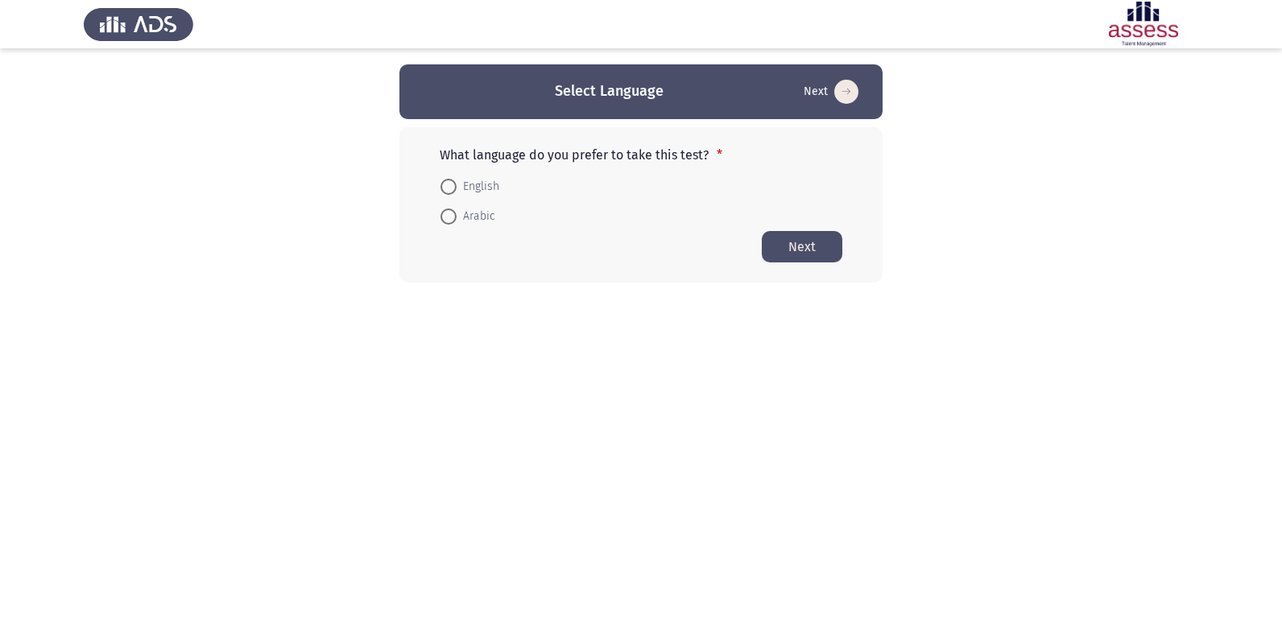
click at [447, 184] on span at bounding box center [448, 187] width 16 height 16
click at [447, 184] on input "English" at bounding box center [448, 187] width 16 height 16
radio input "true"
click at [799, 248] on button "Next" at bounding box center [802, 245] width 81 height 31
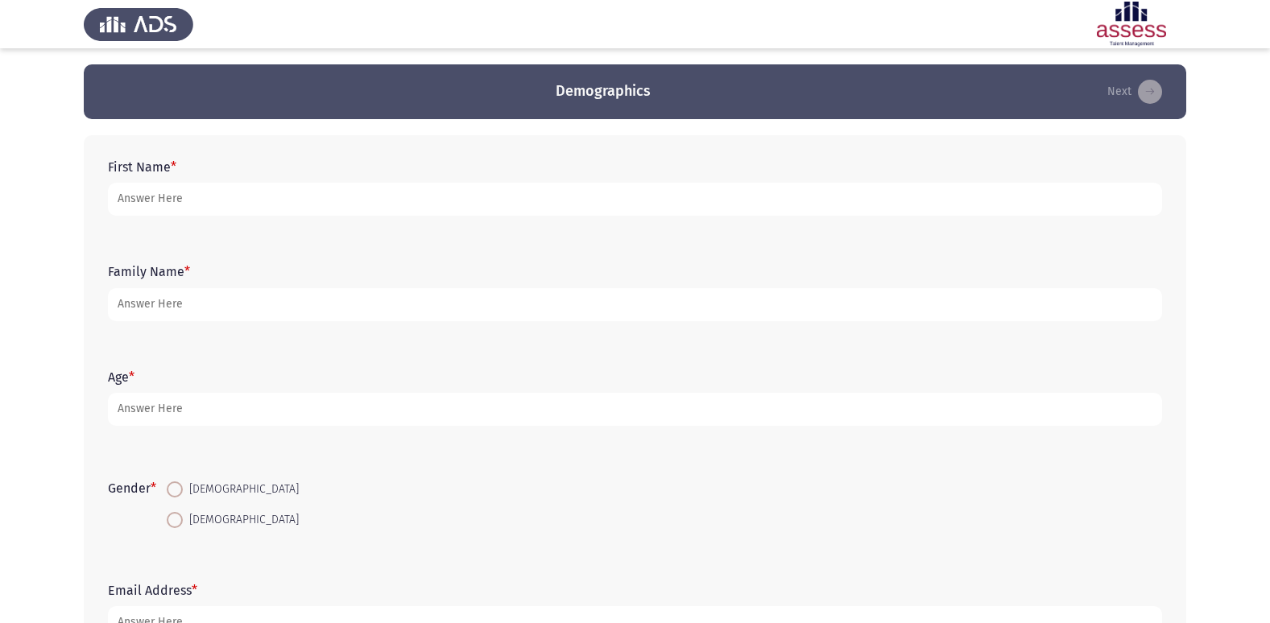
click at [208, 160] on form "First Name *" at bounding box center [635, 187] width 1054 height 56
click at [162, 163] on label "First Name *" at bounding box center [142, 166] width 68 height 15
click at [162, 183] on input "First Name *" at bounding box center [635, 199] width 1054 height 33
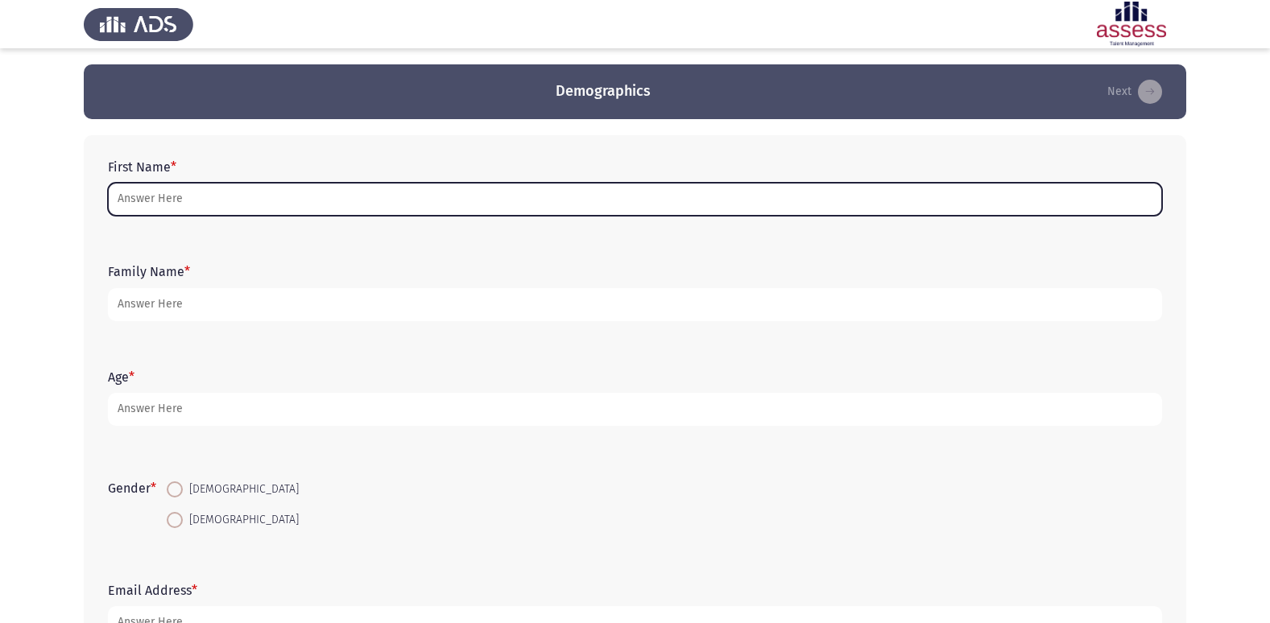
click at [212, 196] on input "First Name *" at bounding box center [635, 199] width 1054 height 33
type input "u"
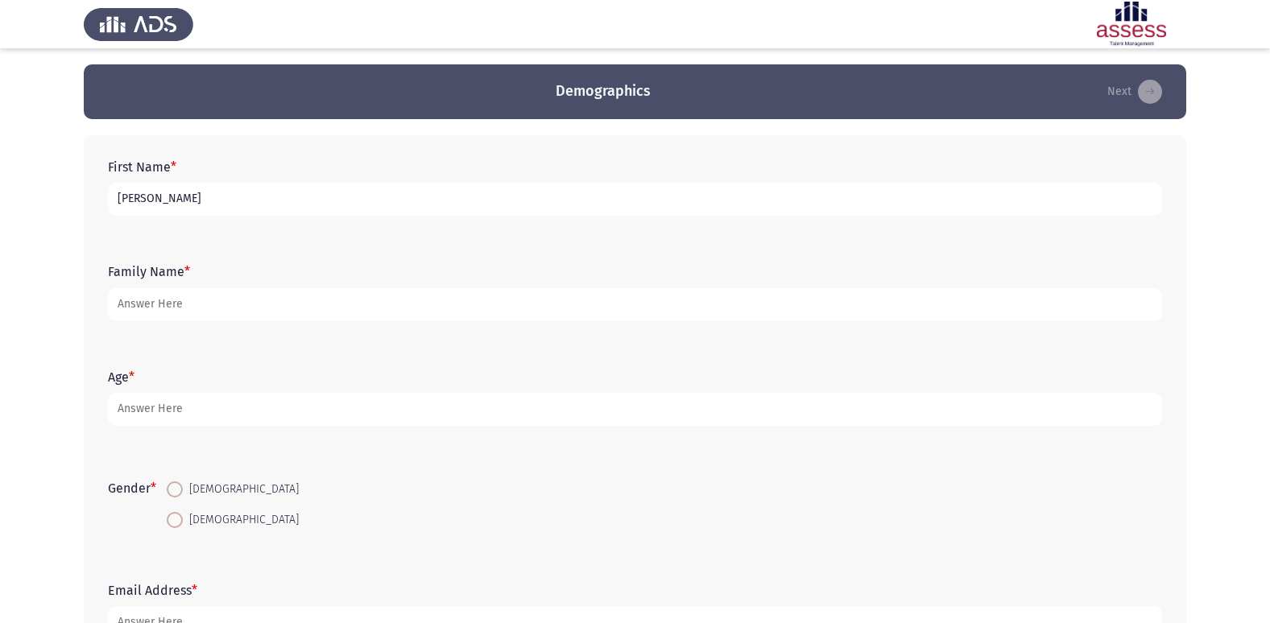
click at [134, 196] on input "[PERSON_NAME]" at bounding box center [635, 199] width 1054 height 33
type input "[PERSON_NAME]"
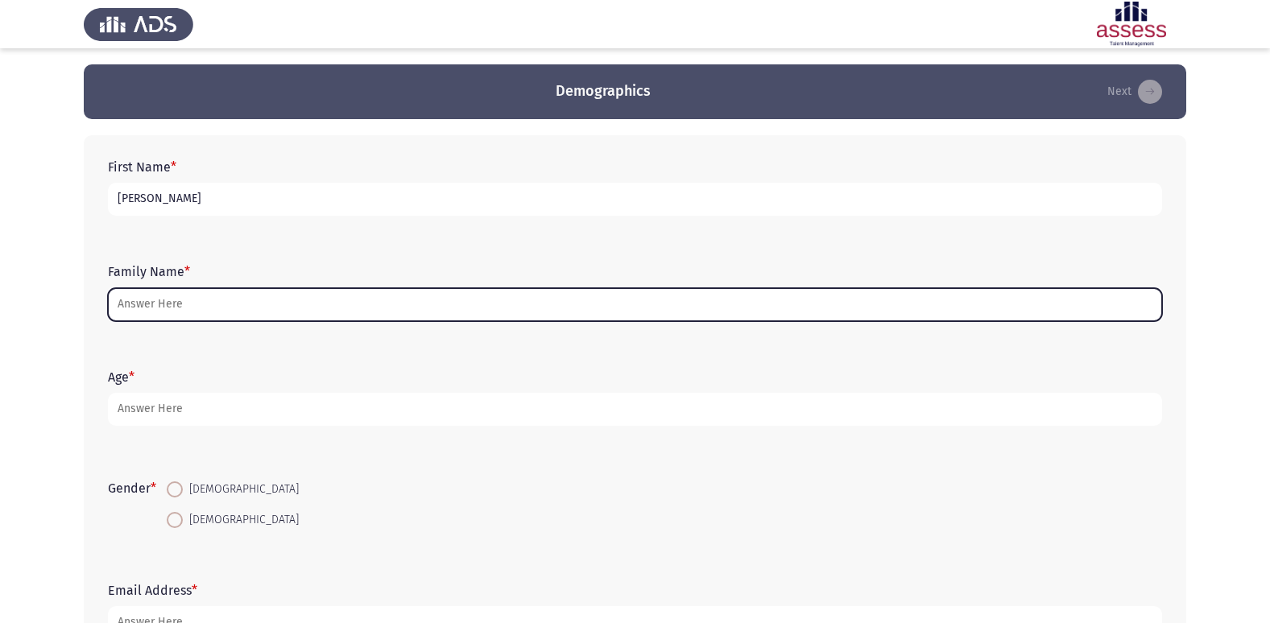
click at [198, 310] on input "Family Name *" at bounding box center [635, 304] width 1054 height 33
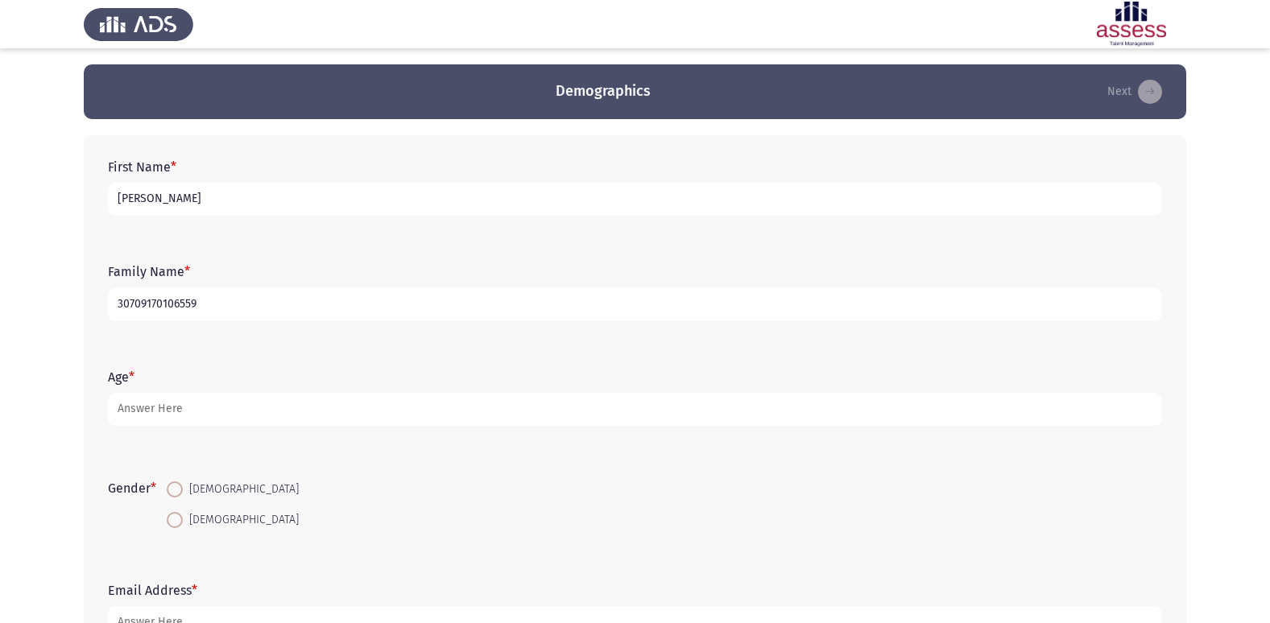
type input "30709170106559"
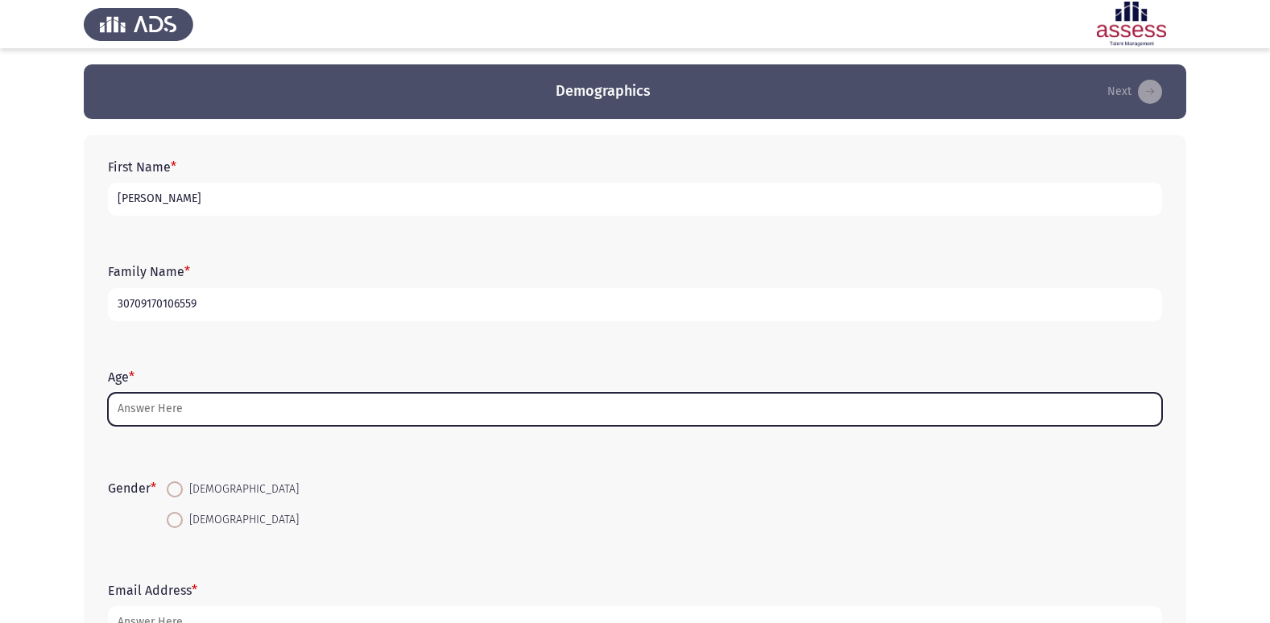
click at [170, 408] on input "Age *" at bounding box center [635, 409] width 1054 height 33
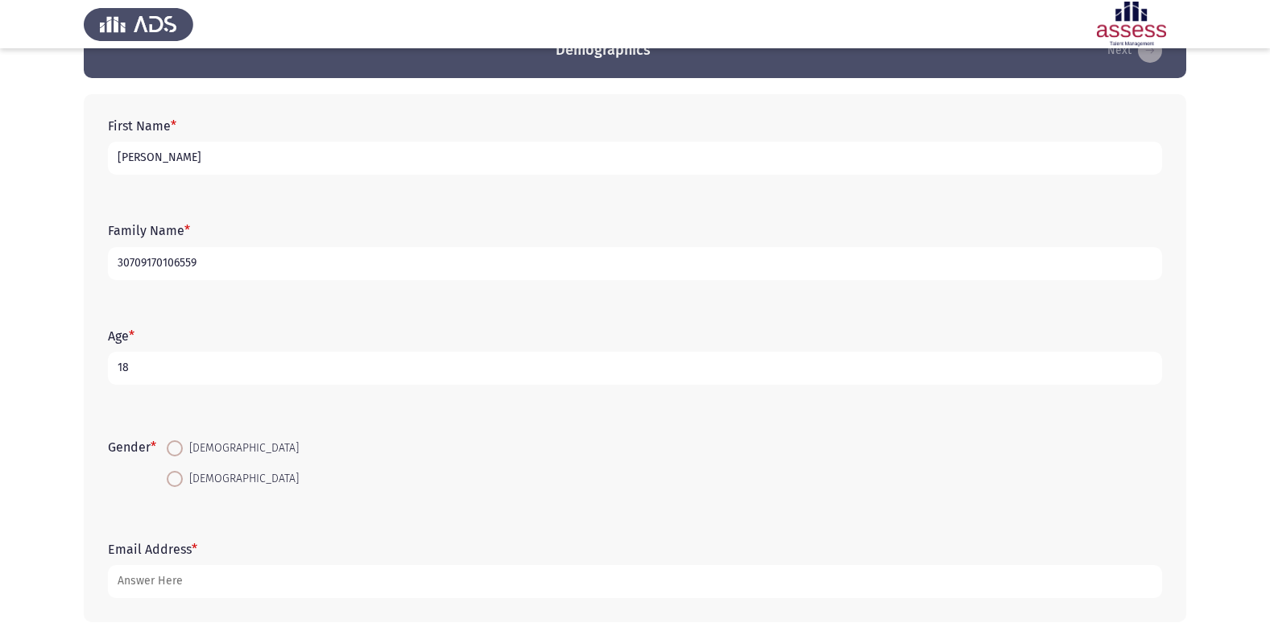
scroll to position [81, 0]
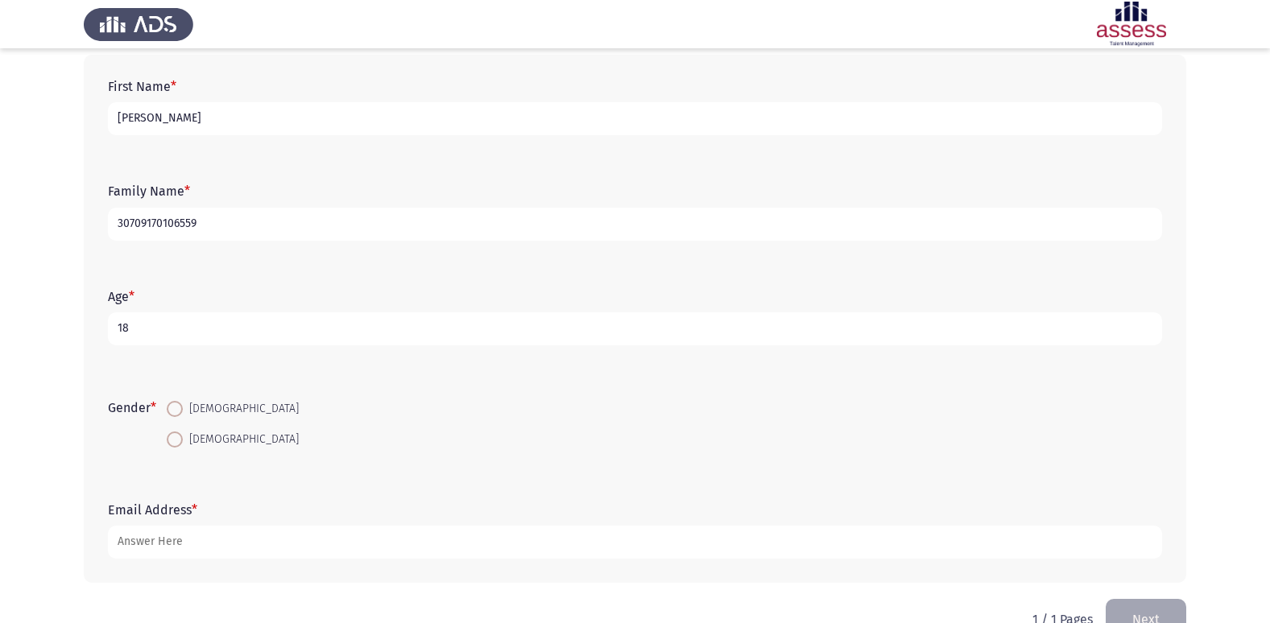
type input "18"
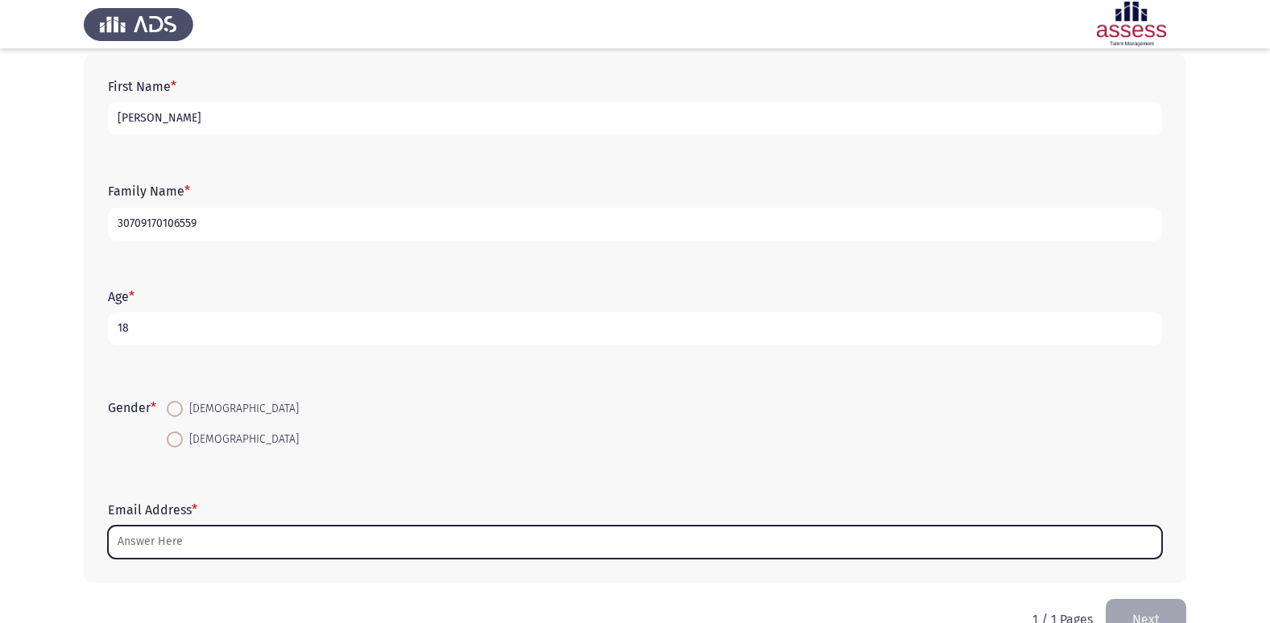
click at [177, 540] on input "Email Address *" at bounding box center [635, 542] width 1054 height 33
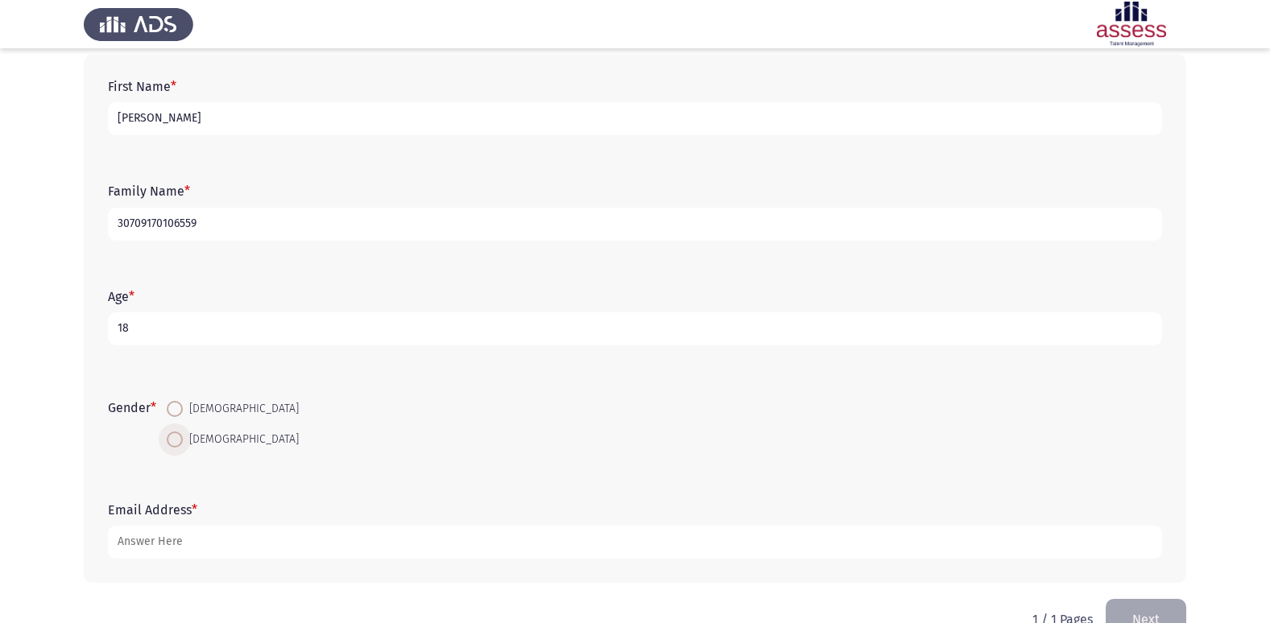
click at [183, 442] on span at bounding box center [175, 440] width 16 height 16
click at [183, 442] on input "[DEMOGRAPHIC_DATA]" at bounding box center [175, 440] width 16 height 16
radio input "true"
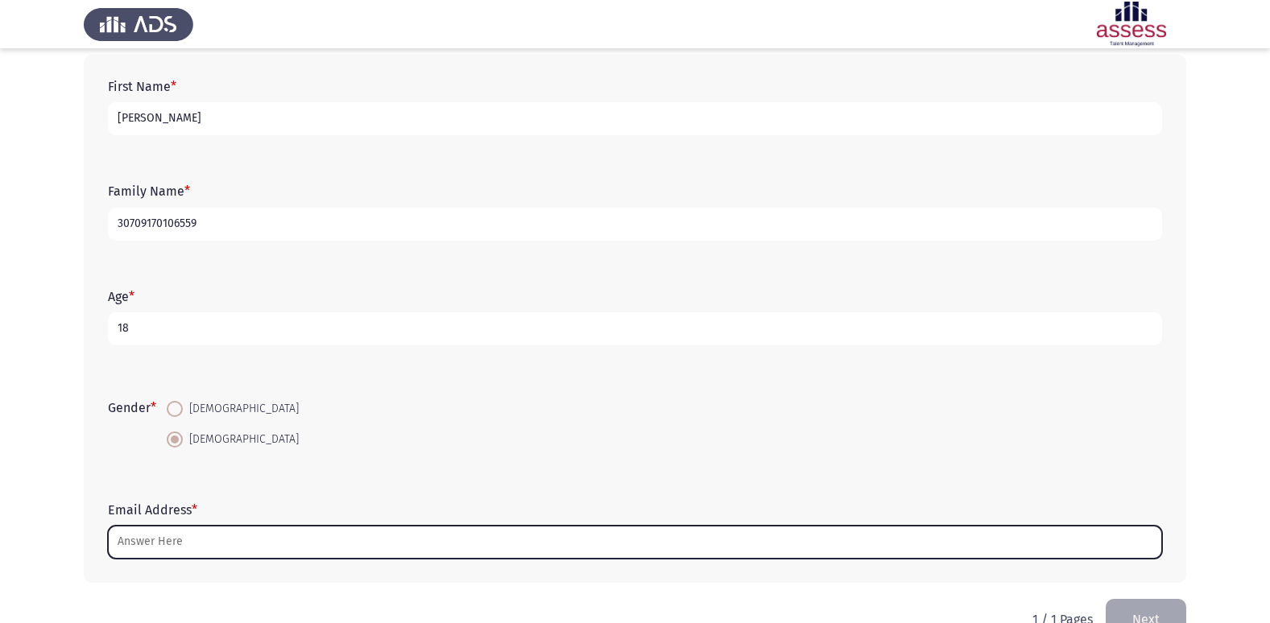
click at [210, 549] on input "Email Address *" at bounding box center [635, 542] width 1054 height 33
type input "خ"
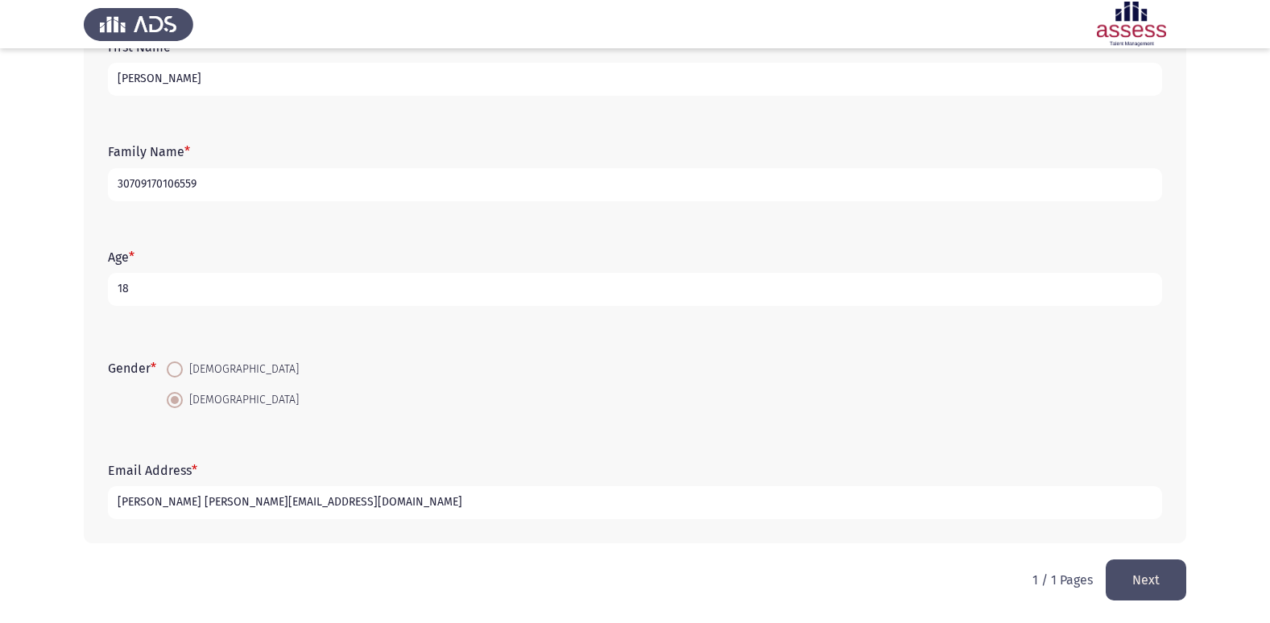
scroll to position [121, 0]
type input "[PERSON_NAME] [PERSON_NAME][EMAIL_ADDRESS][DOMAIN_NAME]"
click at [1150, 580] on button "Next" at bounding box center [1145, 579] width 81 height 41
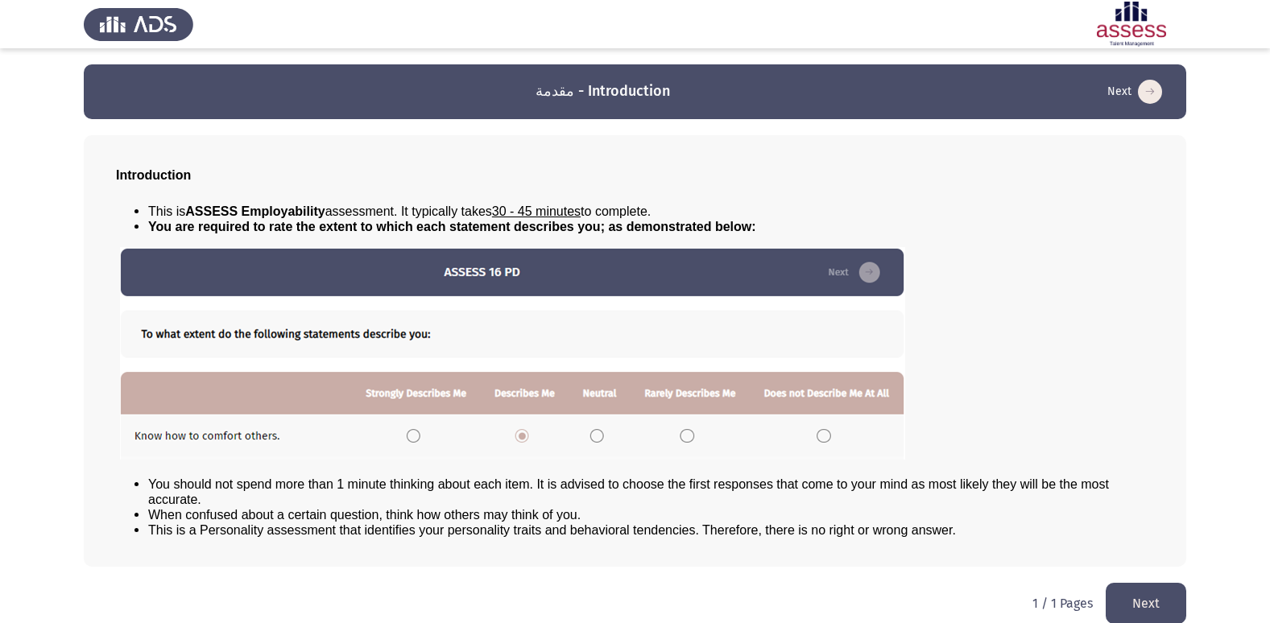
click at [602, 432] on img at bounding box center [512, 353] width 785 height 213
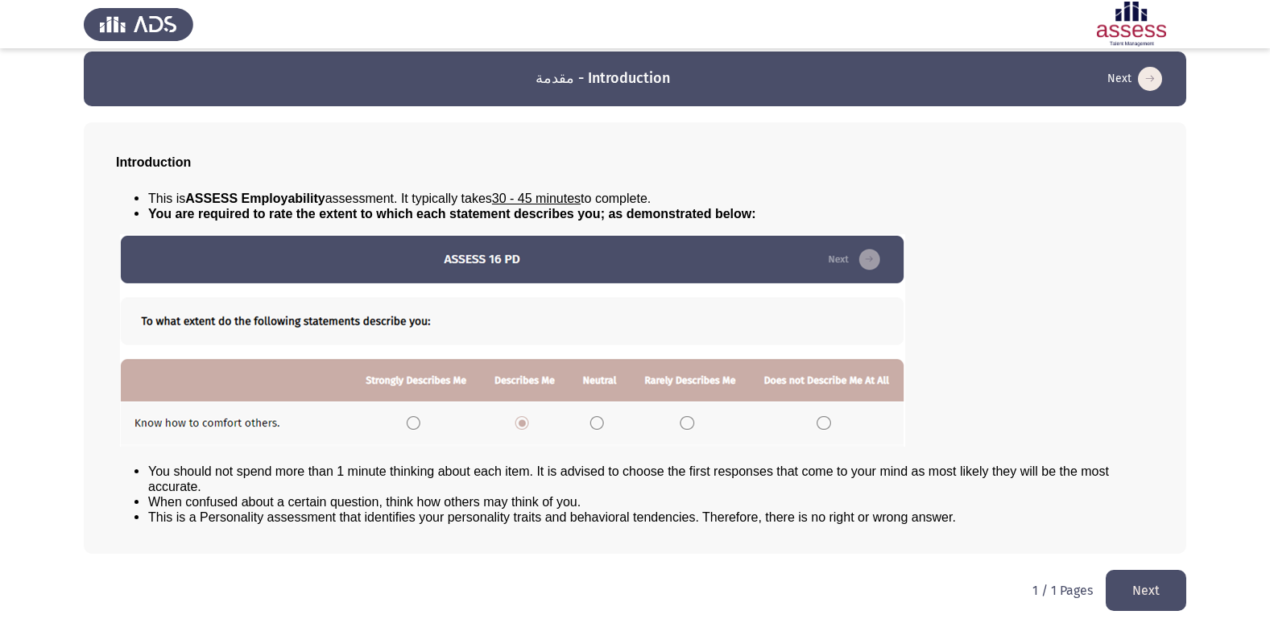
scroll to position [17, 0]
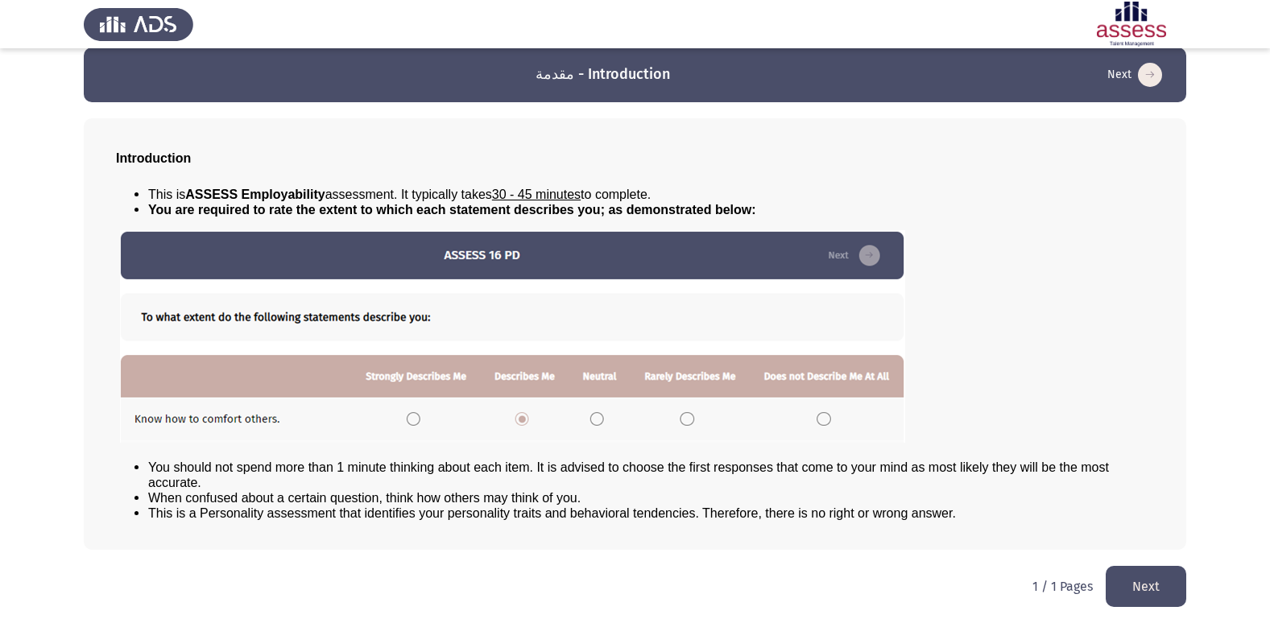
click at [1162, 578] on button "Next" at bounding box center [1145, 586] width 81 height 41
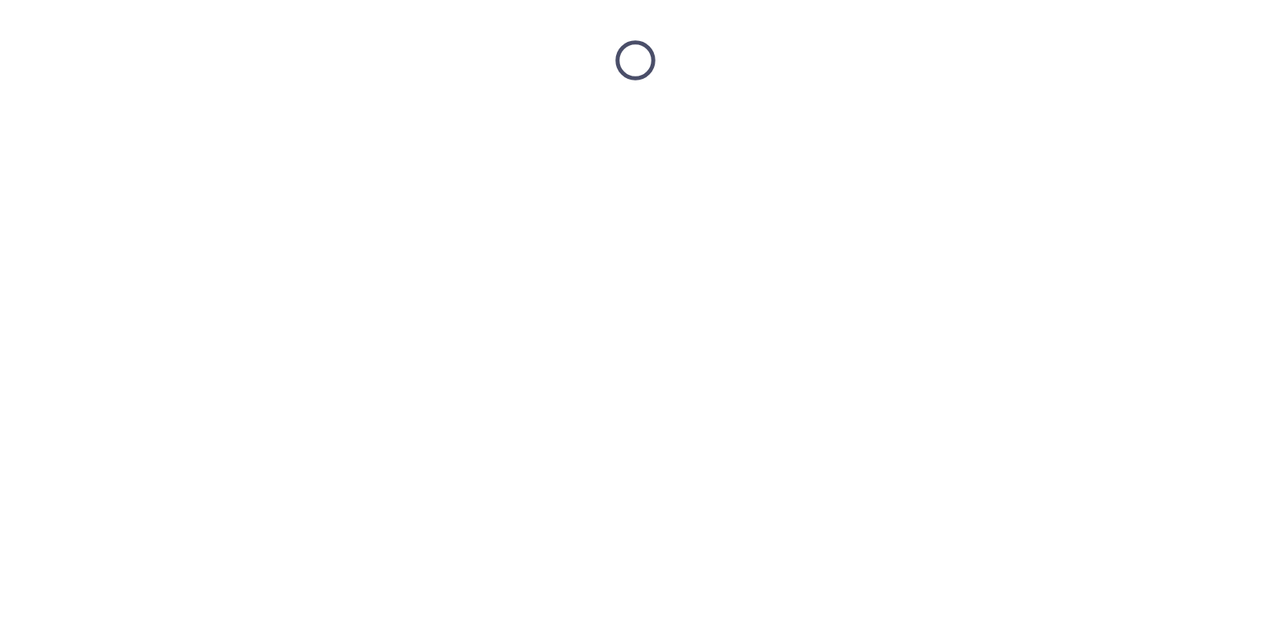
scroll to position [0, 0]
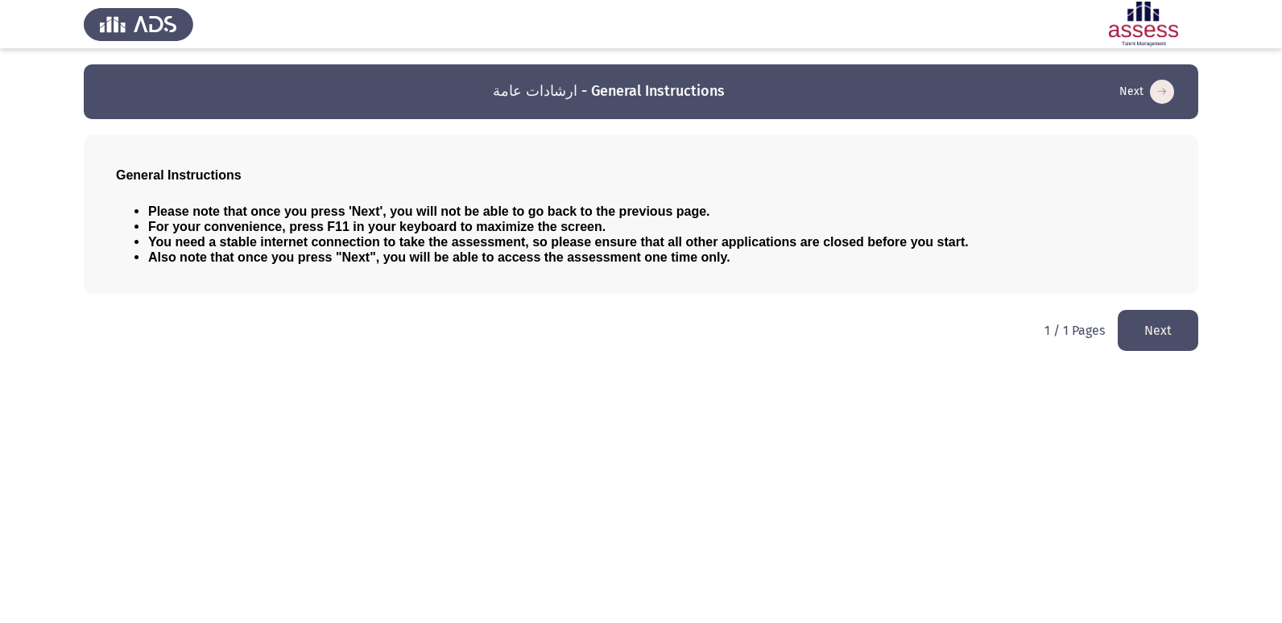
click at [1172, 342] on button "Next" at bounding box center [1157, 330] width 81 height 41
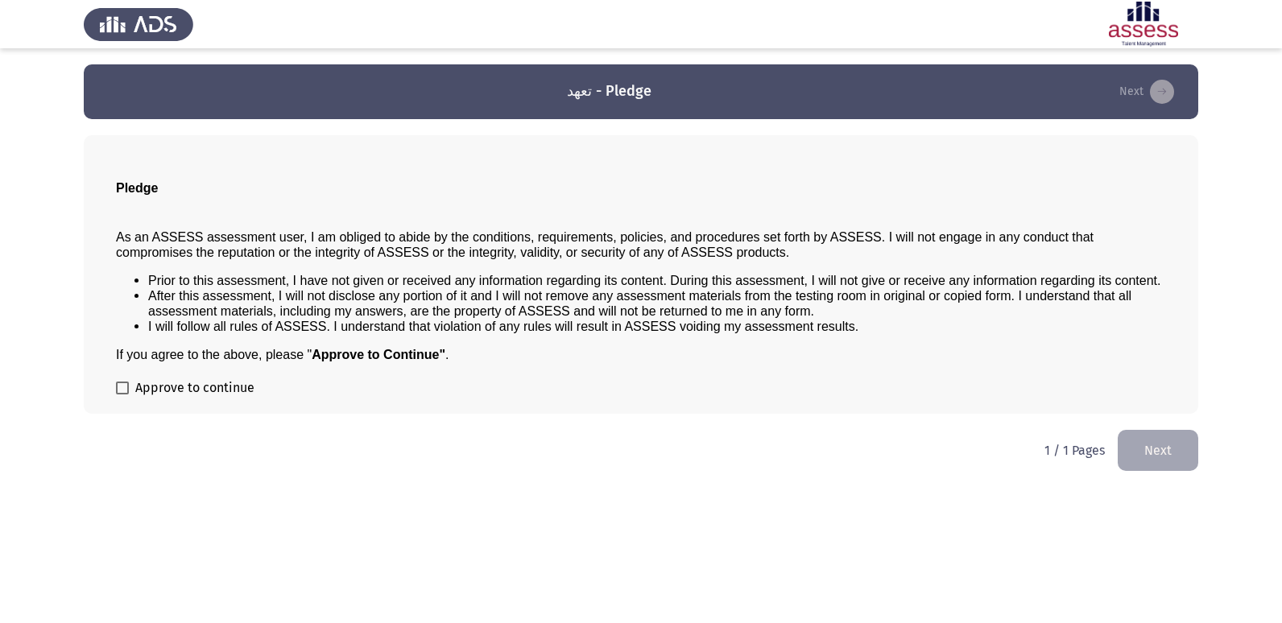
click at [121, 386] on span at bounding box center [122, 388] width 13 height 13
click at [122, 394] on input "Approve to continue" at bounding box center [122, 394] width 1 height 1
checkbox input "true"
click at [1171, 452] on button "Next" at bounding box center [1157, 450] width 81 height 41
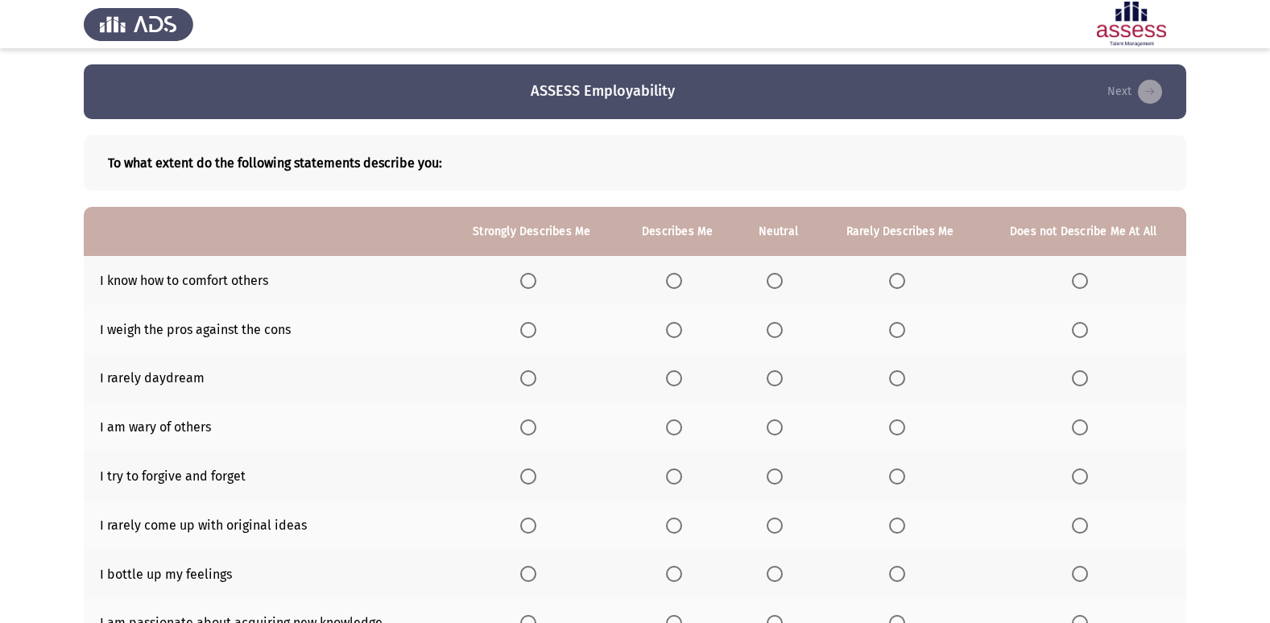
click at [536, 281] on span "Select an option" at bounding box center [528, 281] width 16 height 16
click at [536, 281] on input "Select an option" at bounding box center [528, 281] width 16 height 16
click at [539, 285] on label "Select an option" at bounding box center [531, 281] width 23 height 16
click at [536, 285] on input "Select an option" at bounding box center [528, 281] width 16 height 16
click at [686, 285] on label "Select an option" at bounding box center [677, 281] width 23 height 16
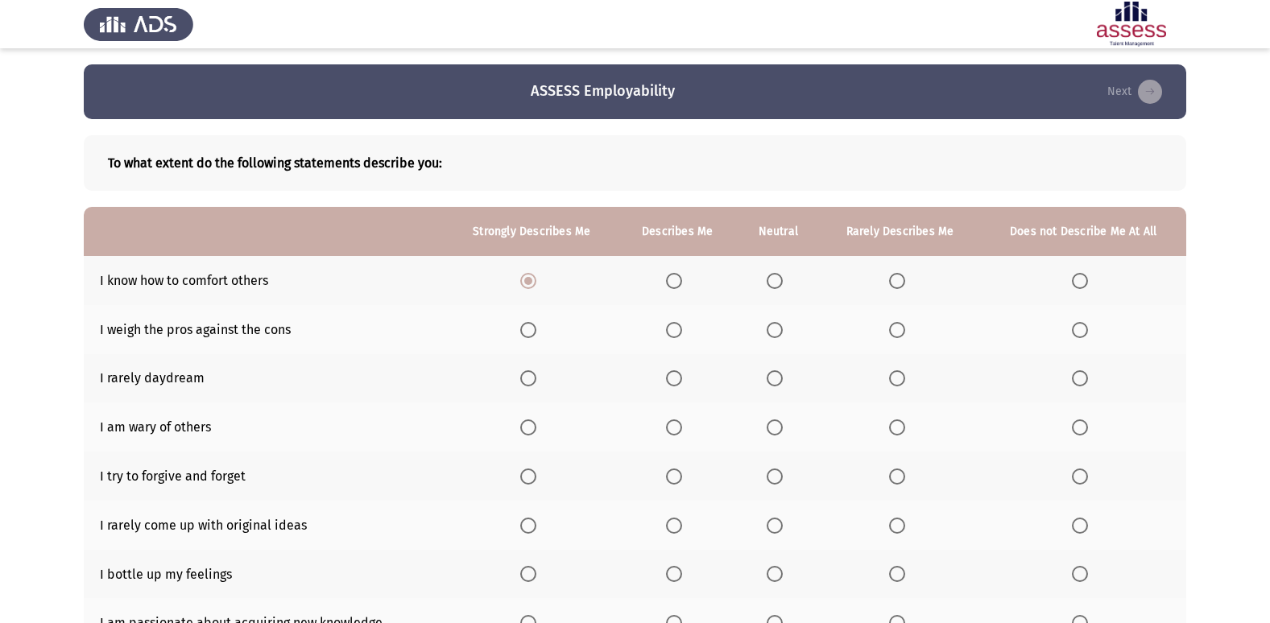
click at [682, 285] on input "Select an option" at bounding box center [674, 281] width 16 height 16
click at [779, 273] on span "Select an option" at bounding box center [774, 281] width 16 height 16
click at [779, 273] on input "Select an option" at bounding box center [774, 281] width 16 height 16
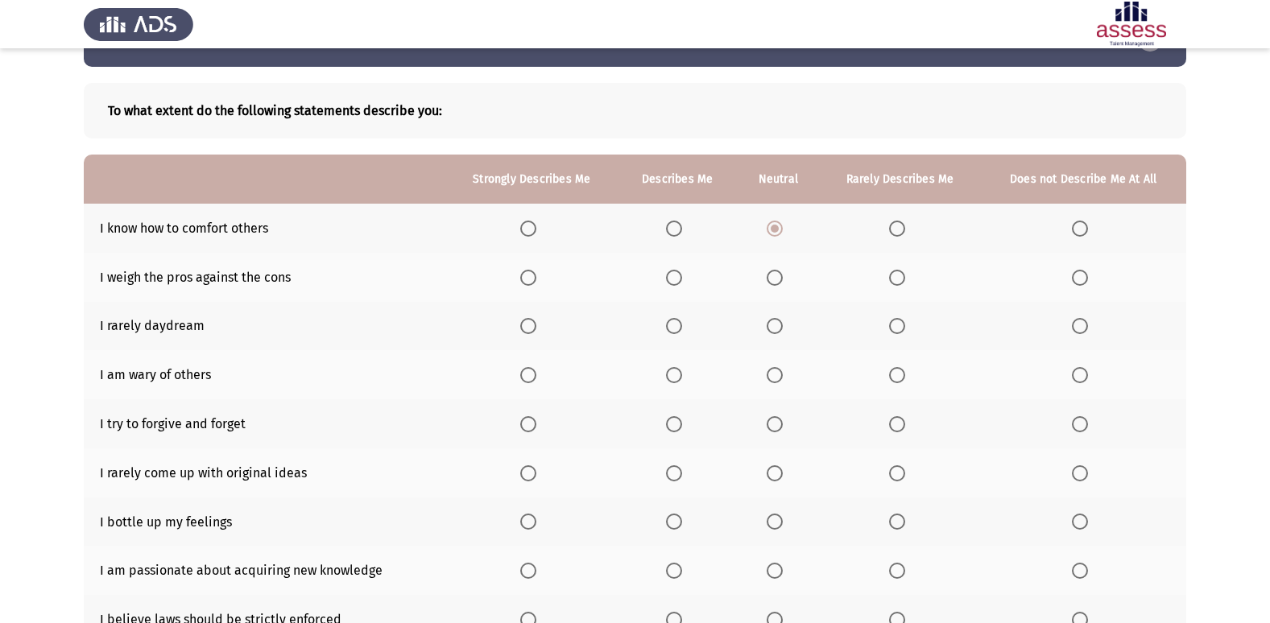
scroll to position [81, 0]
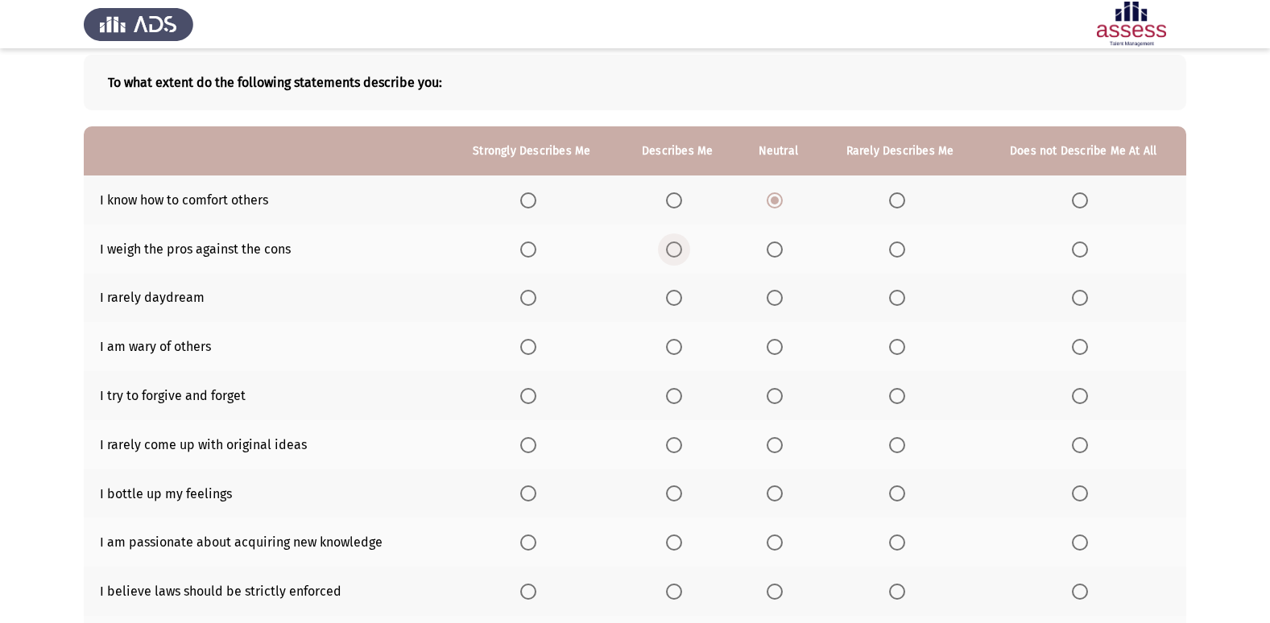
click at [669, 242] on span "Select an option" at bounding box center [674, 250] width 16 height 16
click at [669, 242] on input "Select an option" at bounding box center [674, 250] width 16 height 16
click at [522, 298] on span "Select an option" at bounding box center [528, 298] width 16 height 16
click at [522, 298] on input "Select an option" at bounding box center [528, 298] width 16 height 16
click at [672, 298] on span "Select an option" at bounding box center [674, 298] width 16 height 16
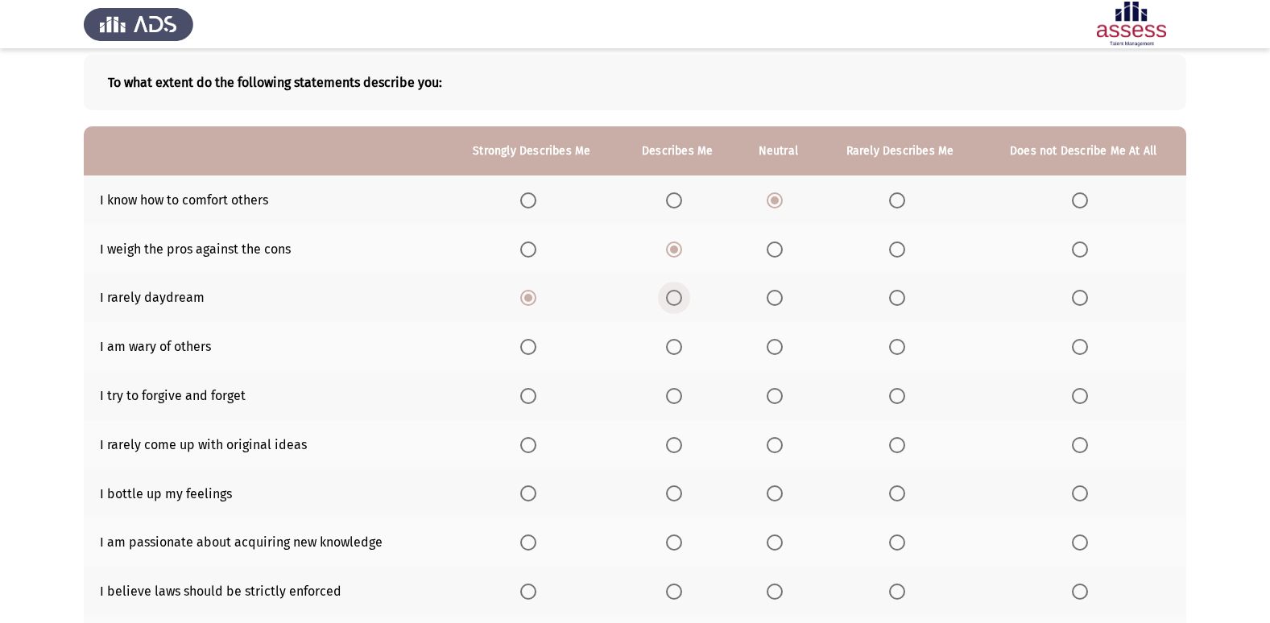
click at [672, 298] on input "Select an option" at bounding box center [674, 298] width 16 height 16
click at [670, 343] on span "Select an option" at bounding box center [674, 347] width 16 height 16
click at [670, 343] on input "Select an option" at bounding box center [674, 347] width 16 height 16
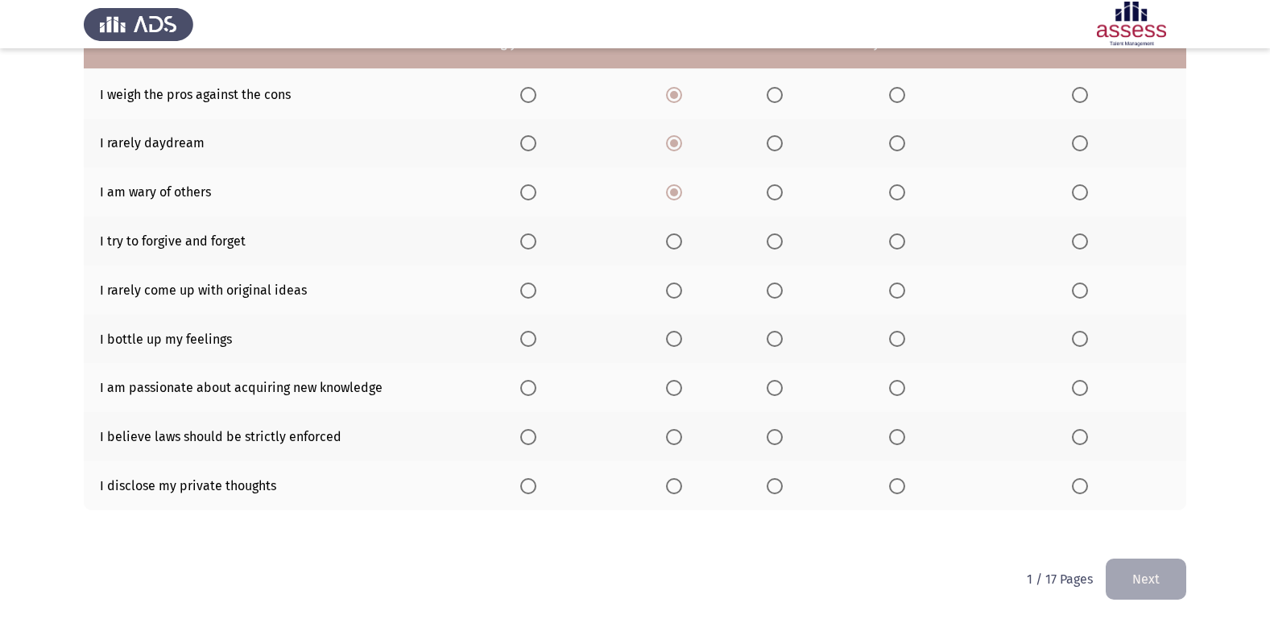
scroll to position [155, 0]
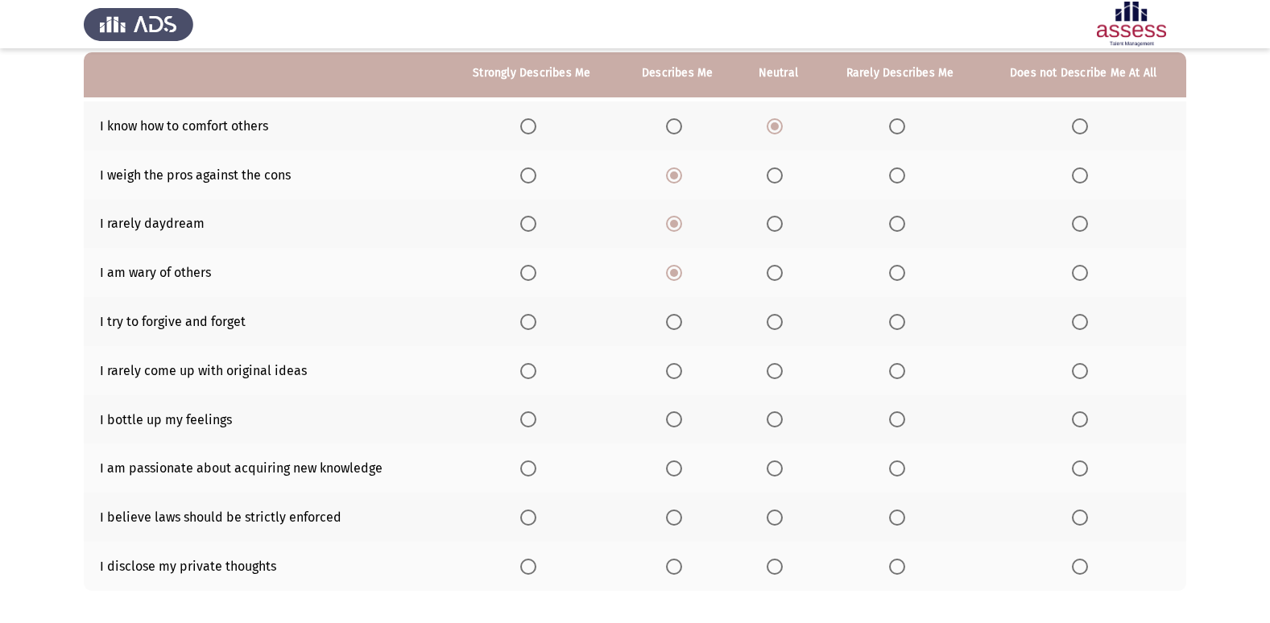
click at [531, 370] on span "Select an option" at bounding box center [528, 371] width 16 height 16
click at [531, 370] on input "Select an option" at bounding box center [528, 371] width 16 height 16
click at [778, 420] on span "Select an option" at bounding box center [774, 419] width 16 height 16
click at [778, 420] on input "Select an option" at bounding box center [774, 419] width 16 height 16
click at [776, 326] on span "Select an option" at bounding box center [774, 322] width 16 height 16
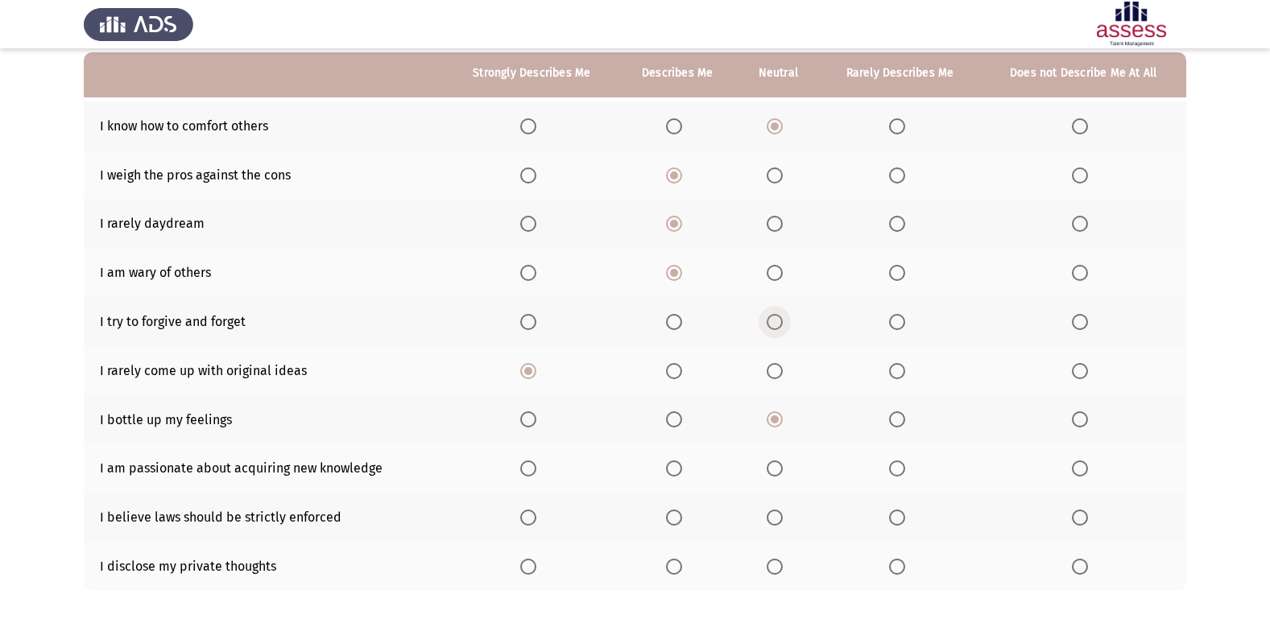
click at [776, 326] on input "Select an option" at bounding box center [774, 322] width 16 height 16
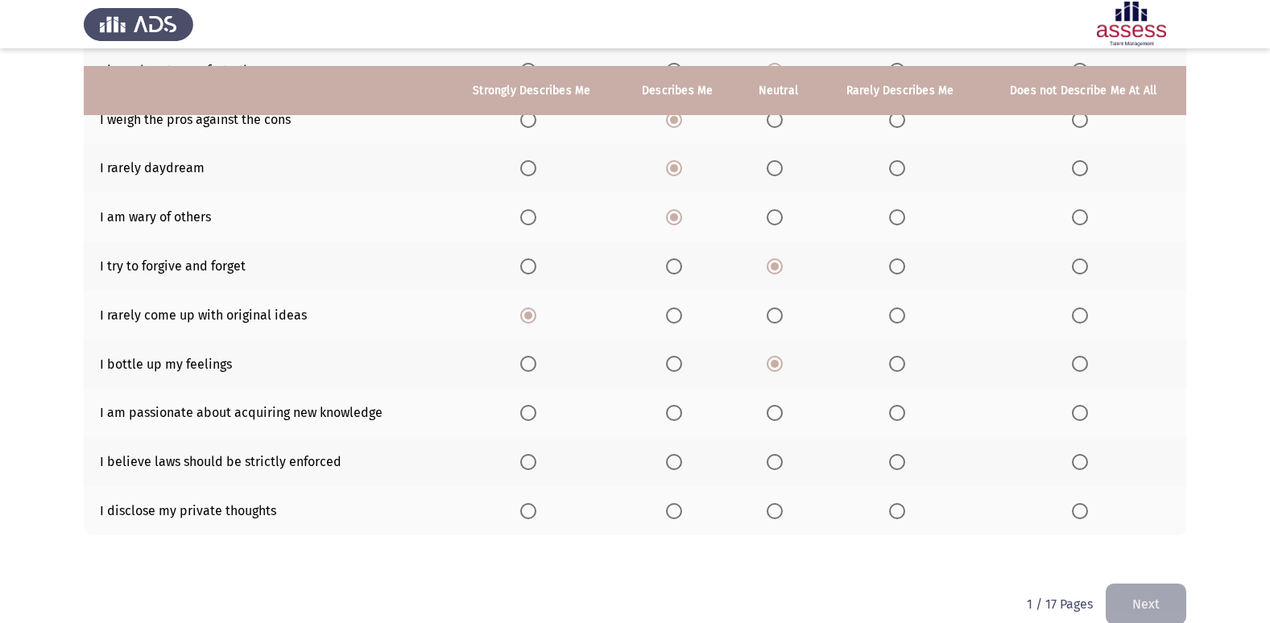
scroll to position [235, 0]
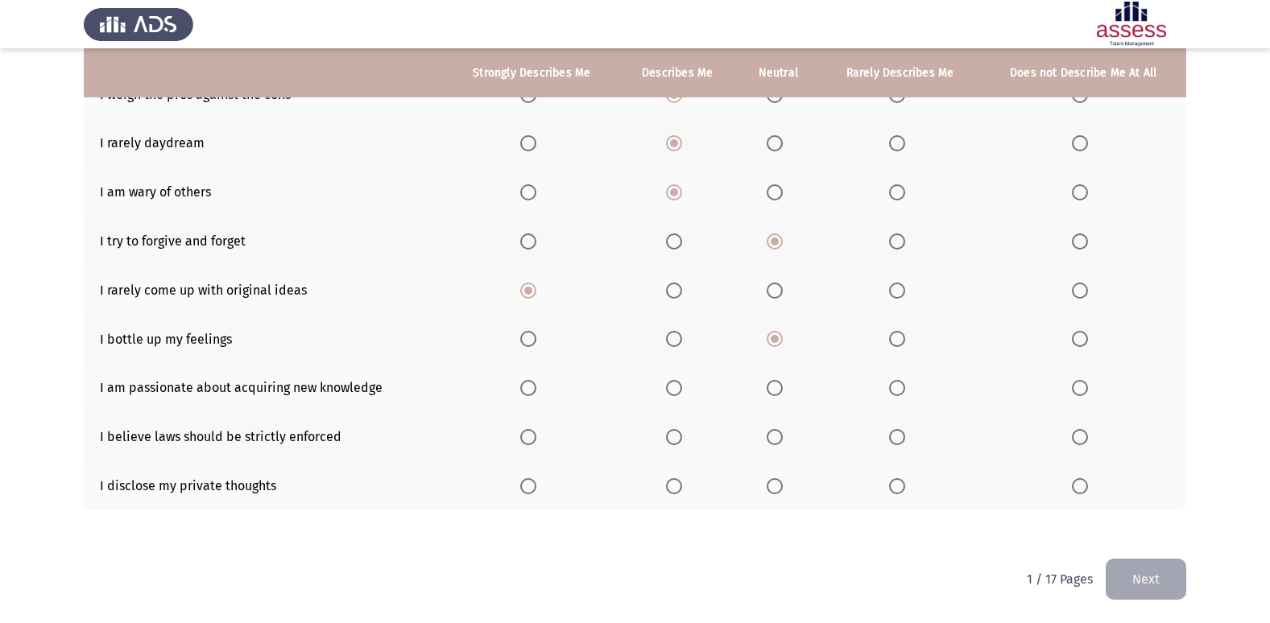
click at [666, 391] on th at bounding box center [676, 387] width 119 height 49
click at [671, 388] on span "Select an option" at bounding box center [674, 388] width 16 height 16
click at [671, 388] on input "Select an option" at bounding box center [674, 388] width 16 height 16
click at [778, 436] on span "Select an option" at bounding box center [774, 437] width 16 height 16
click at [778, 436] on input "Select an option" at bounding box center [774, 437] width 16 height 16
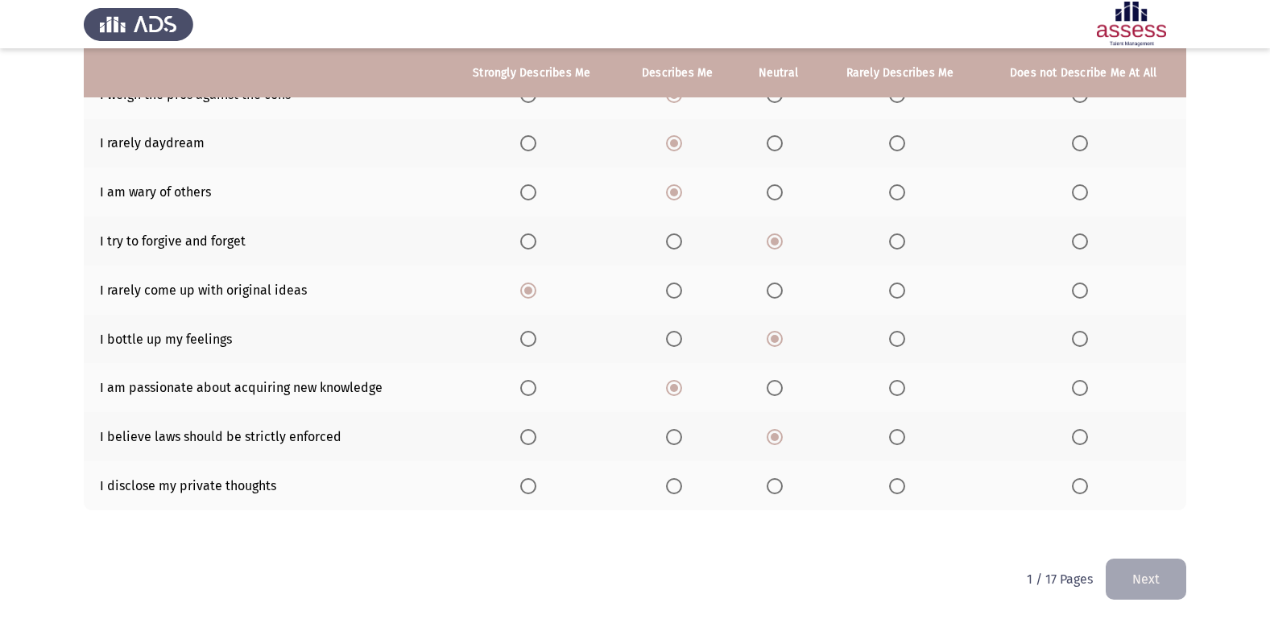
click at [770, 485] on span "Select an option" at bounding box center [774, 486] width 16 height 16
click at [770, 485] on input "Select an option" at bounding box center [774, 486] width 16 height 16
click at [1138, 576] on button "Next" at bounding box center [1145, 579] width 81 height 41
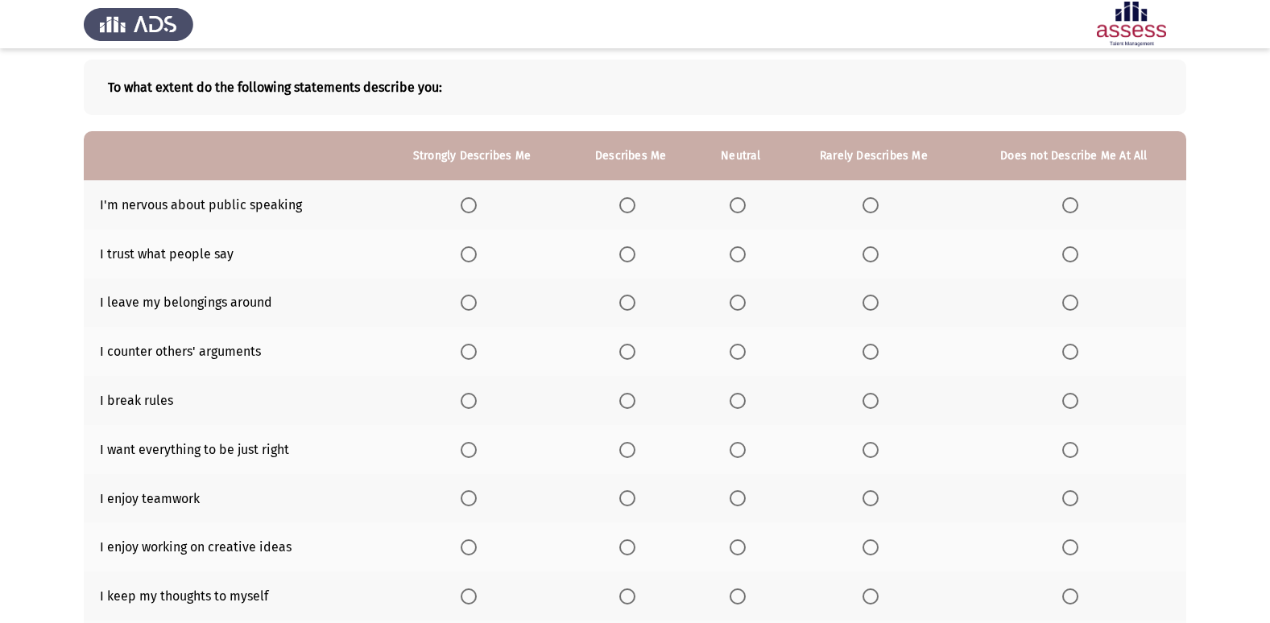
scroll to position [74, 0]
click at [737, 211] on span "Select an option" at bounding box center [737, 207] width 16 height 16
click at [737, 211] on input "Select an option" at bounding box center [737, 207] width 16 height 16
click at [736, 312] on span "Select an option" at bounding box center [737, 304] width 16 height 16
click at [736, 312] on input "Select an option" at bounding box center [737, 304] width 16 height 16
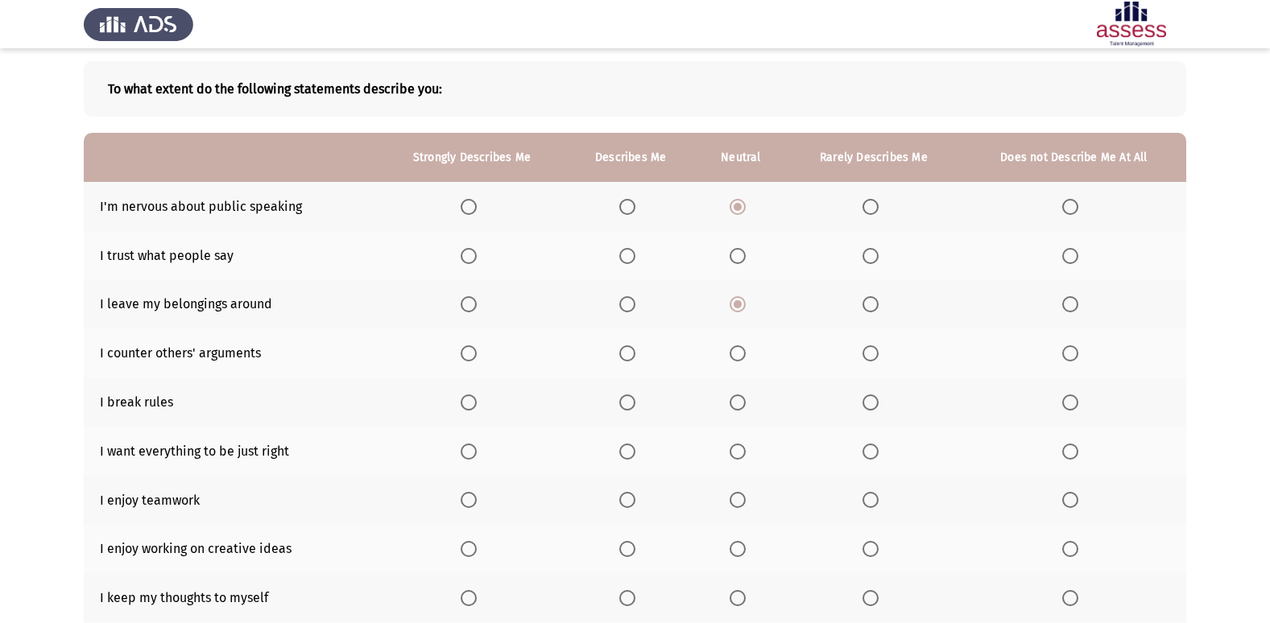
click at [737, 261] on span "Select an option" at bounding box center [737, 256] width 16 height 16
click at [737, 261] on input "Select an option" at bounding box center [737, 256] width 16 height 16
click at [871, 300] on span "Select an option" at bounding box center [870, 304] width 16 height 16
click at [871, 300] on input "Select an option" at bounding box center [870, 304] width 16 height 16
click at [740, 352] on span "Select an option" at bounding box center [737, 353] width 16 height 16
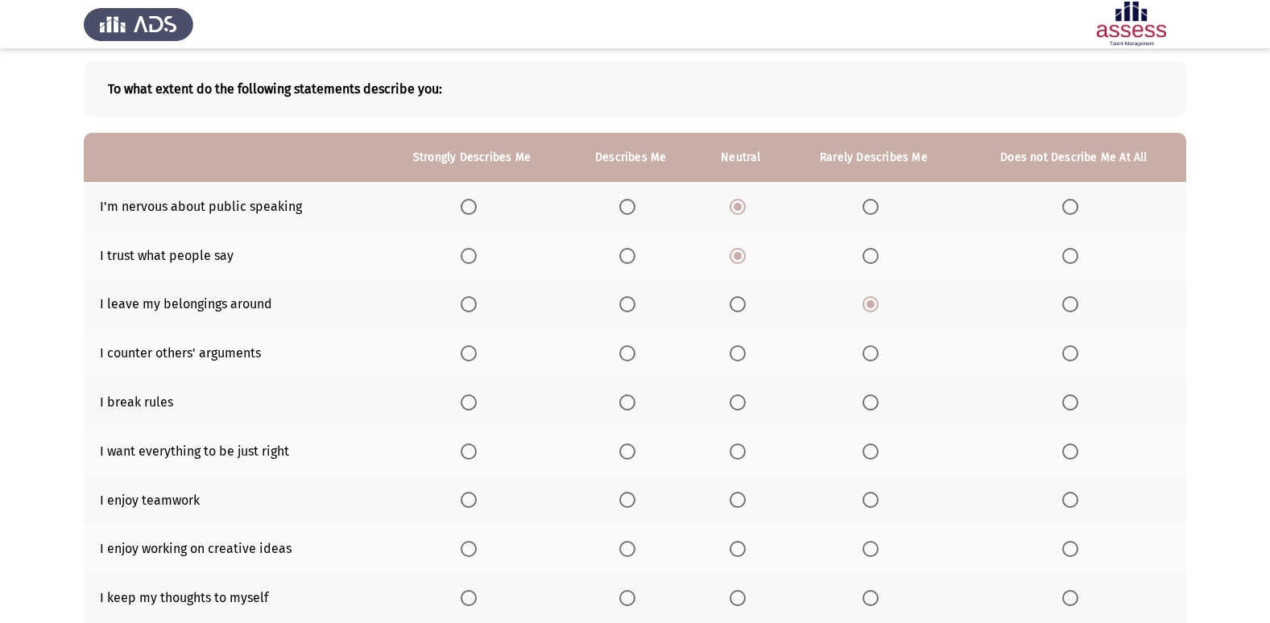
click at [740, 352] on input "Select an option" at bounding box center [737, 353] width 16 height 16
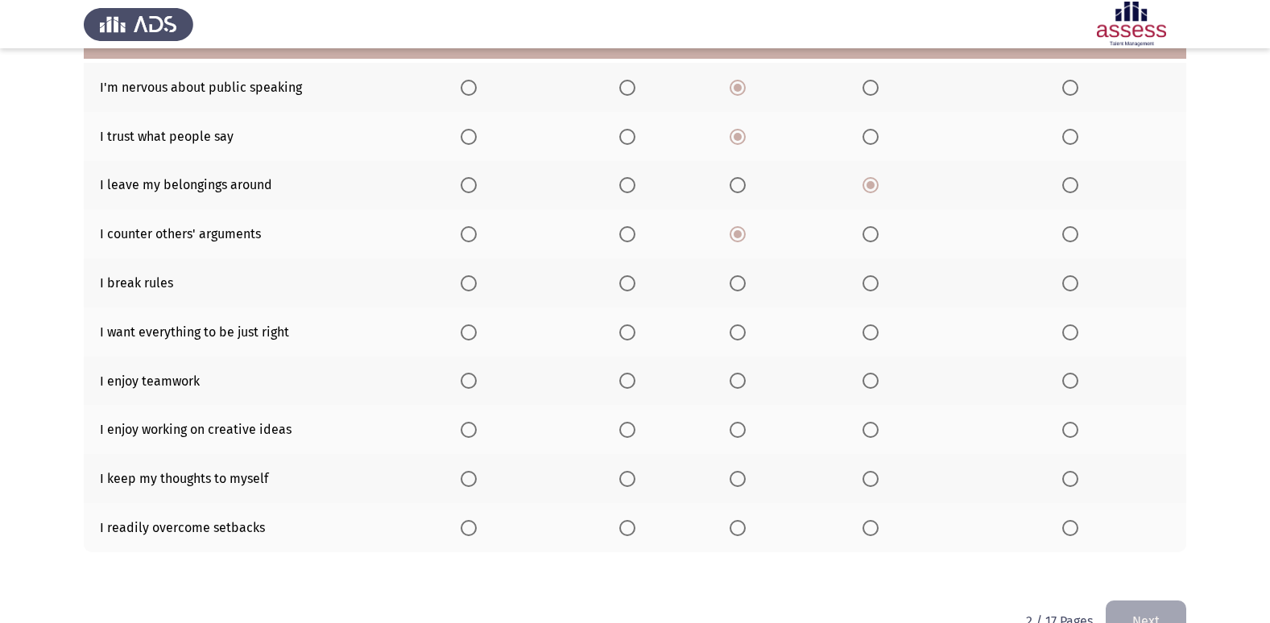
scroll to position [155, 0]
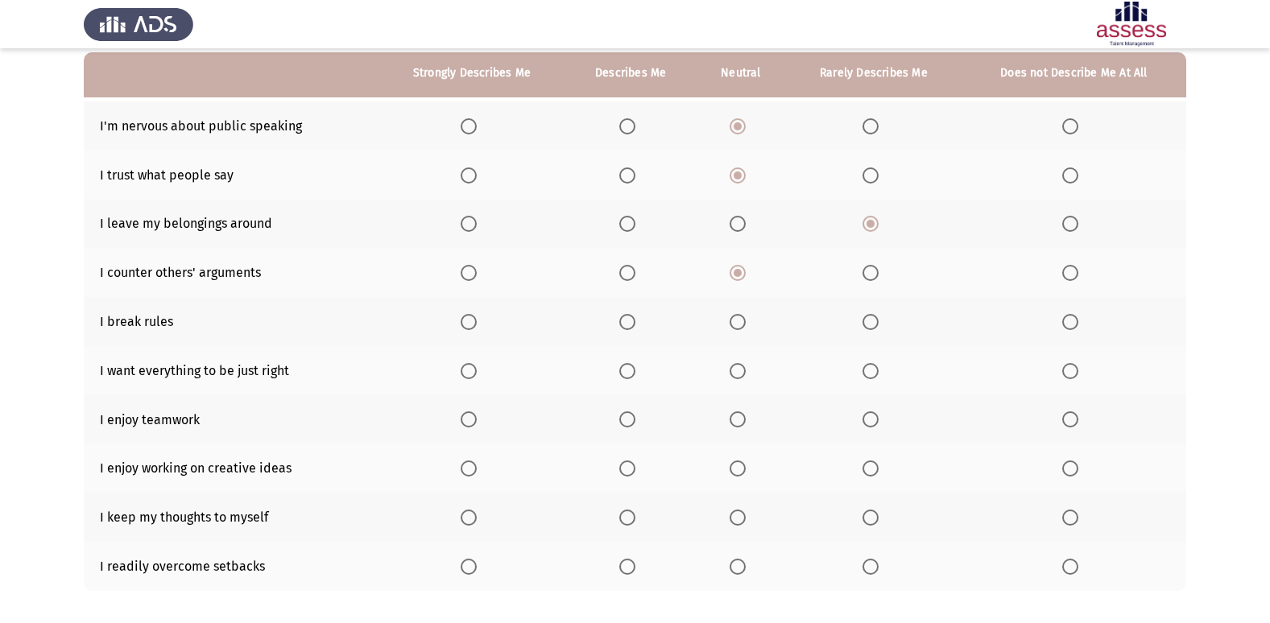
click at [745, 325] on span "Select an option" at bounding box center [737, 322] width 16 height 16
click at [745, 325] on input "Select an option" at bounding box center [737, 322] width 16 height 16
click at [872, 325] on span "Select an option" at bounding box center [870, 322] width 16 height 16
click at [872, 325] on input "Select an option" at bounding box center [870, 322] width 16 height 16
click at [733, 326] on span "Select an option" at bounding box center [737, 322] width 16 height 16
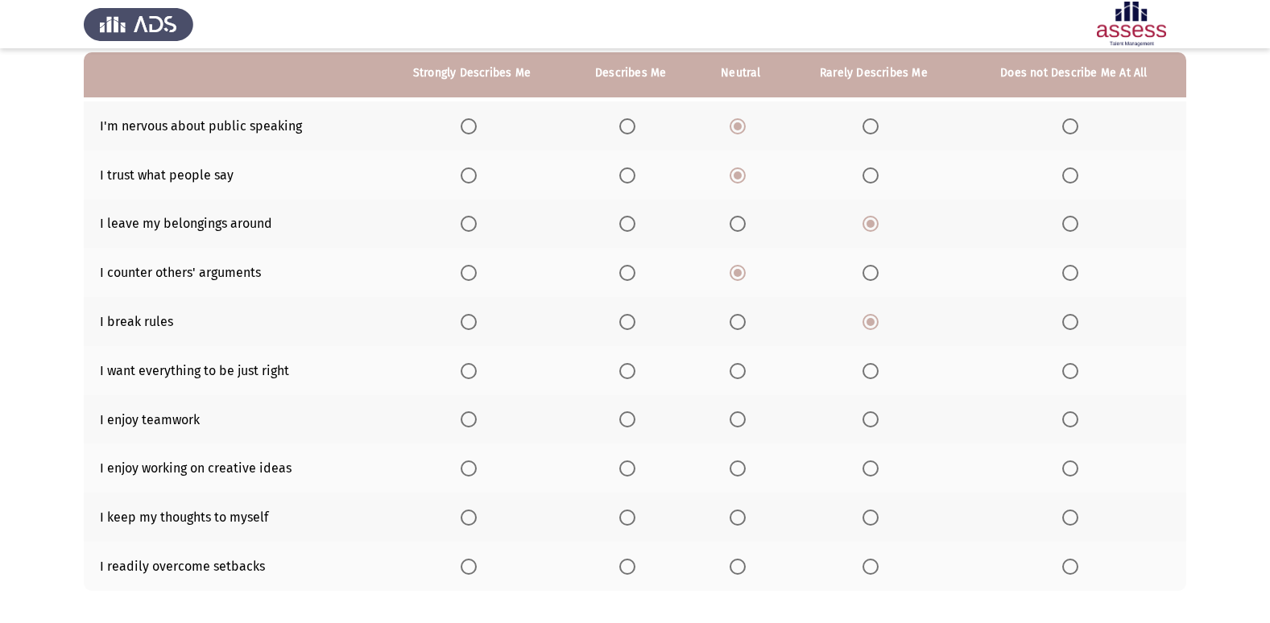
click at [733, 326] on input "Select an option" at bounding box center [737, 322] width 16 height 16
click at [867, 367] on span "Select an option" at bounding box center [870, 371] width 16 height 16
click at [867, 367] on input "Select an option" at bounding box center [870, 371] width 16 height 16
click at [474, 419] on span "Select an option" at bounding box center [468, 419] width 16 height 16
click at [474, 419] on input "Select an option" at bounding box center [468, 419] width 16 height 16
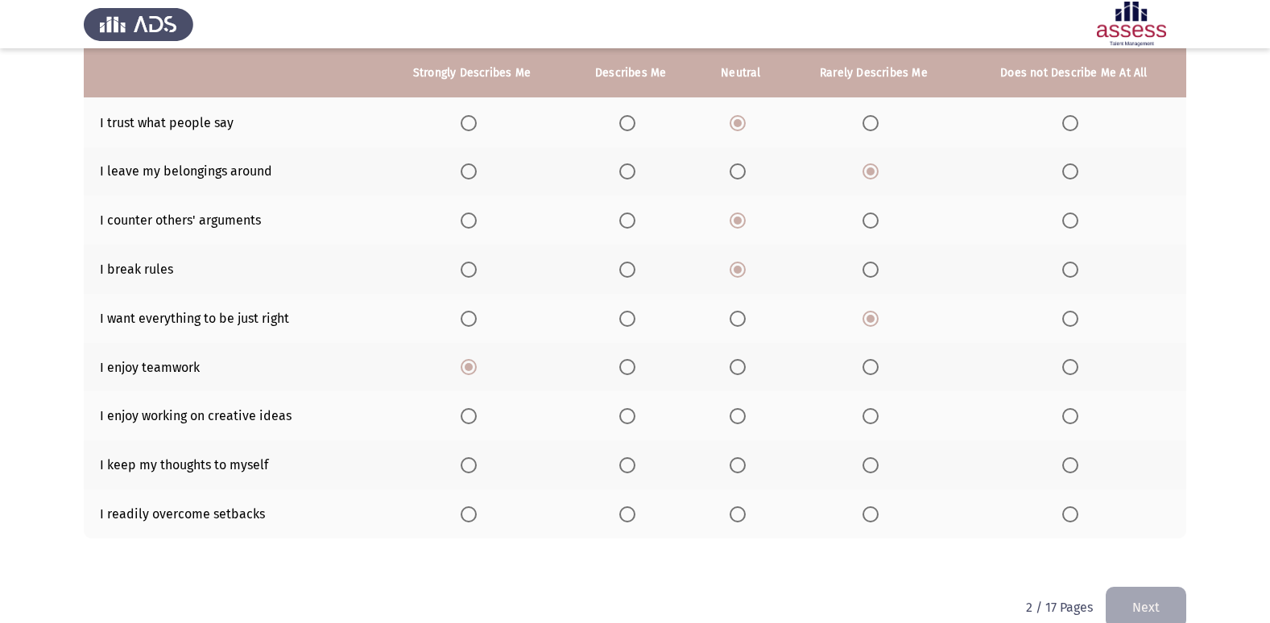
scroll to position [235, 0]
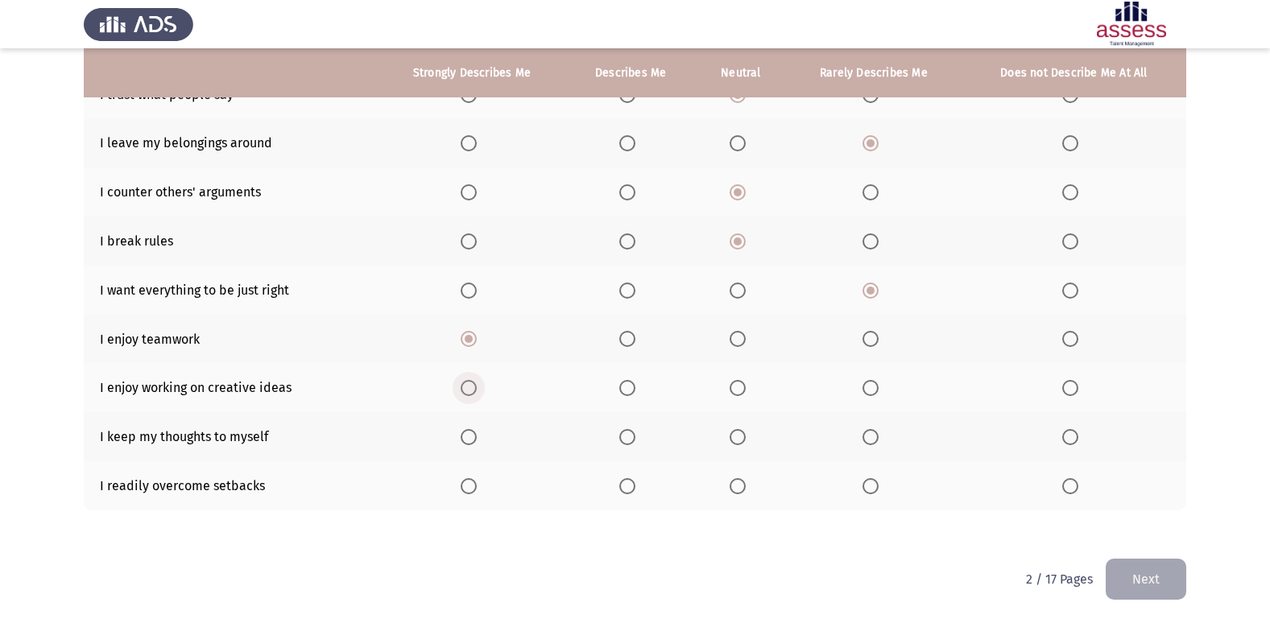
click at [475, 389] on span "Select an option" at bounding box center [468, 388] width 16 height 16
click at [475, 389] on input "Select an option" at bounding box center [468, 388] width 16 height 16
click at [733, 440] on span "Select an option" at bounding box center [737, 437] width 16 height 16
click at [733, 440] on input "Select an option" at bounding box center [737, 437] width 16 height 16
click at [736, 493] on span "Select an option" at bounding box center [737, 486] width 16 height 16
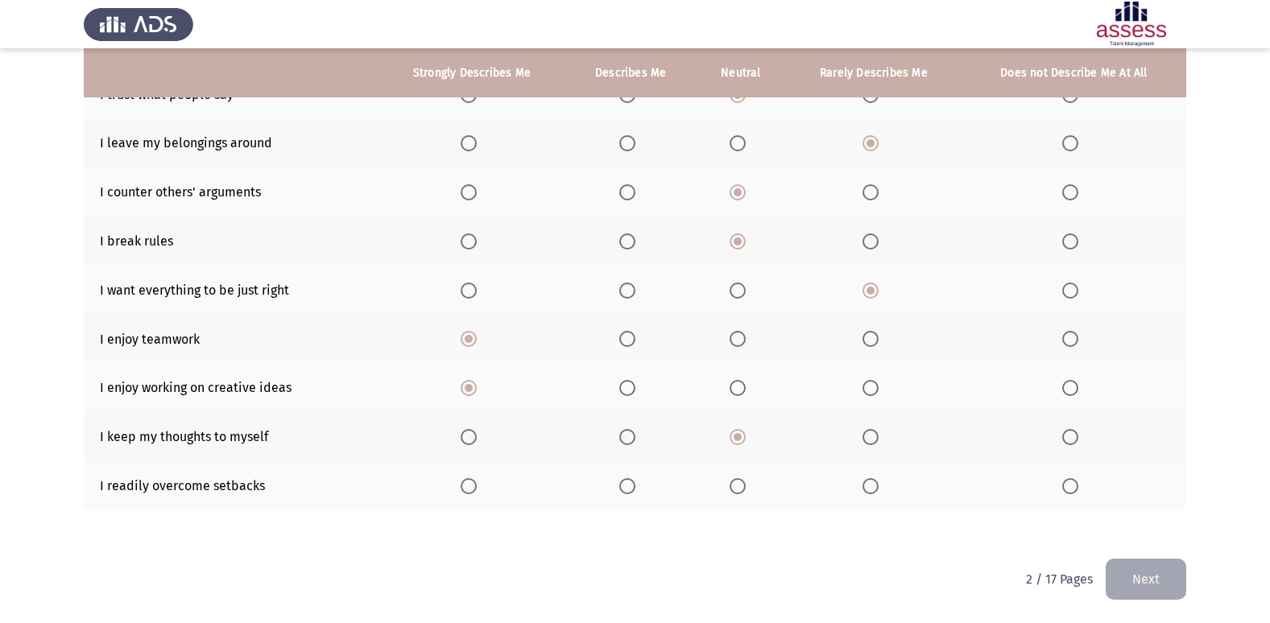
click at [736, 493] on input "Select an option" at bounding box center [737, 486] width 16 height 16
click at [1166, 576] on button "Next" at bounding box center [1145, 579] width 81 height 41
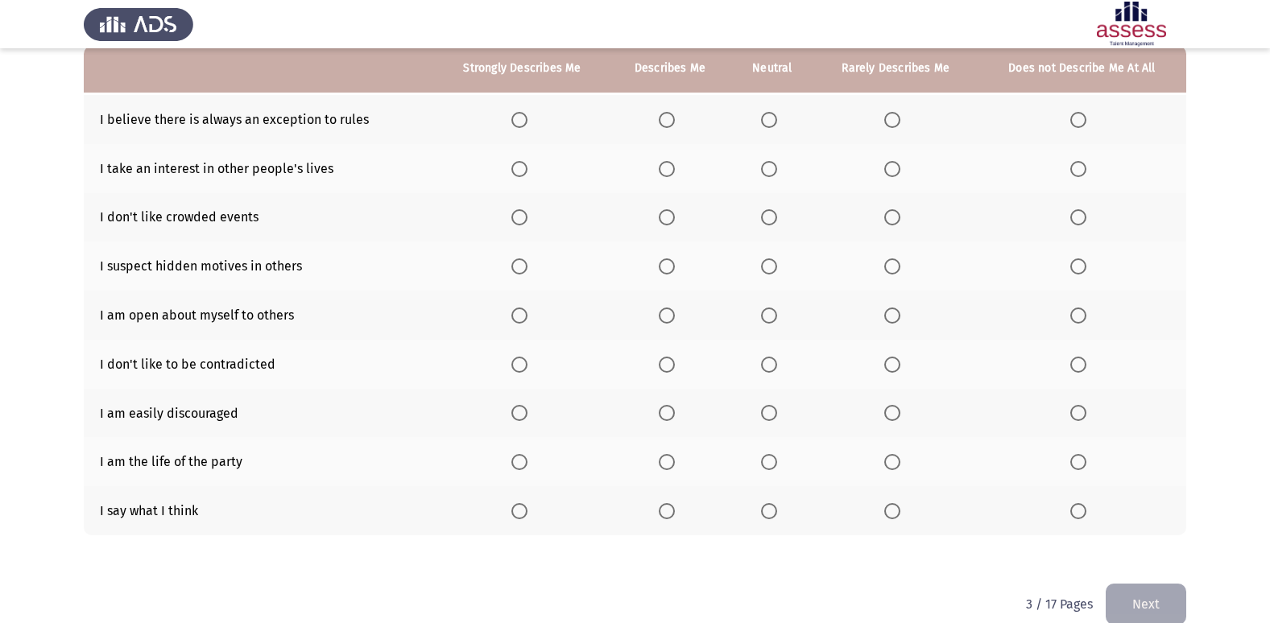
scroll to position [81, 0]
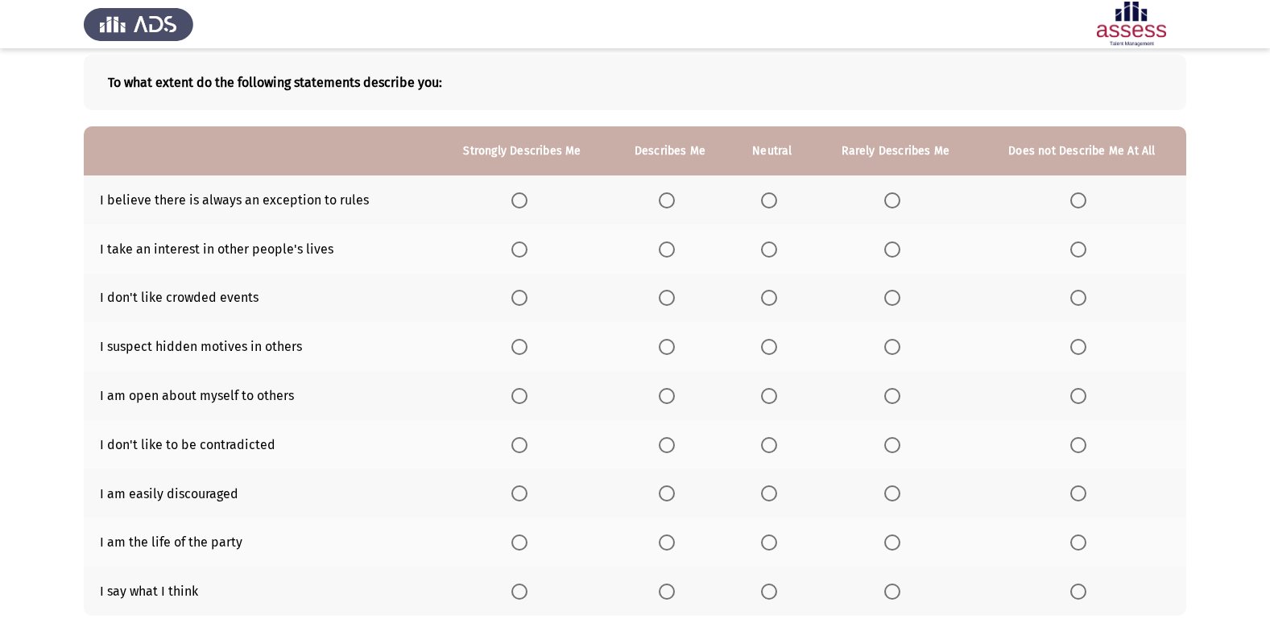
click at [667, 201] on span "Select an option" at bounding box center [667, 200] width 16 height 16
click at [667, 201] on input "Select an option" at bounding box center [667, 200] width 16 height 16
click at [770, 304] on span "Select an option" at bounding box center [769, 298] width 16 height 16
click at [770, 304] on input "Select an option" at bounding box center [769, 298] width 16 height 16
click at [771, 251] on span "Select an option" at bounding box center [769, 250] width 16 height 16
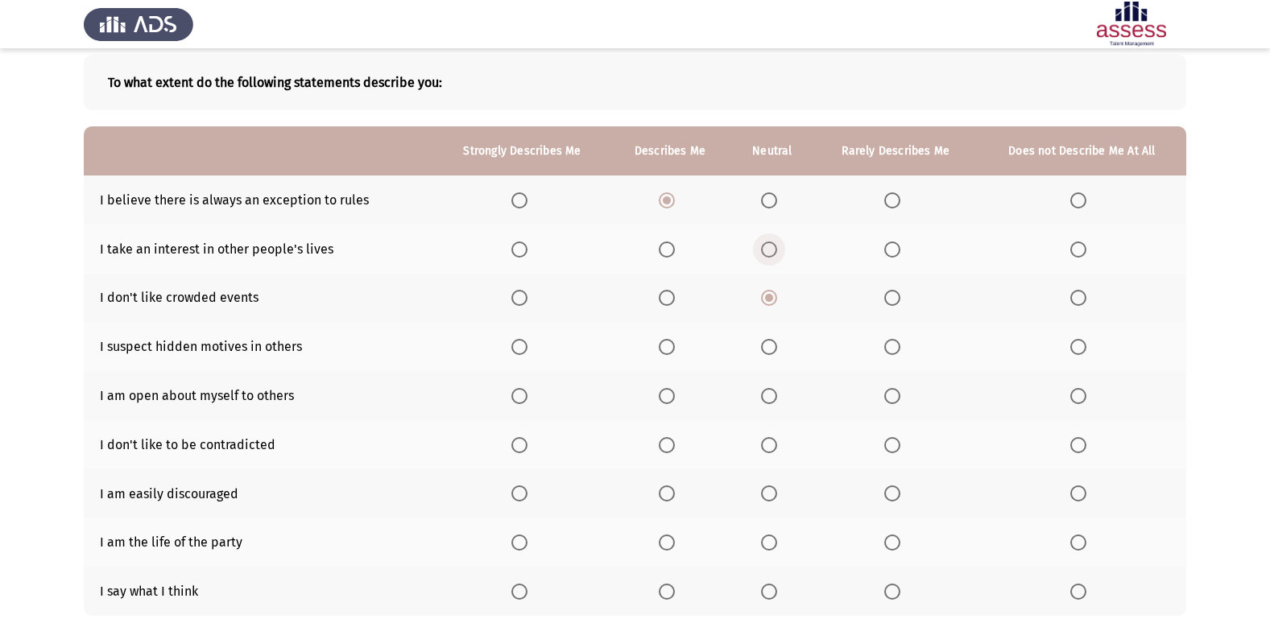
click at [771, 251] on input "Select an option" at bounding box center [769, 250] width 16 height 16
click at [1083, 301] on span "Select an option" at bounding box center [1078, 298] width 16 height 16
click at [1083, 301] on input "Select an option" at bounding box center [1078, 298] width 16 height 16
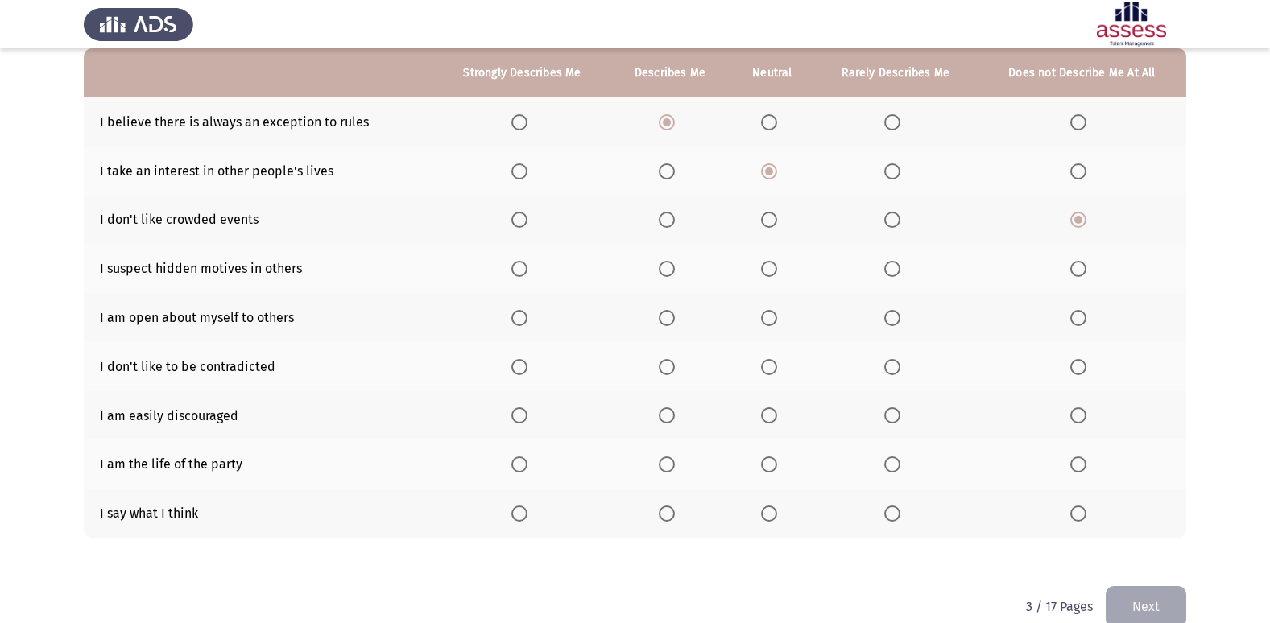
scroll to position [161, 0]
click at [770, 268] on span "Select an option" at bounding box center [769, 266] width 16 height 16
click at [770, 268] on input "Select an option" at bounding box center [769, 266] width 16 height 16
click at [769, 313] on span "Select an option" at bounding box center [769, 316] width 16 height 16
click at [769, 313] on input "Select an option" at bounding box center [769, 316] width 16 height 16
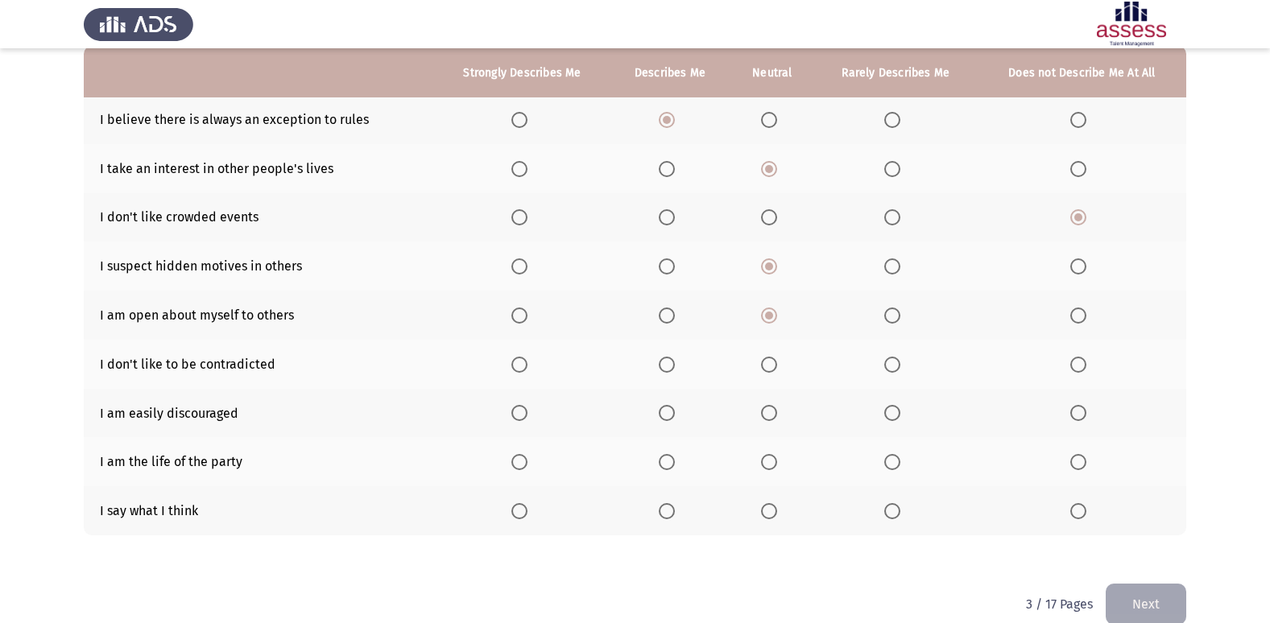
click at [1082, 363] on span "Select an option" at bounding box center [1078, 365] width 16 height 16
click at [1082, 363] on input "Select an option" at bounding box center [1078, 365] width 16 height 16
click at [767, 419] on span "Select an option" at bounding box center [769, 413] width 16 height 16
click at [767, 419] on input "Select an option" at bounding box center [769, 413] width 16 height 16
click at [771, 458] on span "Select an option" at bounding box center [769, 462] width 16 height 16
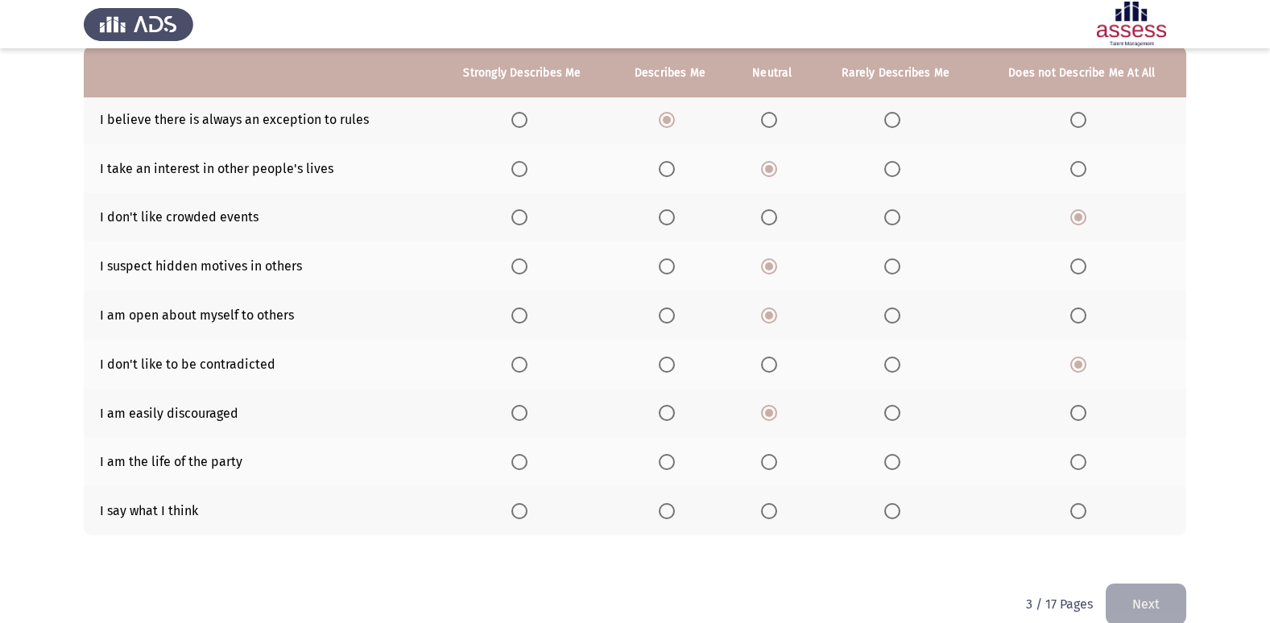
click at [771, 458] on input "Select an option" at bounding box center [769, 462] width 16 height 16
click at [764, 514] on span "Select an option" at bounding box center [769, 511] width 16 height 16
click at [764, 514] on input "Select an option" at bounding box center [769, 511] width 16 height 16
click at [1158, 594] on button "Next" at bounding box center [1145, 604] width 81 height 41
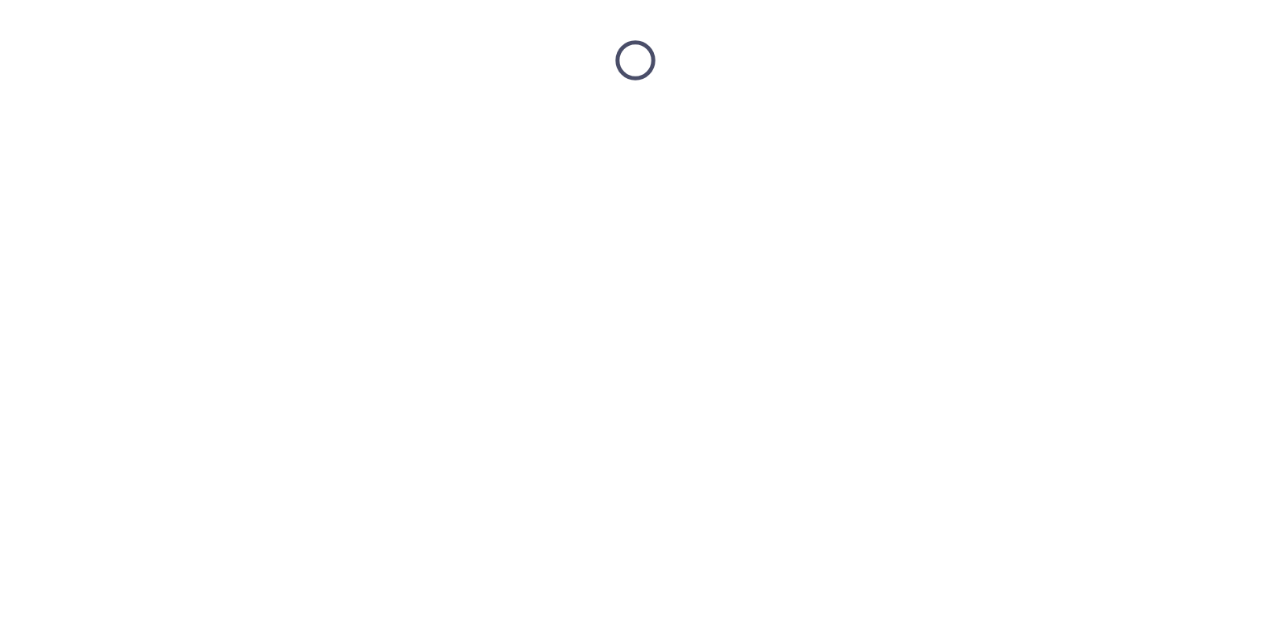
scroll to position [0, 0]
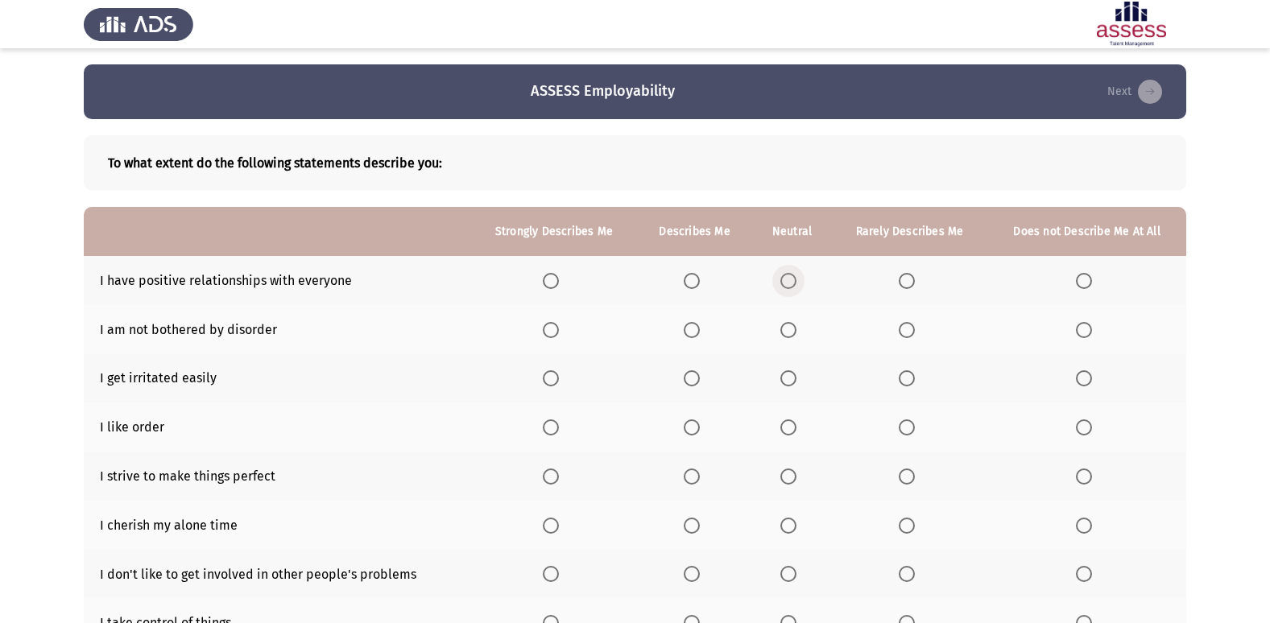
click at [786, 279] on span "Select an option" at bounding box center [788, 281] width 16 height 16
click at [786, 279] on input "Select an option" at bounding box center [788, 281] width 16 height 16
click at [693, 332] on span "Select an option" at bounding box center [691, 330] width 16 height 16
click at [693, 332] on input "Select an option" at bounding box center [691, 330] width 16 height 16
click at [792, 378] on span "Select an option" at bounding box center [788, 378] width 16 height 16
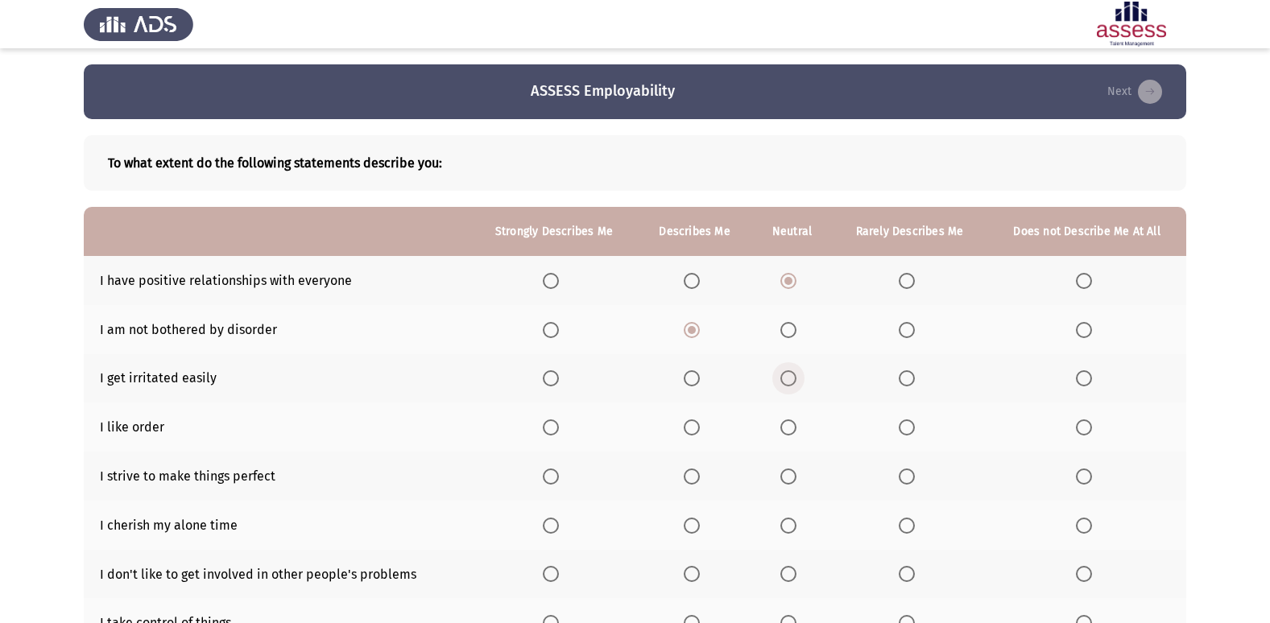
click at [792, 378] on input "Select an option" at bounding box center [788, 378] width 16 height 16
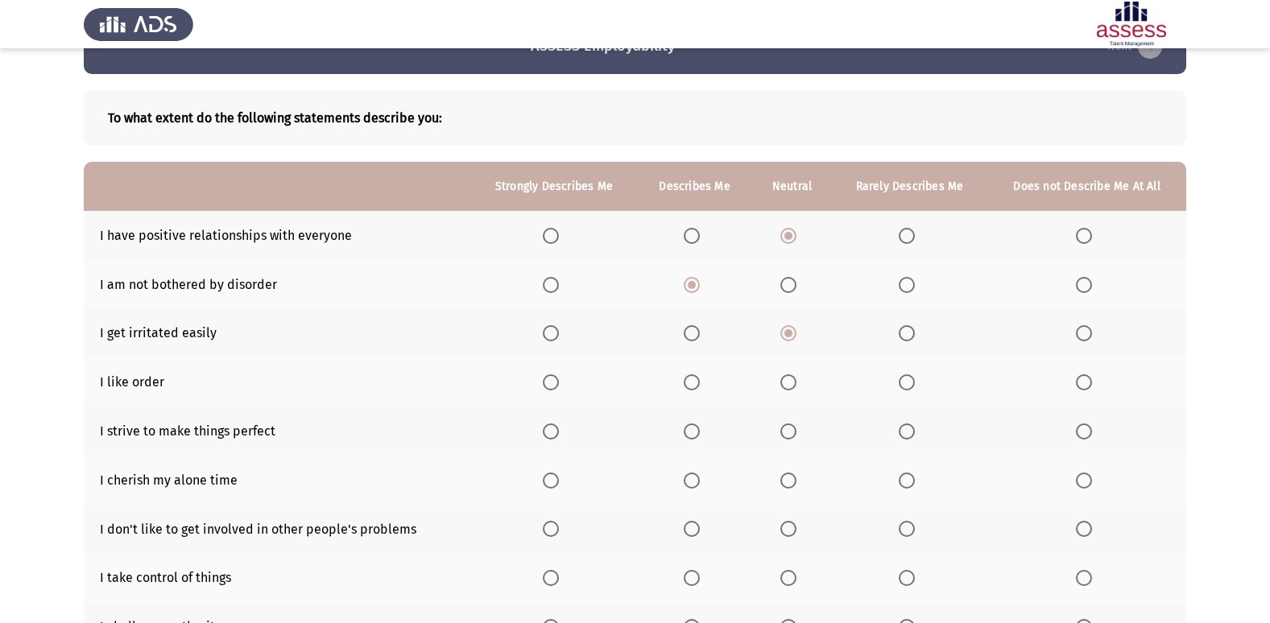
scroll to position [81, 0]
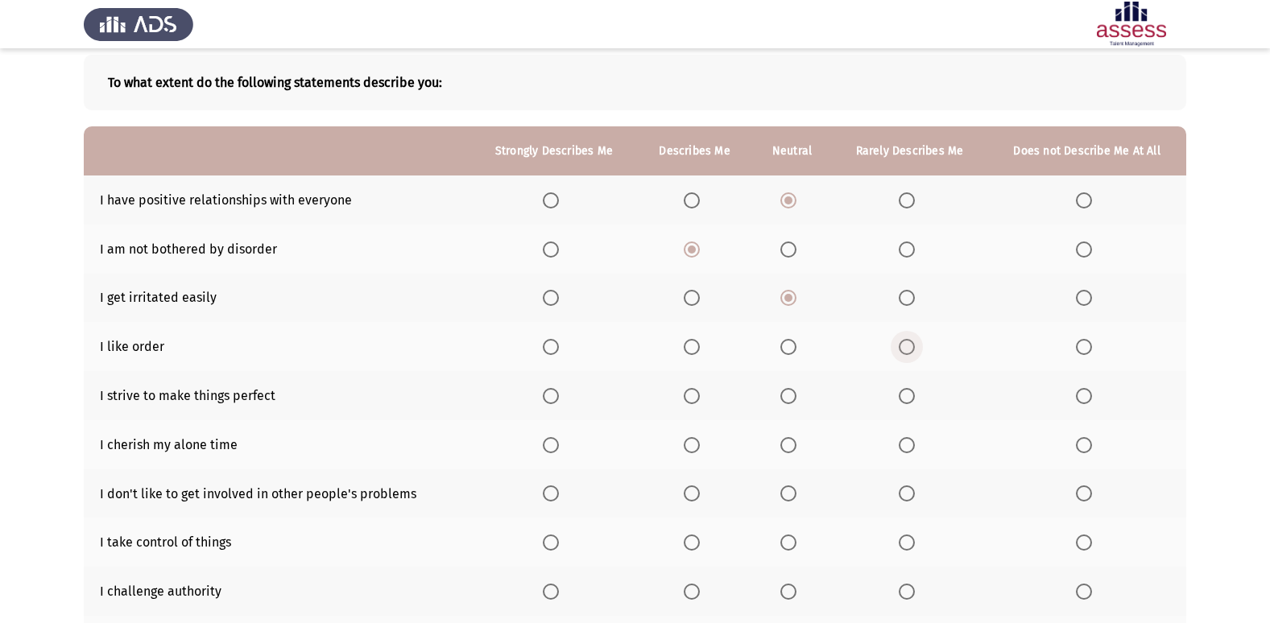
click at [914, 345] on span "Select an option" at bounding box center [906, 347] width 16 height 16
click at [914, 345] on input "Select an option" at bounding box center [906, 347] width 16 height 16
click at [784, 403] on span "Select an option" at bounding box center [788, 396] width 16 height 16
click at [784, 403] on input "Select an option" at bounding box center [788, 396] width 16 height 16
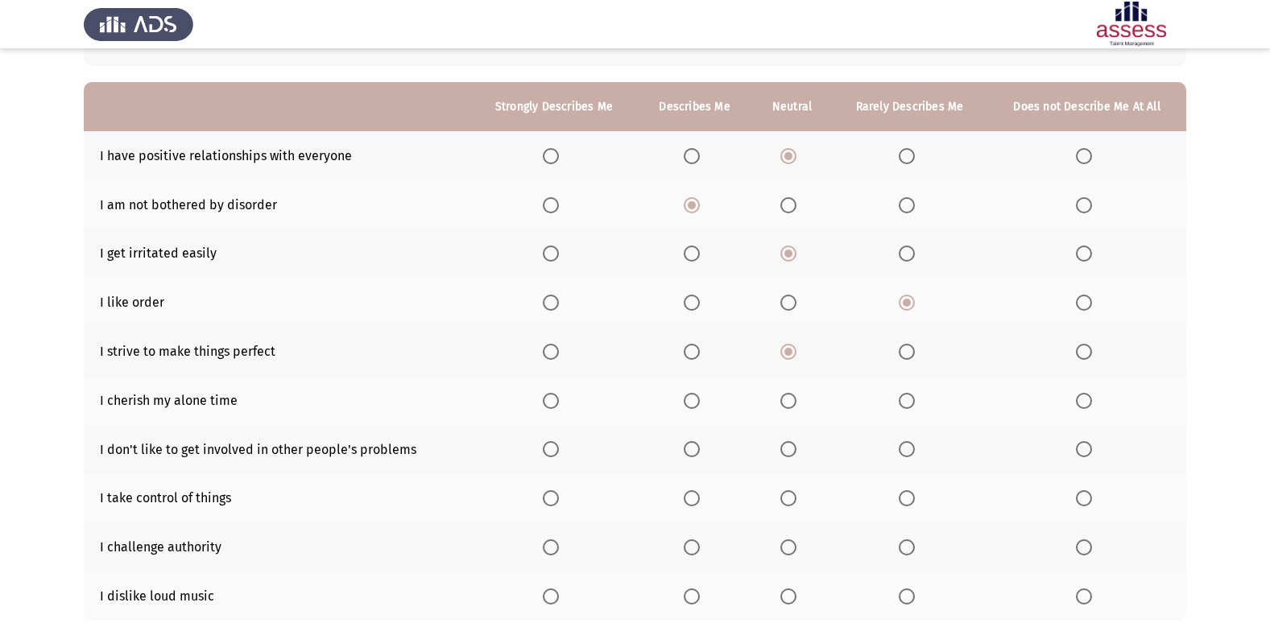
scroll to position [161, 0]
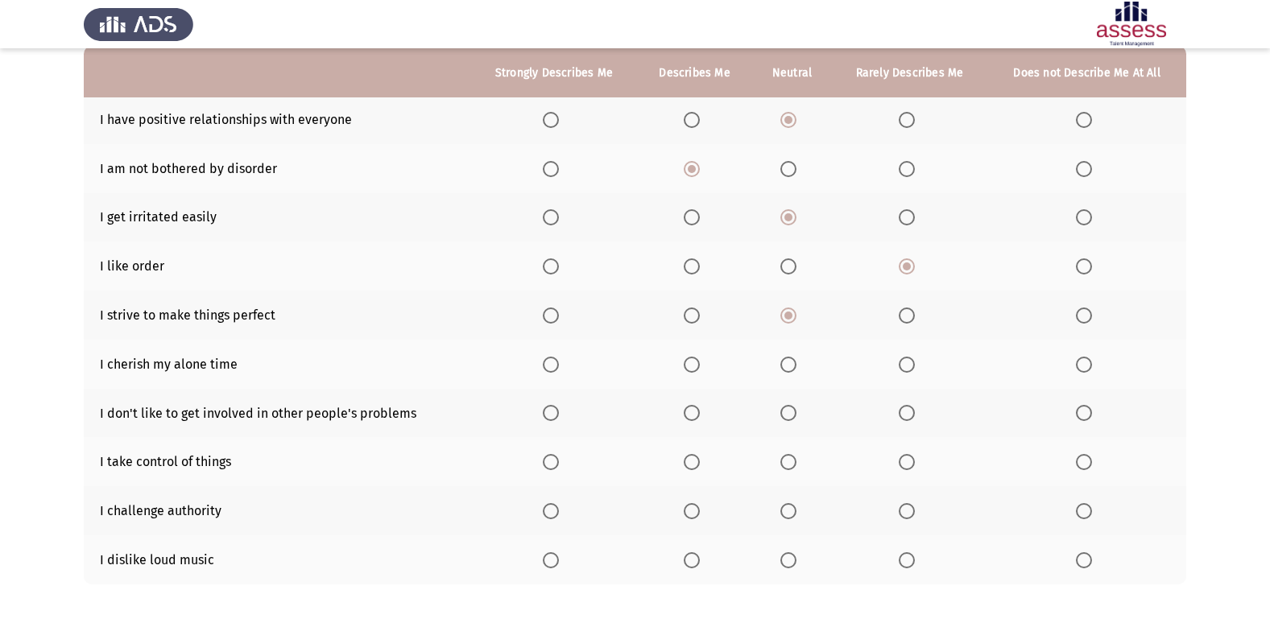
click at [789, 365] on span "Select an option" at bounding box center [788, 365] width 16 height 16
click at [789, 365] on input "Select an option" at bounding box center [788, 365] width 16 height 16
click at [783, 414] on span "Select an option" at bounding box center [788, 413] width 16 height 16
click at [783, 414] on input "Select an option" at bounding box center [788, 413] width 16 height 16
click at [692, 465] on span "Select an option" at bounding box center [691, 462] width 16 height 16
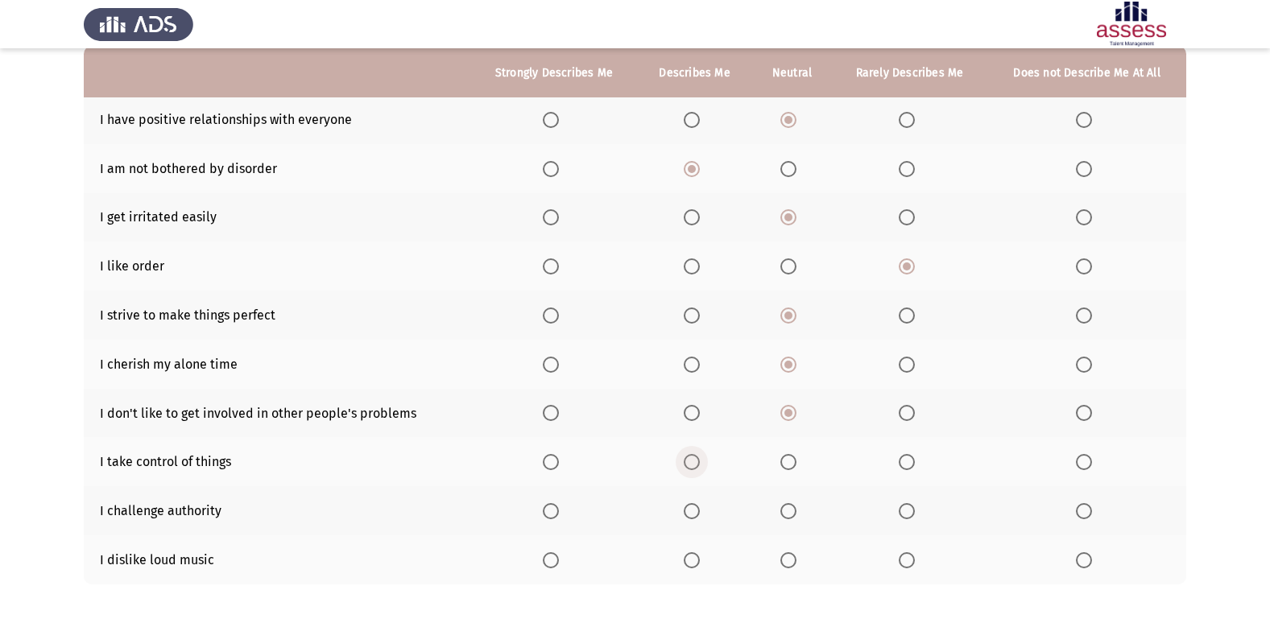
click at [692, 465] on input "Select an option" at bounding box center [691, 462] width 16 height 16
click at [688, 508] on span "Select an option" at bounding box center [691, 511] width 16 height 16
click at [688, 508] on input "Select an option" at bounding box center [691, 511] width 16 height 16
click at [559, 506] on span "Select an option" at bounding box center [551, 511] width 16 height 16
click at [559, 506] on input "Select an option" at bounding box center [551, 511] width 16 height 16
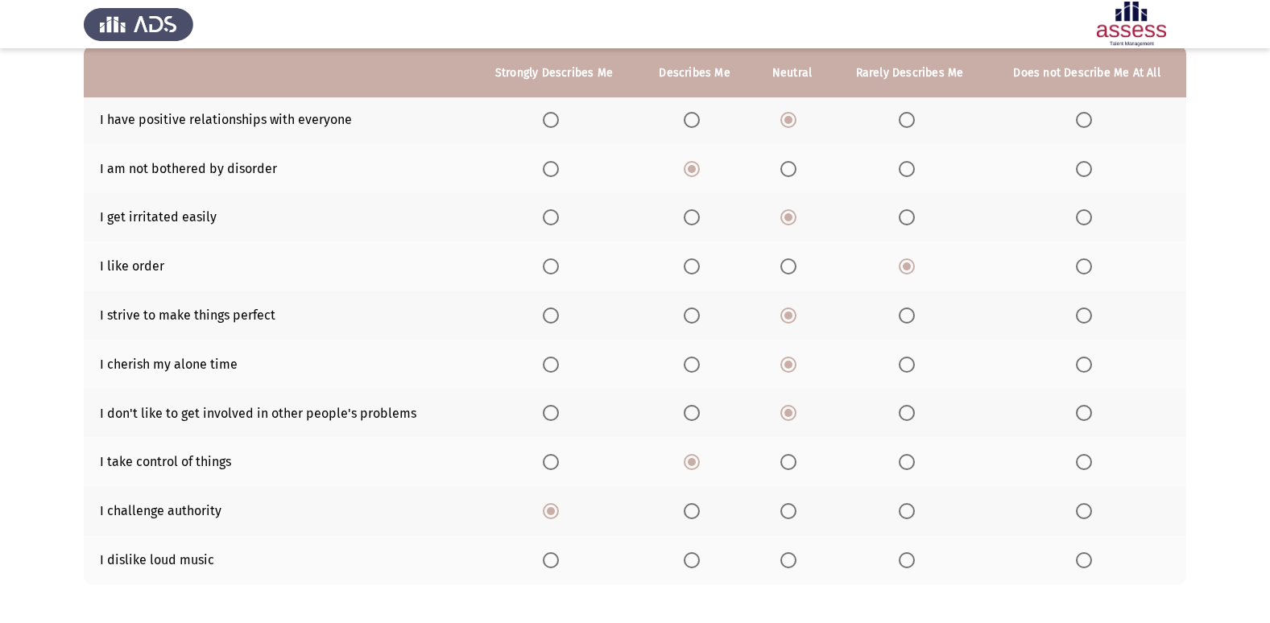
click at [792, 553] on span "Select an option" at bounding box center [788, 560] width 16 height 16
click at [792, 553] on input "Select an option" at bounding box center [788, 560] width 16 height 16
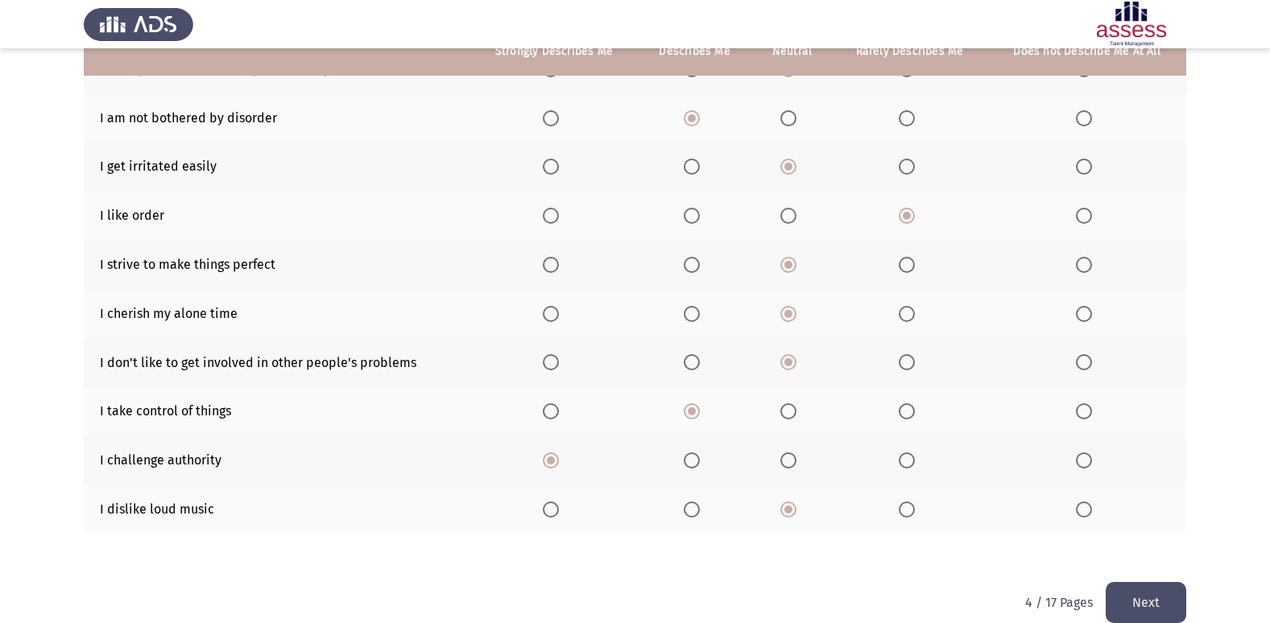
scroll to position [235, 0]
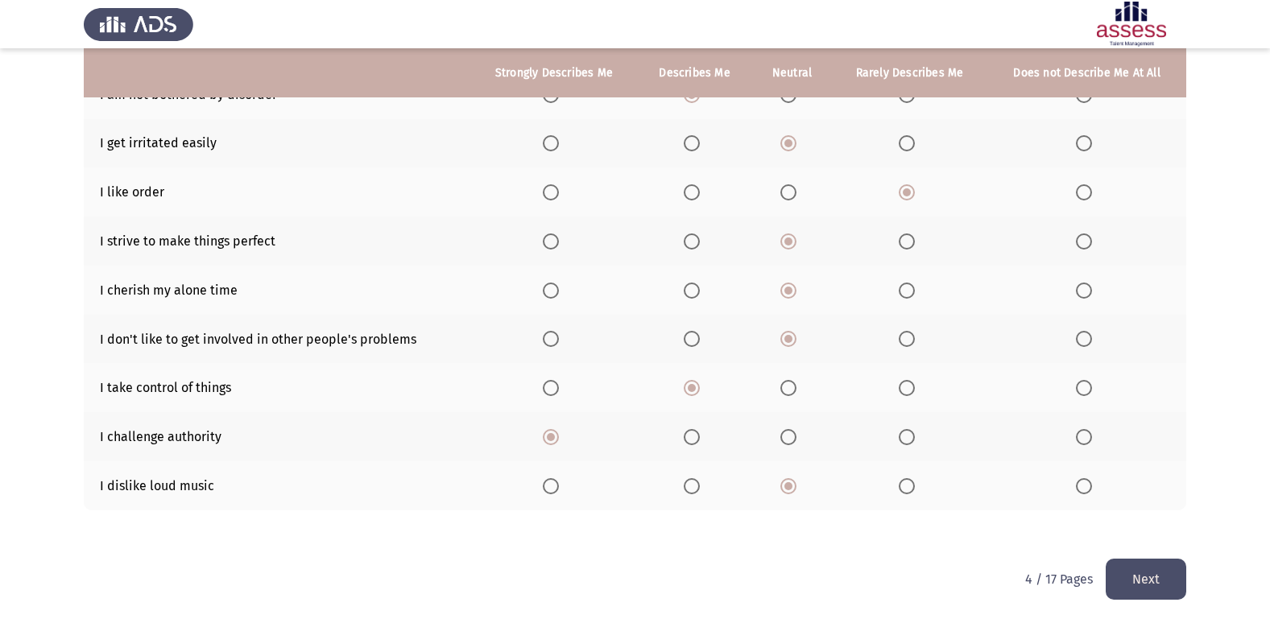
click at [1144, 582] on button "Next" at bounding box center [1145, 579] width 81 height 41
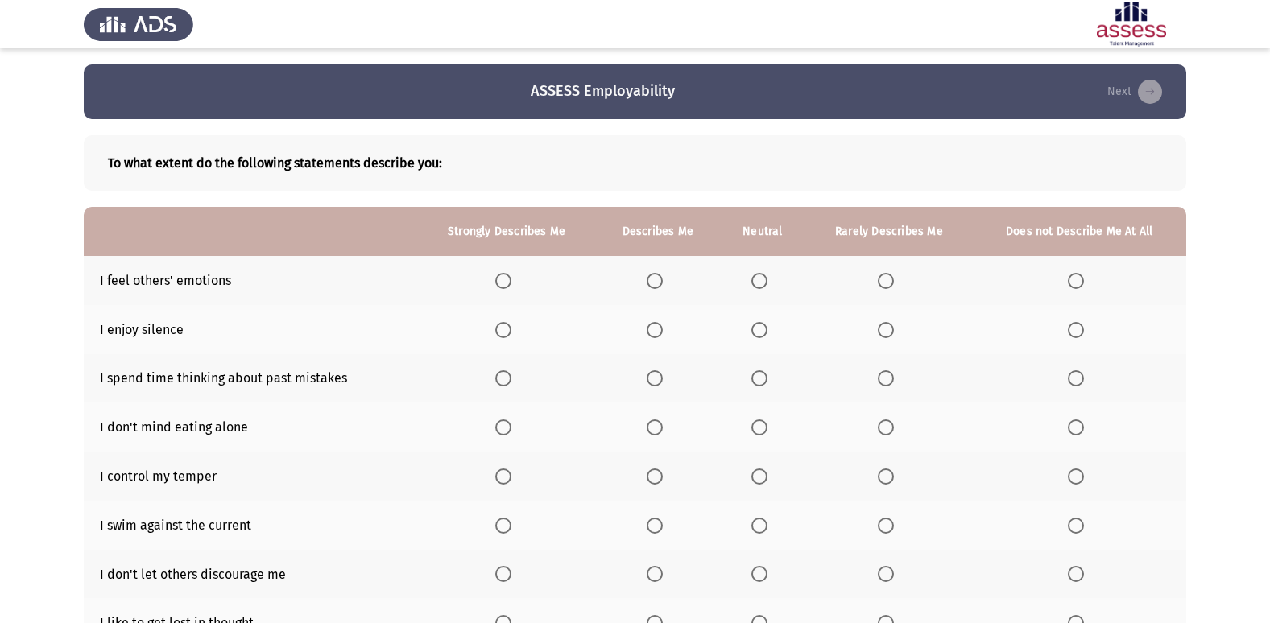
click at [761, 282] on span "Select an option" at bounding box center [759, 281] width 16 height 16
click at [761, 282] on input "Select an option" at bounding box center [759, 281] width 16 height 16
click at [657, 331] on span "Select an option" at bounding box center [654, 330] width 16 height 16
click at [657, 331] on input "Select an option" at bounding box center [654, 330] width 16 height 16
click at [648, 378] on span "Select an option" at bounding box center [654, 378] width 16 height 16
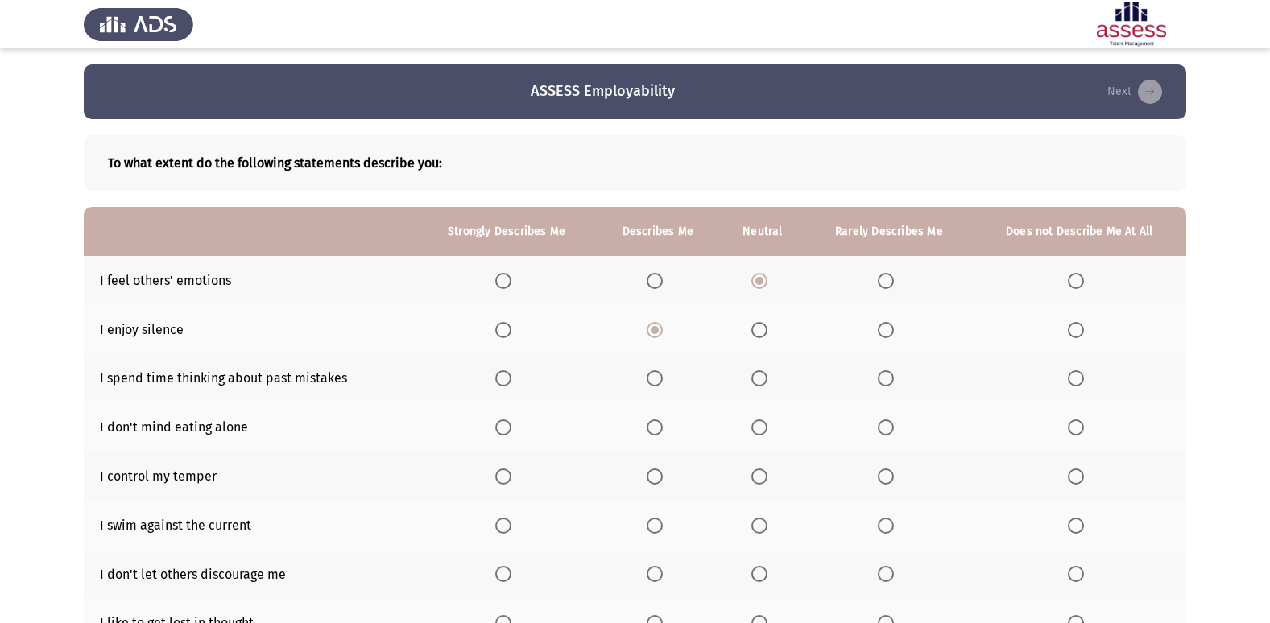
click at [648, 378] on input "Select an option" at bounding box center [654, 378] width 16 height 16
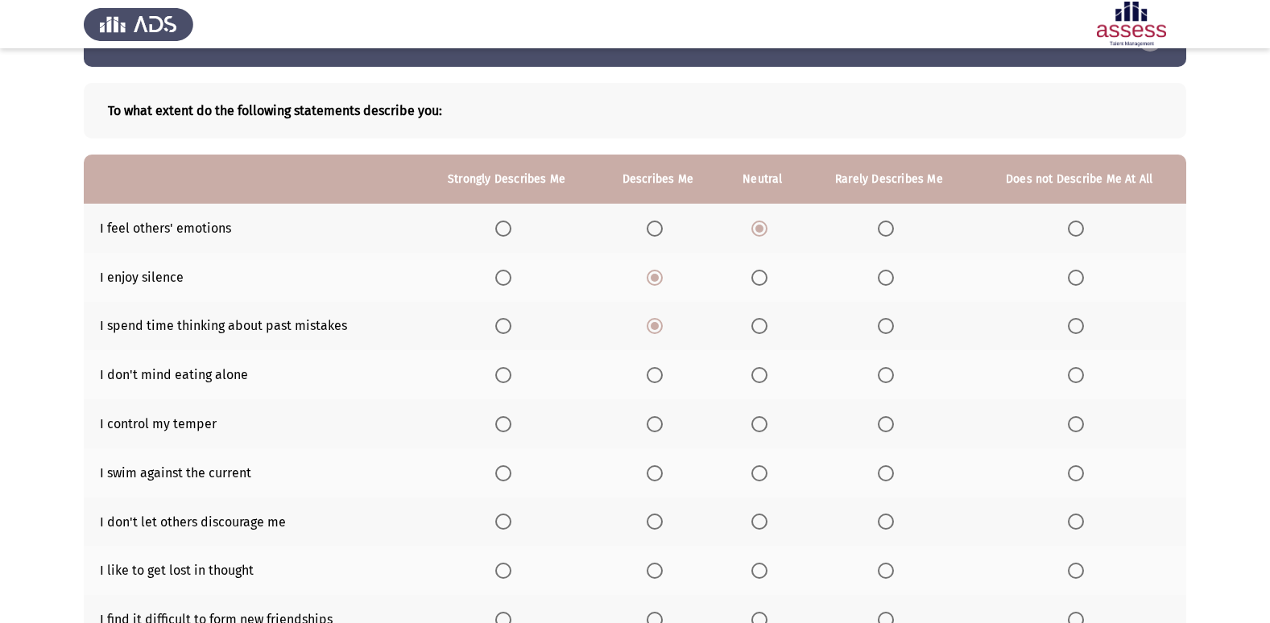
scroll to position [81, 0]
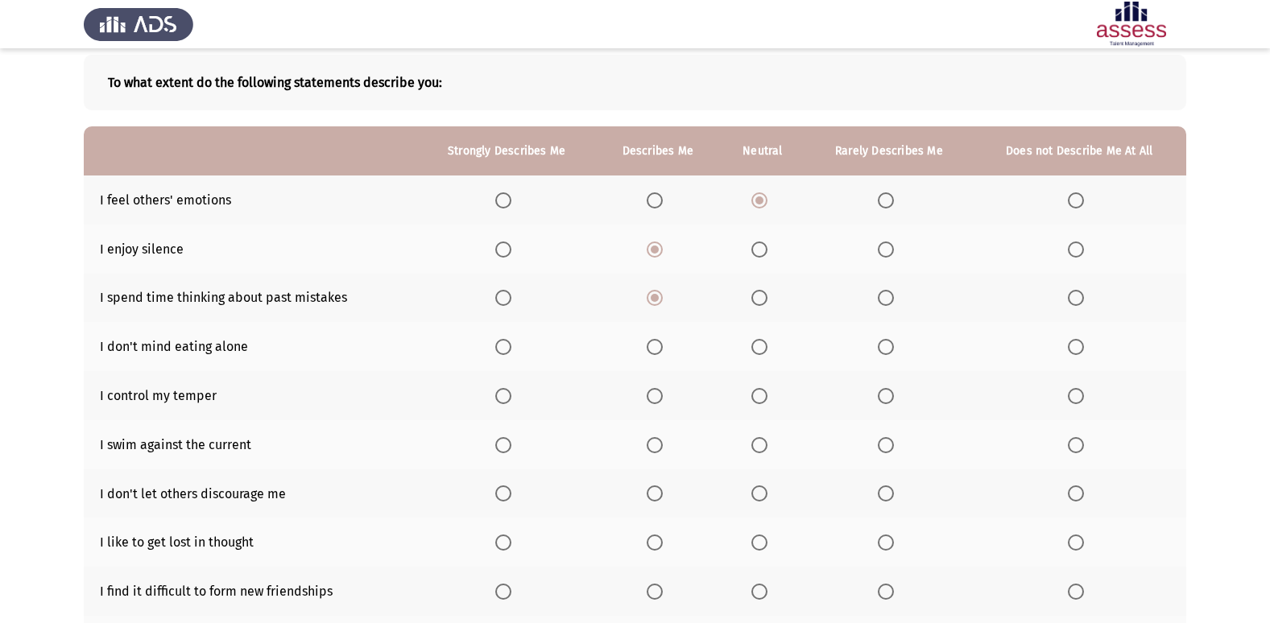
click at [766, 349] on span "Select an option" at bounding box center [759, 347] width 16 height 16
click at [766, 349] on input "Select an option" at bounding box center [759, 347] width 16 height 16
click at [886, 351] on span "Select an option" at bounding box center [886, 347] width 16 height 16
click at [886, 351] on input "Select an option" at bounding box center [886, 347] width 16 height 16
click at [658, 400] on span "Select an option" at bounding box center [654, 396] width 16 height 16
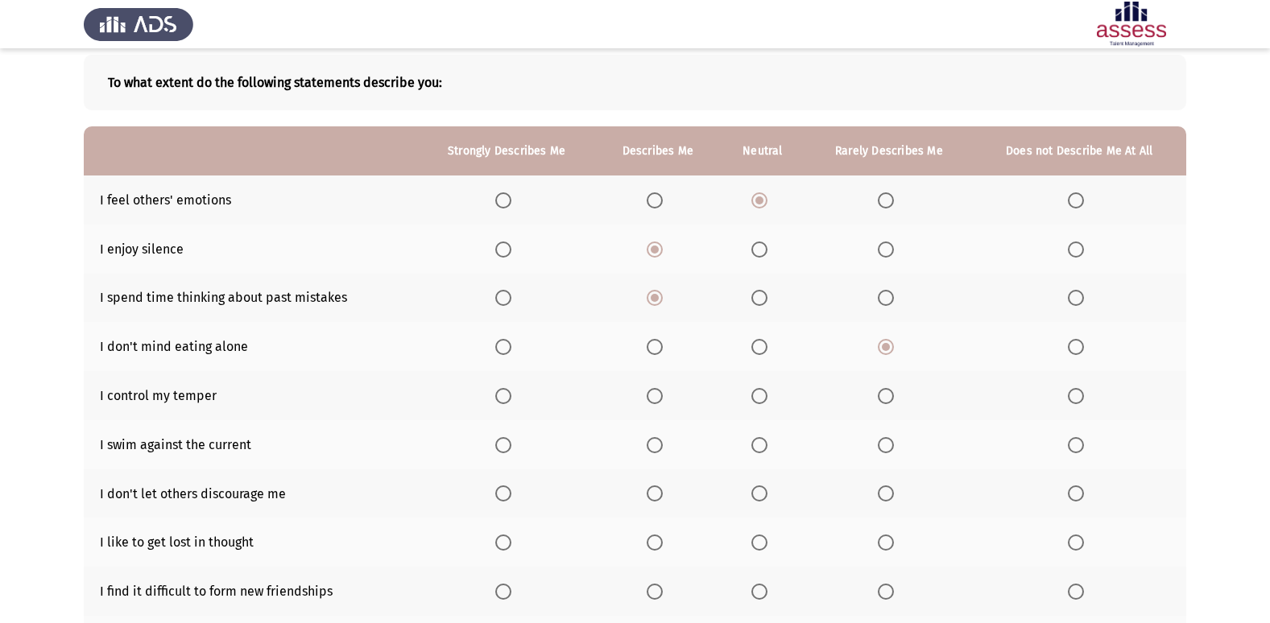
click at [658, 400] on input "Select an option" at bounding box center [654, 396] width 16 height 16
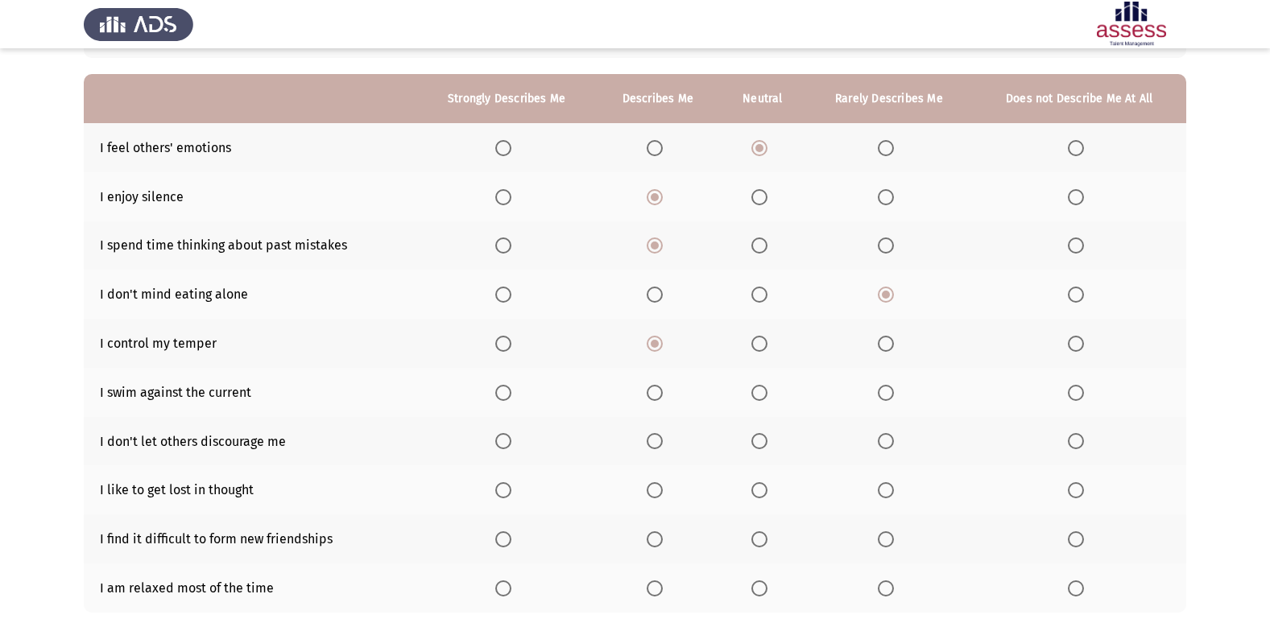
scroll to position [161, 0]
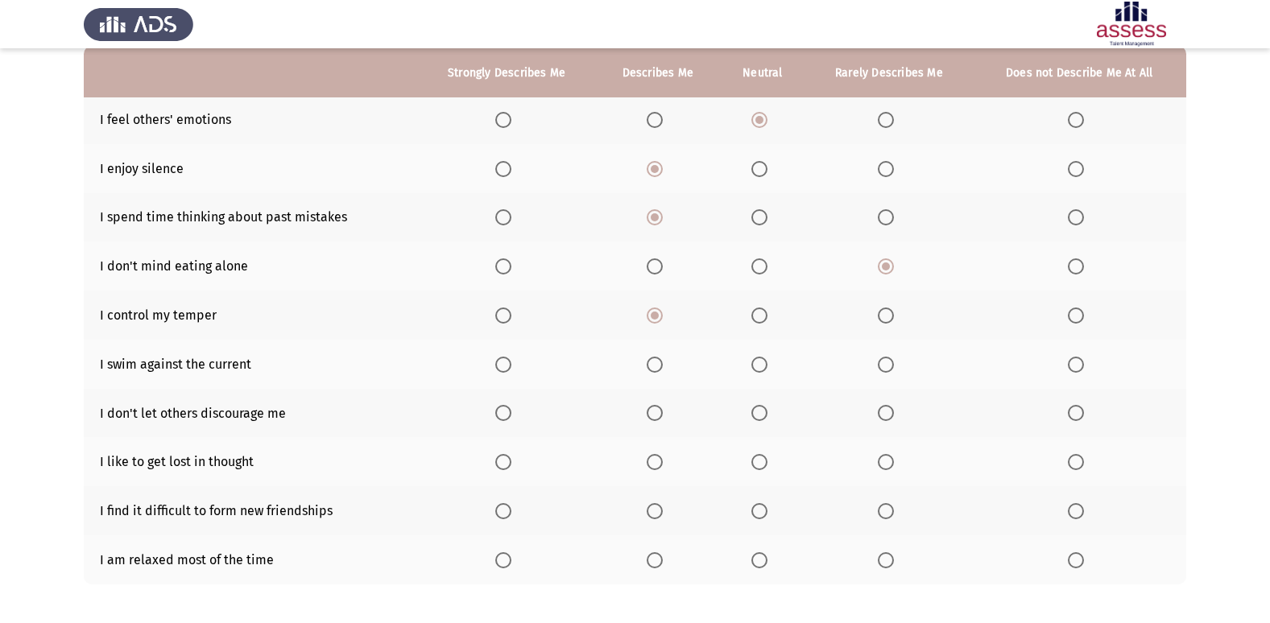
click at [762, 364] on span "Select an option" at bounding box center [759, 365] width 16 height 16
click at [762, 364] on input "Select an option" at bounding box center [759, 365] width 16 height 16
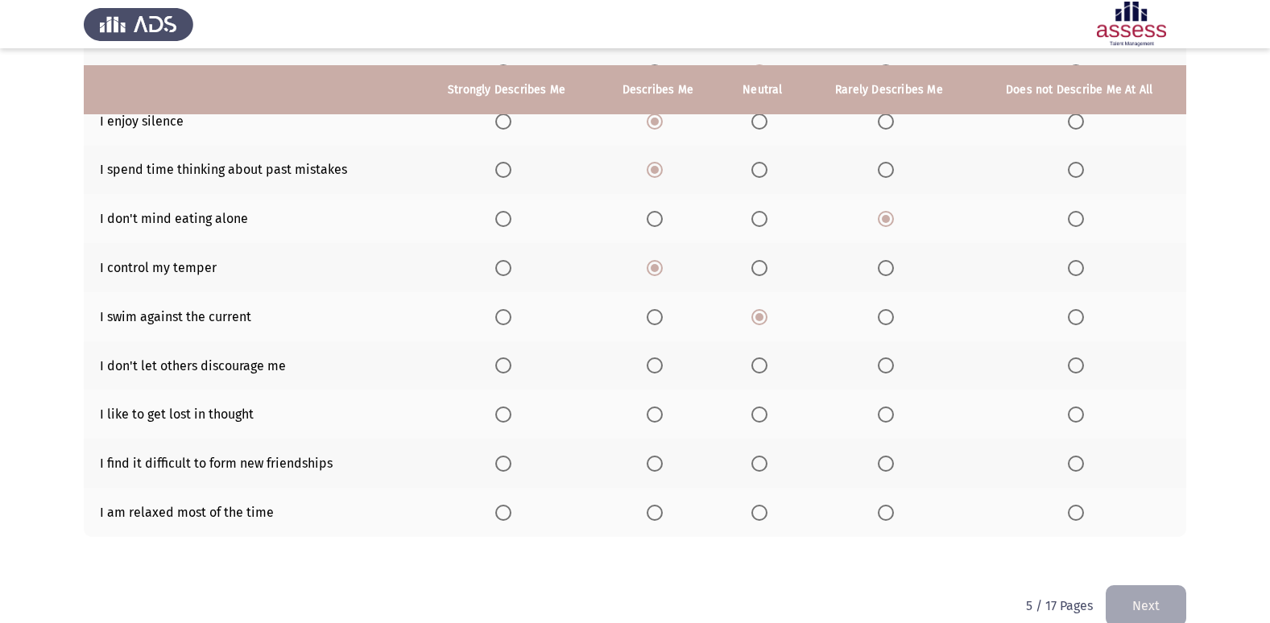
scroll to position [235, 0]
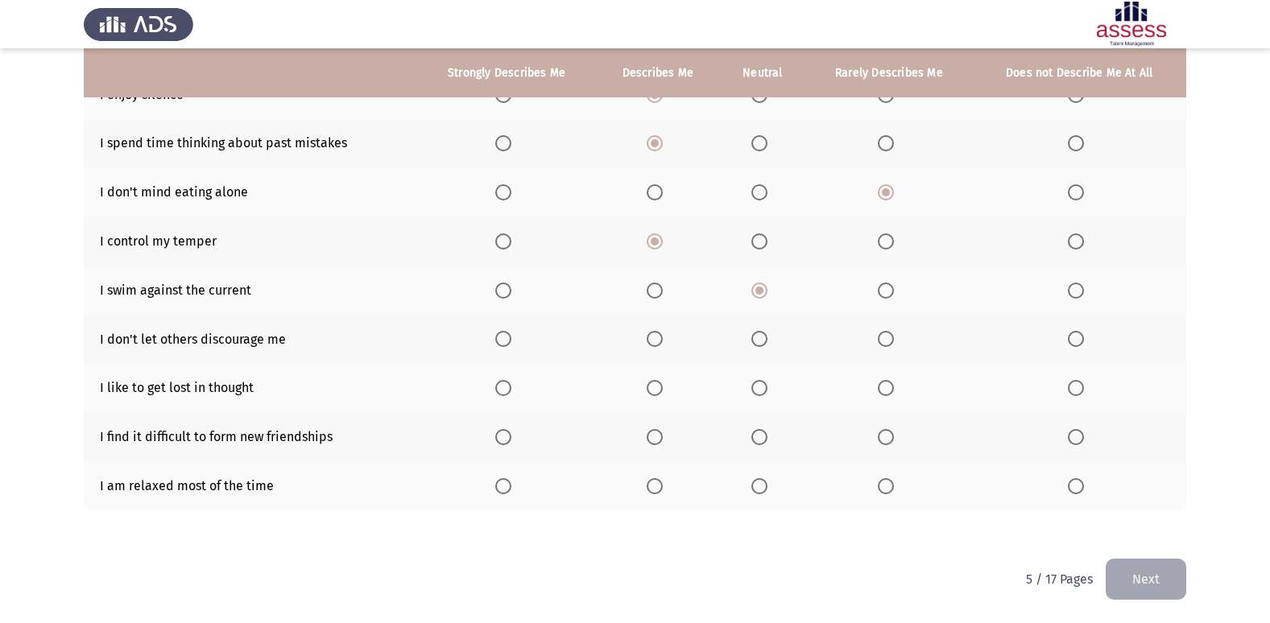
click at [758, 341] on span "Select an option" at bounding box center [759, 339] width 16 height 16
click at [758, 341] on input "Select an option" at bounding box center [759, 339] width 16 height 16
click at [761, 386] on span "Select an option" at bounding box center [759, 388] width 16 height 16
click at [761, 386] on input "Select an option" at bounding box center [759, 388] width 16 height 16
click at [655, 434] on span "Select an option" at bounding box center [654, 437] width 16 height 16
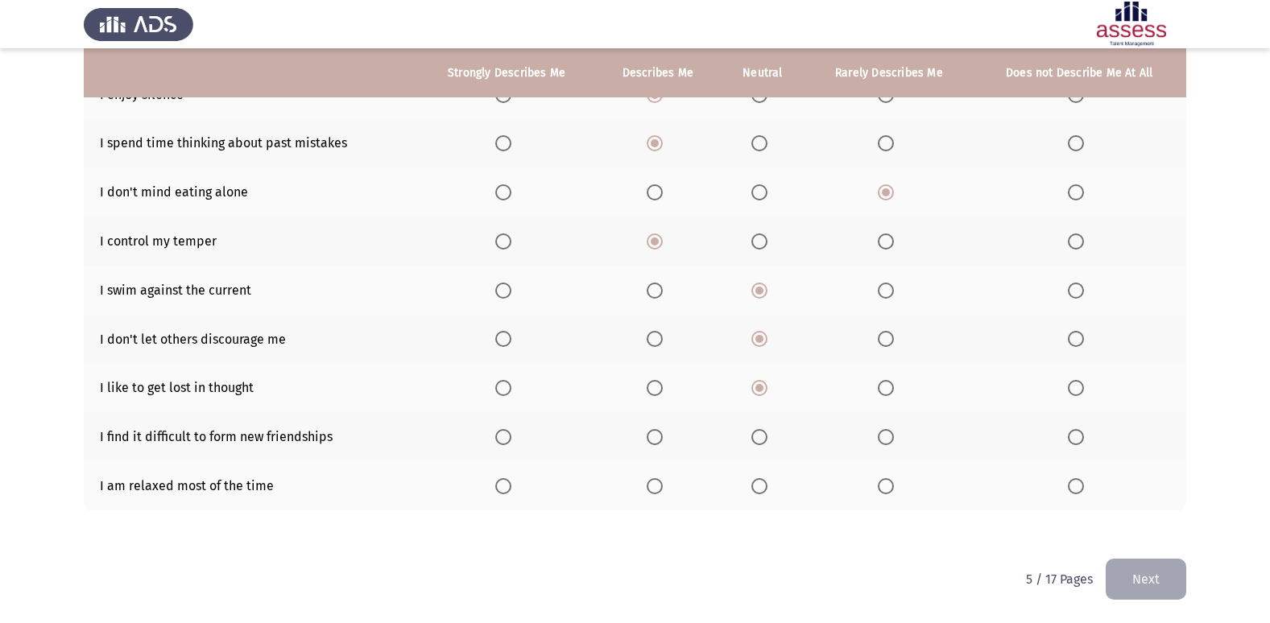
click at [655, 434] on input "Select an option" at bounding box center [654, 437] width 16 height 16
click at [762, 484] on span "Select an option" at bounding box center [759, 486] width 16 height 16
click at [762, 484] on input "Select an option" at bounding box center [759, 486] width 16 height 16
click at [1157, 584] on button "Next" at bounding box center [1145, 579] width 81 height 41
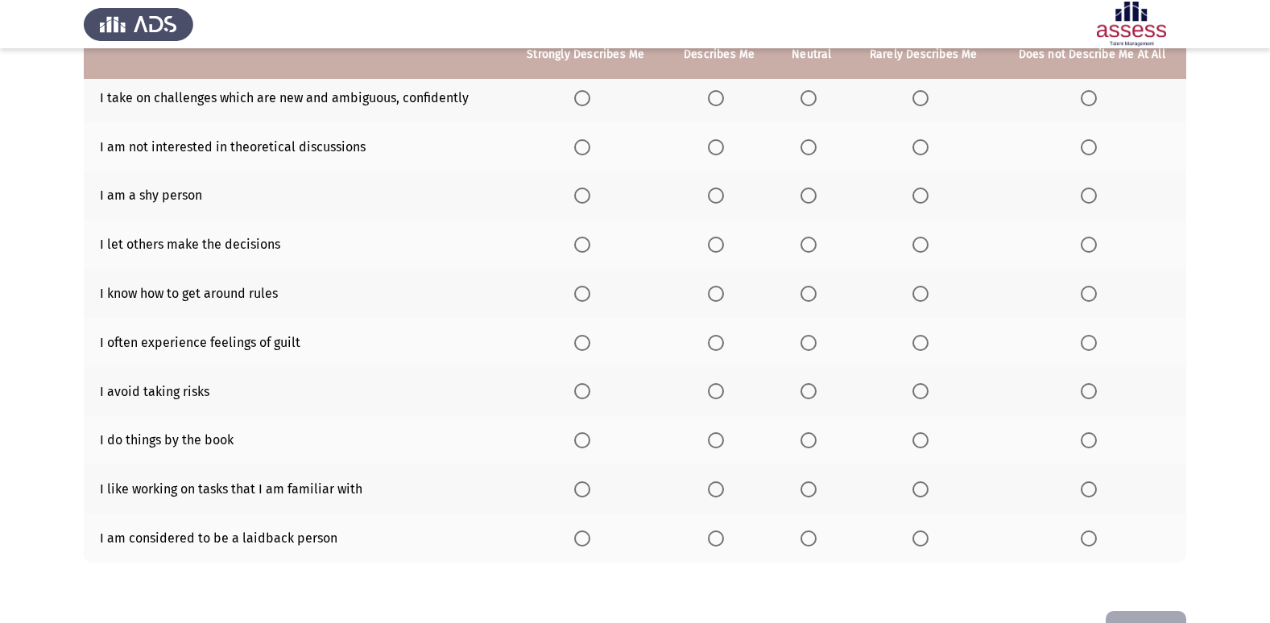
scroll to position [155, 0]
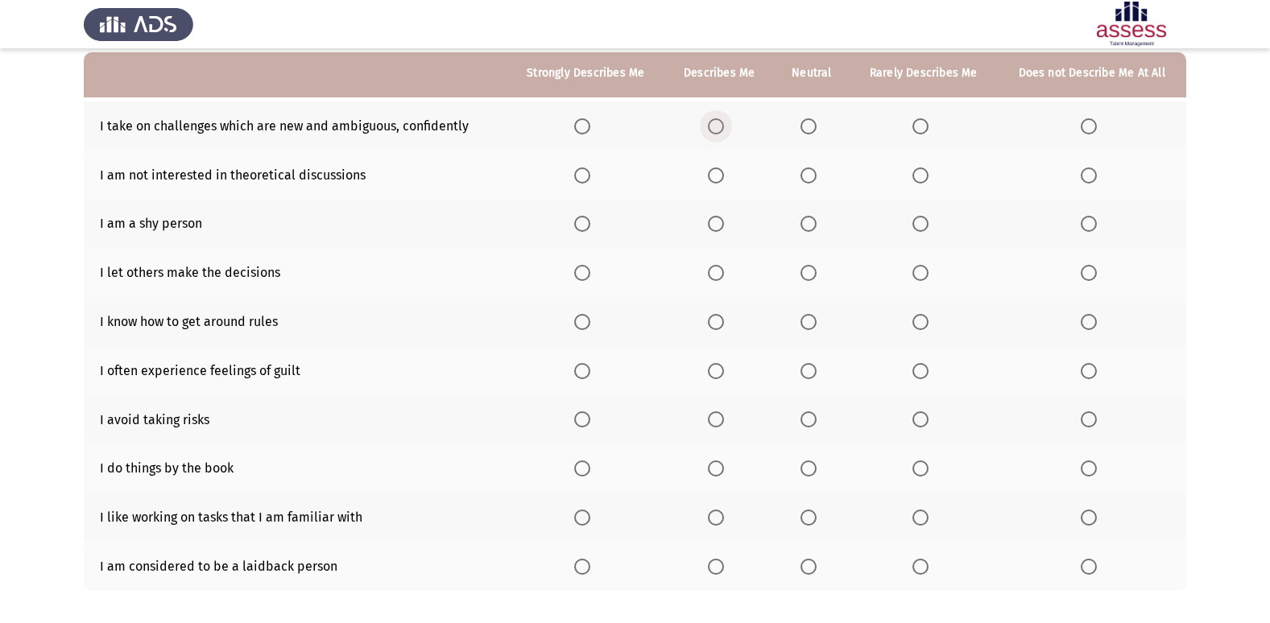
click at [716, 127] on span "Select an option" at bounding box center [716, 126] width 16 height 16
click at [716, 127] on input "Select an option" at bounding box center [716, 126] width 16 height 16
click at [934, 227] on label "Select an option" at bounding box center [923, 224] width 23 height 16
click at [928, 227] on input "Select an option" at bounding box center [920, 224] width 16 height 16
click at [807, 274] on span "Select an option" at bounding box center [808, 273] width 16 height 16
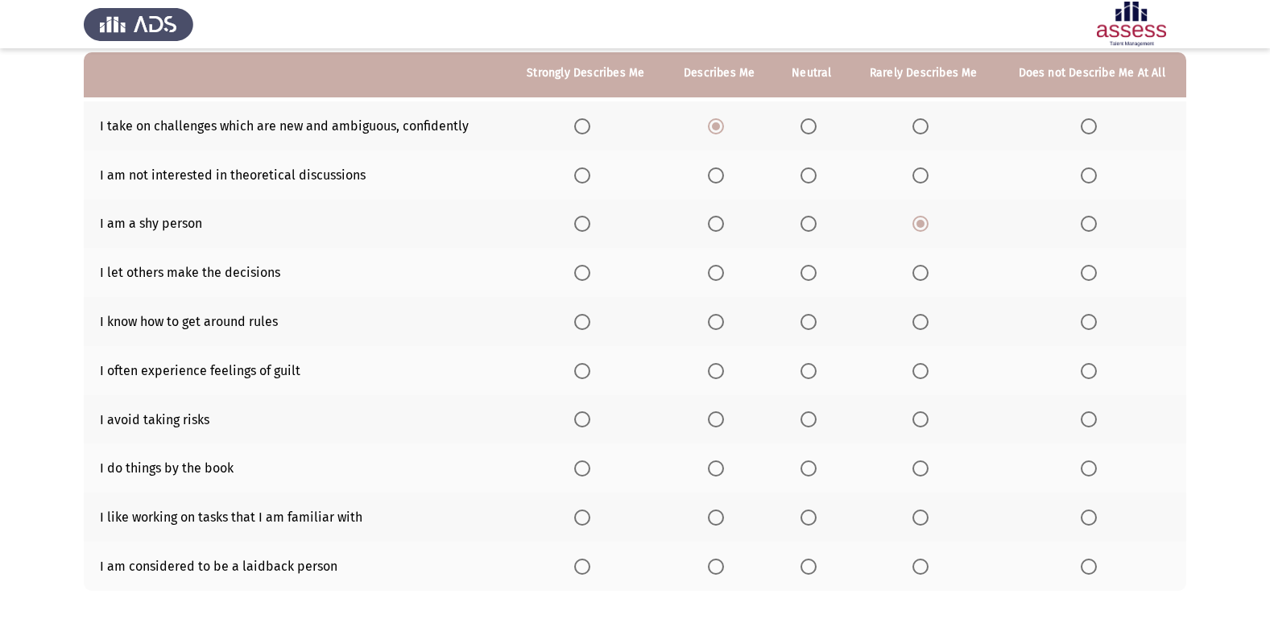
click at [807, 274] on input "Select an option" at bounding box center [808, 273] width 16 height 16
click at [919, 319] on span "Select an option" at bounding box center [920, 322] width 16 height 16
click at [919, 319] on input "Select an option" at bounding box center [920, 322] width 16 height 16
click at [811, 374] on span "Select an option" at bounding box center [808, 371] width 16 height 16
click at [811, 374] on input "Select an option" at bounding box center [808, 371] width 16 height 16
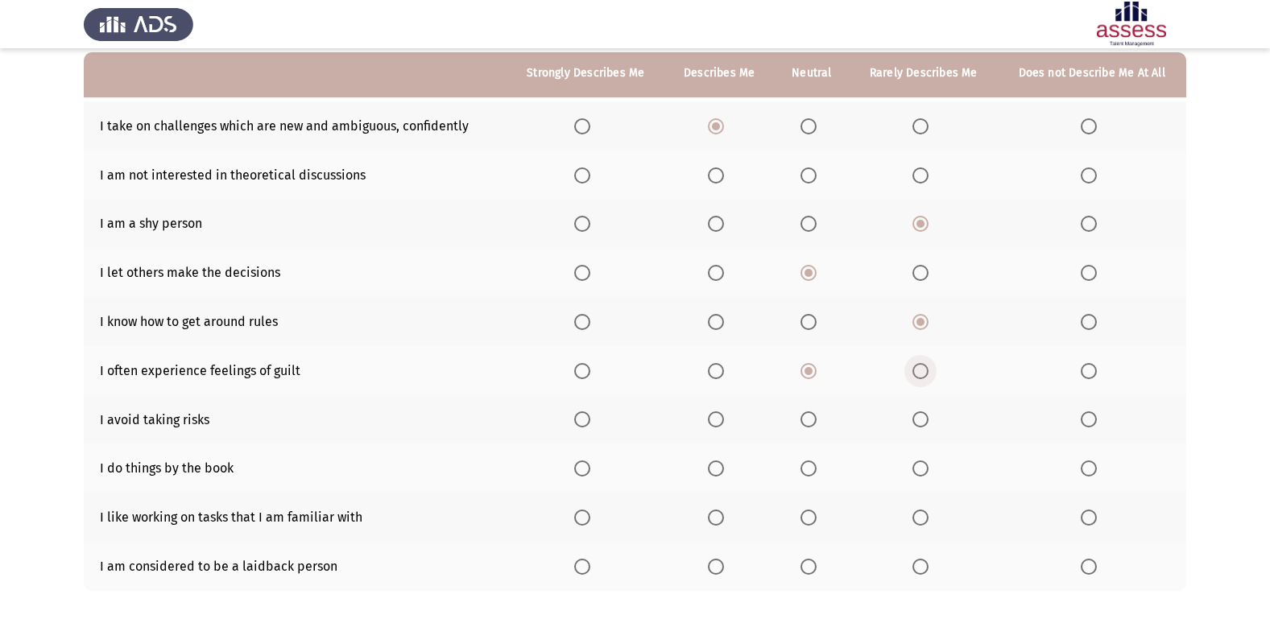
click at [924, 371] on span "Select an option" at bounding box center [920, 371] width 16 height 16
click at [924, 371] on input "Select an option" at bounding box center [920, 371] width 16 height 16
click at [809, 372] on span "Select an option" at bounding box center [808, 371] width 16 height 16
click at [809, 372] on input "Select an option" at bounding box center [808, 371] width 16 height 16
click at [718, 423] on span "Select an option" at bounding box center [716, 419] width 16 height 16
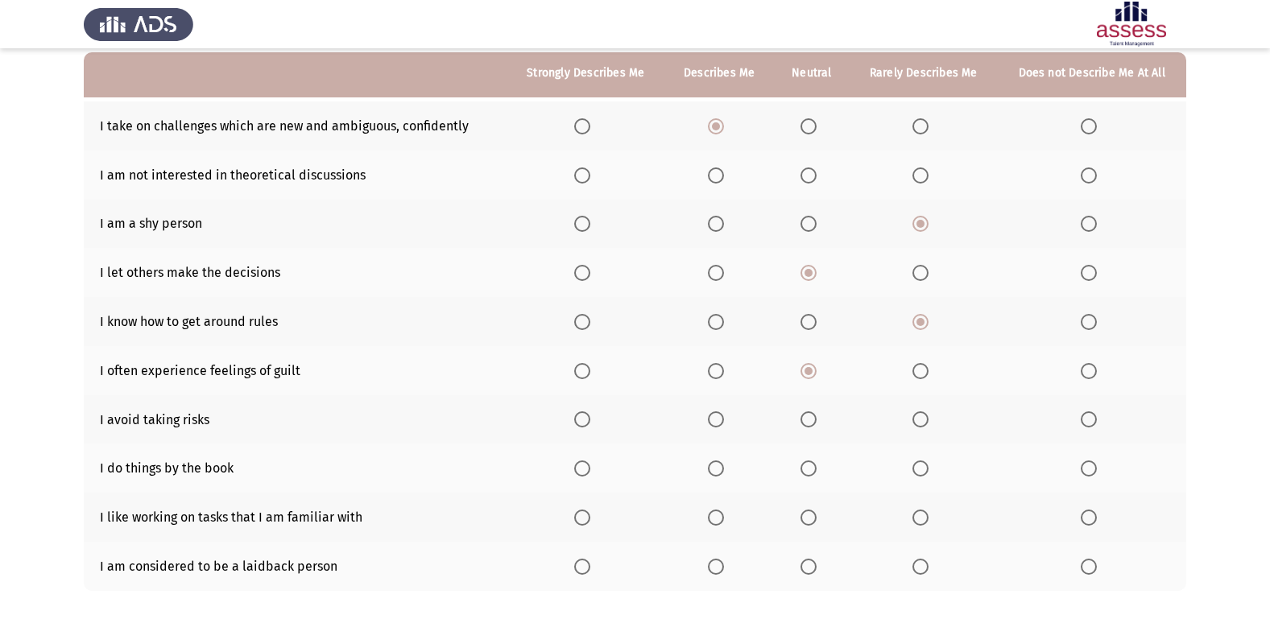
click at [718, 423] on input "Select an option" at bounding box center [716, 419] width 16 height 16
click at [820, 469] on label "Select an option" at bounding box center [811, 468] width 23 height 16
click at [816, 469] on input "Select an option" at bounding box center [808, 468] width 16 height 16
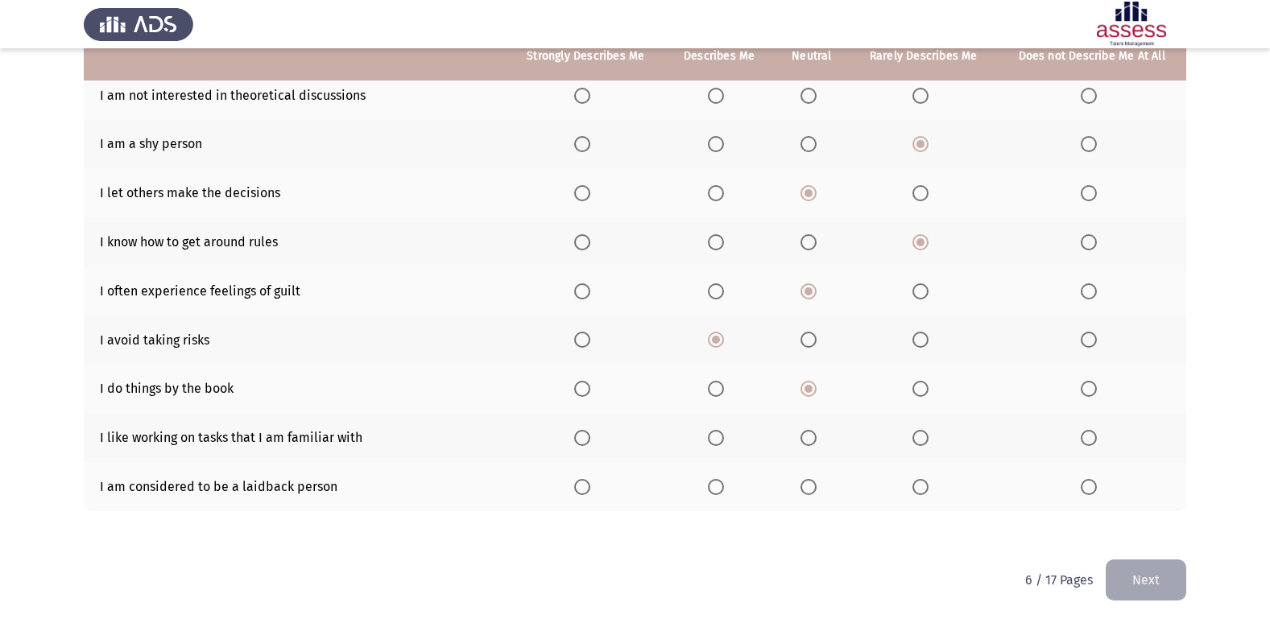
scroll to position [235, 0]
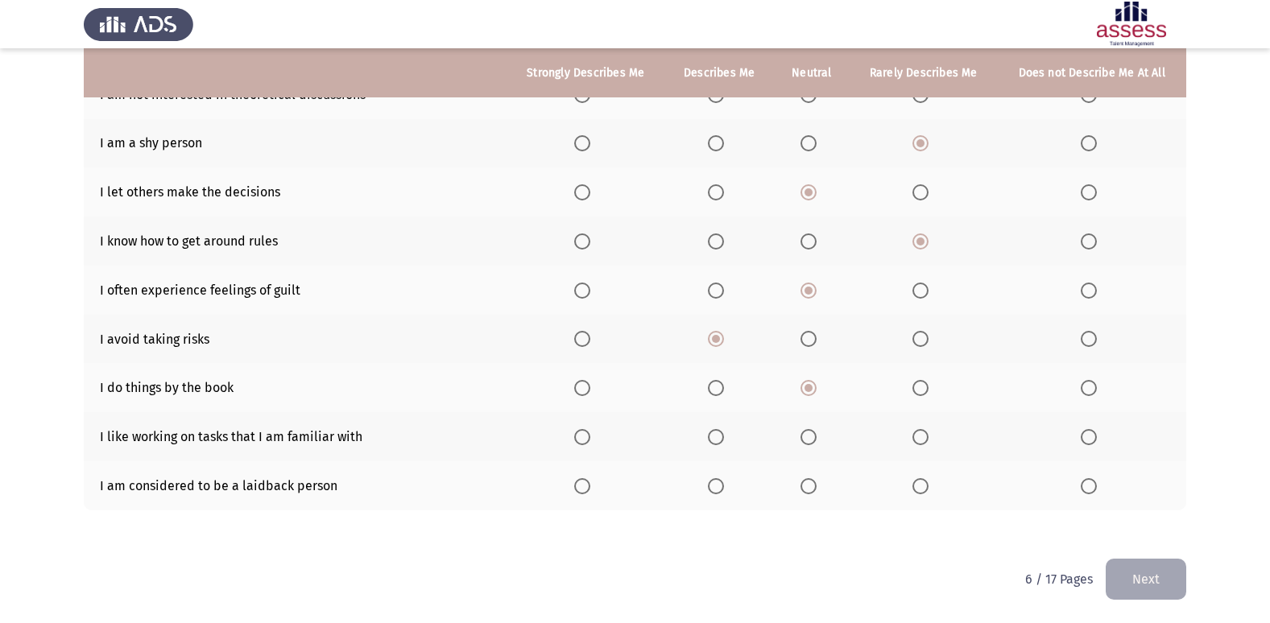
click at [723, 436] on span "Select an option" at bounding box center [716, 437] width 16 height 16
click at [723, 436] on input "Select an option" at bounding box center [716, 437] width 16 height 16
click at [813, 485] on span "Select an option" at bounding box center [808, 486] width 16 height 16
click at [813, 485] on input "Select an option" at bounding box center [808, 486] width 16 height 16
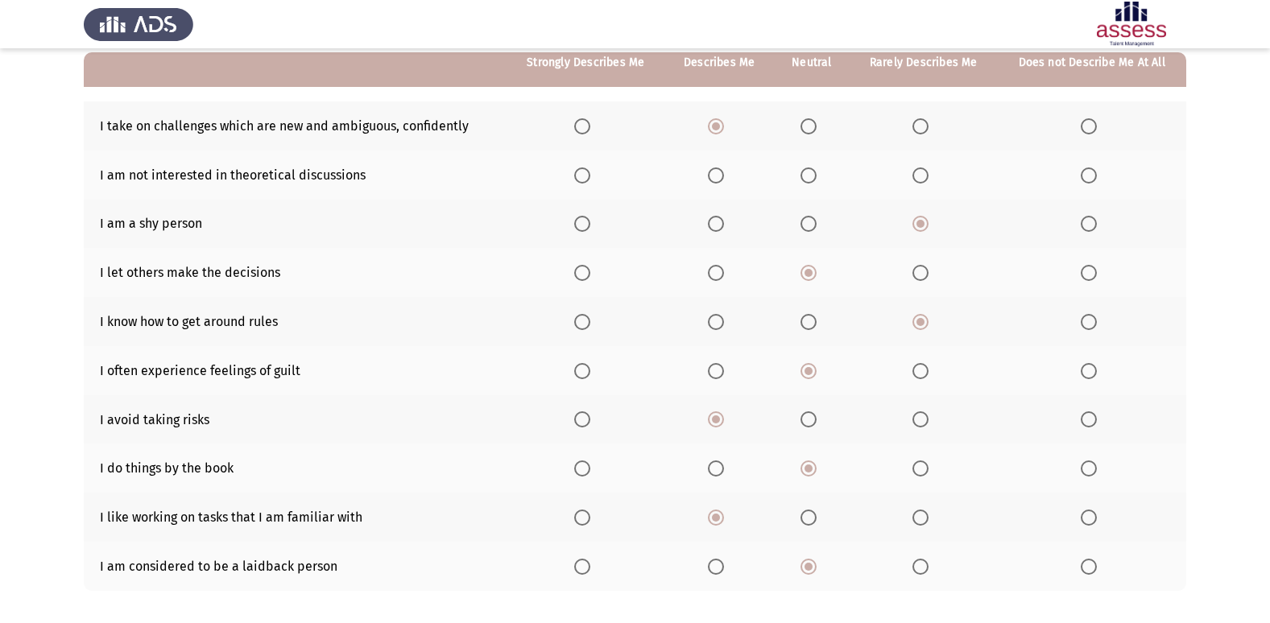
scroll to position [74, 0]
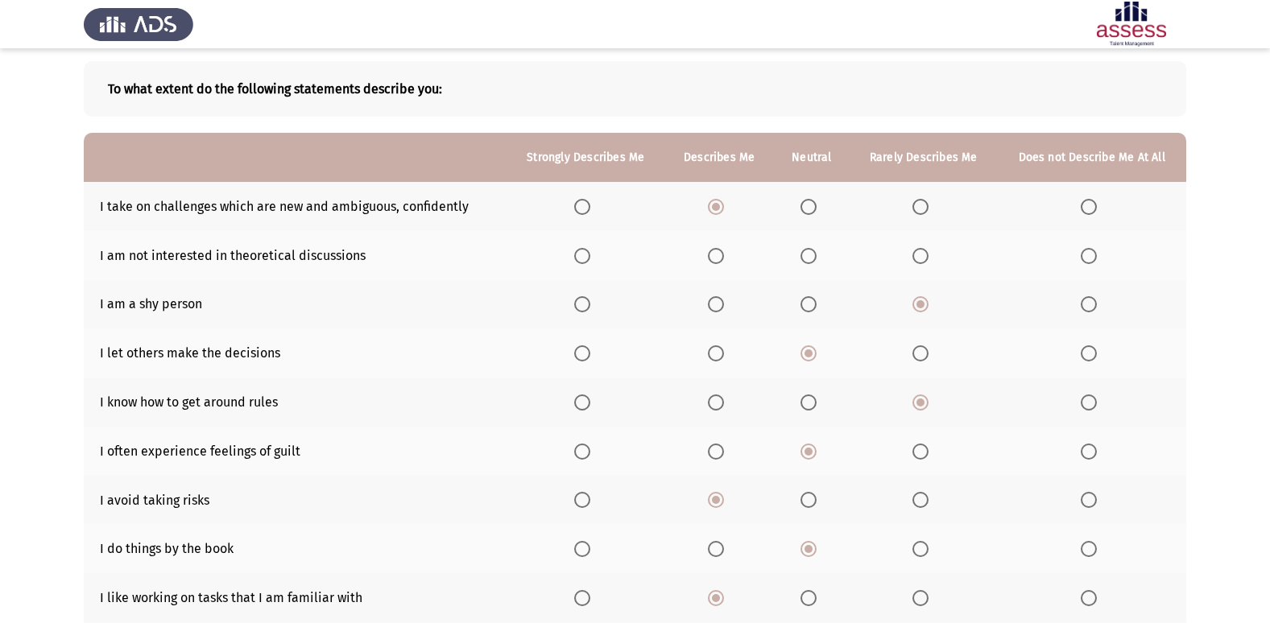
click at [812, 252] on span "Select an option" at bounding box center [808, 256] width 16 height 16
click at [812, 252] on input "Select an option" at bounding box center [808, 256] width 16 height 16
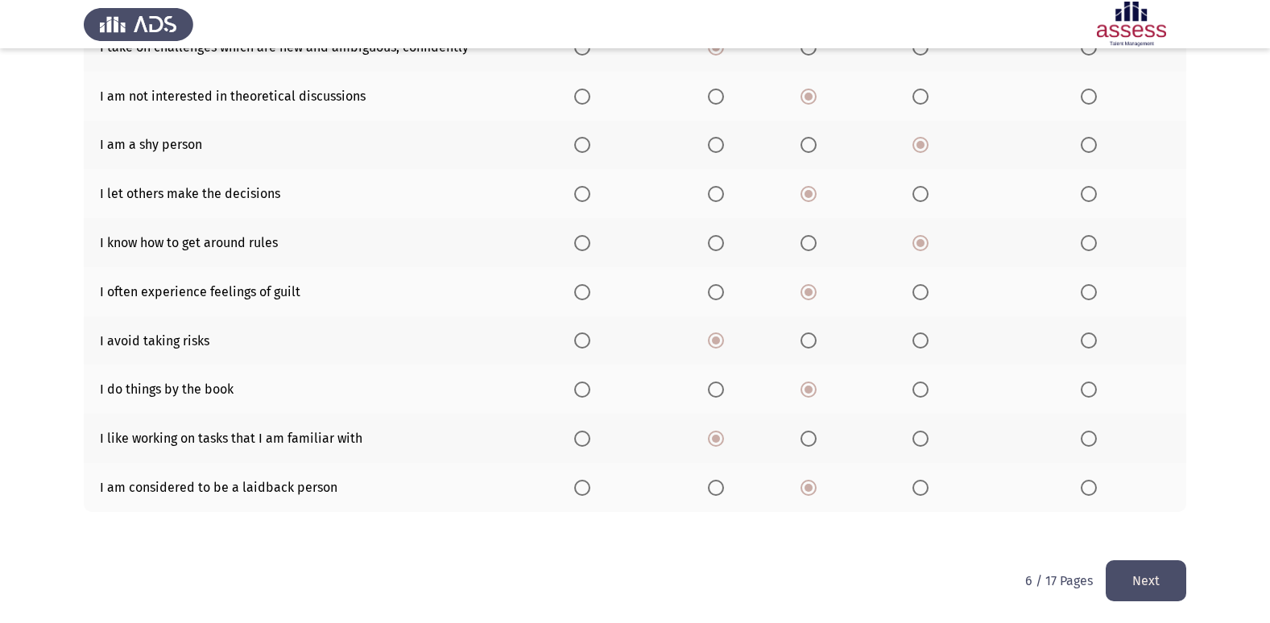
scroll to position [235, 0]
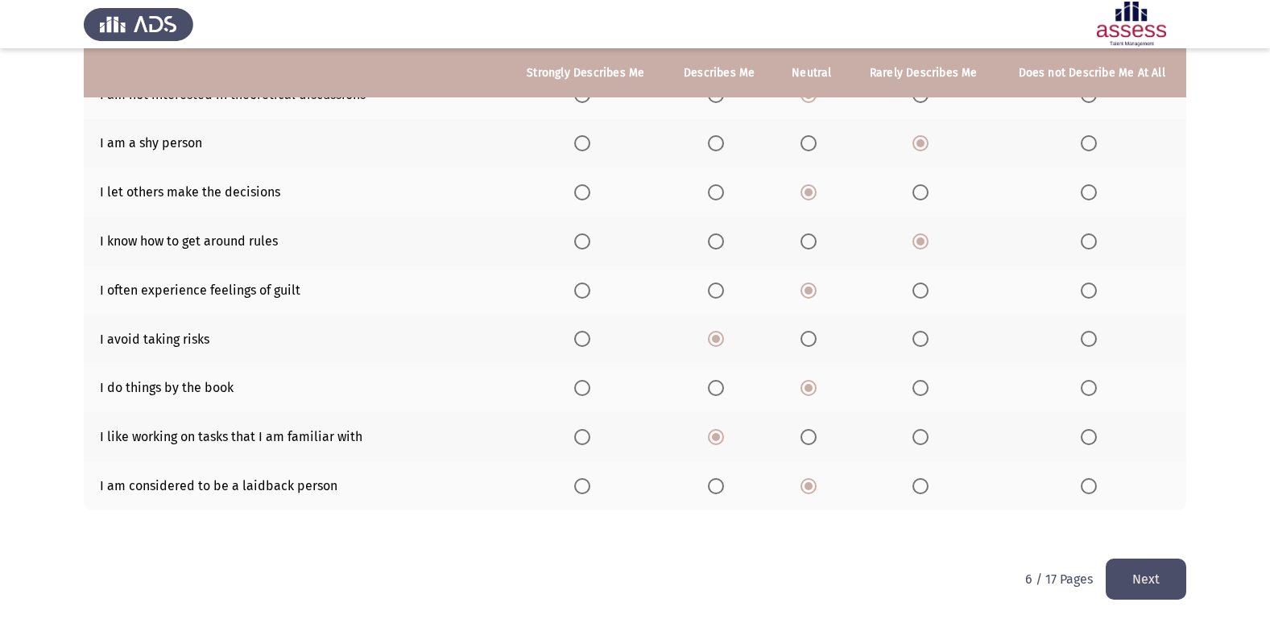
click at [1163, 576] on button "Next" at bounding box center [1145, 579] width 81 height 41
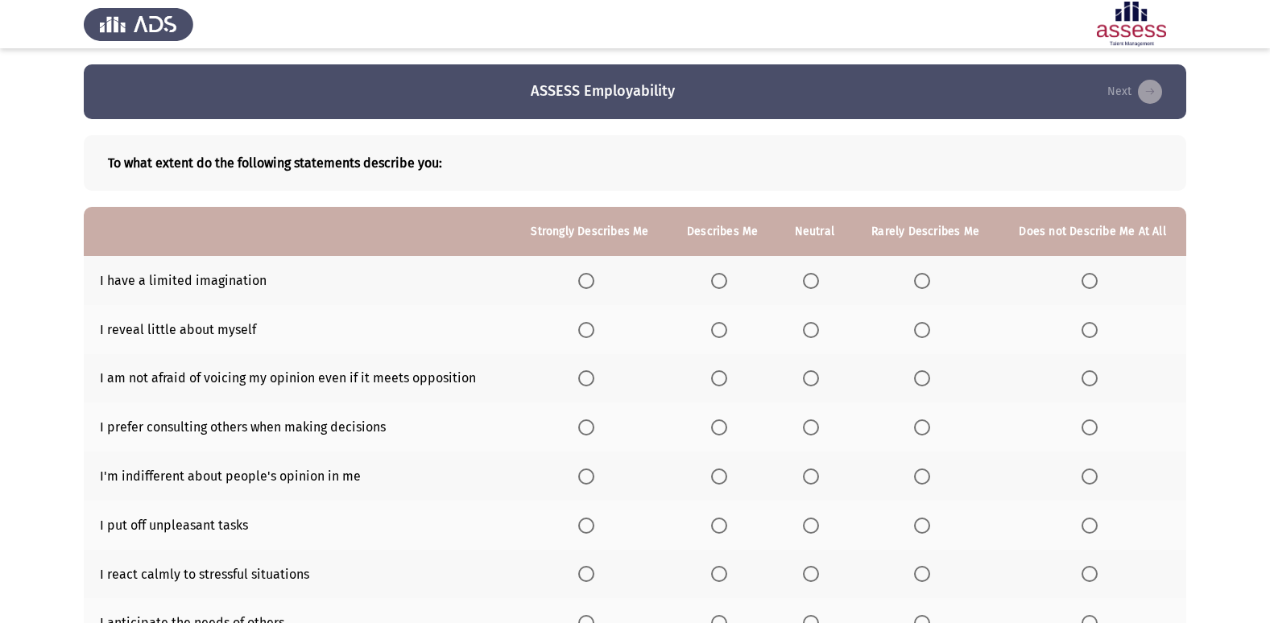
click at [823, 278] on label "Select an option" at bounding box center [814, 281] width 23 height 16
click at [819, 278] on input "Select an option" at bounding box center [811, 281] width 16 height 16
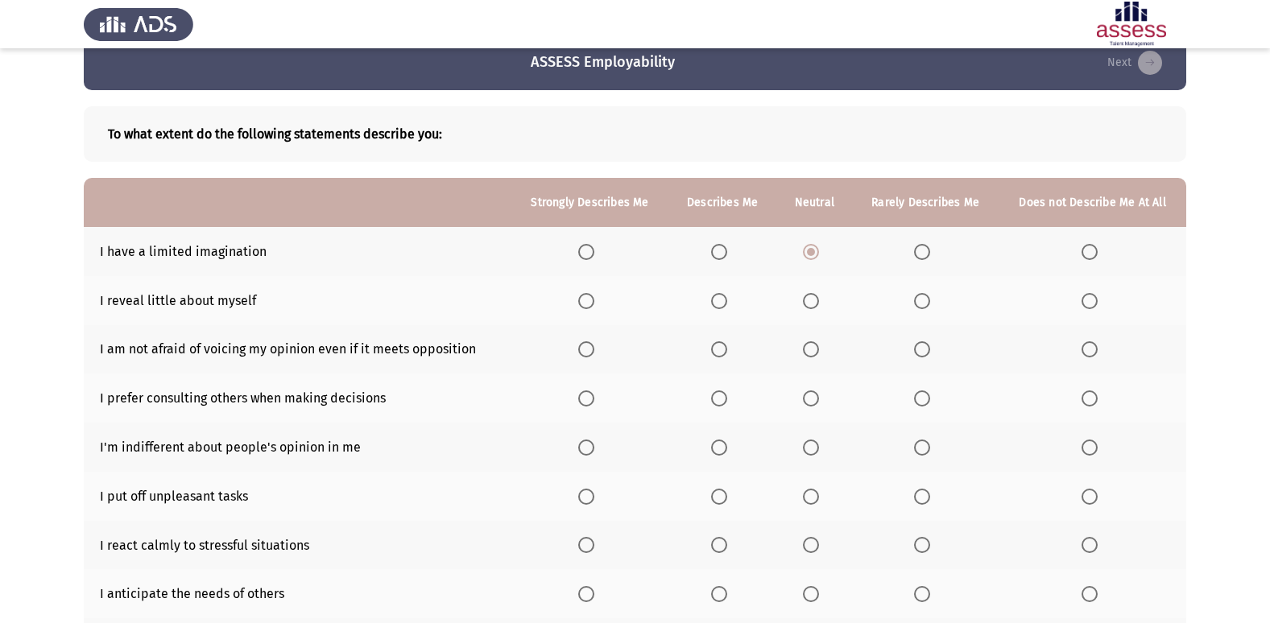
scroll to position [81, 0]
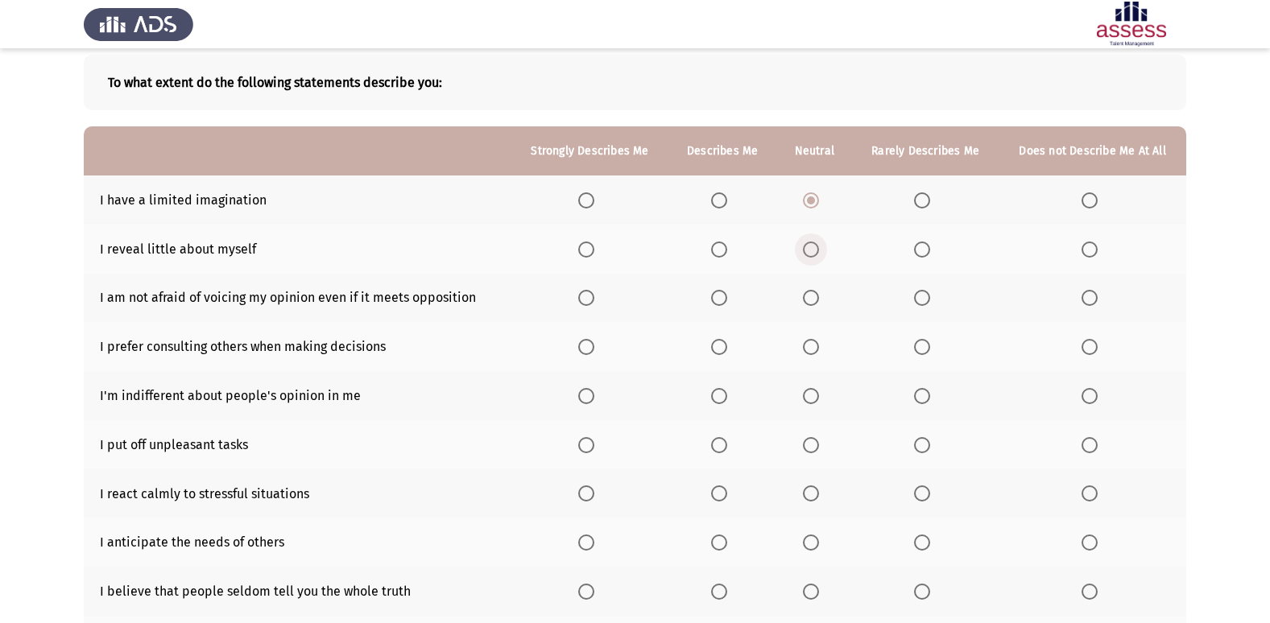
click at [819, 242] on span "Select an option" at bounding box center [811, 250] width 16 height 16
click at [819, 242] on input "Select an option" at bounding box center [811, 250] width 16 height 16
click at [816, 305] on span "Select an option" at bounding box center [811, 298] width 16 height 16
click at [816, 305] on input "Select an option" at bounding box center [811, 298] width 16 height 16
click at [727, 345] on span "Select an option" at bounding box center [719, 347] width 16 height 16
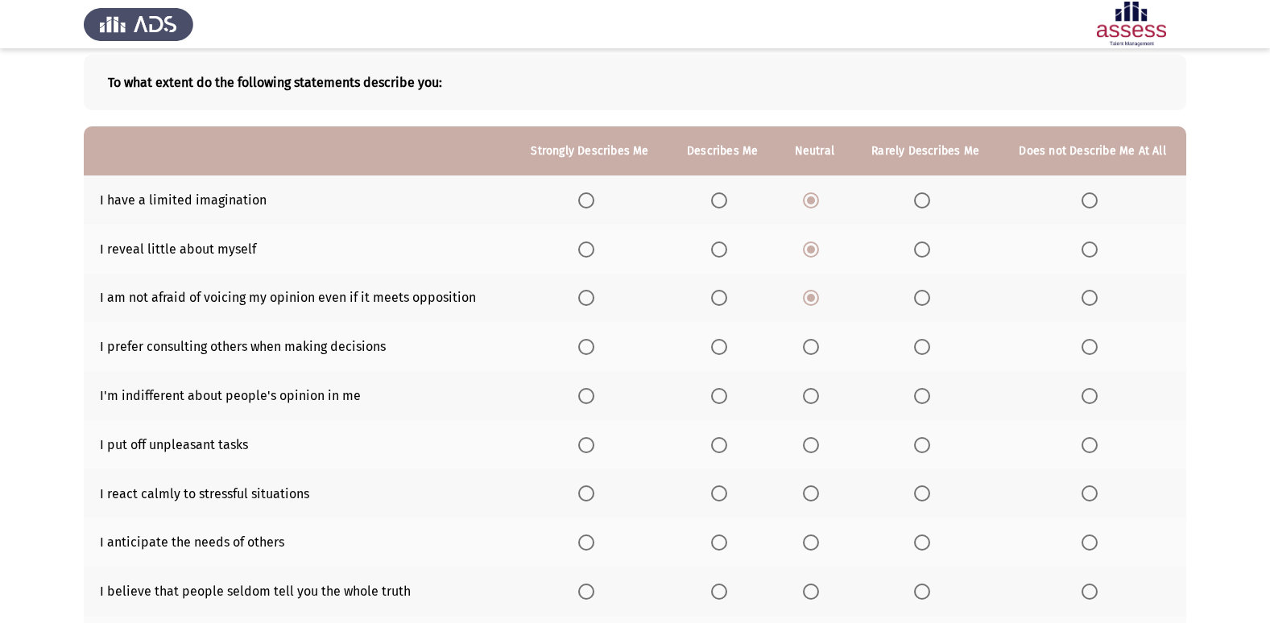
click at [727, 345] on input "Select an option" at bounding box center [719, 347] width 16 height 16
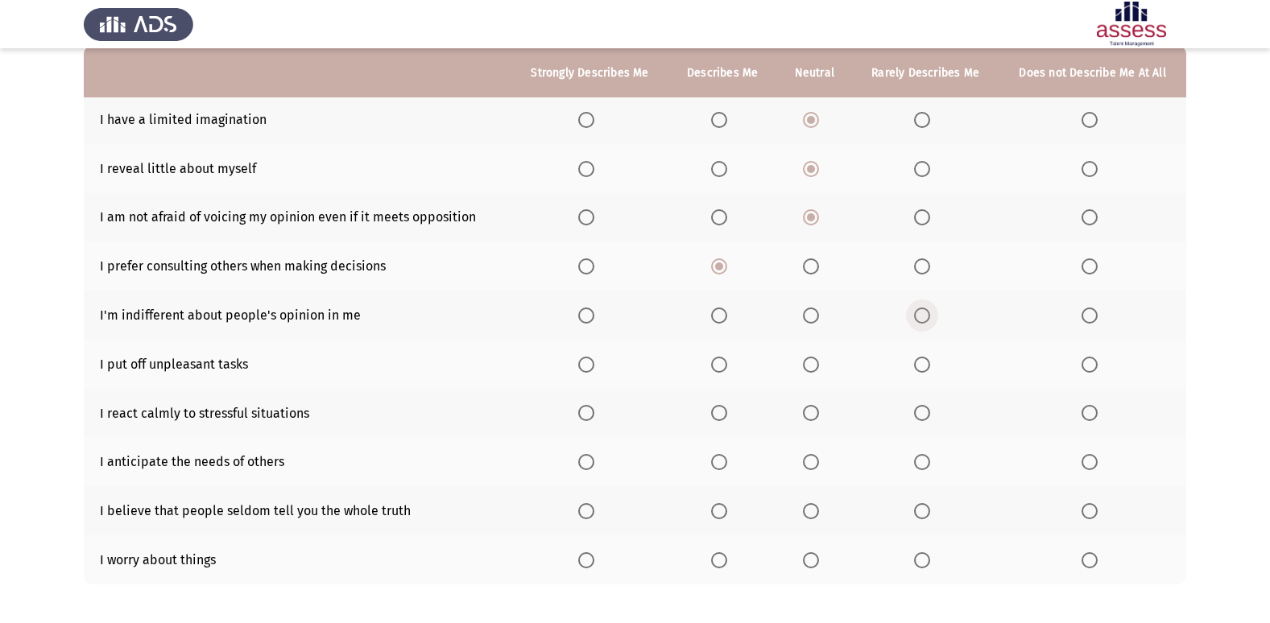
click at [923, 318] on span "Select an option" at bounding box center [922, 316] width 16 height 16
click at [923, 318] on input "Select an option" at bounding box center [922, 316] width 16 height 16
click at [816, 370] on span "Select an option" at bounding box center [811, 365] width 16 height 16
click at [816, 370] on input "Select an option" at bounding box center [811, 365] width 16 height 16
click at [811, 410] on span "Select an option" at bounding box center [811, 413] width 16 height 16
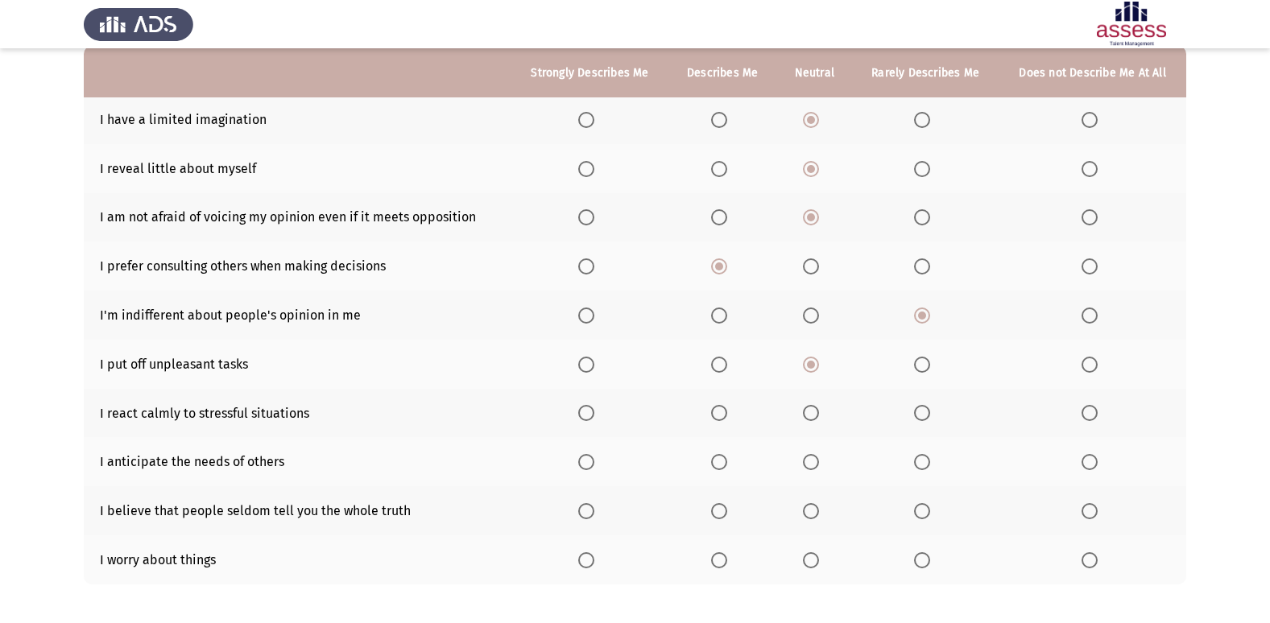
click at [811, 410] on input "Select an option" at bounding box center [811, 413] width 16 height 16
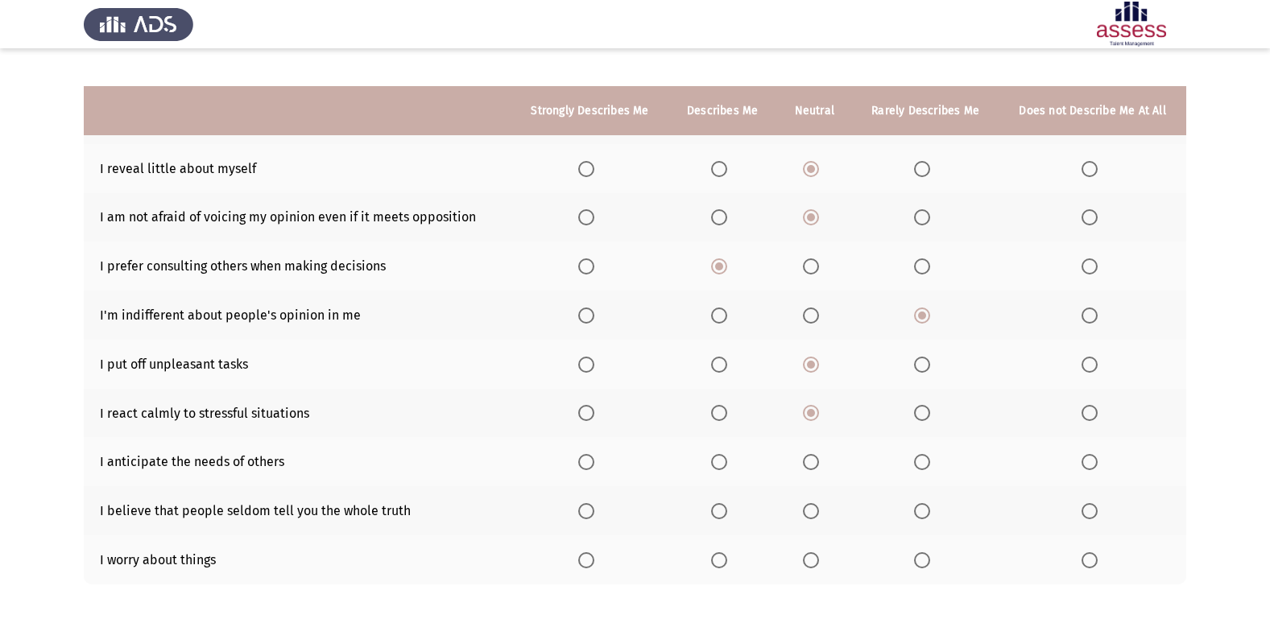
scroll to position [235, 0]
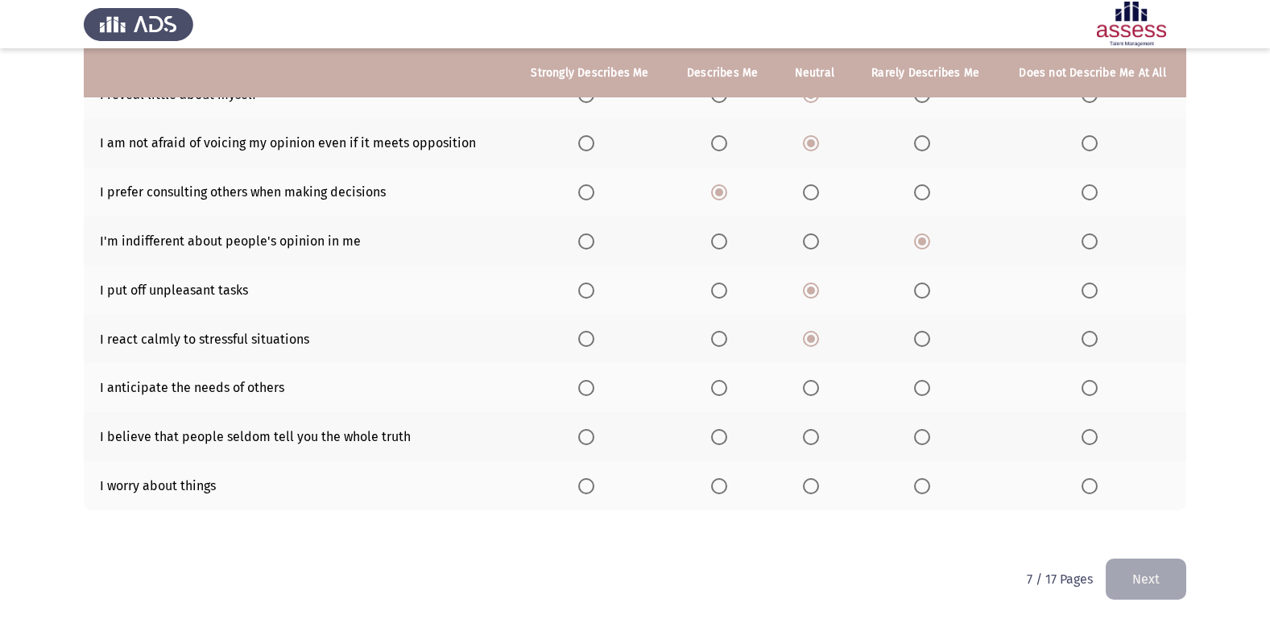
click at [727, 388] on span "Select an option" at bounding box center [719, 388] width 16 height 16
click at [727, 388] on input "Select an option" at bounding box center [719, 388] width 16 height 16
click at [733, 437] on label "Select an option" at bounding box center [722, 437] width 23 height 16
click at [727, 437] on input "Select an option" at bounding box center [719, 437] width 16 height 16
click at [811, 484] on span "Select an option" at bounding box center [811, 486] width 16 height 16
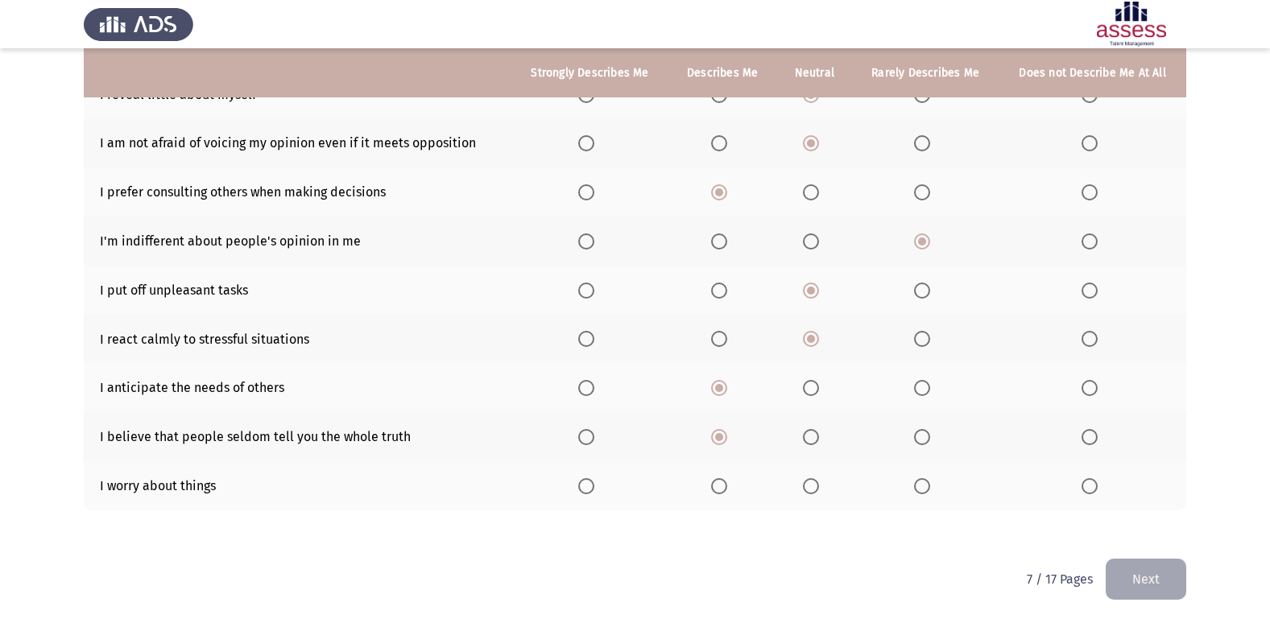
click at [811, 484] on input "Select an option" at bounding box center [811, 486] width 16 height 16
click at [1162, 577] on button "Next" at bounding box center [1145, 579] width 81 height 41
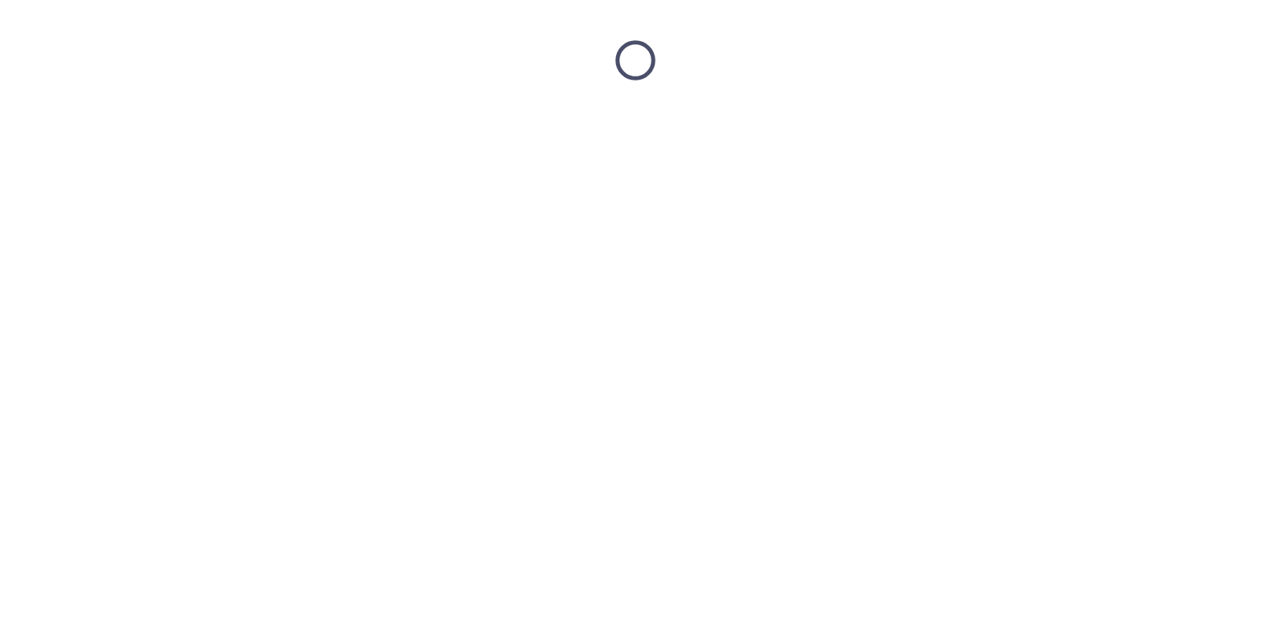
scroll to position [0, 0]
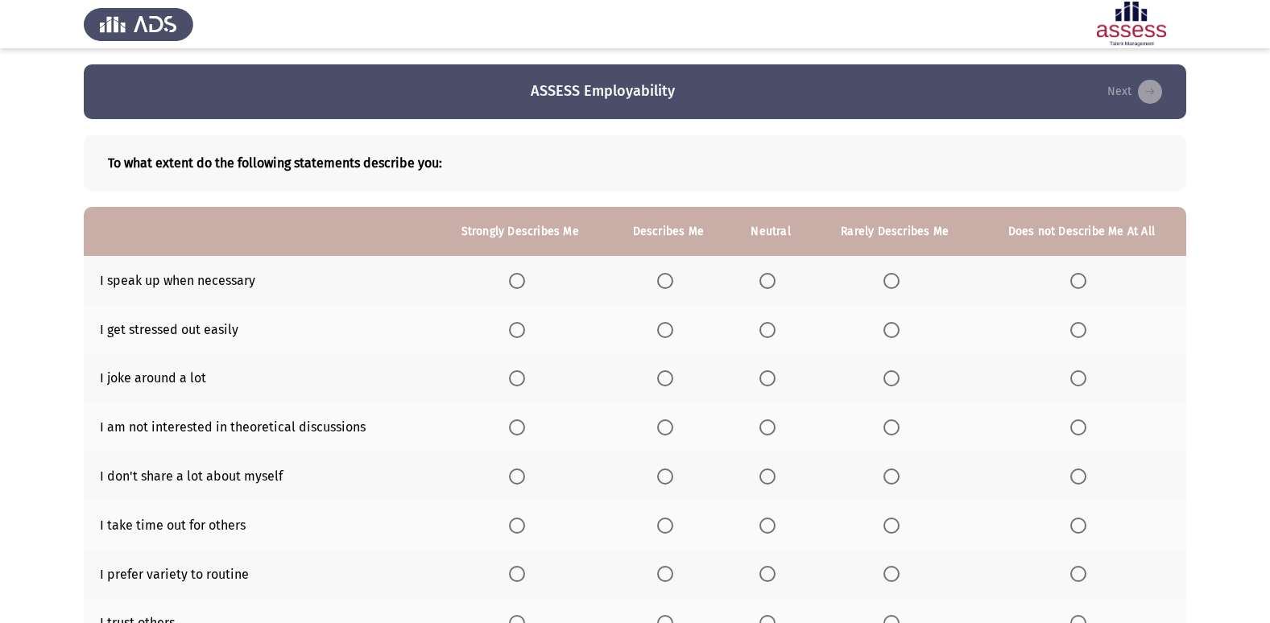
click at [769, 277] on span "Select an option" at bounding box center [767, 281] width 16 height 16
click at [769, 277] on input "Select an option" at bounding box center [767, 281] width 16 height 16
click at [774, 377] on span "Select an option" at bounding box center [767, 378] width 16 height 16
click at [774, 377] on input "Select an option" at bounding box center [767, 378] width 16 height 16
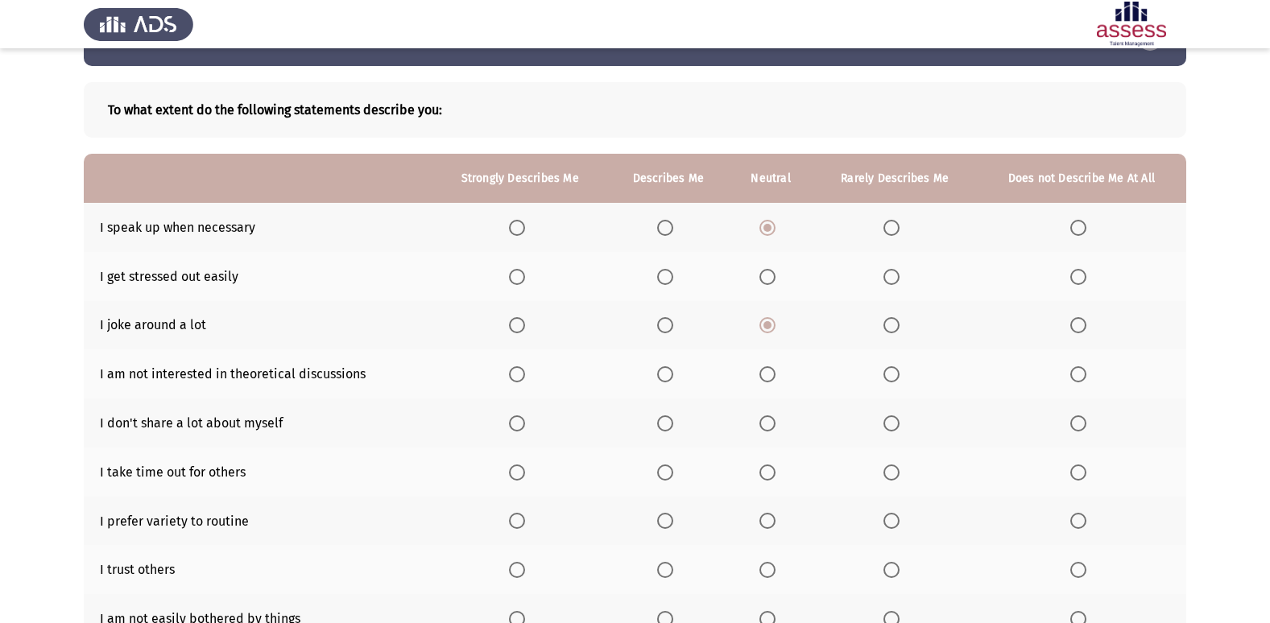
scroll to position [81, 0]
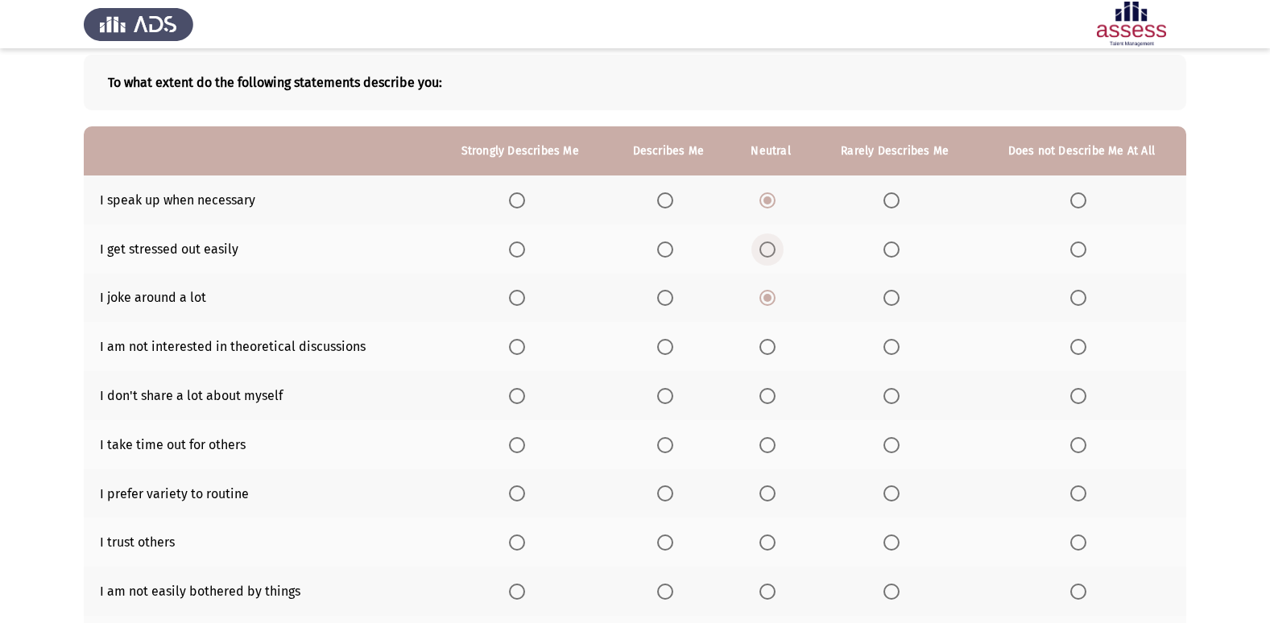
click at [763, 254] on span "Select an option" at bounding box center [767, 250] width 16 height 16
click at [763, 254] on input "Select an option" at bounding box center [767, 250] width 16 height 16
click at [897, 348] on span "Select an option" at bounding box center [891, 347] width 16 height 16
click at [897, 348] on input "Select an option" at bounding box center [891, 347] width 16 height 16
click at [766, 397] on span "Select an option" at bounding box center [767, 396] width 16 height 16
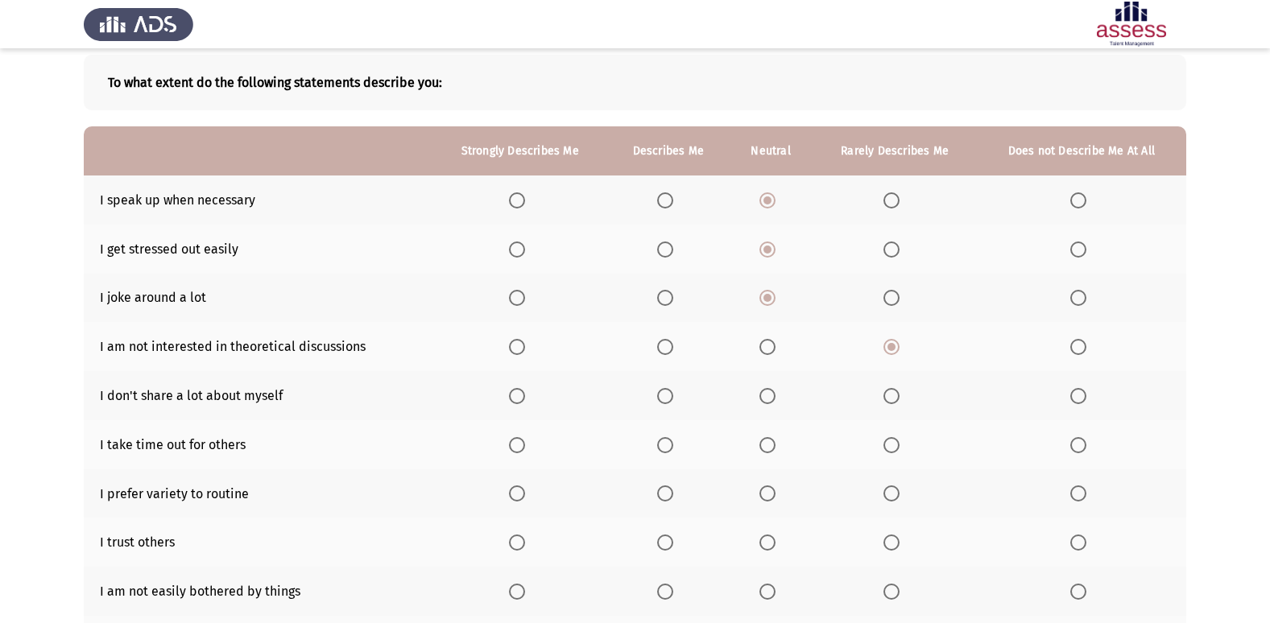
click at [766, 397] on input "Select an option" at bounding box center [767, 396] width 16 height 16
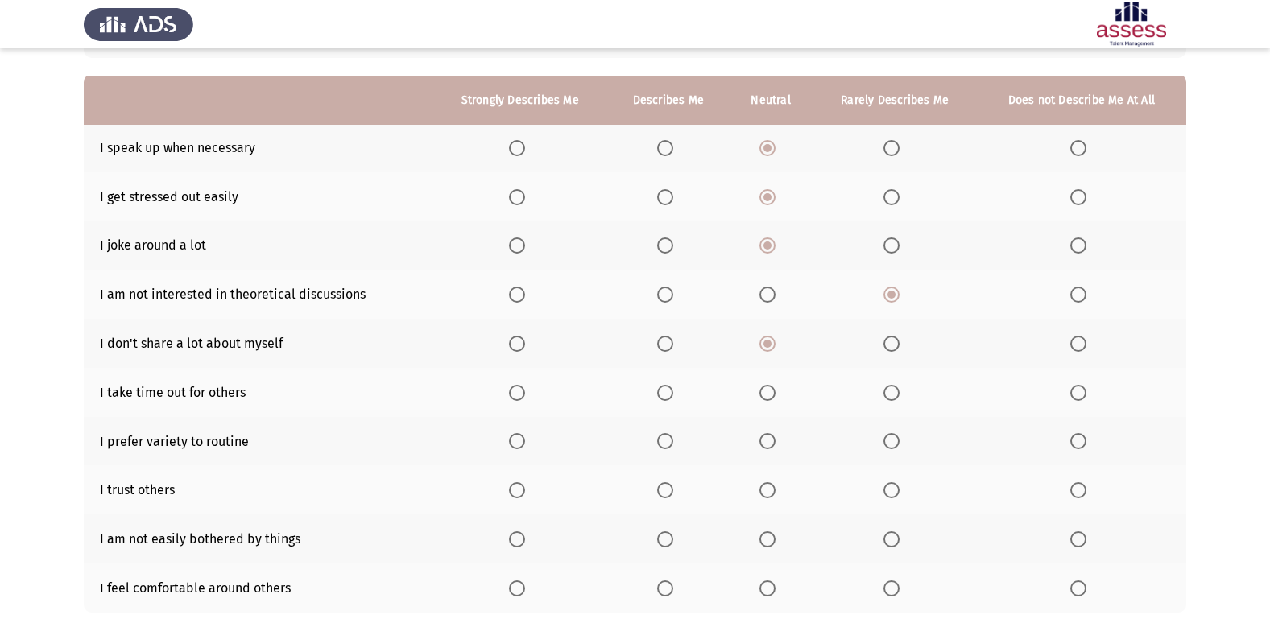
scroll to position [161, 0]
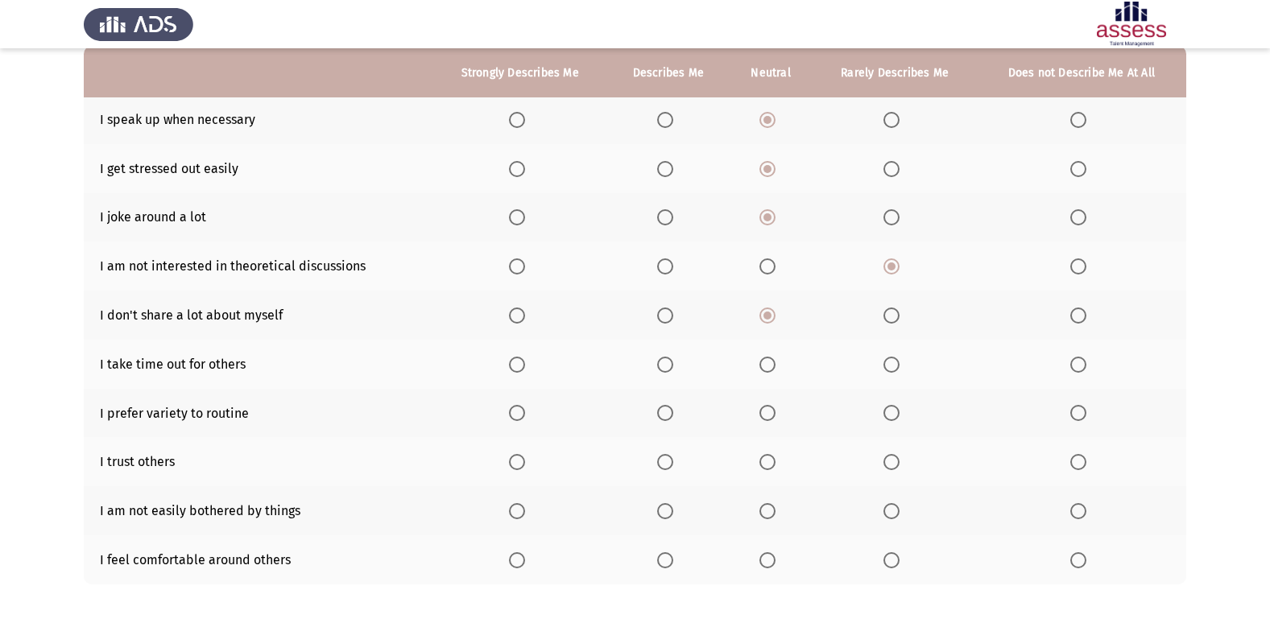
click at [898, 361] on span "Select an option" at bounding box center [891, 365] width 16 height 16
click at [898, 361] on input "Select an option" at bounding box center [891, 365] width 16 height 16
click at [896, 413] on span "Select an option" at bounding box center [891, 413] width 16 height 16
click at [896, 413] on input "Select an option" at bounding box center [891, 413] width 16 height 16
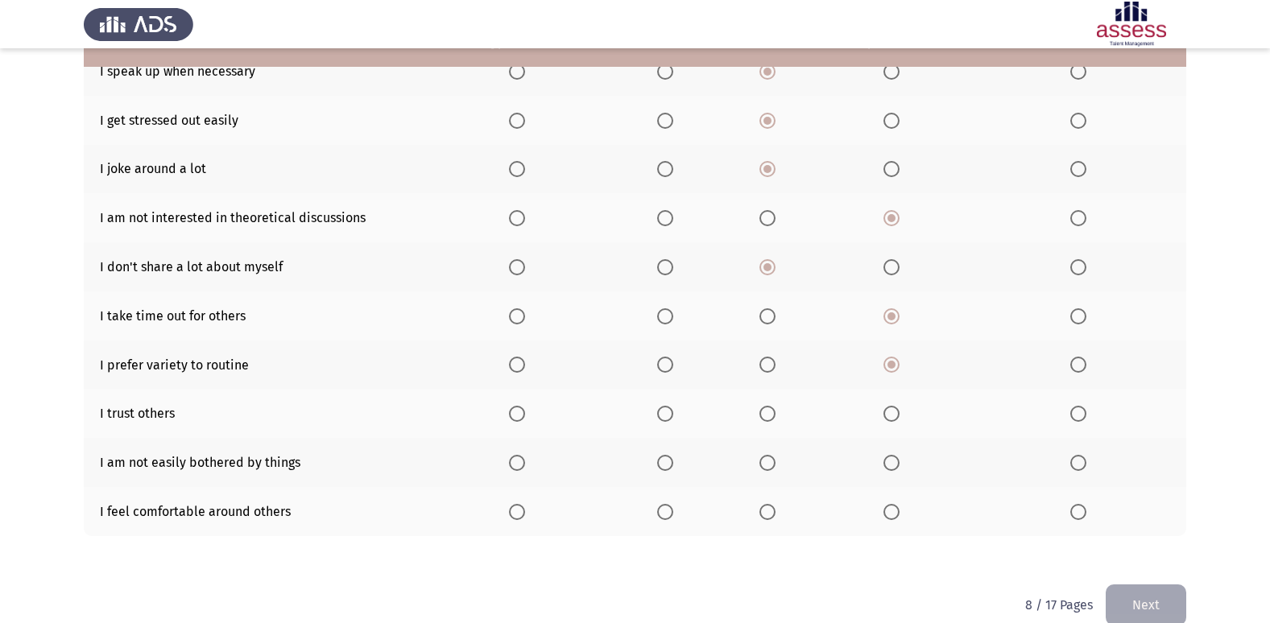
scroll to position [235, 0]
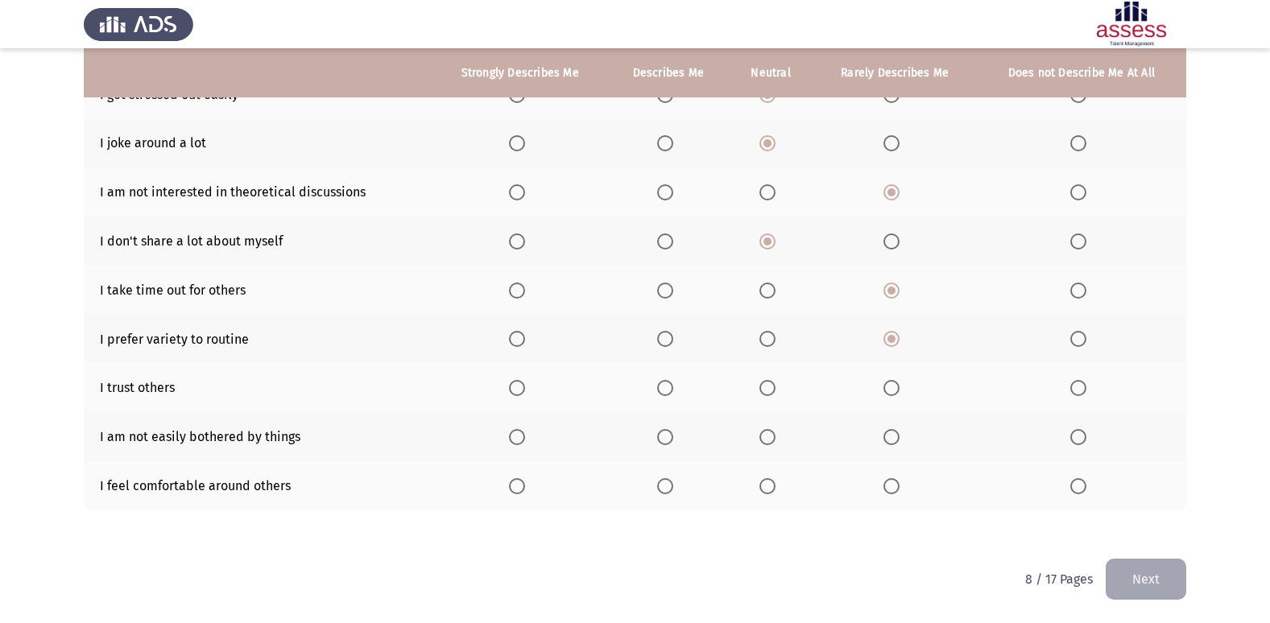
click at [775, 385] on span "Select an option" at bounding box center [767, 388] width 16 height 16
click at [775, 385] on input "Select an option" at bounding box center [767, 388] width 16 height 16
click at [767, 441] on span "Select an option" at bounding box center [767, 437] width 16 height 16
click at [767, 441] on input "Select an option" at bounding box center [767, 437] width 16 height 16
click at [893, 436] on span "Select an option" at bounding box center [891, 437] width 16 height 16
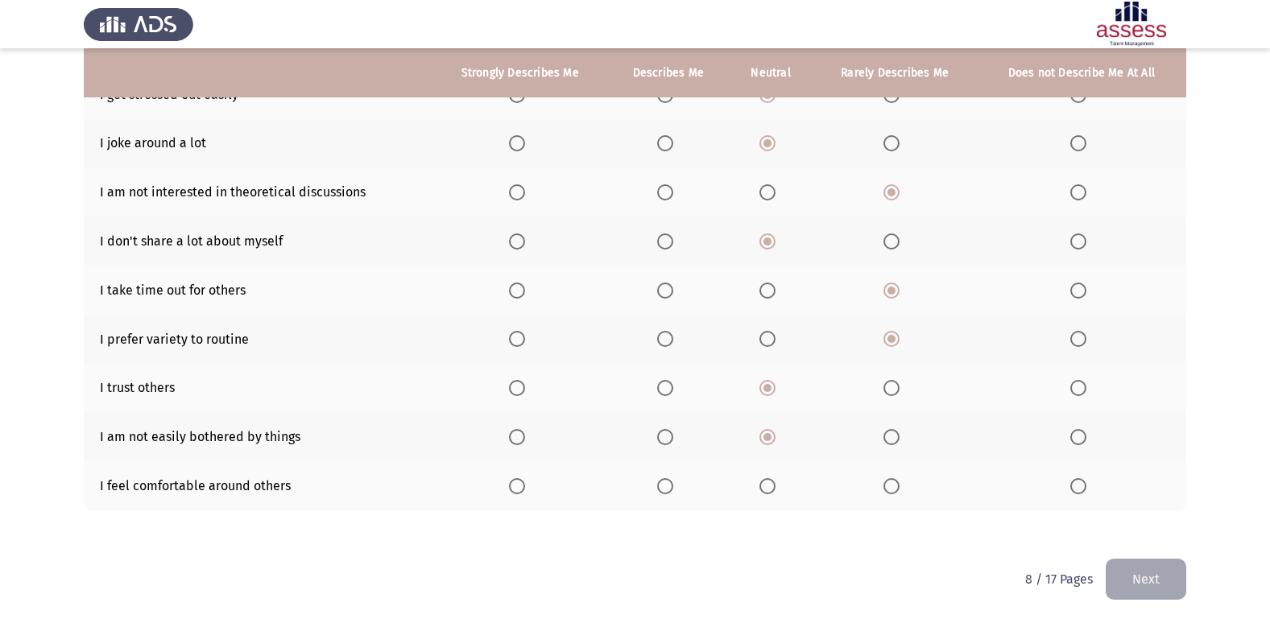
click at [893, 436] on input "Select an option" at bounding box center [891, 437] width 16 height 16
click at [770, 485] on span "Select an option" at bounding box center [767, 486] width 16 height 16
click at [770, 485] on input "Select an option" at bounding box center [767, 486] width 16 height 16
click at [1159, 578] on button "Next" at bounding box center [1145, 579] width 81 height 41
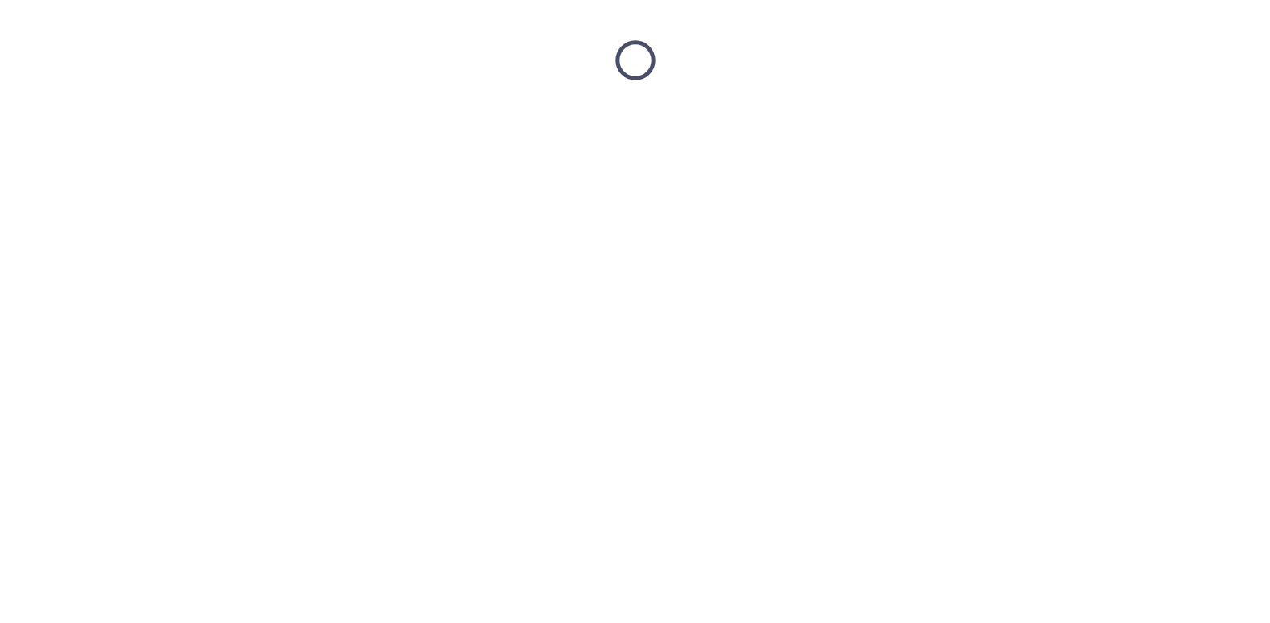
scroll to position [0, 0]
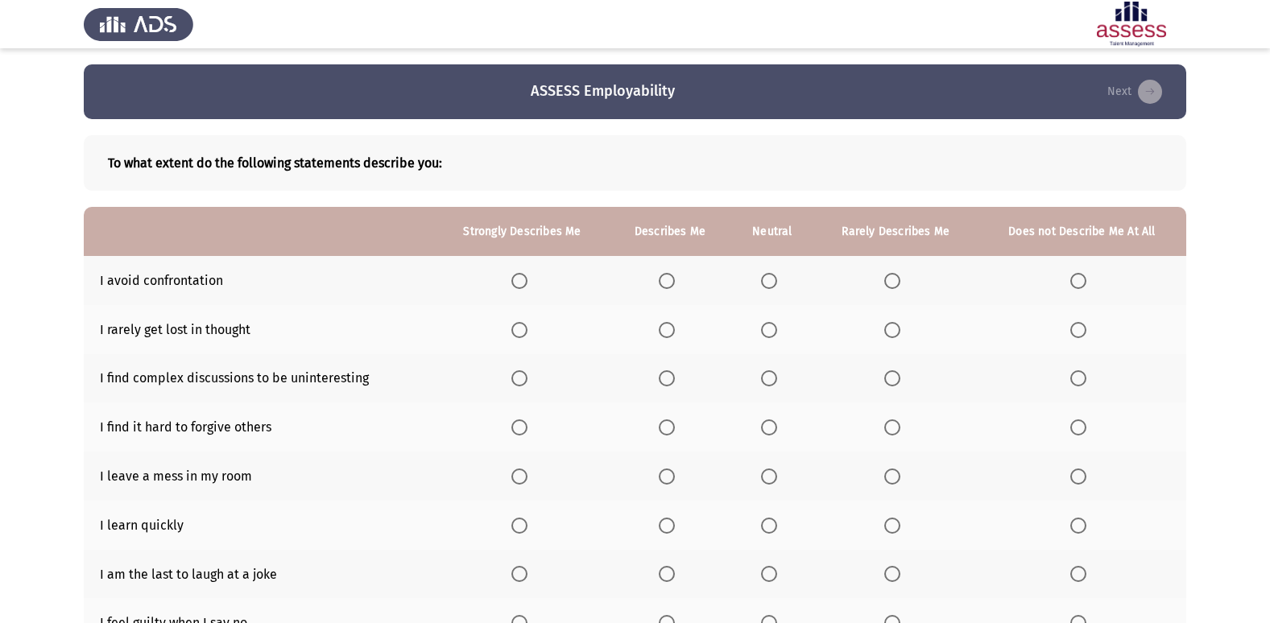
click at [767, 322] on span "Select an option" at bounding box center [769, 330] width 16 height 16
click at [767, 322] on input "Select an option" at bounding box center [769, 330] width 16 height 16
click at [774, 277] on span "Select an option" at bounding box center [769, 281] width 16 height 16
click at [774, 277] on input "Select an option" at bounding box center [769, 281] width 16 height 16
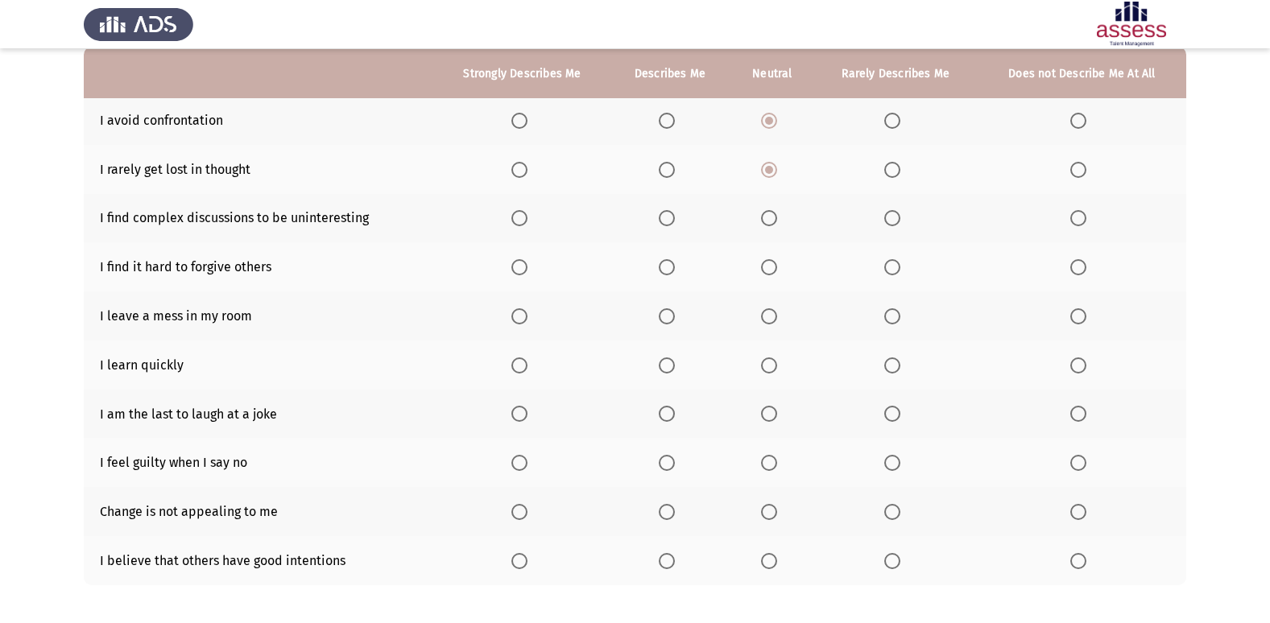
scroll to position [161, 0]
click at [671, 218] on span "Select an option" at bounding box center [667, 217] width 16 height 16
click at [671, 218] on input "Select an option" at bounding box center [667, 217] width 16 height 16
click at [770, 265] on span "Select an option" at bounding box center [769, 266] width 16 height 16
click at [770, 265] on input "Select an option" at bounding box center [769, 266] width 16 height 16
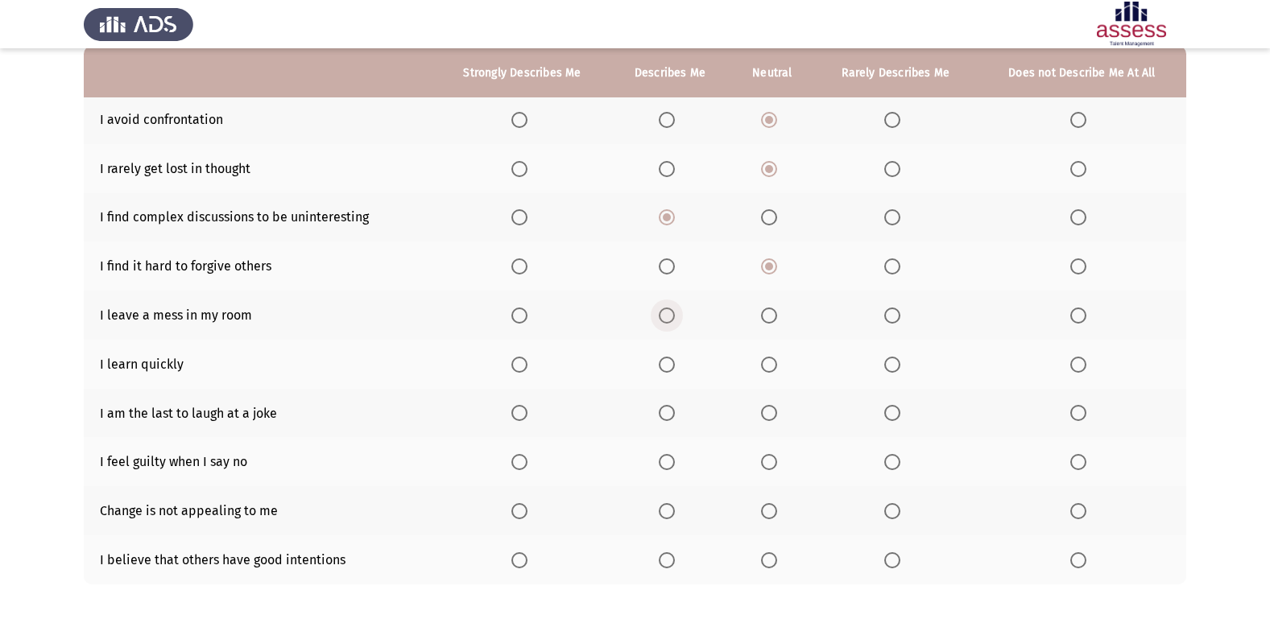
click at [671, 313] on span "Select an option" at bounding box center [667, 316] width 16 height 16
click at [671, 313] on input "Select an option" at bounding box center [667, 316] width 16 height 16
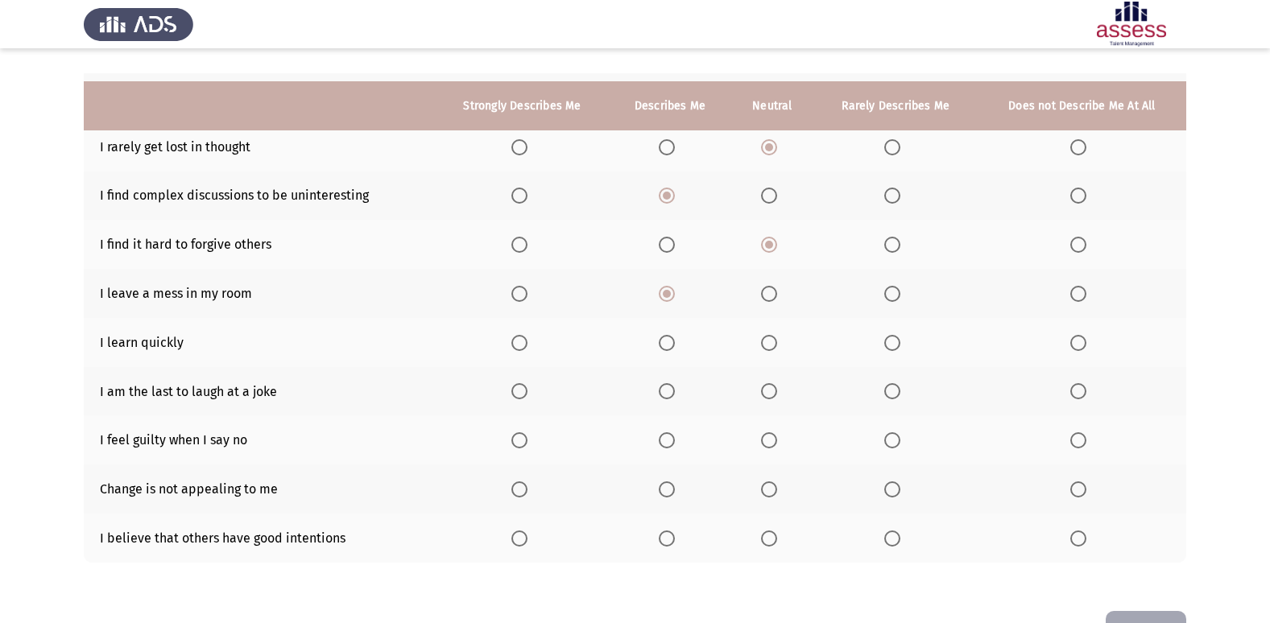
scroll to position [155, 0]
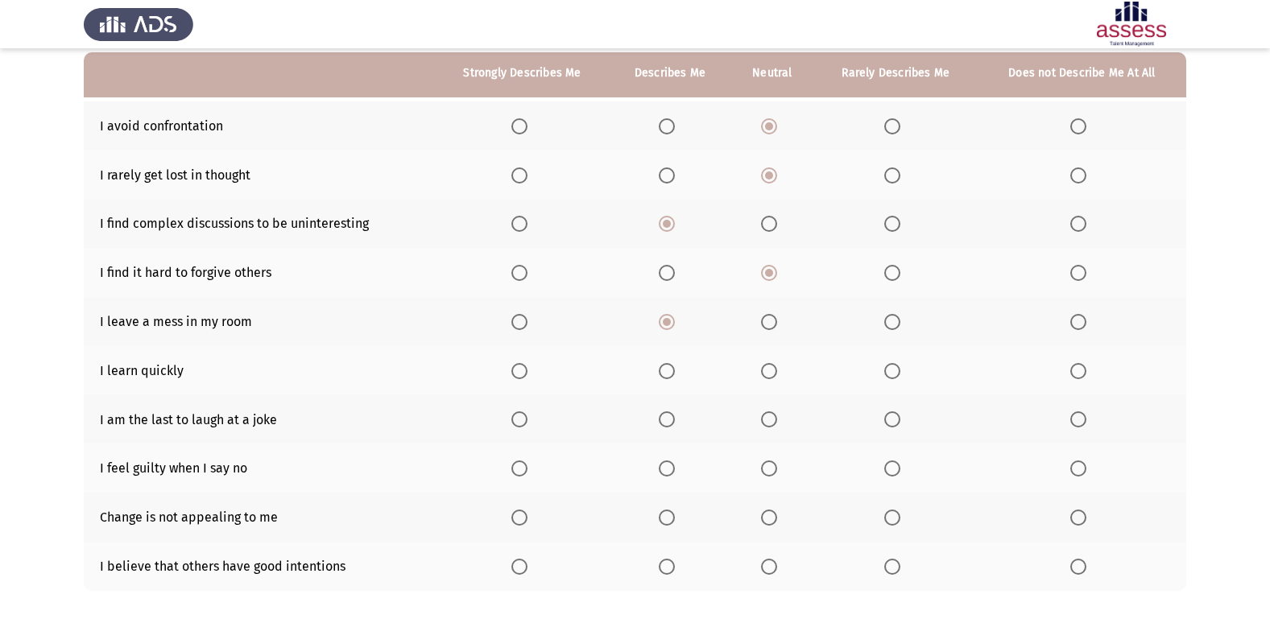
click at [773, 321] on span "Select an option" at bounding box center [769, 322] width 16 height 16
click at [773, 321] on input "Select an option" at bounding box center [769, 322] width 16 height 16
click at [890, 367] on span "Select an option" at bounding box center [892, 371] width 16 height 16
click at [890, 367] on input "Select an option" at bounding box center [892, 371] width 16 height 16
click at [781, 423] on label "Select an option" at bounding box center [772, 419] width 23 height 16
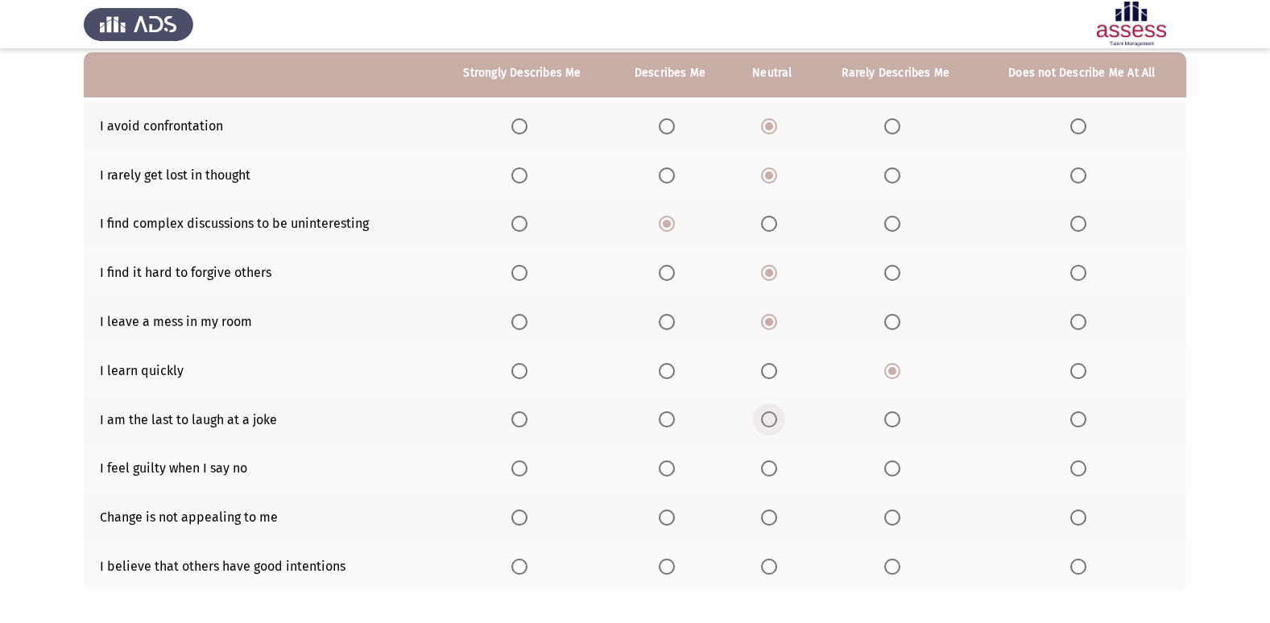
click at [777, 423] on input "Select an option" at bounding box center [769, 419] width 16 height 16
click at [774, 464] on span "Select an option" at bounding box center [769, 468] width 16 height 16
click at [774, 464] on input "Select an option" at bounding box center [769, 468] width 16 height 16
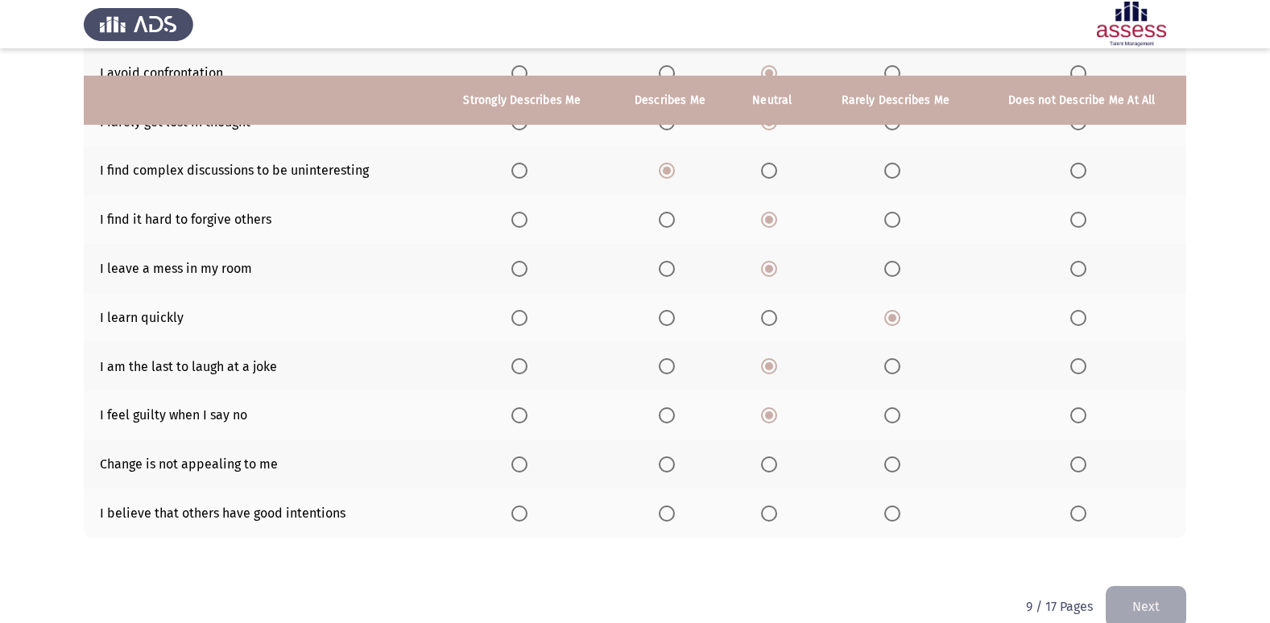
scroll to position [235, 0]
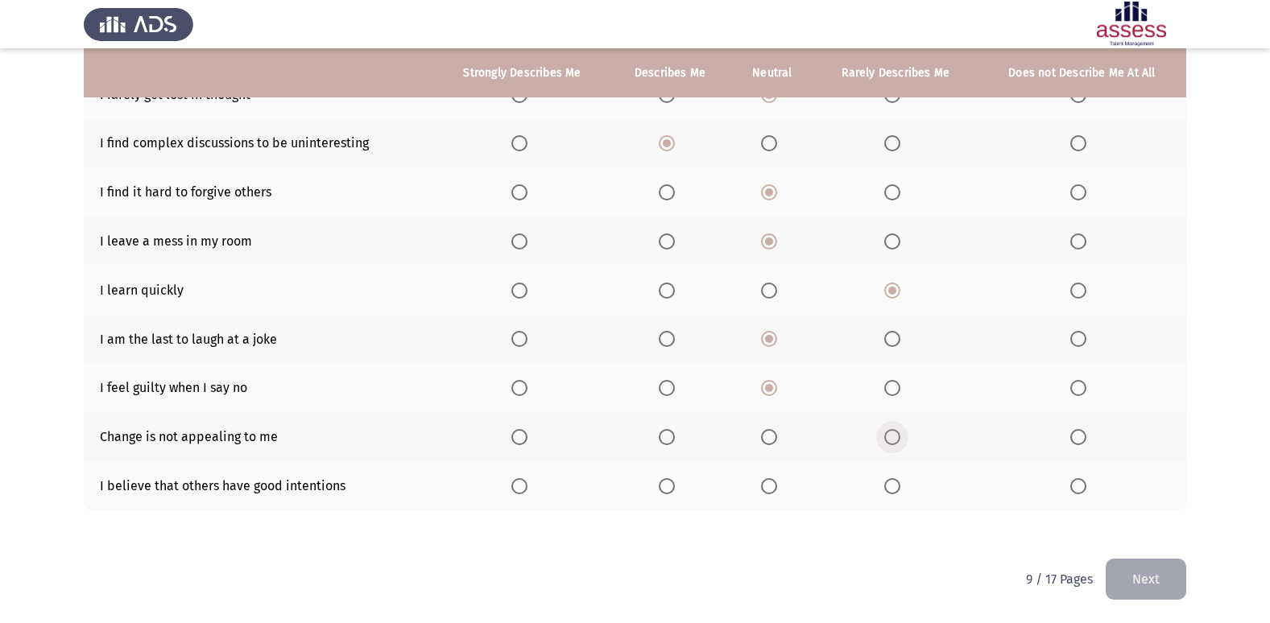
click at [894, 436] on span "Select an option" at bounding box center [892, 437] width 16 height 16
click at [894, 436] on input "Select an option" at bounding box center [892, 437] width 16 height 16
click at [772, 482] on span "Select an option" at bounding box center [769, 486] width 16 height 16
click at [772, 482] on input "Select an option" at bounding box center [769, 486] width 16 height 16
click at [1159, 584] on button "Next" at bounding box center [1145, 579] width 81 height 41
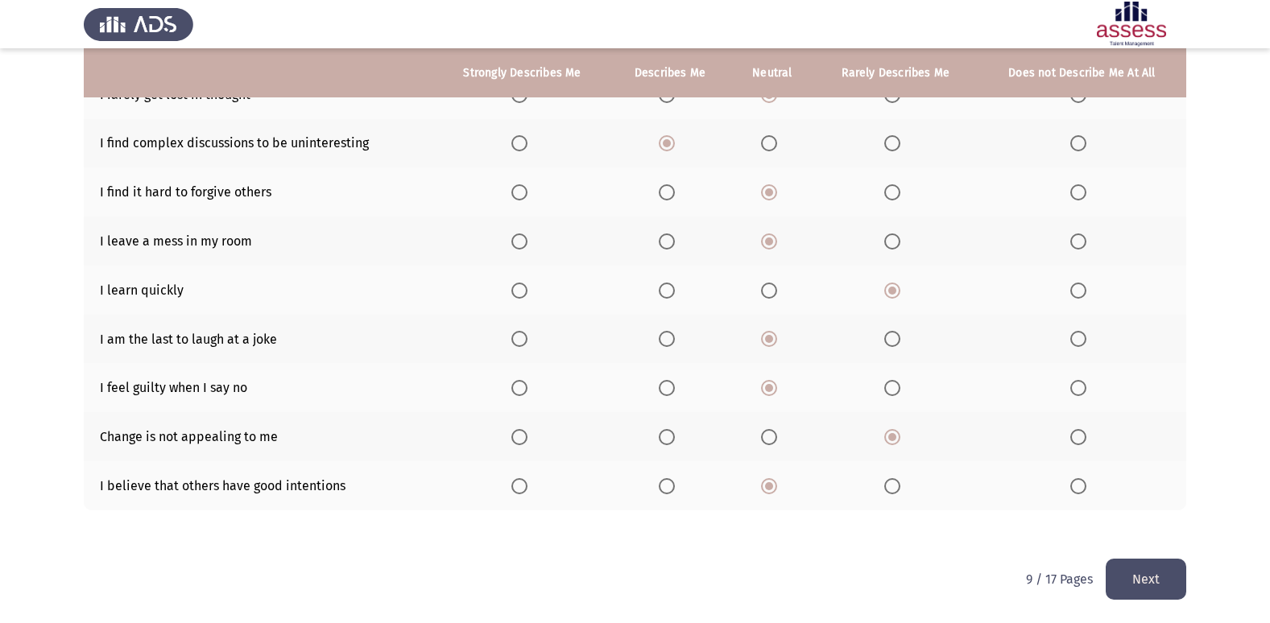
scroll to position [0, 0]
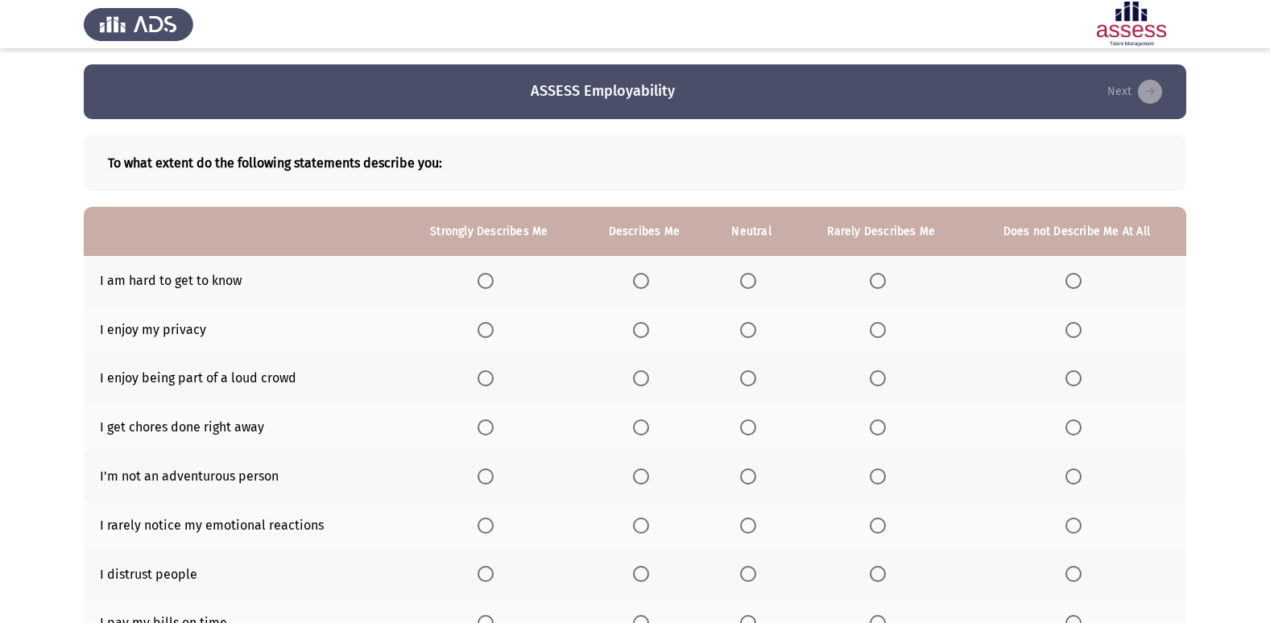
click at [754, 283] on span "Select an option" at bounding box center [748, 281] width 16 height 16
click at [754, 283] on input "Select an option" at bounding box center [748, 281] width 16 height 16
click at [643, 328] on span "Select an option" at bounding box center [641, 330] width 16 height 16
click at [643, 328] on input "Select an option" at bounding box center [641, 330] width 16 height 16
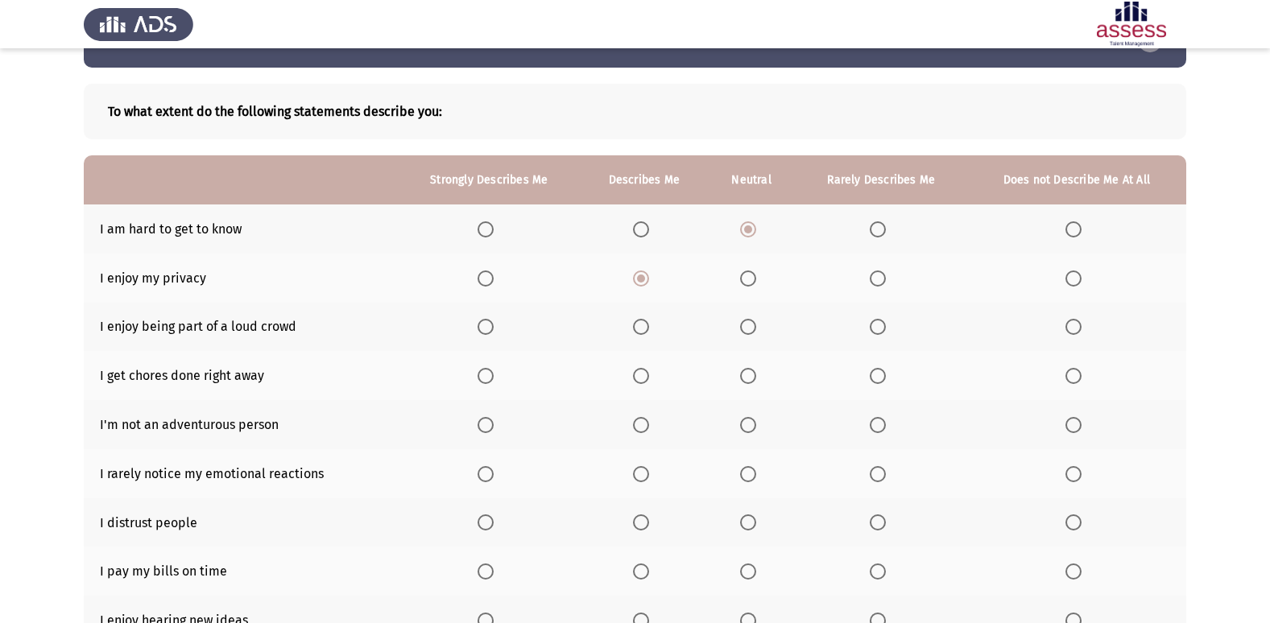
scroll to position [81, 0]
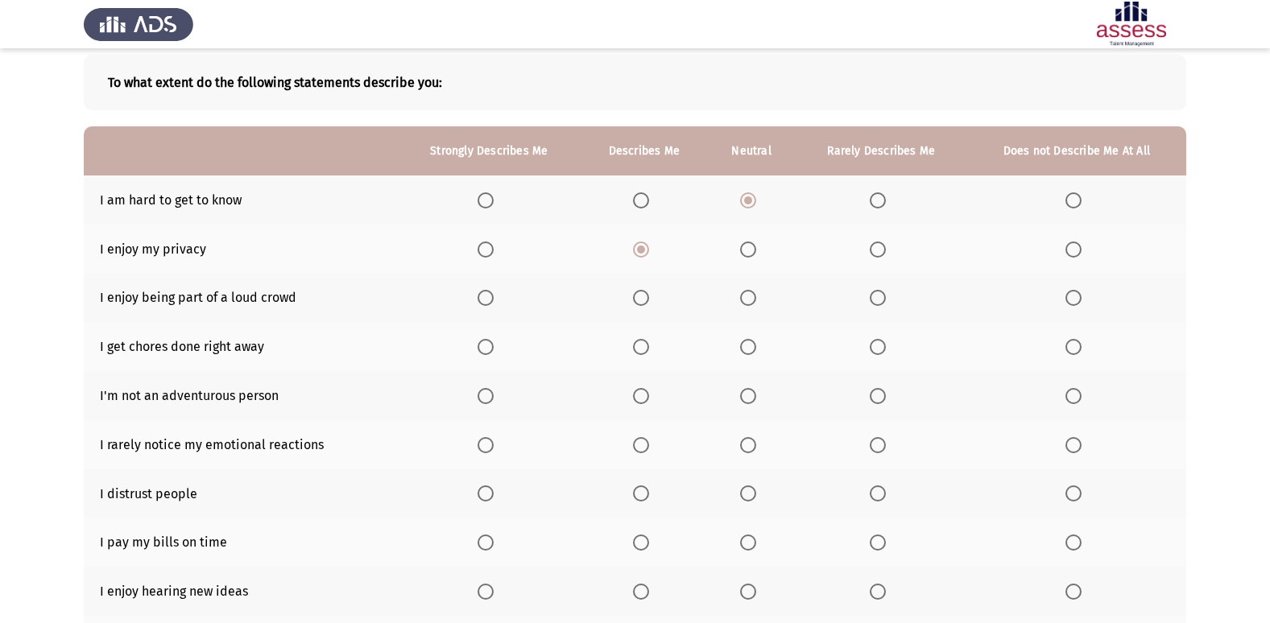
click at [741, 298] on span "Select an option" at bounding box center [748, 298] width 16 height 16
click at [741, 298] on input "Select an option" at bounding box center [748, 298] width 16 height 16
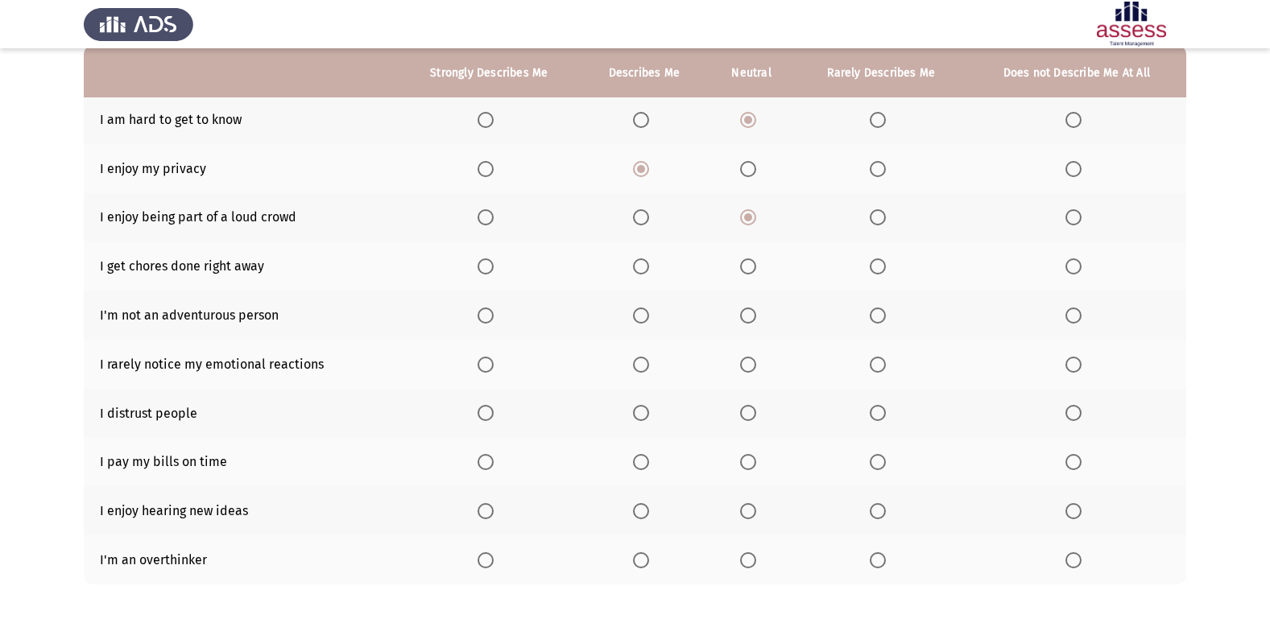
click at [642, 269] on span "Select an option" at bounding box center [641, 266] width 16 height 16
click at [642, 269] on input "Select an option" at bounding box center [641, 266] width 16 height 16
click at [882, 316] on span "Select an option" at bounding box center [877, 316] width 16 height 16
click at [882, 316] on input "Select an option" at bounding box center [877, 316] width 16 height 16
click at [745, 369] on span "Select an option" at bounding box center [748, 365] width 16 height 16
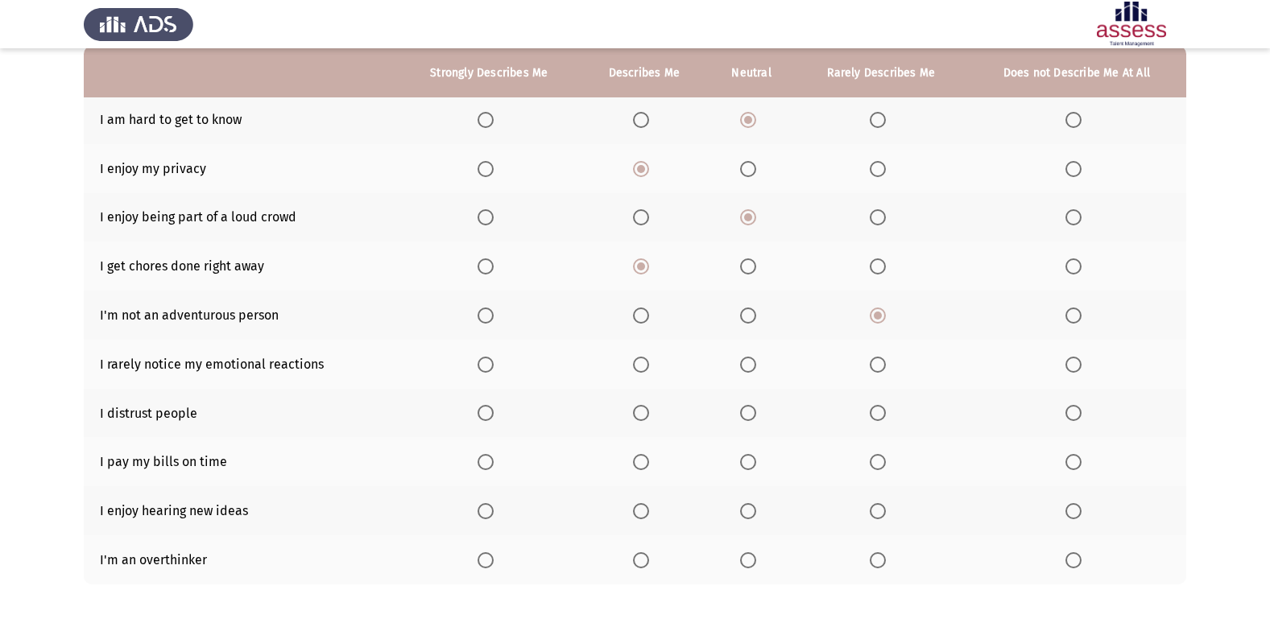
click at [745, 369] on input "Select an option" at bounding box center [748, 365] width 16 height 16
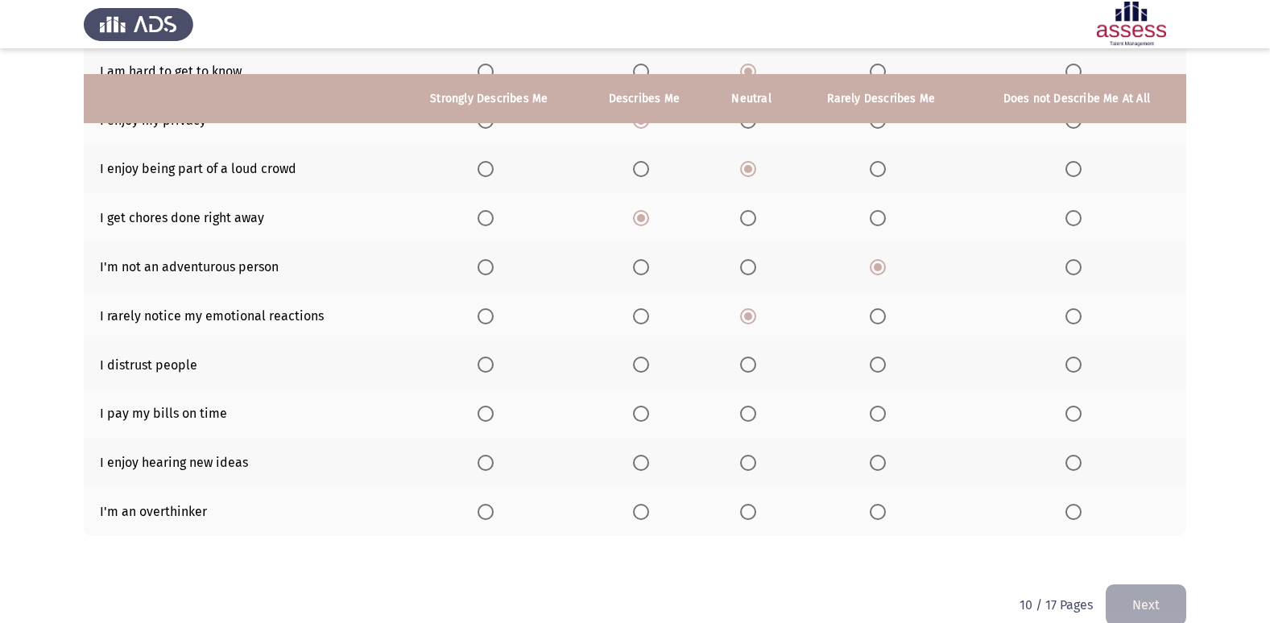
scroll to position [235, 0]
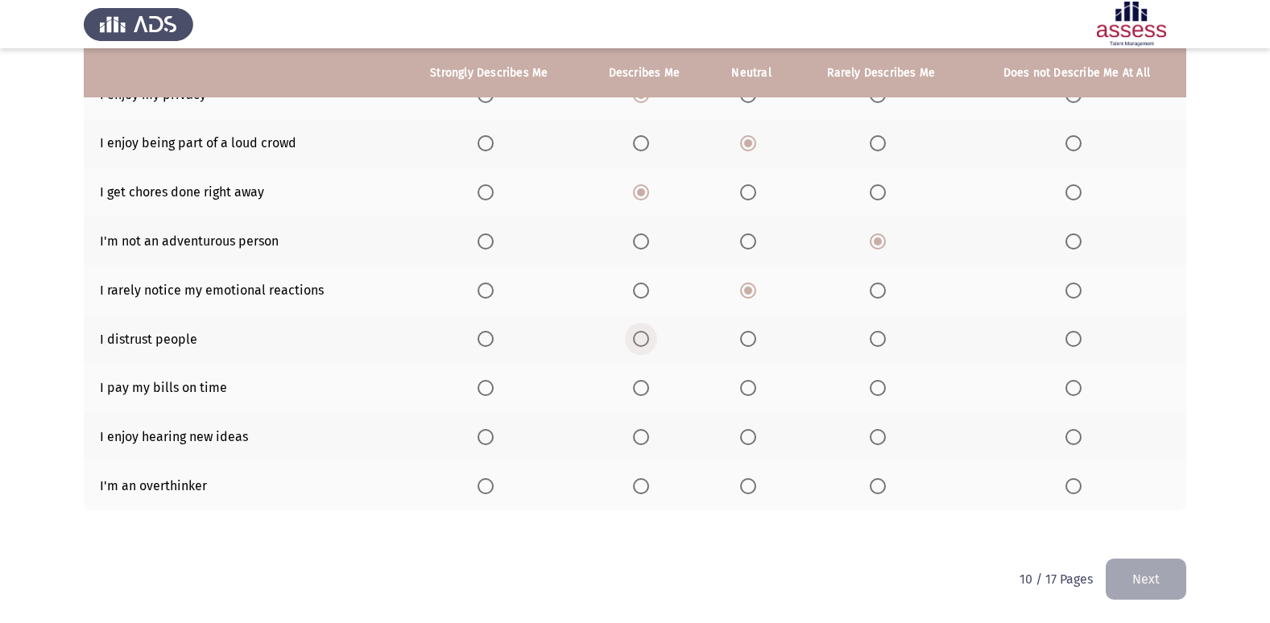
click at [641, 344] on span "Select an option" at bounding box center [641, 339] width 16 height 16
click at [641, 344] on input "Select an option" at bounding box center [641, 339] width 16 height 16
click at [752, 341] on span "Select an option" at bounding box center [748, 339] width 16 height 16
click at [752, 341] on input "Select an option" at bounding box center [748, 339] width 16 height 16
click at [883, 341] on span "Select an option" at bounding box center [877, 339] width 16 height 16
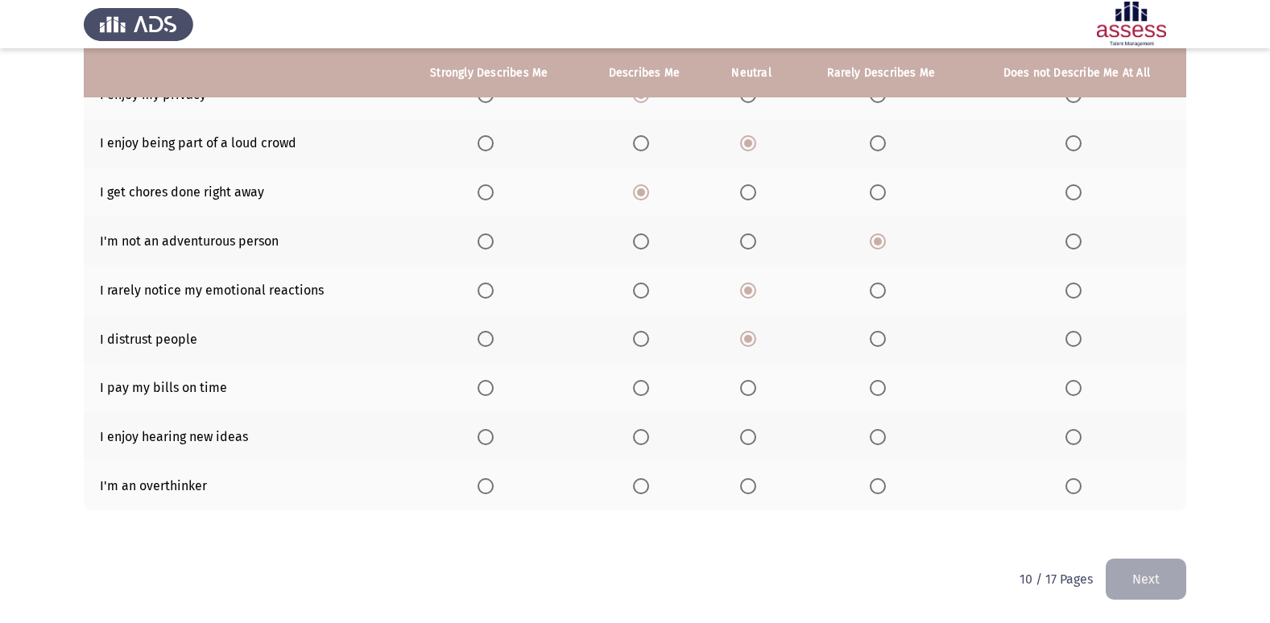
click at [883, 341] on input "Select an option" at bounding box center [877, 339] width 16 height 16
click at [741, 390] on span "Select an option" at bounding box center [748, 388] width 16 height 16
click at [741, 390] on input "Select an option" at bounding box center [748, 388] width 16 height 16
click at [750, 337] on span "Select an option" at bounding box center [748, 339] width 16 height 16
click at [750, 337] on input "Select an option" at bounding box center [748, 339] width 16 height 16
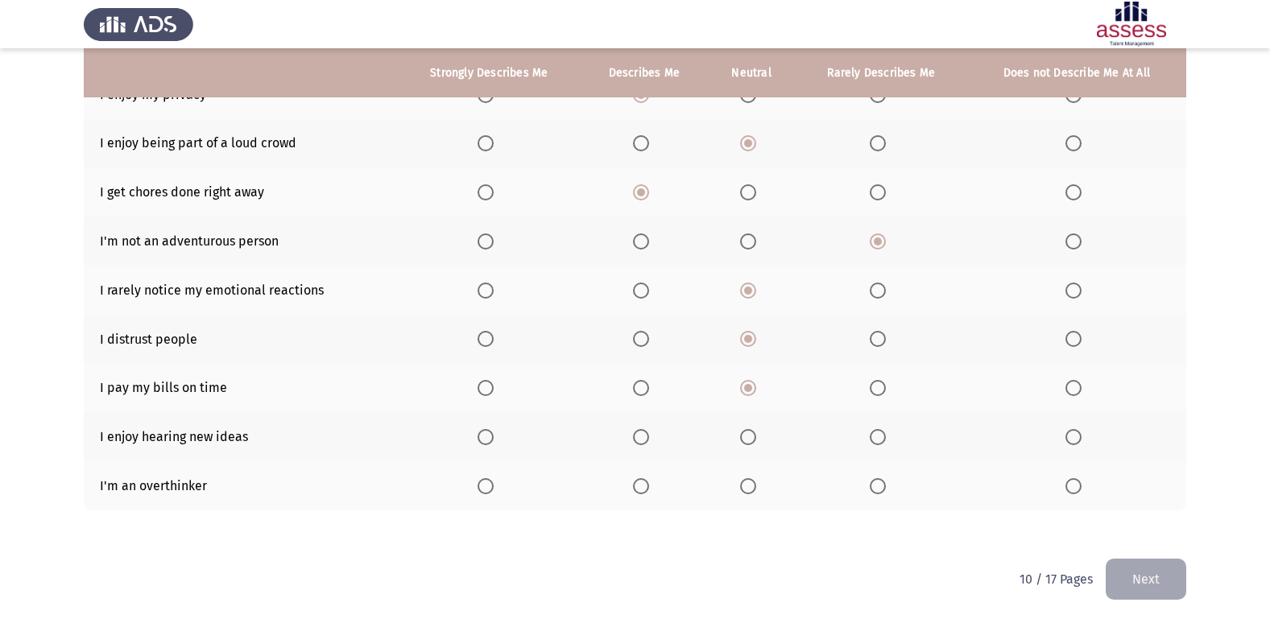
click at [479, 433] on span "Select an option" at bounding box center [485, 437] width 16 height 16
click at [479, 433] on input "Select an option" at bounding box center [485, 437] width 16 height 16
click at [753, 483] on span "Select an option" at bounding box center [748, 486] width 16 height 16
click at [753, 483] on input "Select an option" at bounding box center [748, 486] width 16 height 16
click at [1160, 582] on button "Next" at bounding box center [1145, 579] width 81 height 41
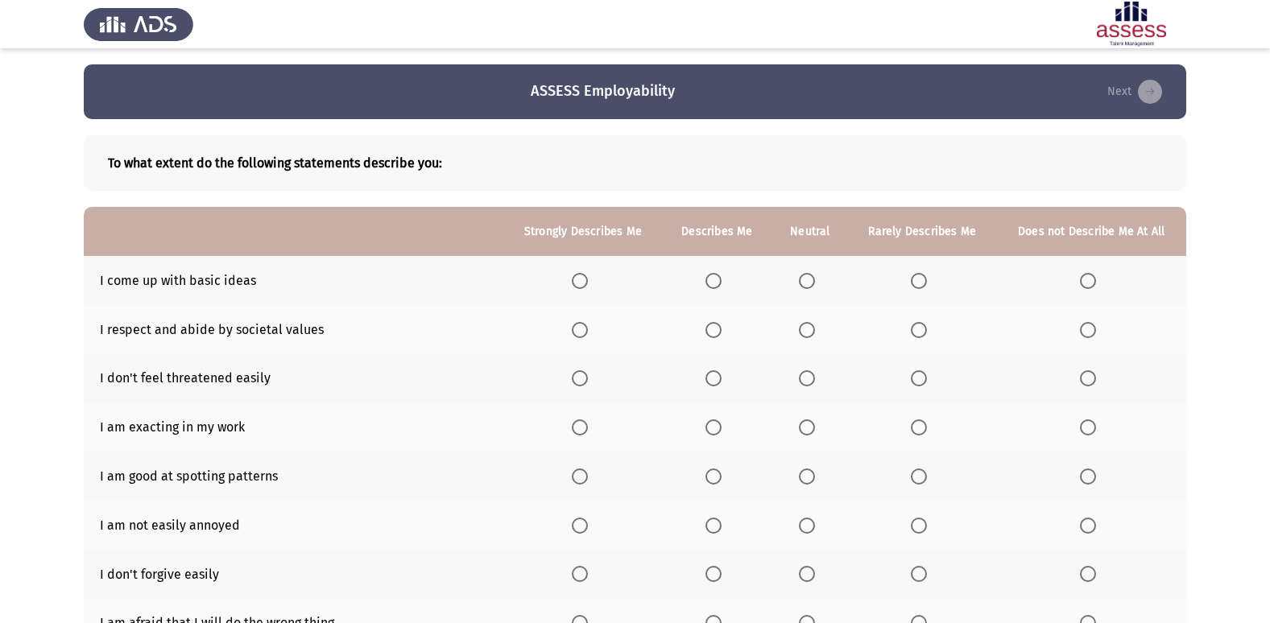
scroll to position [81, 0]
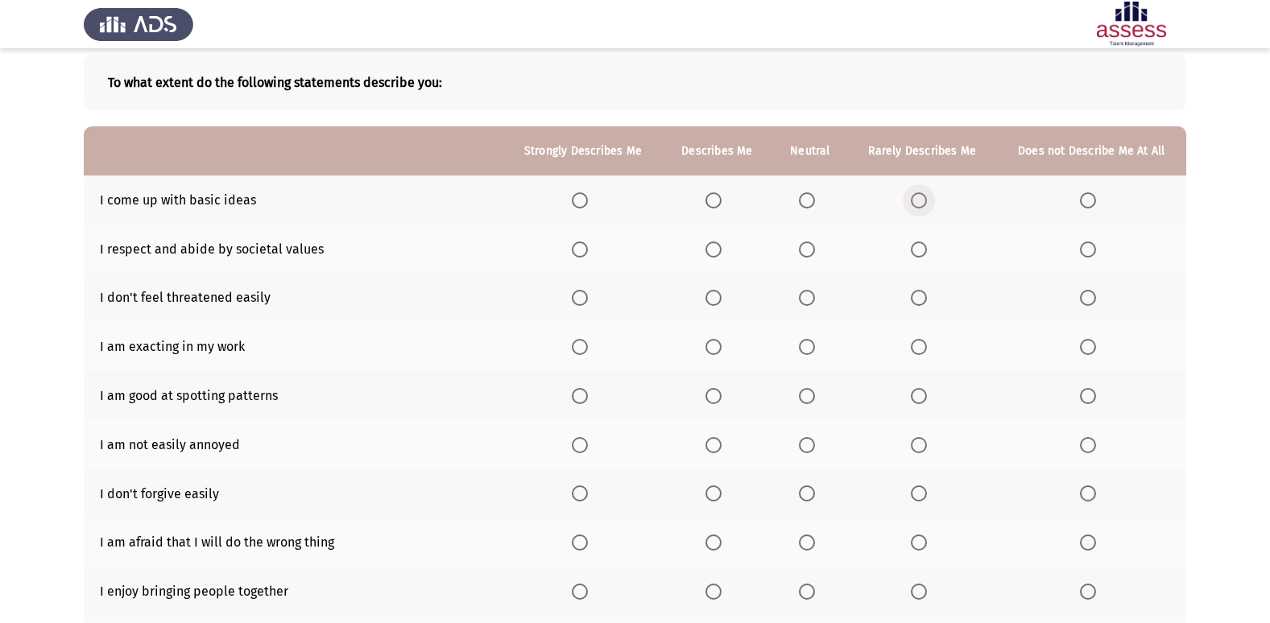
click at [919, 204] on span "Select an option" at bounding box center [919, 200] width 16 height 16
click at [919, 204] on input "Select an option" at bounding box center [919, 200] width 16 height 16
click at [720, 301] on span "Select an option" at bounding box center [713, 298] width 16 height 16
click at [720, 301] on input "Select an option" at bounding box center [713, 298] width 16 height 16
click at [719, 250] on span "Select an option" at bounding box center [713, 250] width 16 height 16
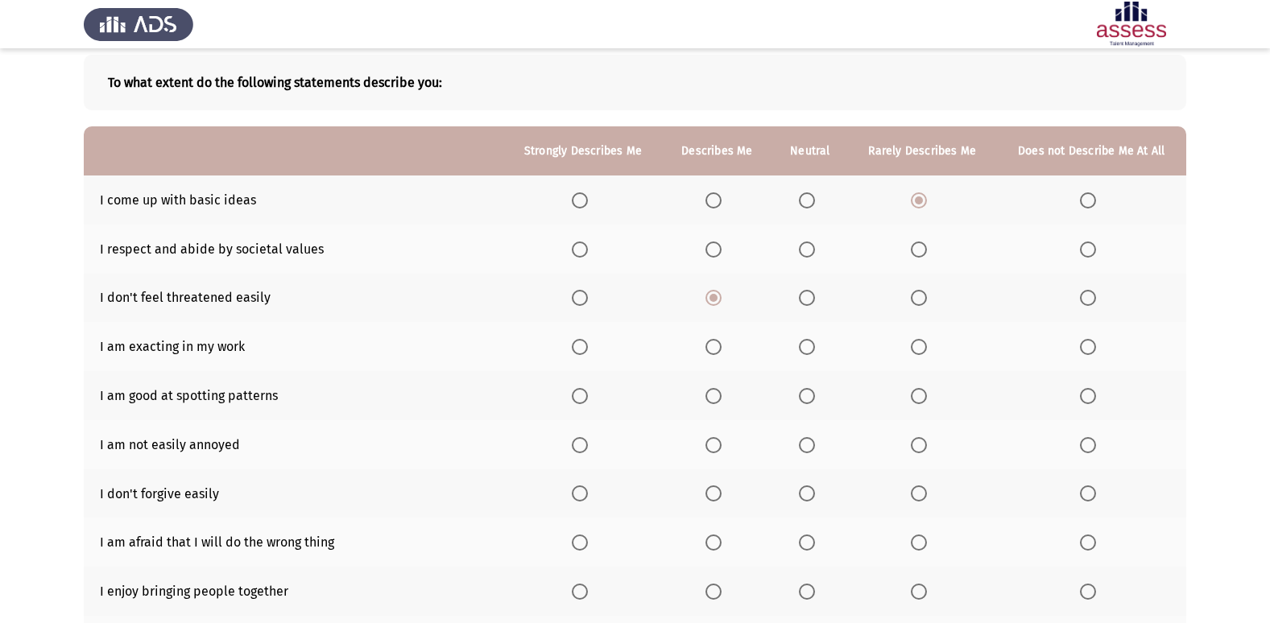
click at [719, 250] on input "Select an option" at bounding box center [713, 250] width 16 height 16
click at [915, 301] on span "Select an option" at bounding box center [919, 298] width 16 height 16
click at [915, 301] on input "Select an option" at bounding box center [919, 298] width 16 height 16
click at [588, 347] on span "Select an option" at bounding box center [580, 347] width 16 height 16
click at [588, 347] on input "Select an option" at bounding box center [580, 347] width 16 height 16
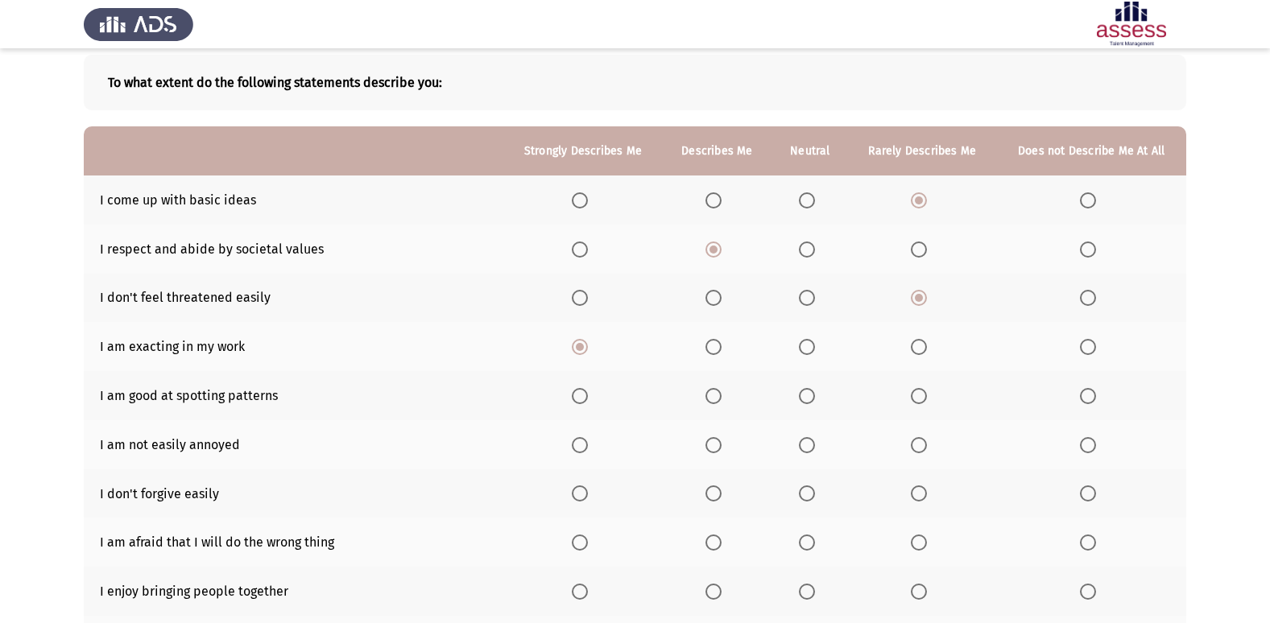
click at [712, 345] on span "Select an option" at bounding box center [713, 347] width 16 height 16
click at [712, 345] on input "Select an option" at bounding box center [713, 347] width 16 height 16
click at [721, 403] on span "Select an option" at bounding box center [713, 396] width 16 height 16
click at [721, 403] on input "Select an option" at bounding box center [713, 396] width 16 height 16
click at [802, 438] on span "Select an option" at bounding box center [807, 445] width 16 height 16
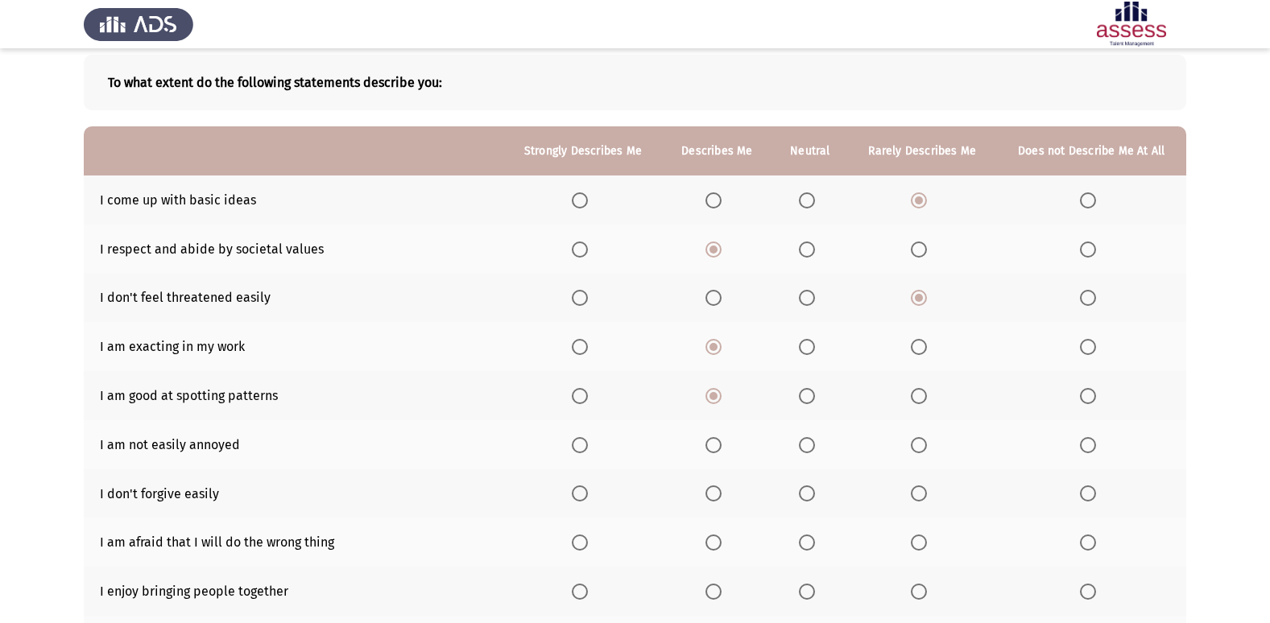
click at [802, 438] on input "Select an option" at bounding box center [807, 445] width 16 height 16
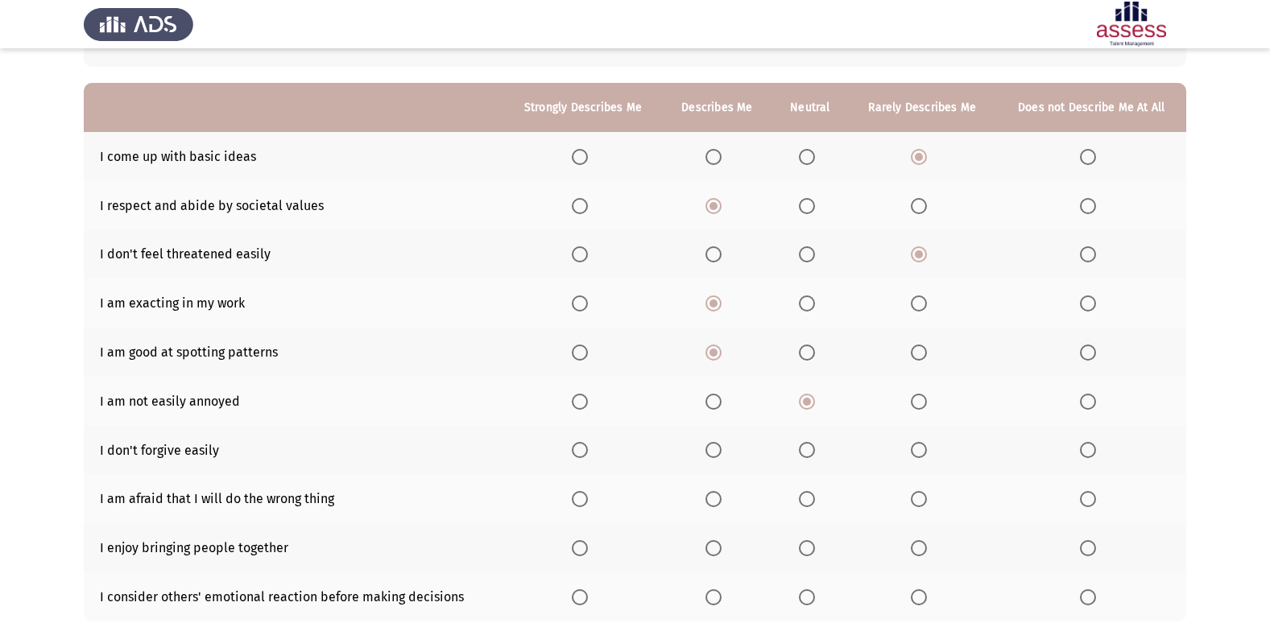
scroll to position [161, 0]
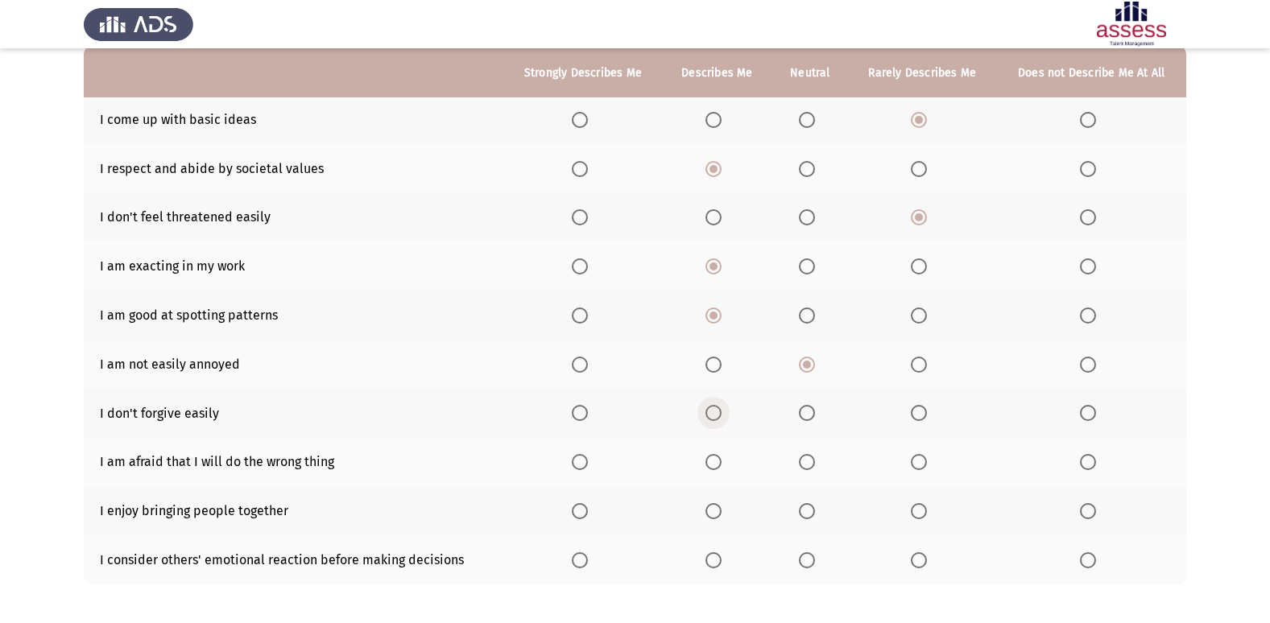
click at [720, 416] on span "Select an option" at bounding box center [713, 413] width 16 height 16
click at [720, 416] on input "Select an option" at bounding box center [713, 413] width 16 height 16
click at [807, 416] on span "Select an option" at bounding box center [807, 413] width 16 height 16
click at [807, 416] on input "Select an option" at bounding box center [807, 413] width 16 height 16
click at [808, 460] on span "Select an option" at bounding box center [807, 462] width 16 height 16
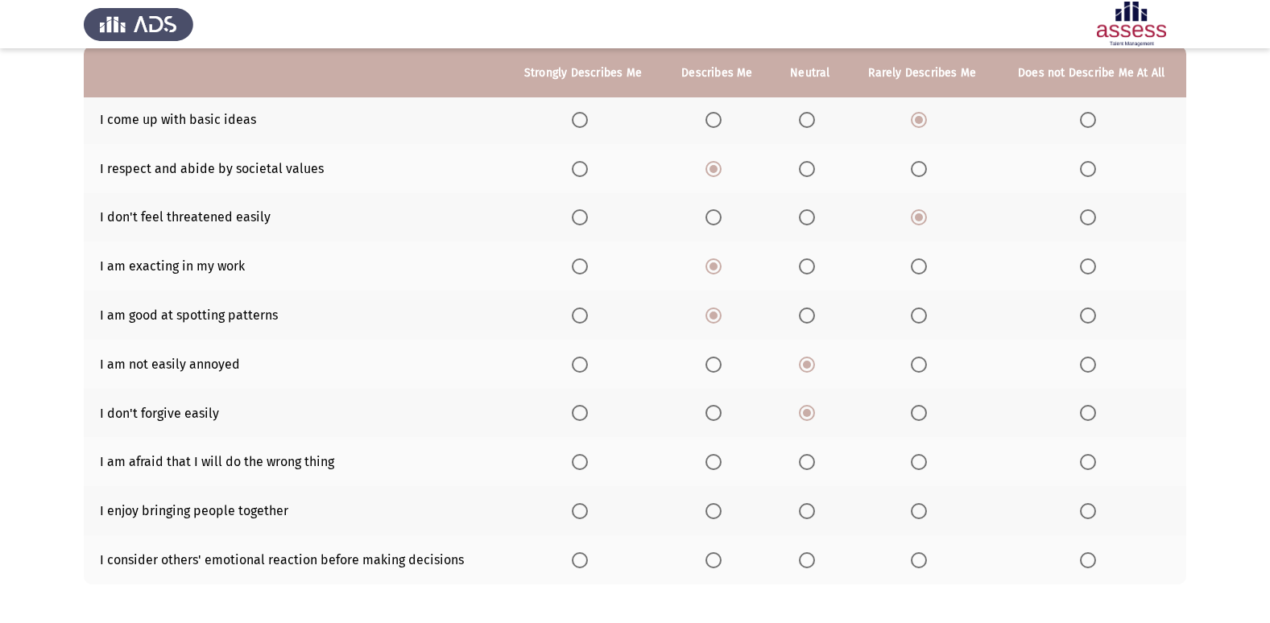
click at [808, 460] on input "Select an option" at bounding box center [807, 462] width 16 height 16
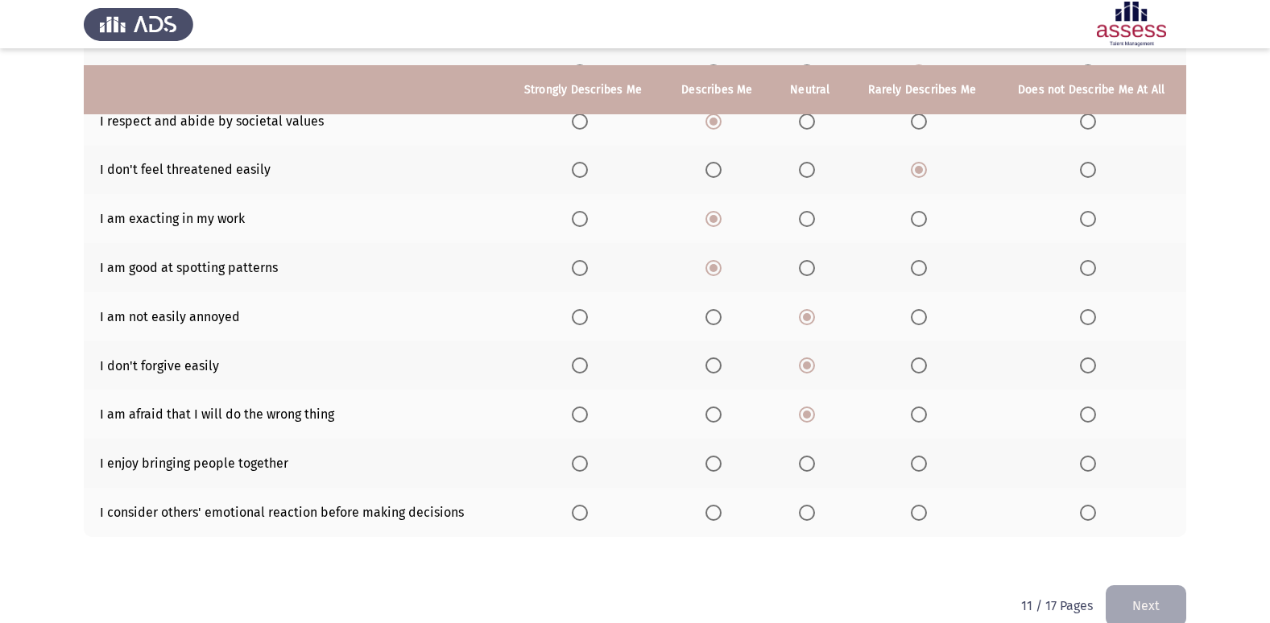
scroll to position [235, 0]
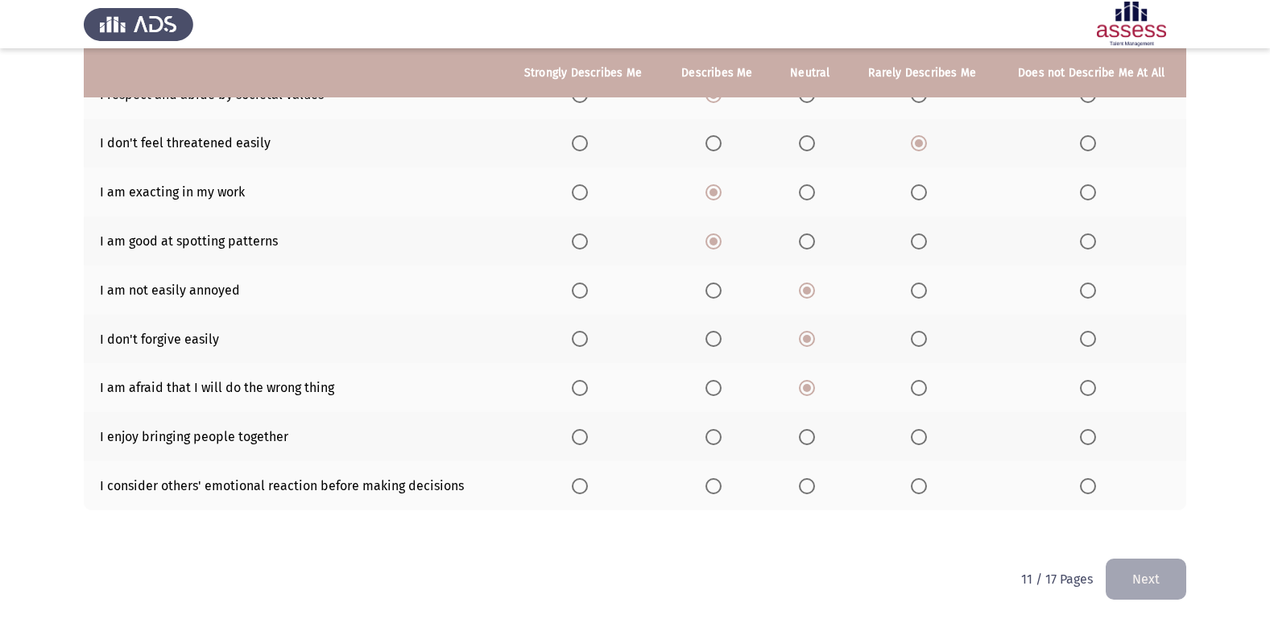
click at [803, 434] on span "Select an option" at bounding box center [807, 437] width 16 height 16
click at [803, 434] on input "Select an option" at bounding box center [807, 437] width 16 height 16
click at [807, 489] on span "Select an option" at bounding box center [807, 486] width 16 height 16
click at [807, 489] on input "Select an option" at bounding box center [807, 486] width 16 height 16
click at [1157, 576] on button "Next" at bounding box center [1145, 579] width 81 height 41
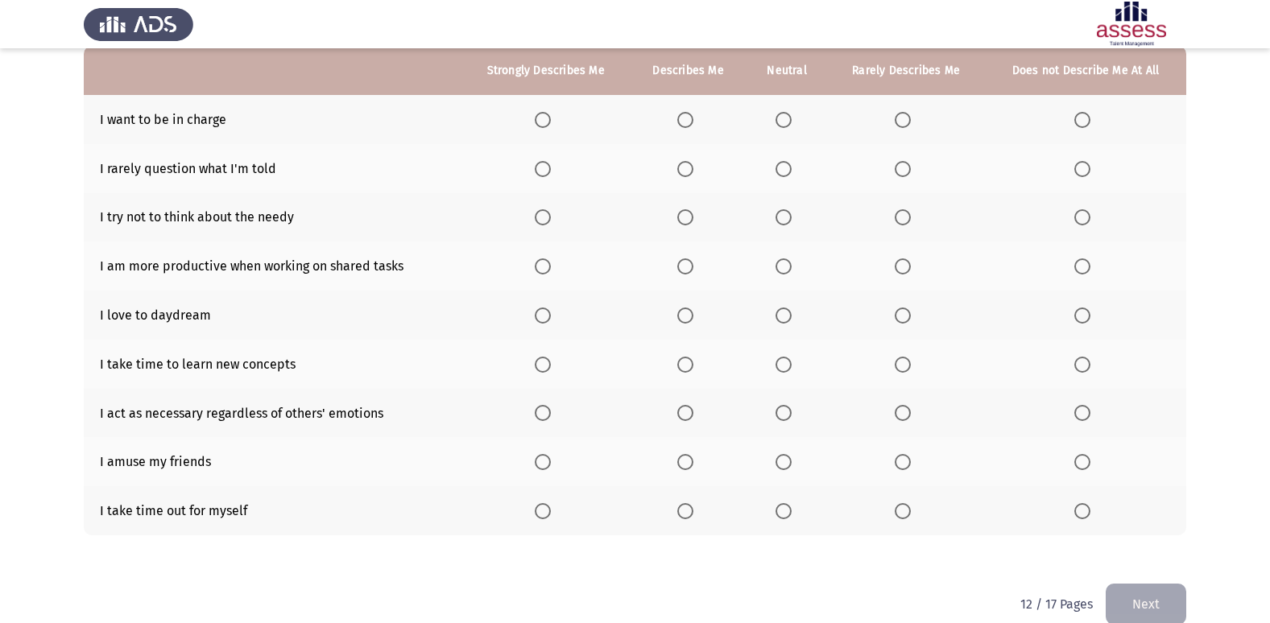
scroll to position [81, 0]
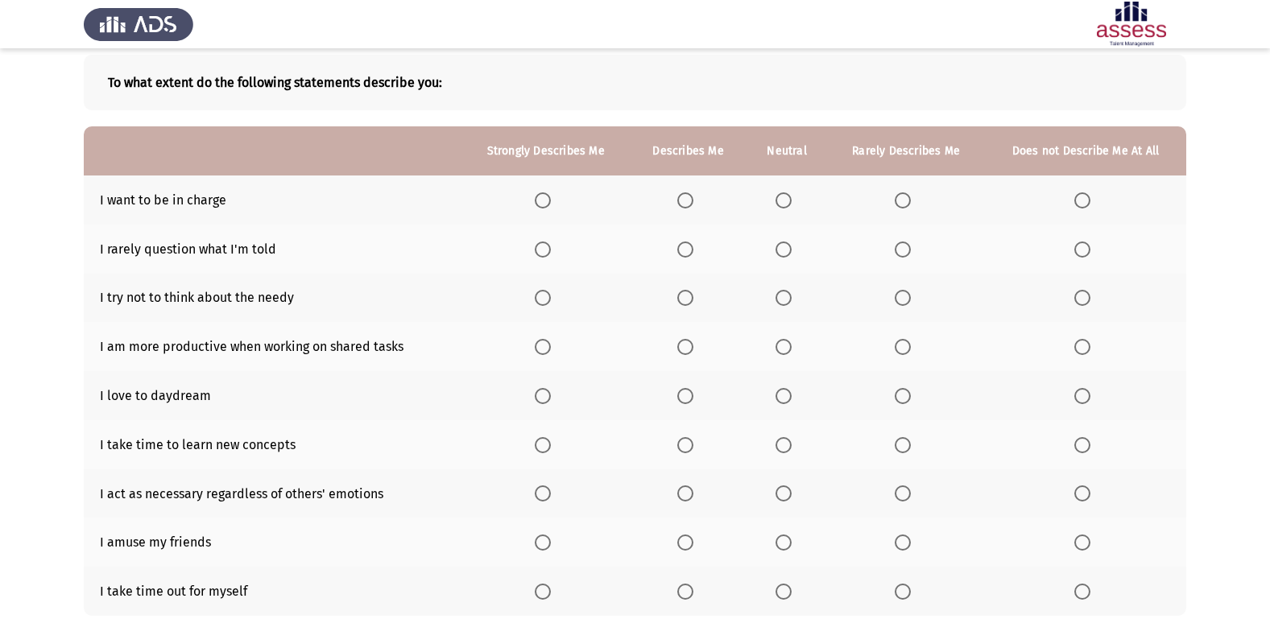
click at [788, 206] on span "Select an option" at bounding box center [783, 200] width 16 height 16
click at [788, 206] on input "Select an option" at bounding box center [783, 200] width 16 height 16
click at [789, 252] on span "Select an option" at bounding box center [783, 250] width 16 height 16
click at [789, 252] on input "Select an option" at bounding box center [783, 250] width 16 height 16
click at [684, 304] on span "Select an option" at bounding box center [685, 298] width 16 height 16
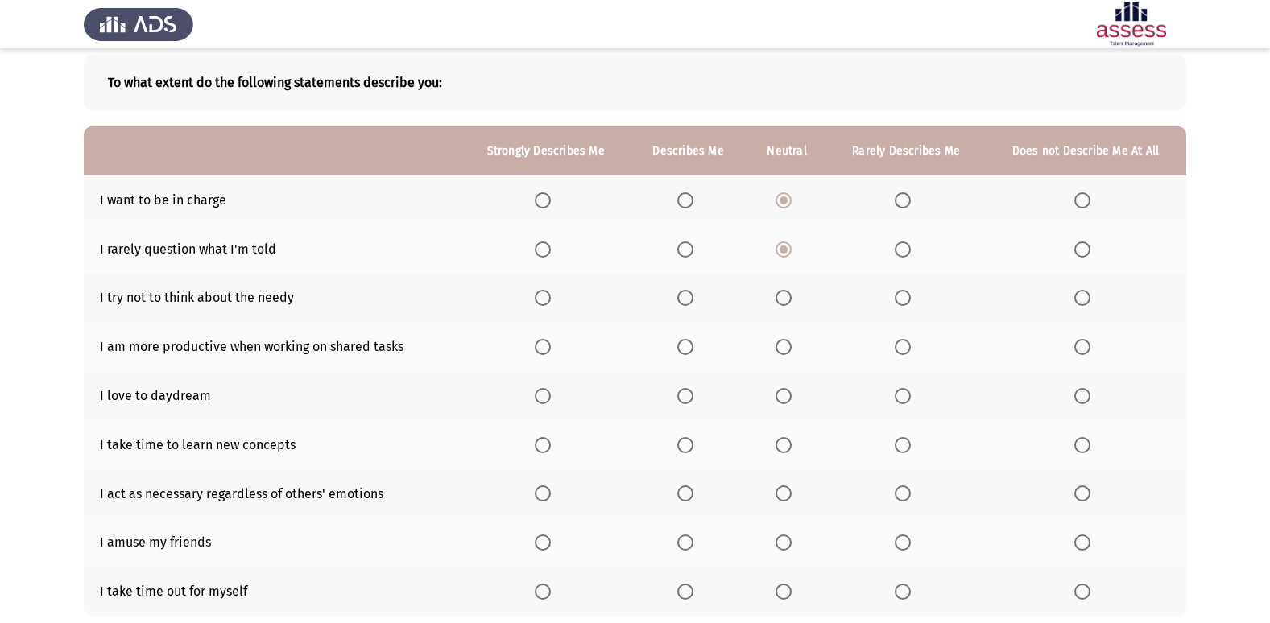
click at [684, 304] on input "Select an option" at bounding box center [685, 298] width 16 height 16
click at [788, 343] on span "Select an option" at bounding box center [783, 347] width 16 height 16
click at [788, 343] on input "Select an option" at bounding box center [783, 347] width 16 height 16
click at [696, 394] on label "Select an option" at bounding box center [688, 396] width 23 height 16
click at [693, 394] on input "Select an option" at bounding box center [685, 396] width 16 height 16
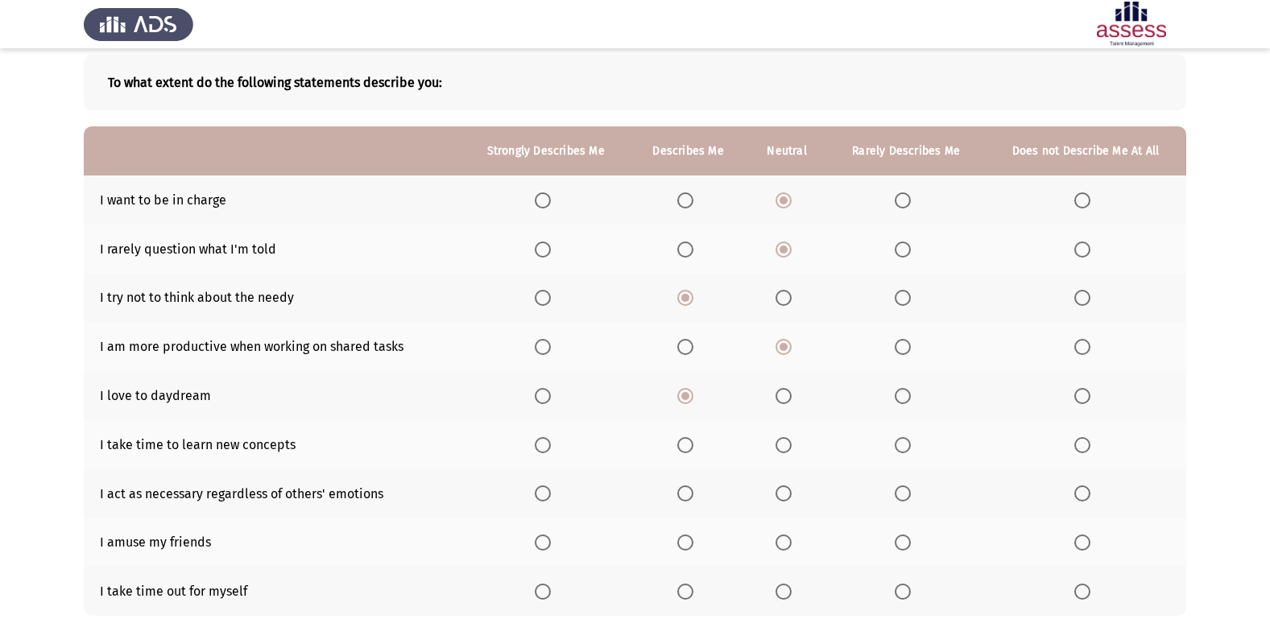
click at [786, 389] on span "Select an option" at bounding box center [783, 396] width 16 height 16
click at [786, 389] on input "Select an option" at bounding box center [783, 396] width 16 height 16
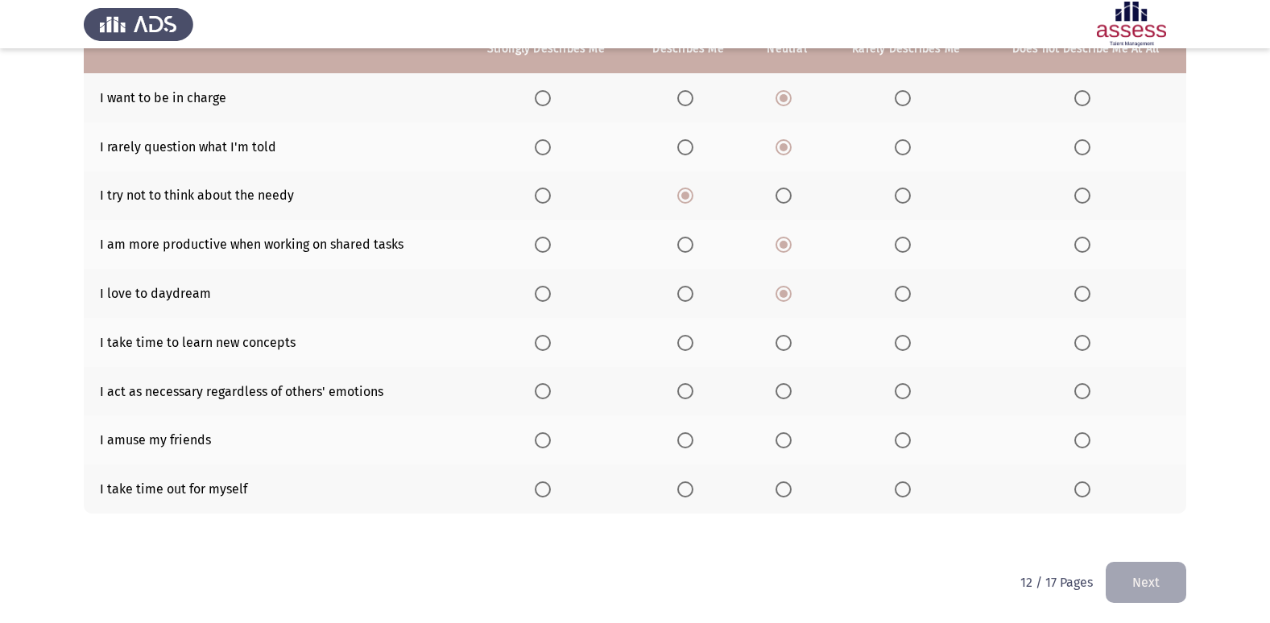
scroll to position [186, 0]
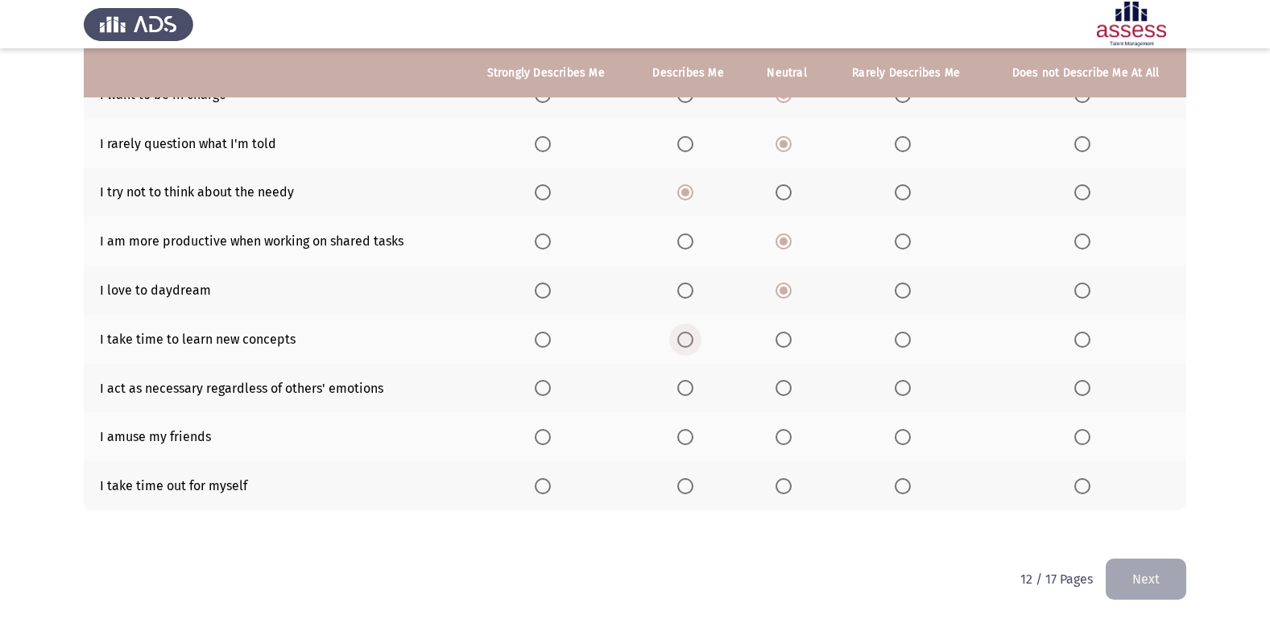
click at [689, 337] on span "Select an option" at bounding box center [685, 340] width 16 height 16
click at [689, 337] on input "Select an option" at bounding box center [685, 340] width 16 height 16
click at [791, 390] on span "Select an option" at bounding box center [783, 388] width 16 height 16
click at [791, 390] on input "Select an option" at bounding box center [783, 388] width 16 height 16
click at [780, 432] on span "Select an option" at bounding box center [783, 437] width 16 height 16
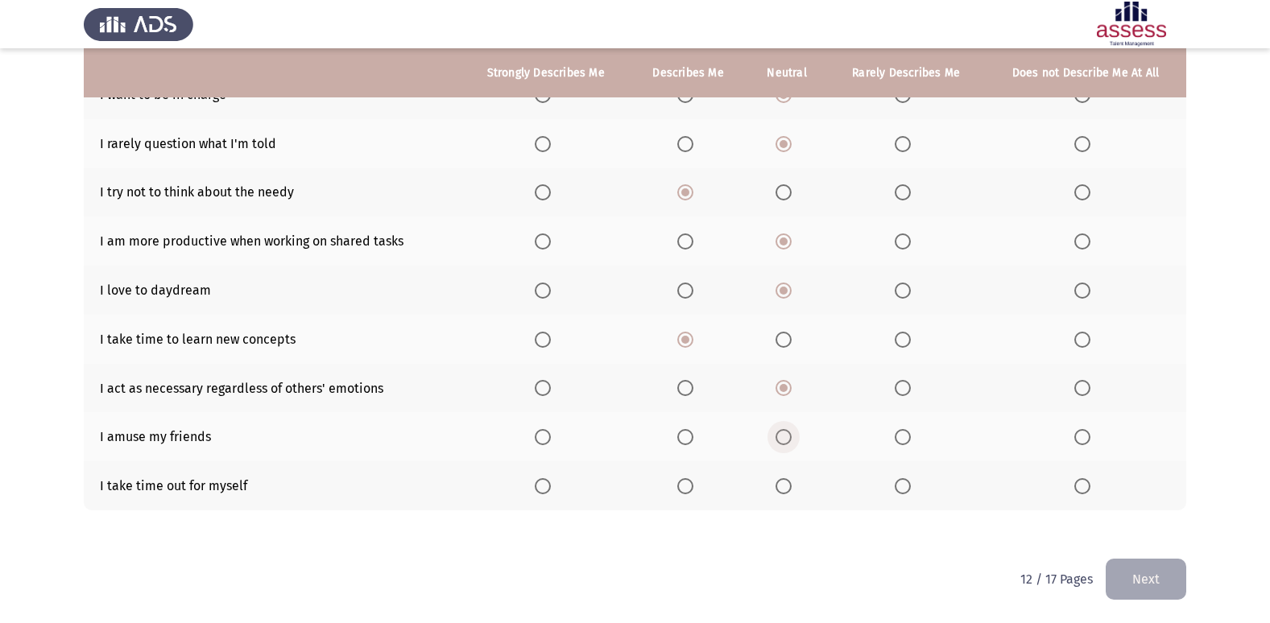
click at [780, 432] on input "Select an option" at bounding box center [783, 437] width 16 height 16
click at [786, 483] on span "Select an option" at bounding box center [783, 486] width 16 height 16
click at [786, 483] on input "Select an option" at bounding box center [783, 486] width 16 height 16
click at [1154, 588] on button "Next" at bounding box center [1145, 579] width 81 height 41
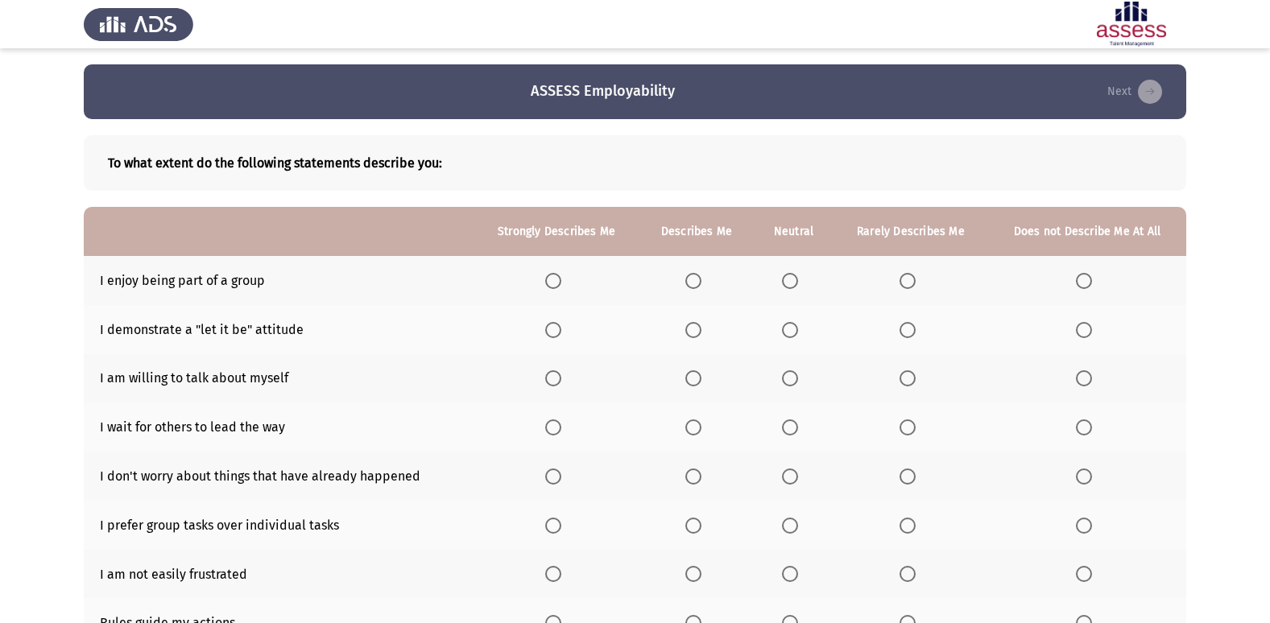
click at [791, 279] on span "Select an option" at bounding box center [790, 281] width 16 height 16
click at [791, 279] on input "Select an option" at bounding box center [790, 281] width 16 height 16
click at [793, 335] on span "Select an option" at bounding box center [790, 330] width 16 height 16
click at [793, 335] on input "Select an option" at bounding box center [790, 330] width 16 height 16
click at [691, 377] on span "Select an option" at bounding box center [693, 378] width 16 height 16
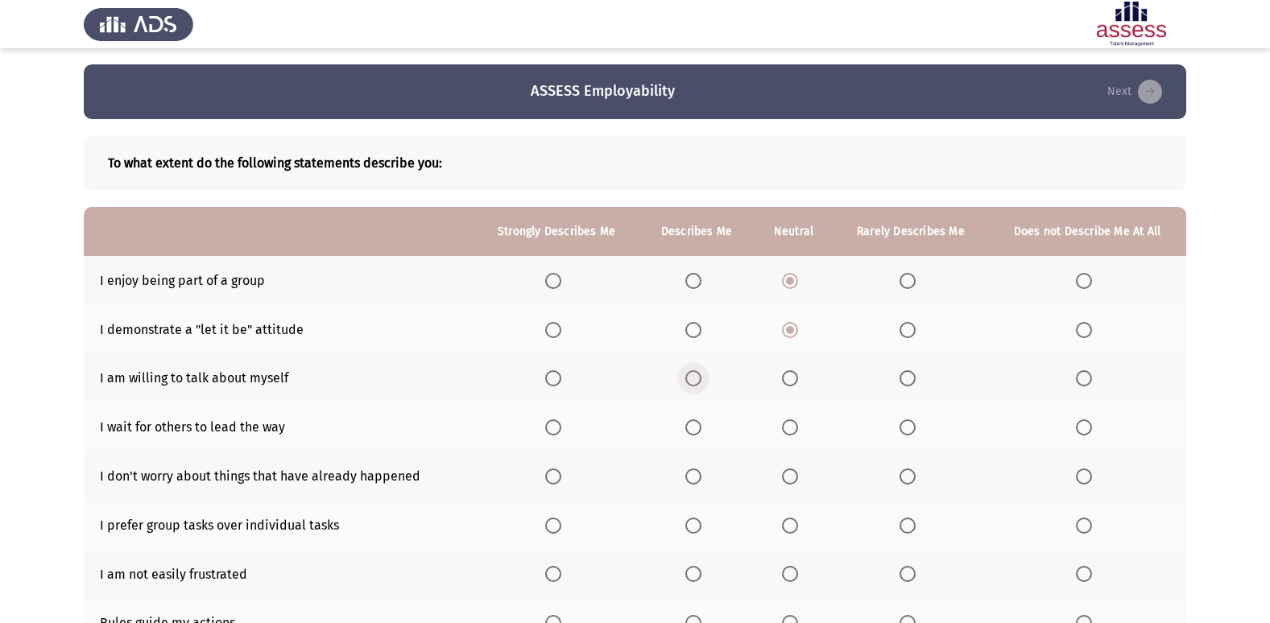
click at [691, 377] on input "Select an option" at bounding box center [693, 378] width 16 height 16
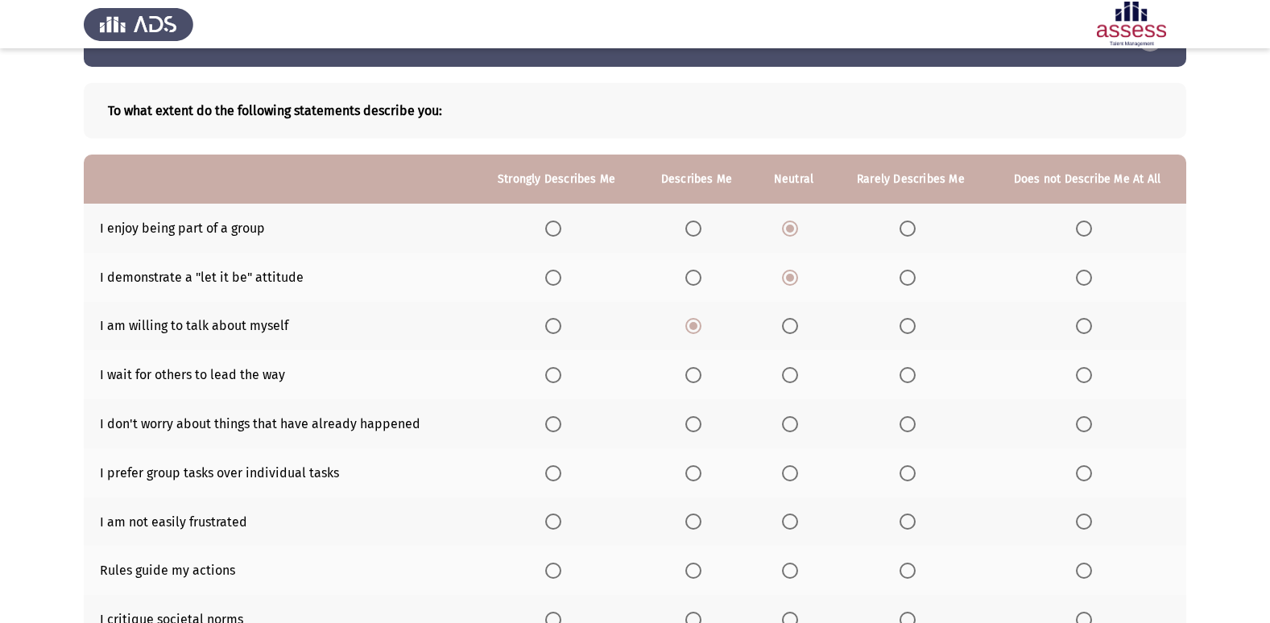
scroll to position [81, 0]
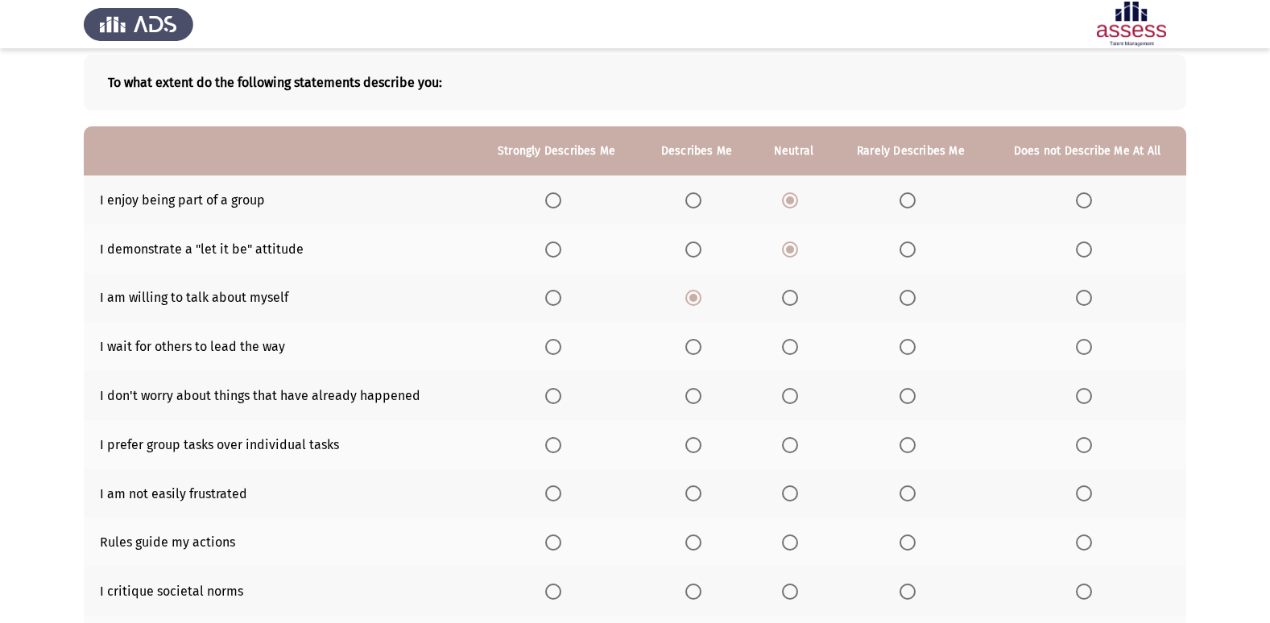
click at [795, 345] on span "Select an option" at bounding box center [790, 347] width 16 height 16
click at [795, 345] on input "Select an option" at bounding box center [790, 347] width 16 height 16
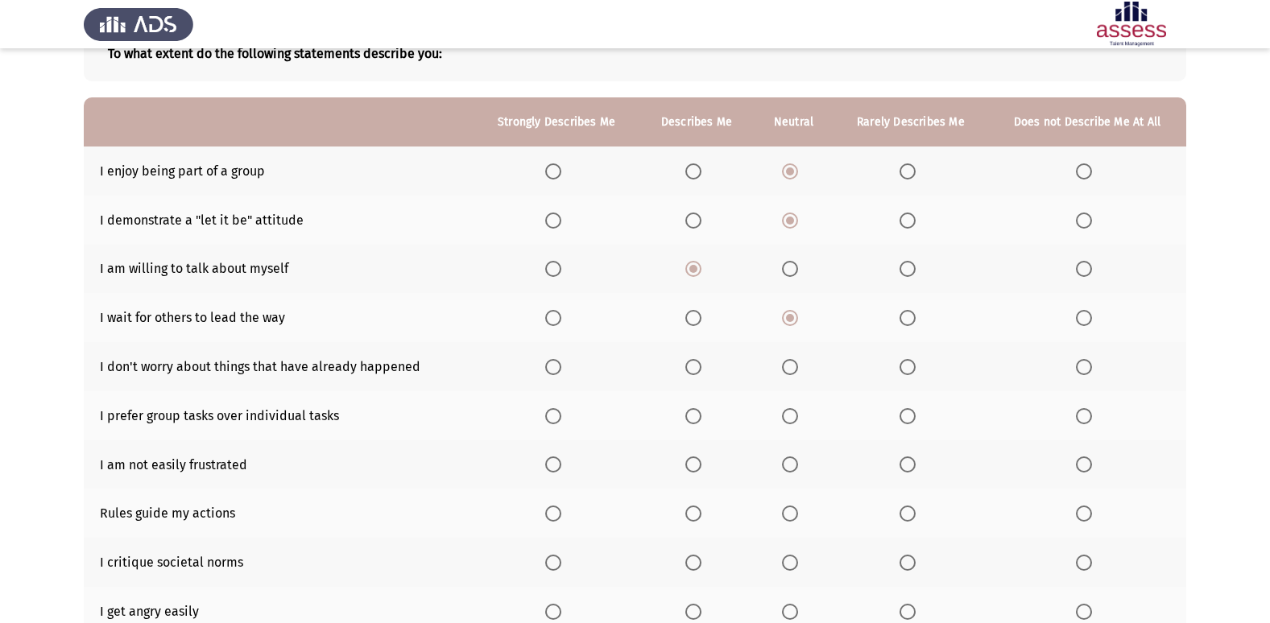
scroll to position [161, 0]
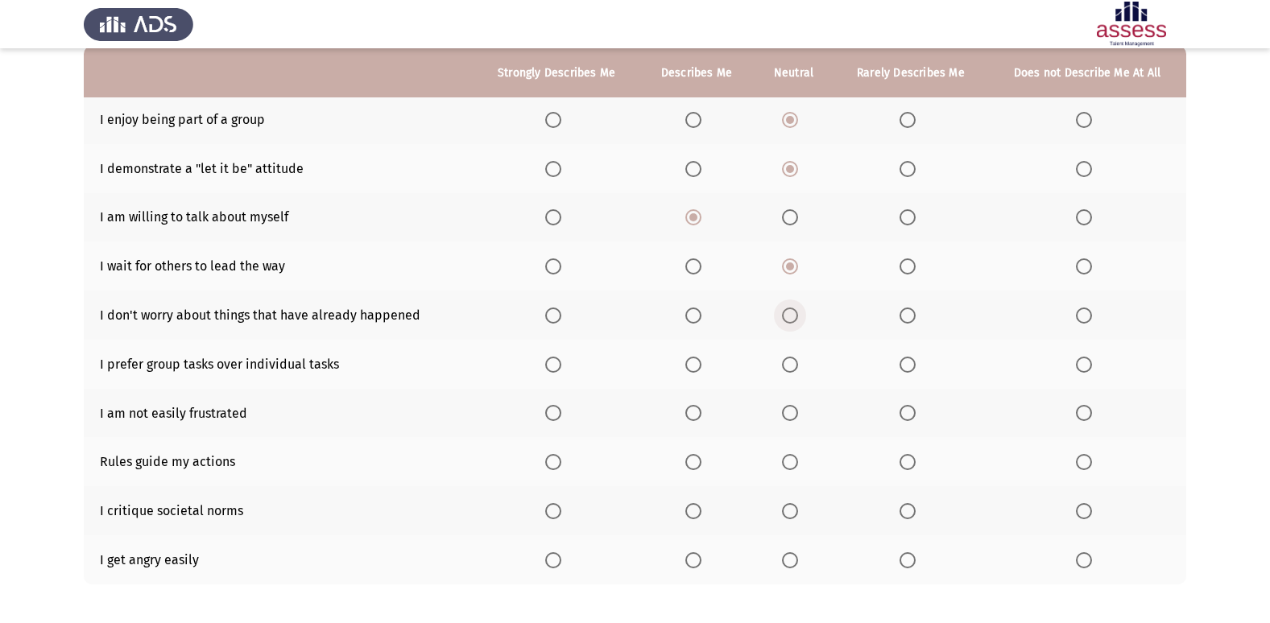
click at [789, 322] on span "Select an option" at bounding box center [790, 316] width 16 height 16
click at [789, 322] on input "Select an option" at bounding box center [790, 316] width 16 height 16
click at [696, 357] on span "Select an option" at bounding box center [693, 365] width 16 height 16
click at [696, 357] on input "Select an option" at bounding box center [693, 365] width 16 height 16
click at [902, 409] on span "Select an option" at bounding box center [907, 413] width 16 height 16
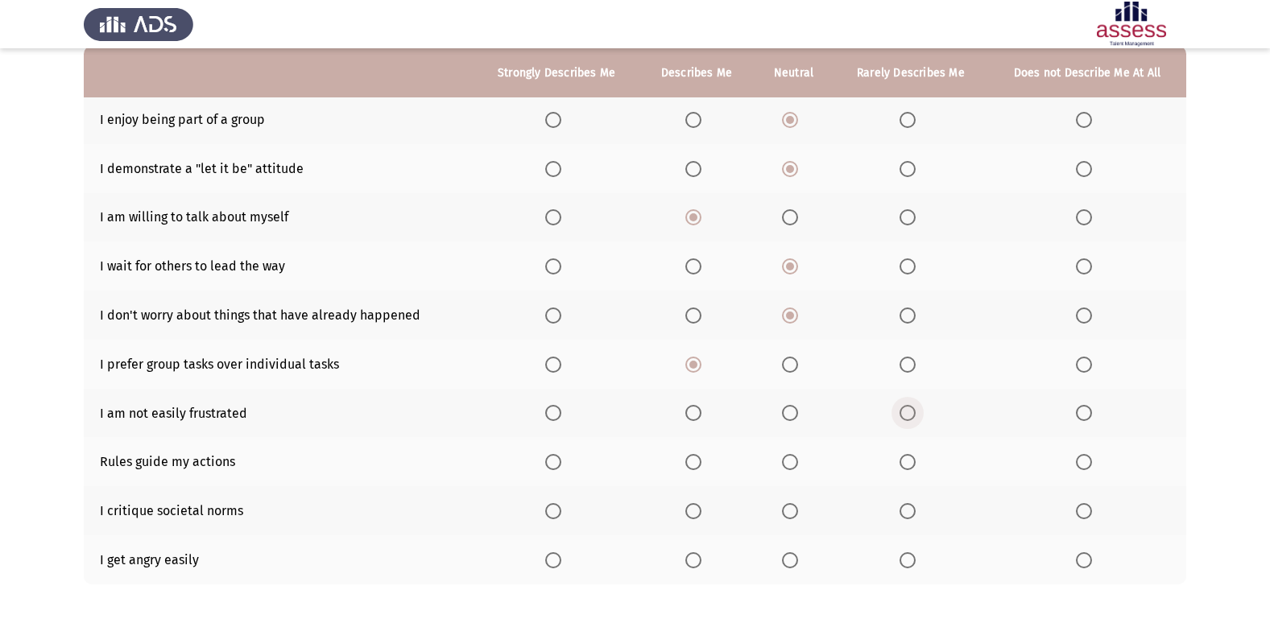
click at [902, 409] on input "Select an option" at bounding box center [907, 413] width 16 height 16
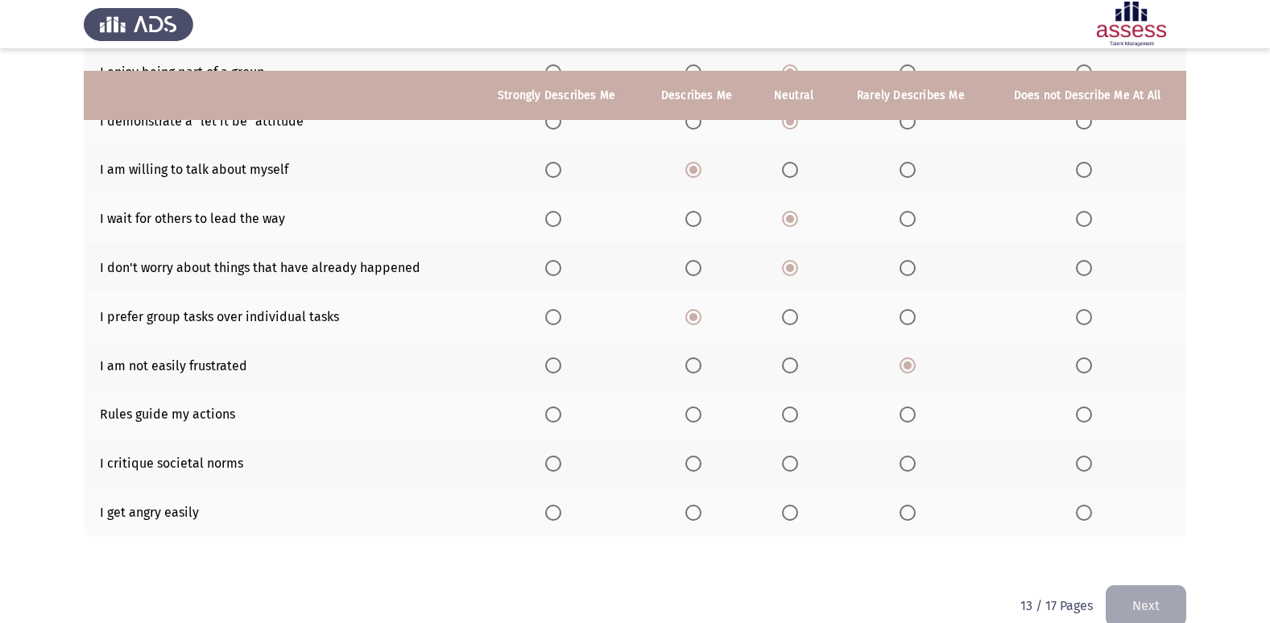
scroll to position [235, 0]
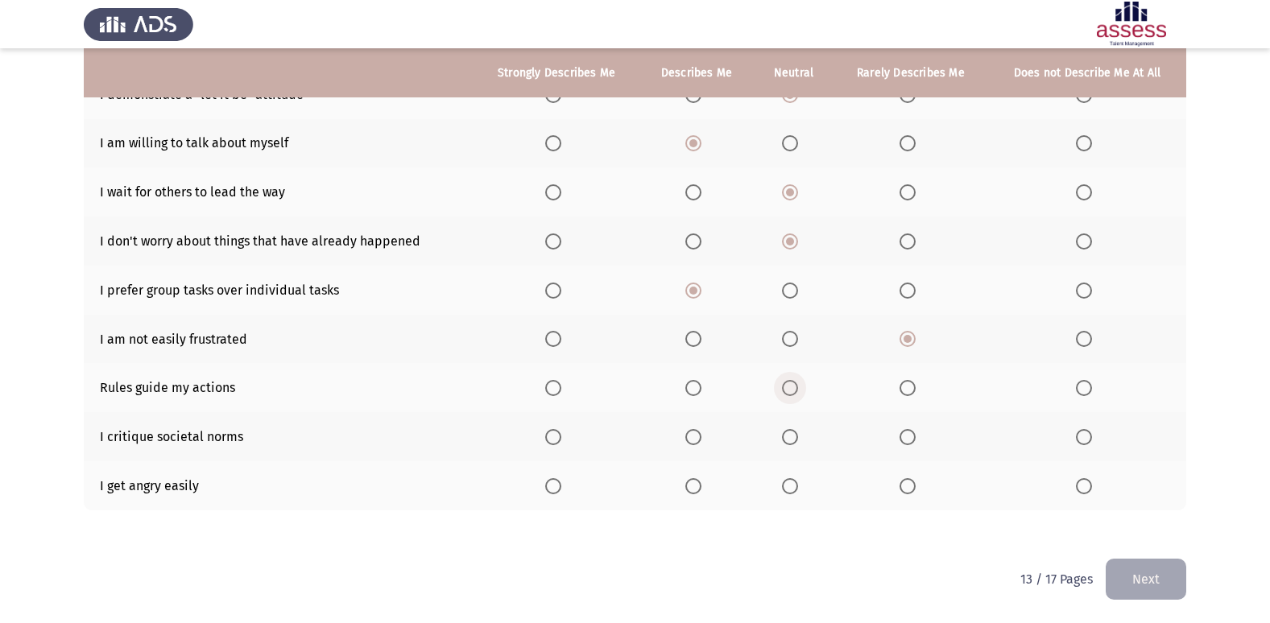
click at [790, 388] on span "Select an option" at bounding box center [790, 388] width 0 height 0
click at [791, 388] on input "Select an option" at bounding box center [790, 388] width 16 height 16
click at [792, 427] on th at bounding box center [794, 436] width 80 height 49
click at [792, 433] on span "Select an option" at bounding box center [790, 437] width 16 height 16
click at [792, 433] on input "Select an option" at bounding box center [790, 437] width 16 height 16
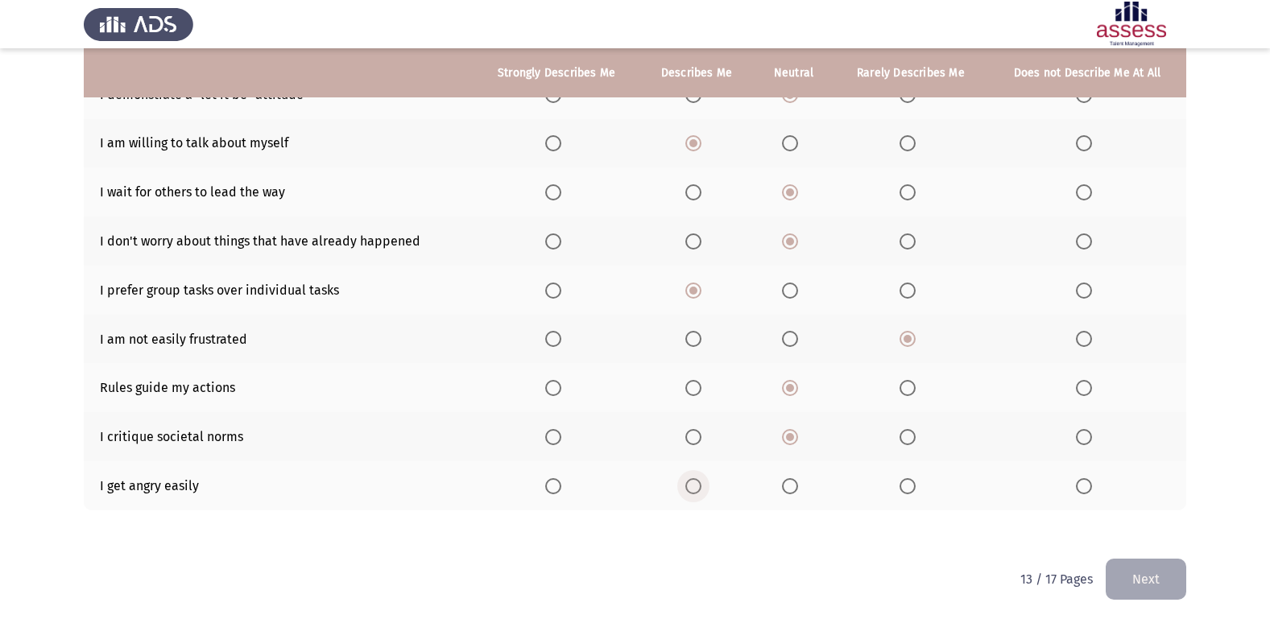
click at [704, 481] on label "Select an option" at bounding box center [696, 486] width 23 height 16
click at [701, 481] on input "Select an option" at bounding box center [693, 486] width 16 height 16
click at [792, 481] on span "Select an option" at bounding box center [790, 486] width 16 height 16
click at [792, 481] on input "Select an option" at bounding box center [790, 486] width 16 height 16
click at [1169, 578] on button "Next" at bounding box center [1145, 579] width 81 height 41
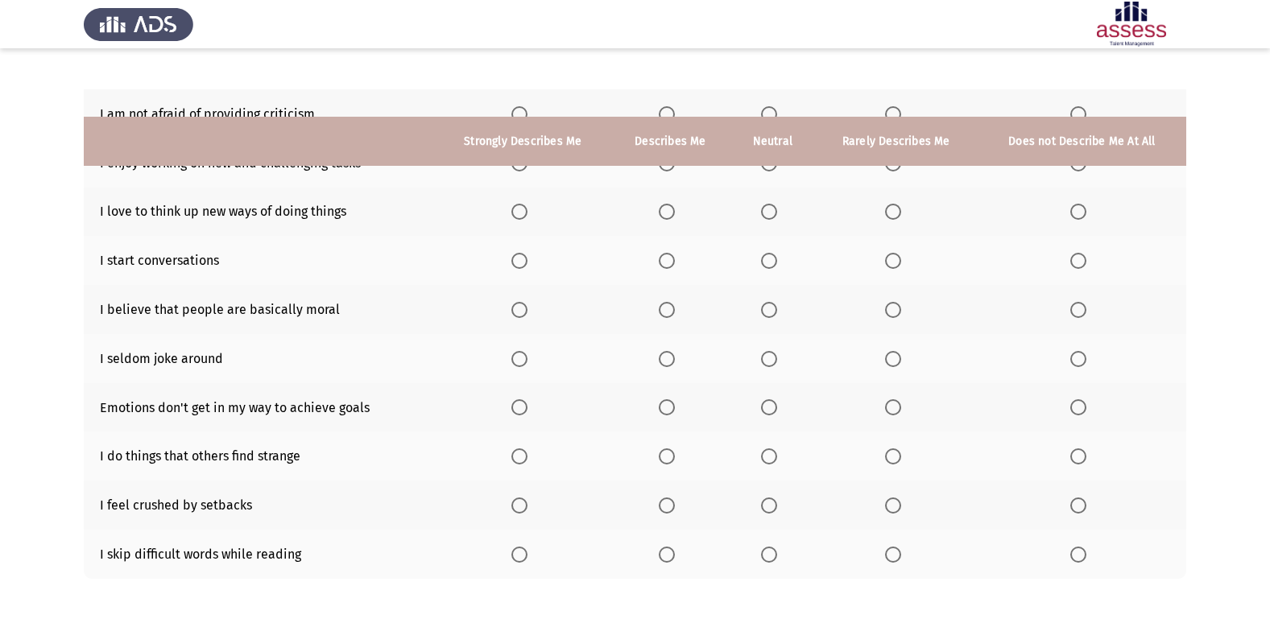
scroll to position [74, 0]
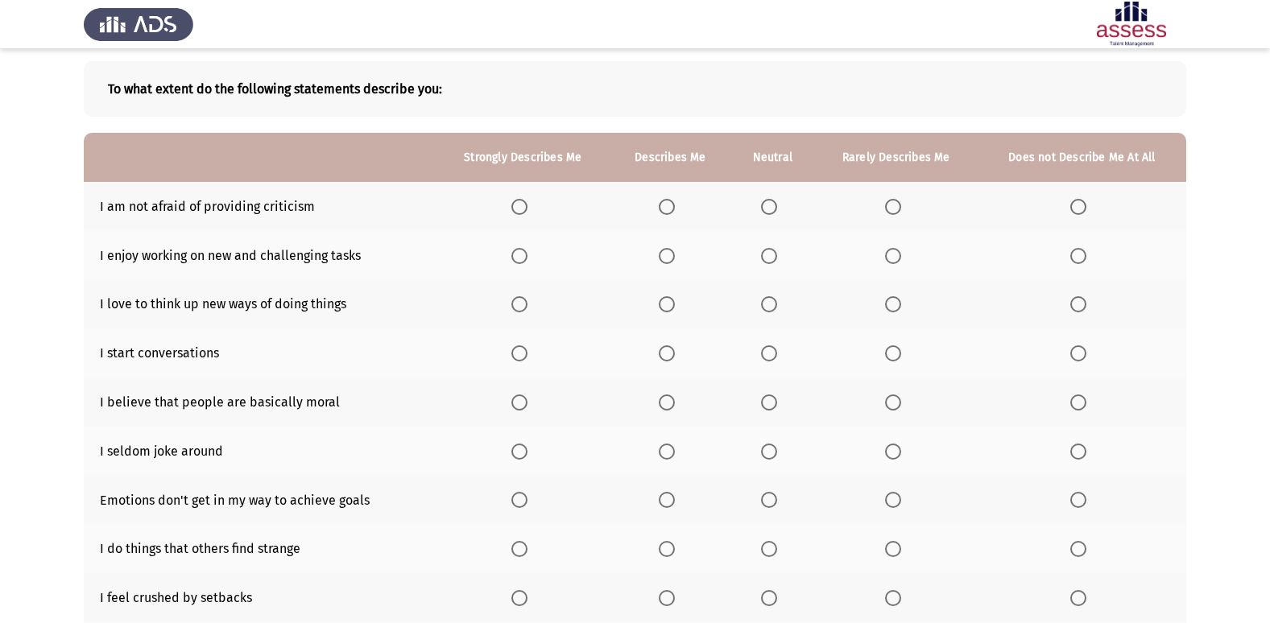
click at [775, 205] on span "Select an option" at bounding box center [769, 207] width 16 height 16
click at [775, 205] on input "Select an option" at bounding box center [769, 207] width 16 height 16
click at [520, 258] on span "Select an option" at bounding box center [519, 256] width 16 height 16
click at [520, 258] on input "Select an option" at bounding box center [519, 256] width 16 height 16
click at [669, 296] on mat-radio-button "Select an option" at bounding box center [670, 304] width 23 height 17
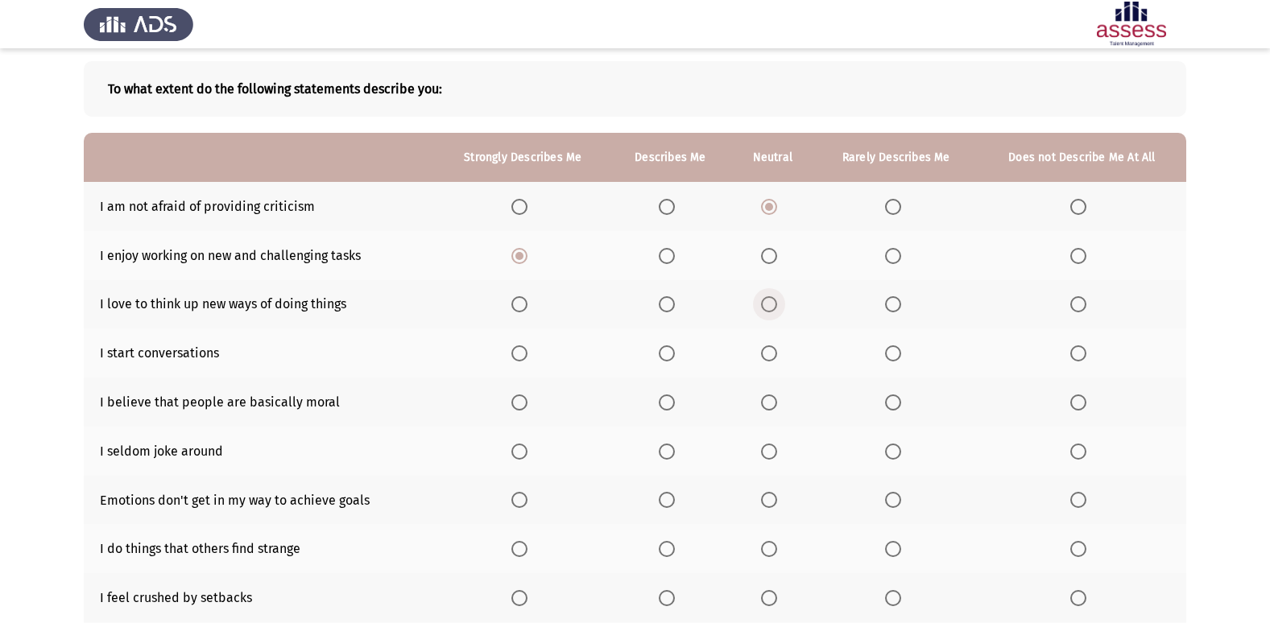
click at [773, 311] on span "Select an option" at bounding box center [769, 304] width 16 height 16
click at [773, 311] on input "Select an option" at bounding box center [769, 304] width 16 height 16
click at [675, 354] on span "Select an option" at bounding box center [667, 353] width 16 height 16
click at [675, 354] on input "Select an option" at bounding box center [667, 353] width 16 height 16
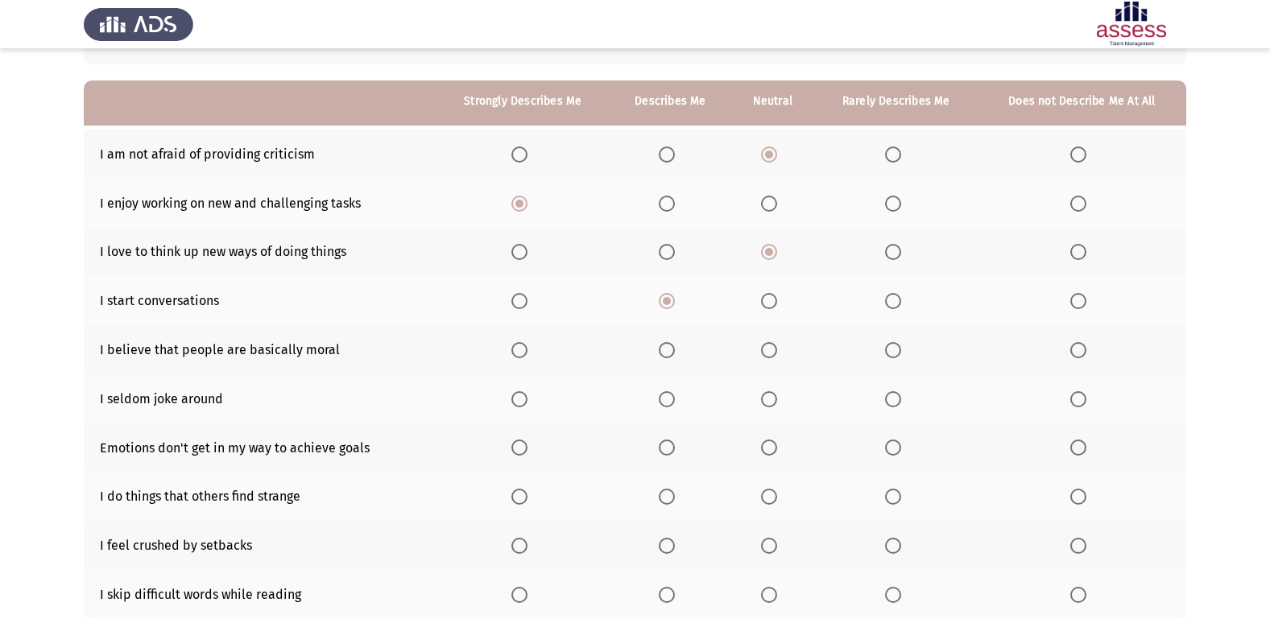
scroll to position [155, 0]
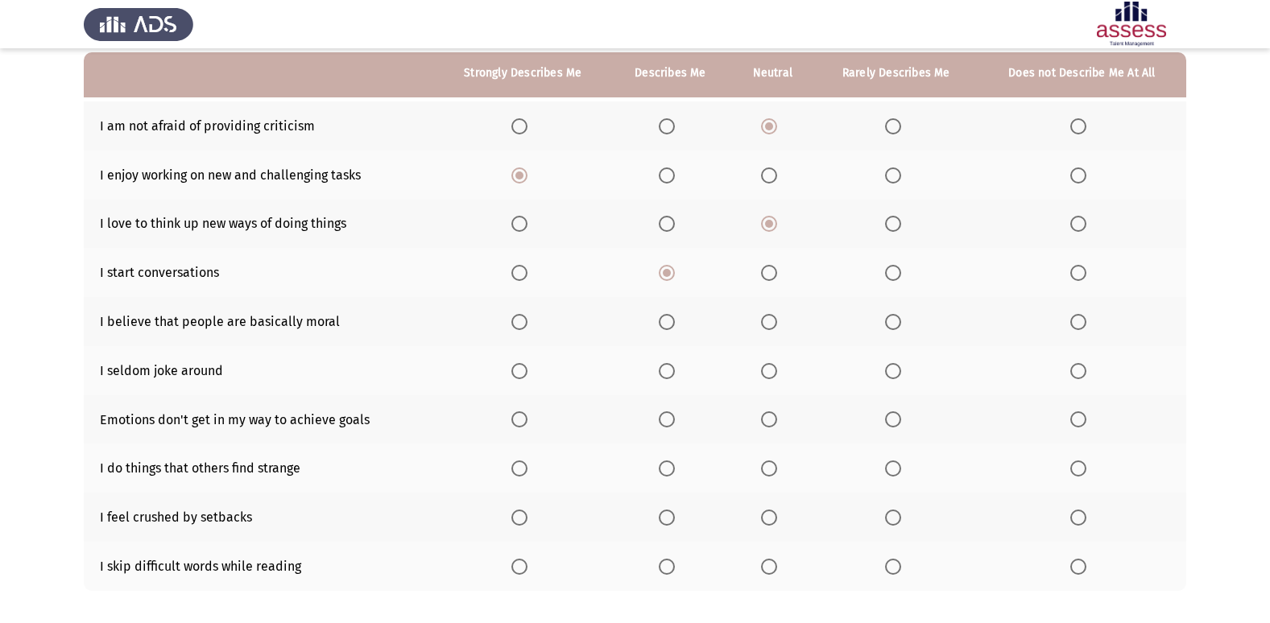
click at [767, 316] on span "Select an option" at bounding box center [769, 322] width 16 height 16
click at [767, 316] on input "Select an option" at bounding box center [769, 322] width 16 height 16
click at [762, 366] on span "Select an option" at bounding box center [769, 371] width 16 height 16
click at [762, 366] on input "Select an option" at bounding box center [769, 371] width 16 height 16
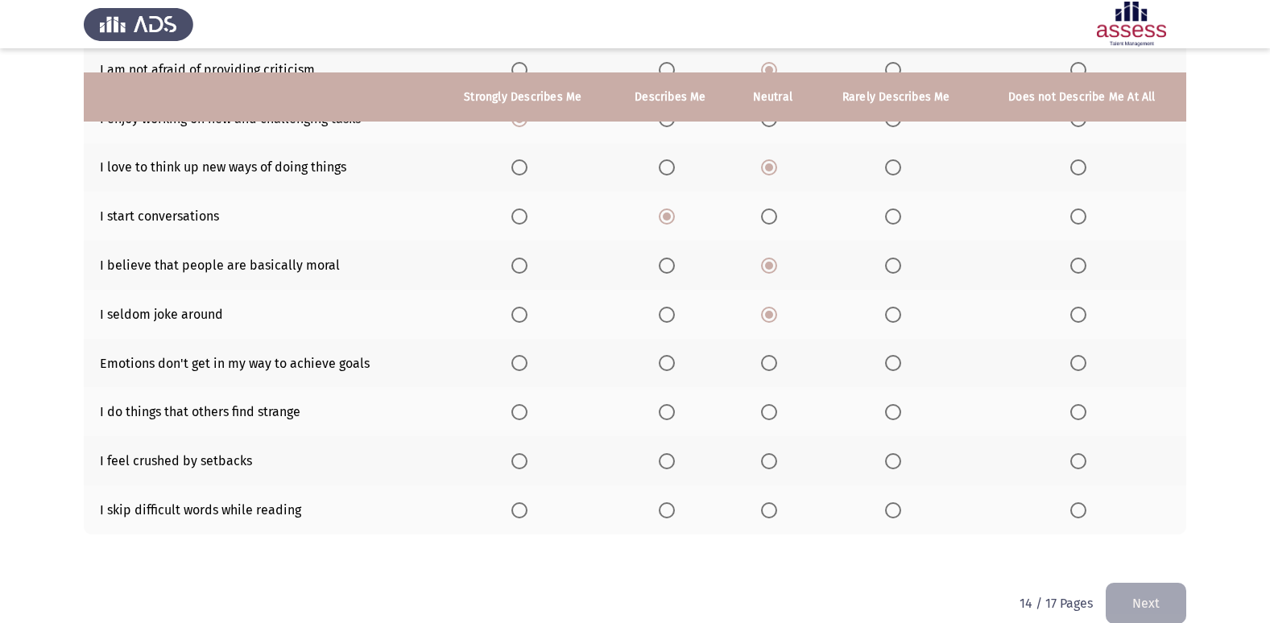
scroll to position [235, 0]
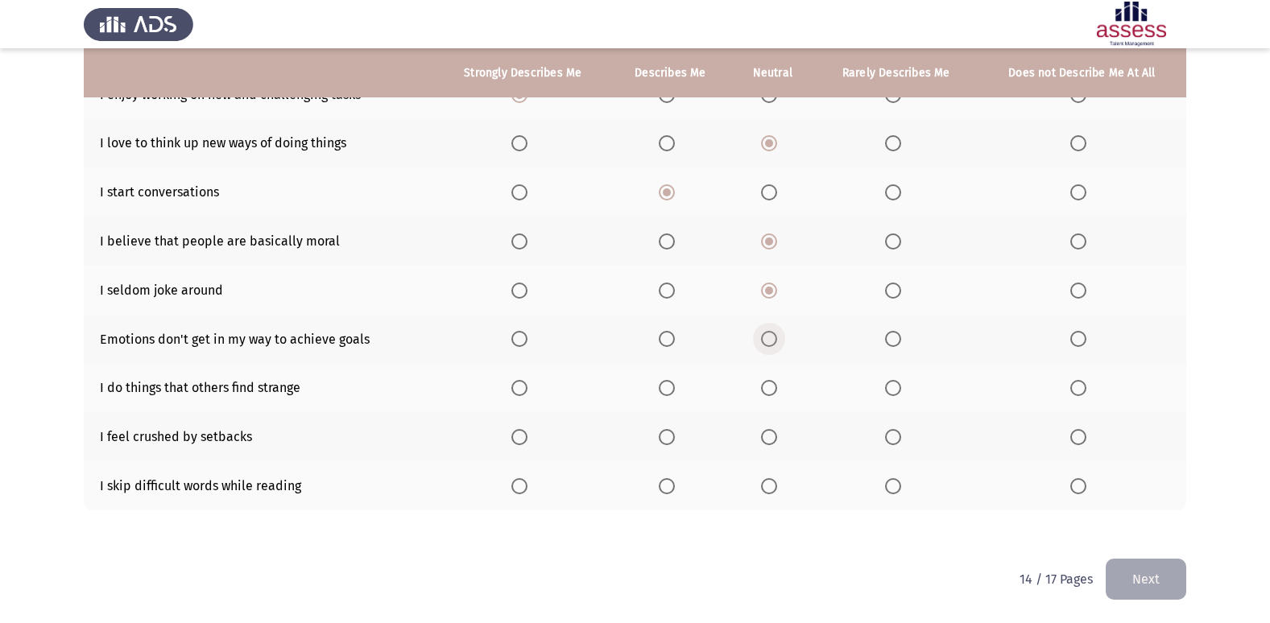
click at [771, 338] on span "Select an option" at bounding box center [769, 339] width 16 height 16
click at [771, 338] on input "Select an option" at bounding box center [769, 339] width 16 height 16
click at [770, 386] on span "Select an option" at bounding box center [769, 388] width 16 height 16
click at [770, 386] on input "Select an option" at bounding box center [769, 388] width 16 height 16
click at [667, 437] on span "Select an option" at bounding box center [667, 437] width 0 height 0
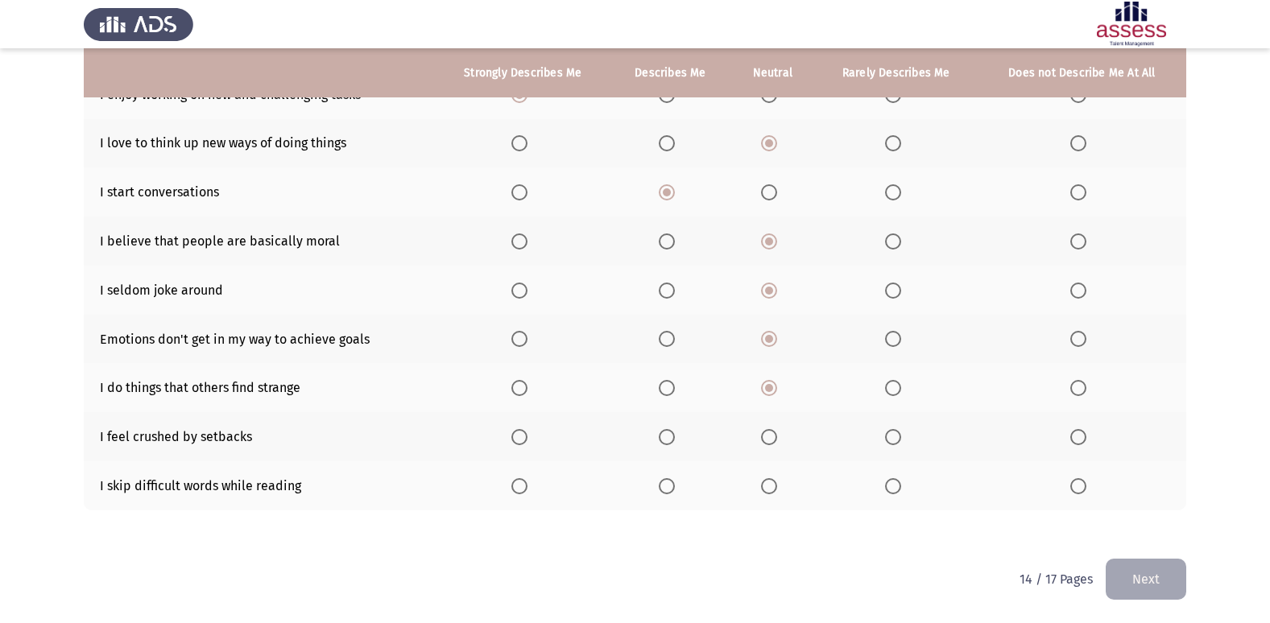
click at [669, 437] on input "Select an option" at bounding box center [667, 437] width 16 height 16
click at [777, 485] on span "Select an option" at bounding box center [769, 486] width 16 height 16
click at [777, 485] on input "Select an option" at bounding box center [769, 486] width 16 height 16
click at [1124, 579] on button "Next" at bounding box center [1145, 579] width 81 height 41
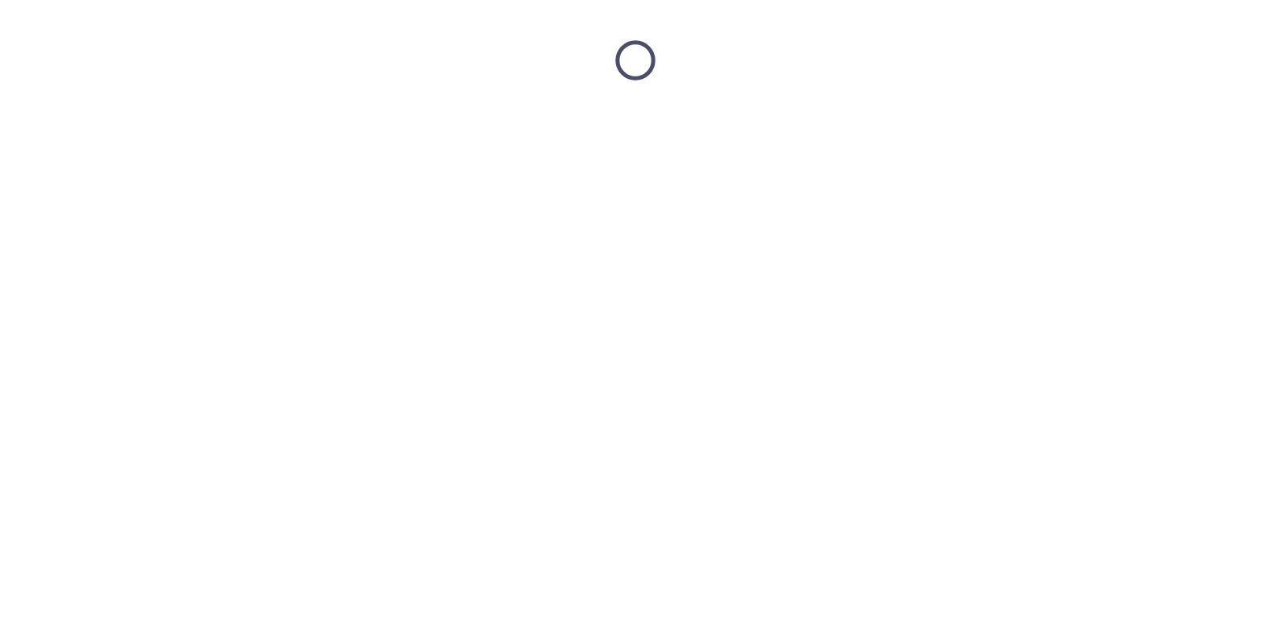
scroll to position [0, 0]
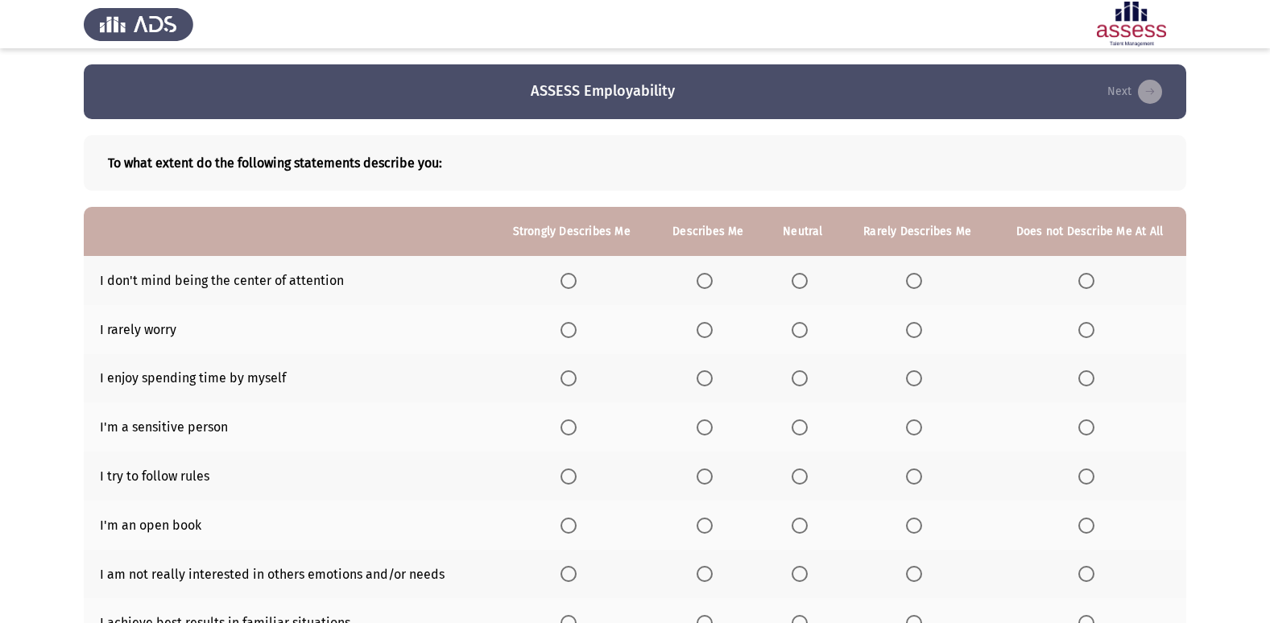
click at [799, 286] on span "Select an option" at bounding box center [799, 281] width 16 height 16
click at [799, 286] on input "Select an option" at bounding box center [799, 281] width 16 height 16
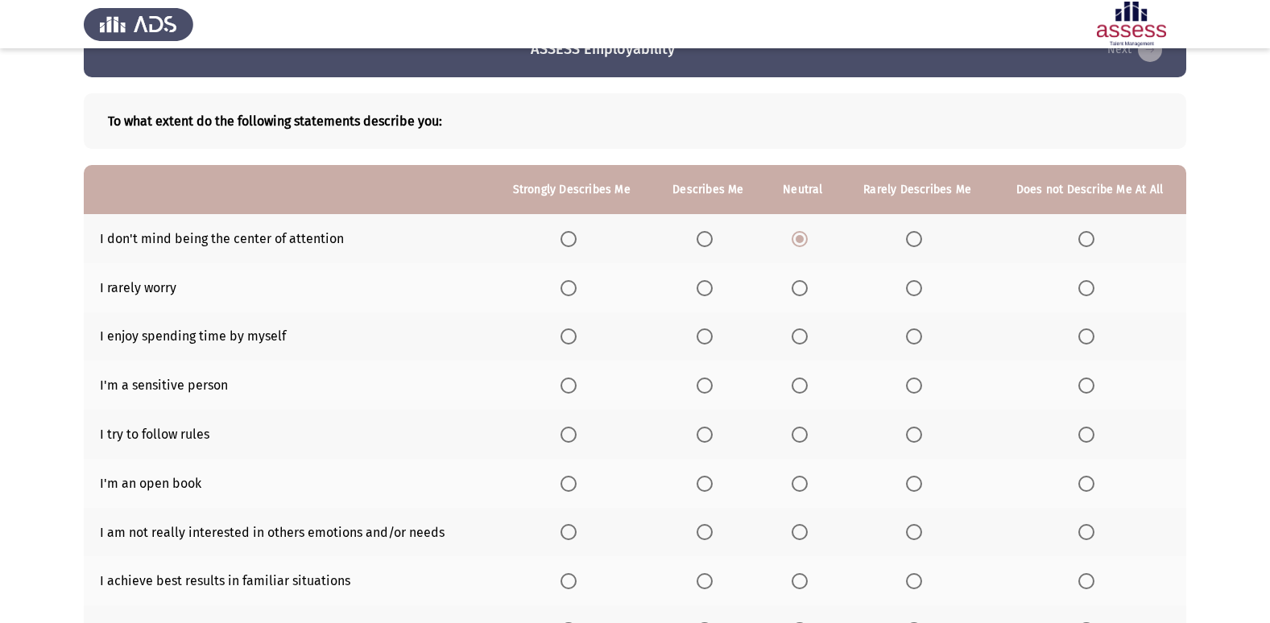
scroll to position [81, 0]
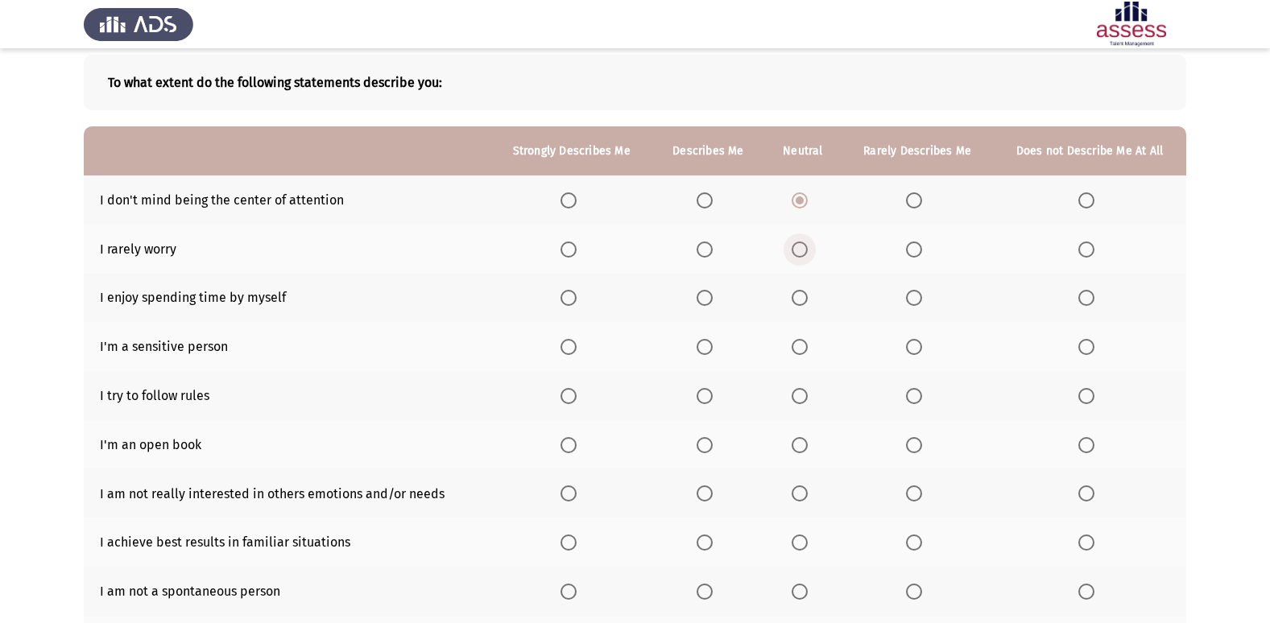
click at [803, 256] on span "Select an option" at bounding box center [799, 250] width 16 height 16
click at [803, 256] on input "Select an option" at bounding box center [799, 250] width 16 height 16
click at [796, 295] on span "Select an option" at bounding box center [799, 298] width 16 height 16
click at [796, 295] on input "Select an option" at bounding box center [799, 298] width 16 height 16
click at [712, 347] on span "Select an option" at bounding box center [704, 347] width 16 height 16
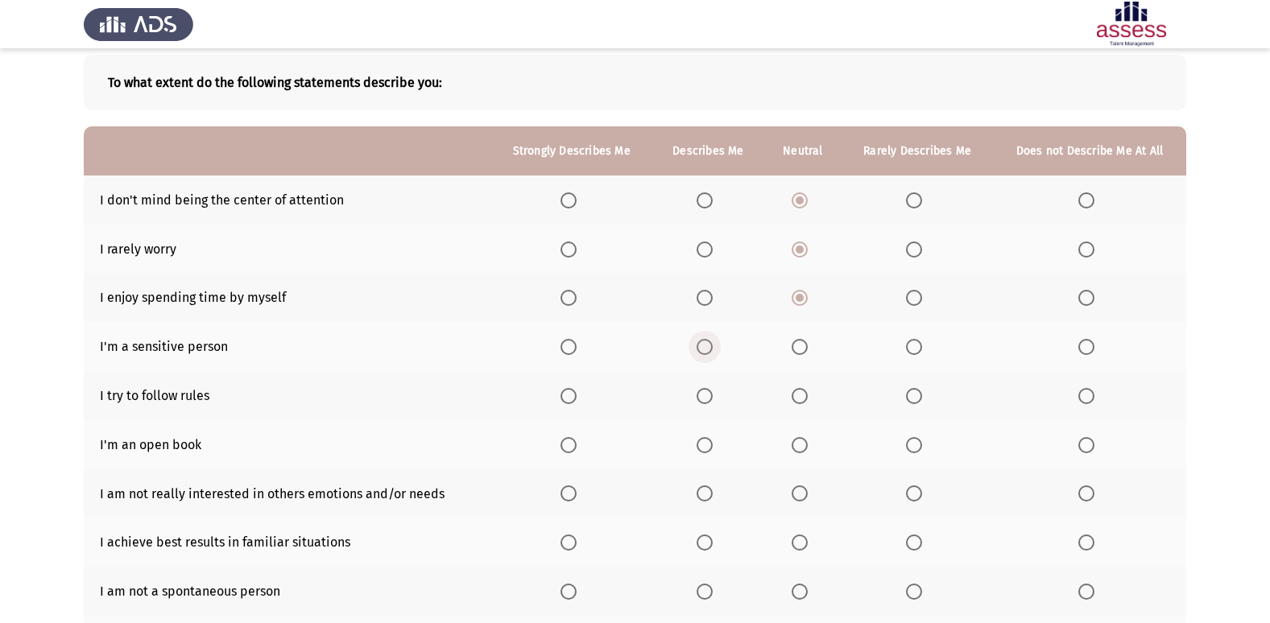
click at [712, 347] on input "Select an option" at bounding box center [704, 347] width 16 height 16
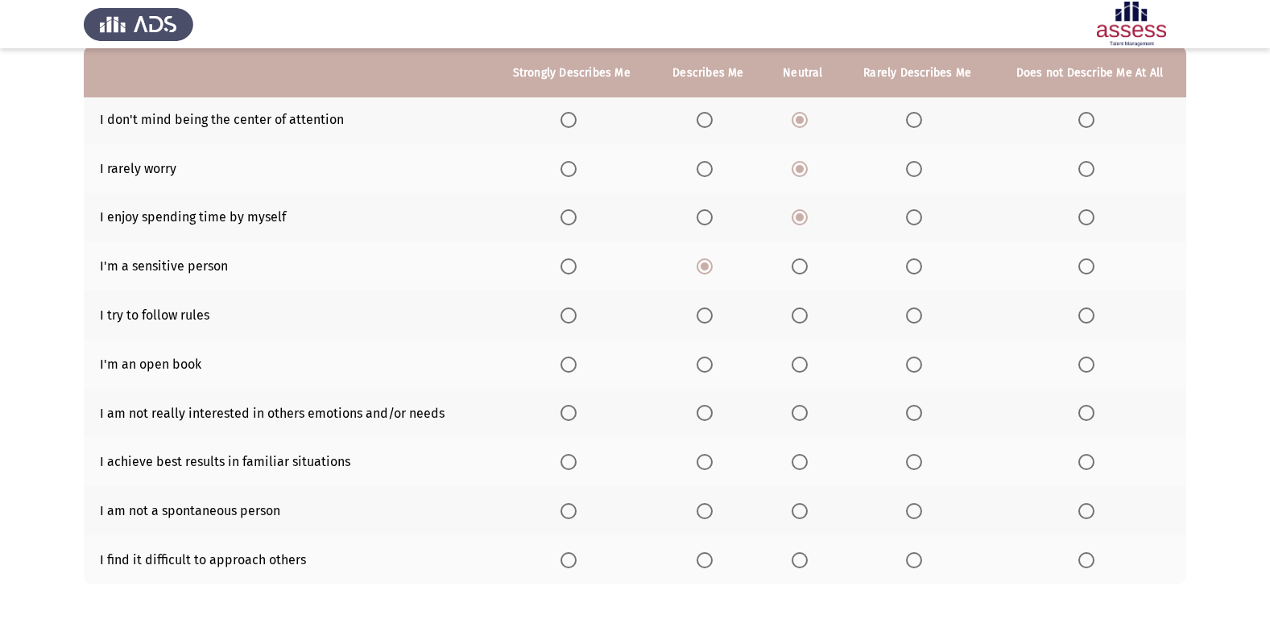
click at [570, 319] on span "Select an option" at bounding box center [568, 316] width 16 height 16
click at [570, 319] on input "Select an option" at bounding box center [568, 316] width 16 height 16
click at [807, 363] on span "Select an option" at bounding box center [799, 365] width 16 height 16
click at [807, 363] on input "Select an option" at bounding box center [799, 365] width 16 height 16
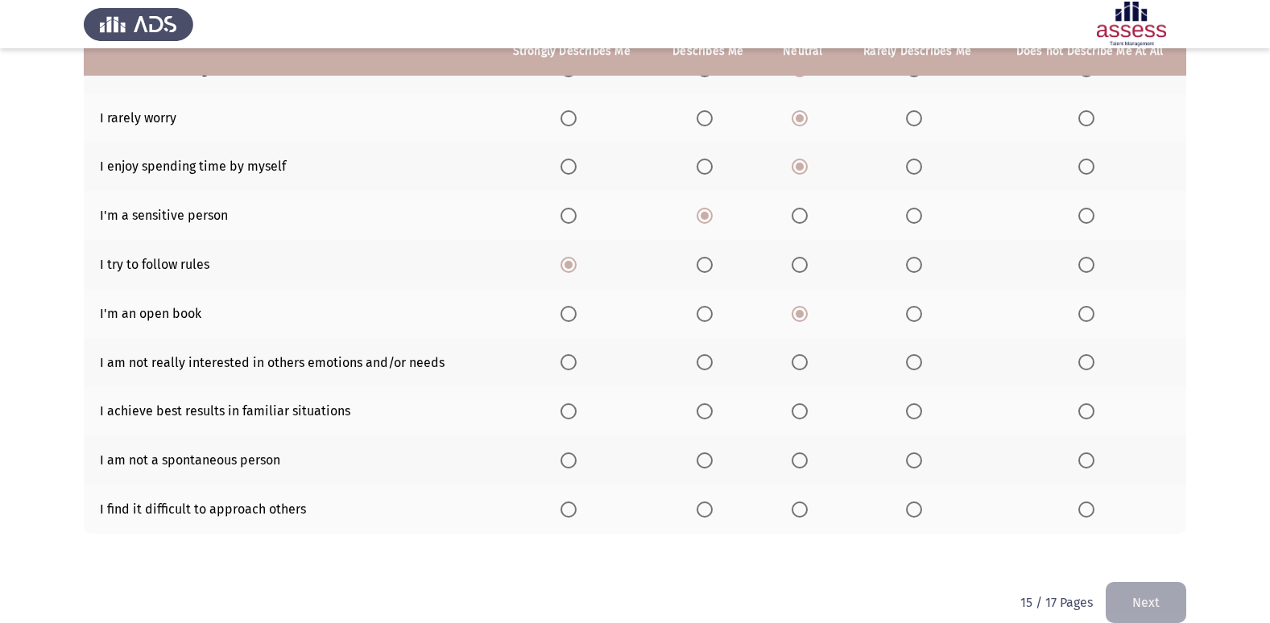
scroll to position [235, 0]
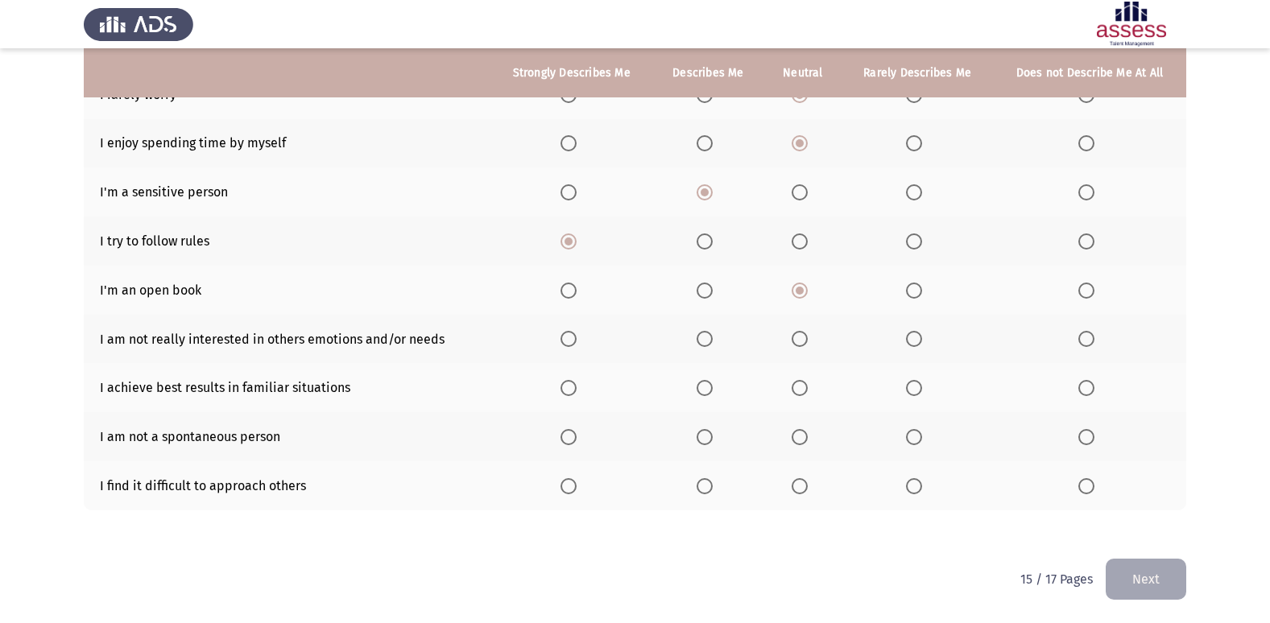
click at [918, 340] on span "Select an option" at bounding box center [914, 339] width 16 height 16
click at [918, 340] on input "Select an option" at bounding box center [914, 339] width 16 height 16
click at [799, 386] on span "Select an option" at bounding box center [799, 388] width 16 height 16
click at [799, 386] on input "Select an option" at bounding box center [799, 388] width 16 height 16
click at [804, 436] on span "Select an option" at bounding box center [799, 437] width 16 height 16
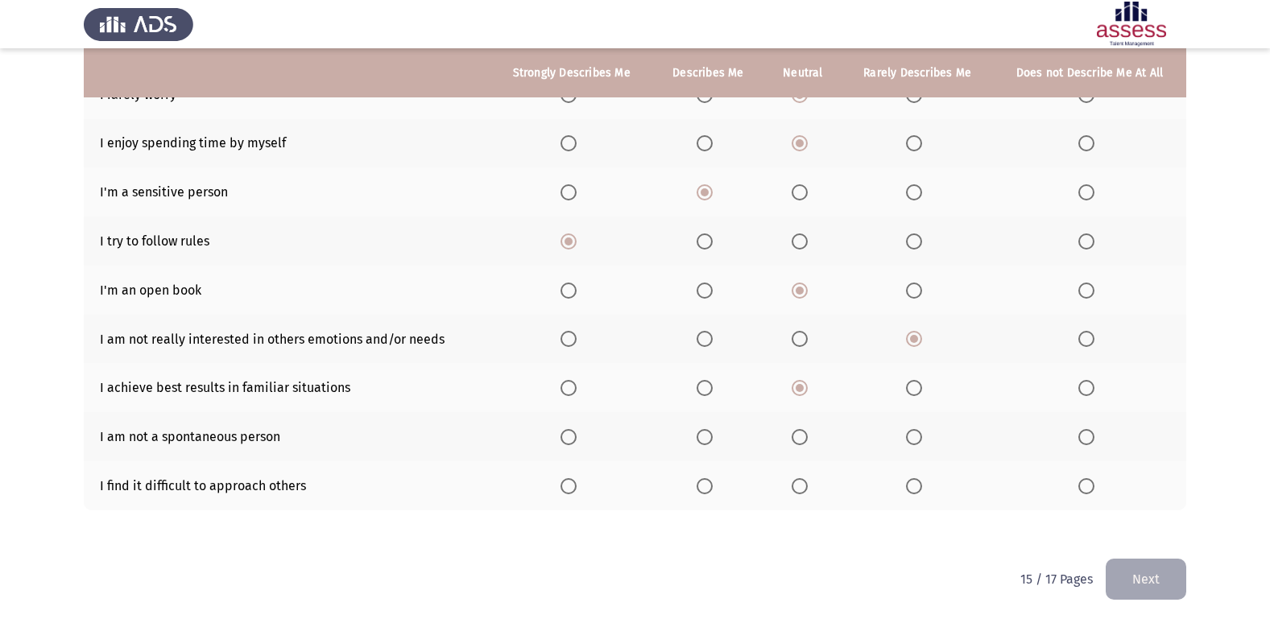
click at [804, 436] on input "Select an option" at bounding box center [799, 437] width 16 height 16
click at [798, 478] on span "Select an option" at bounding box center [799, 486] width 16 height 16
click at [798, 478] on input "Select an option" at bounding box center [799, 486] width 16 height 16
click at [1176, 584] on button "Next" at bounding box center [1145, 579] width 81 height 41
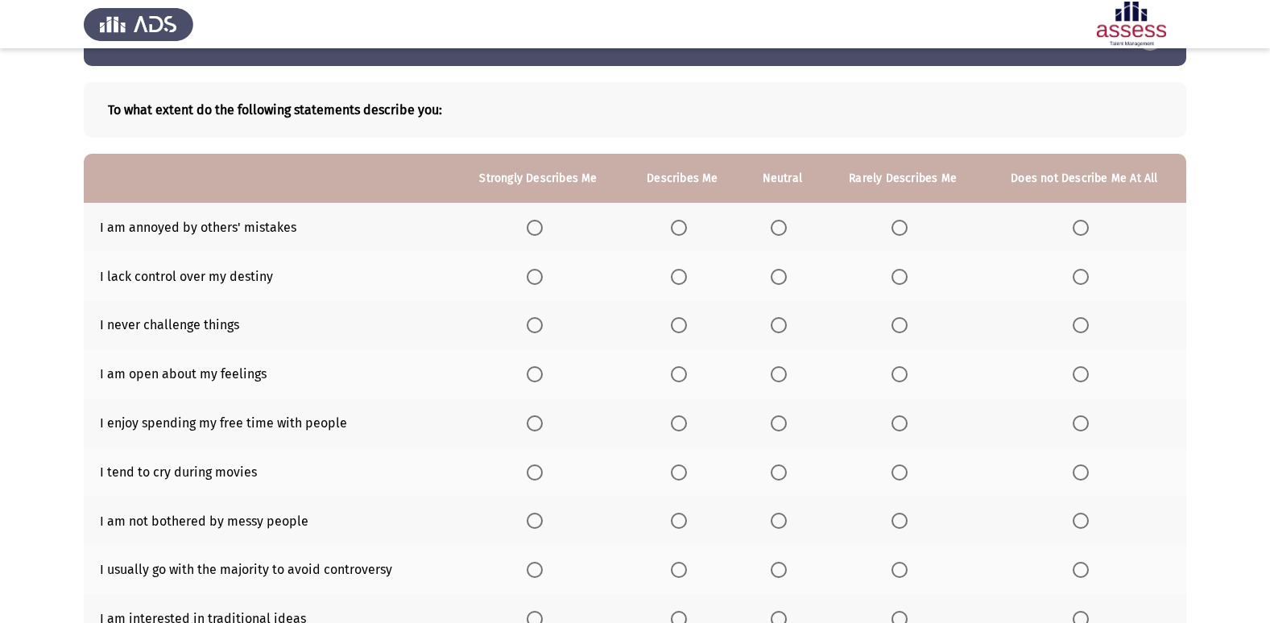
scroll to position [81, 0]
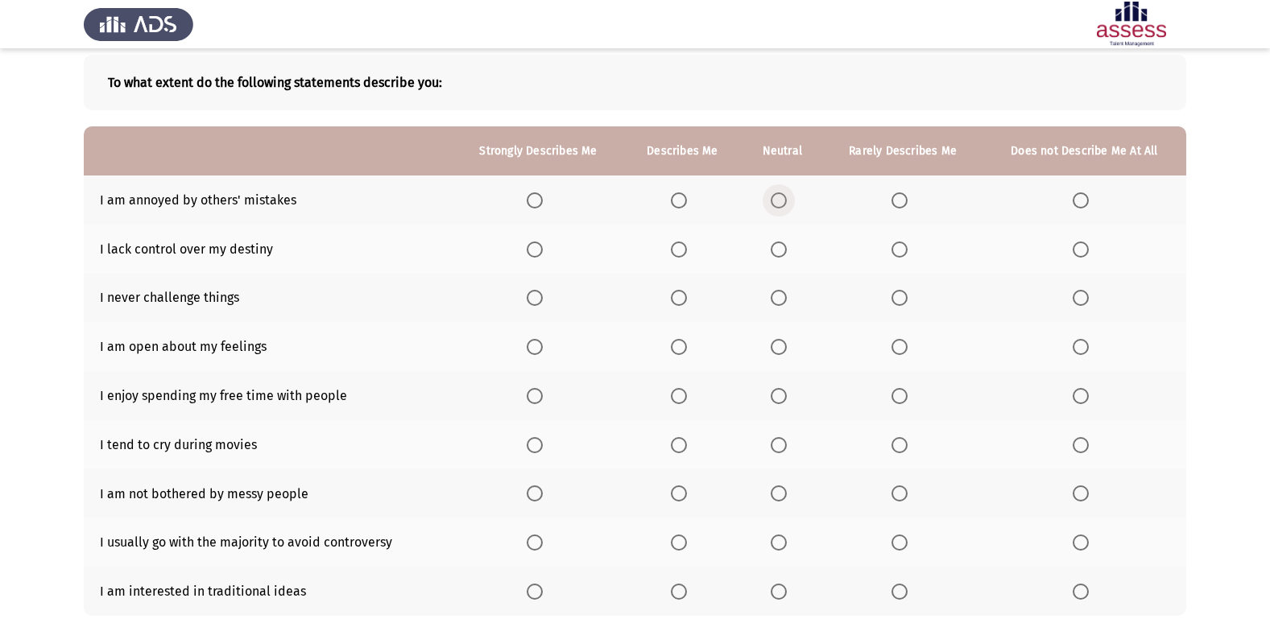
click at [777, 201] on span "Select an option" at bounding box center [778, 200] width 16 height 16
click at [777, 201] on input "Select an option" at bounding box center [778, 200] width 16 height 16
click at [680, 255] on span "Select an option" at bounding box center [679, 250] width 16 height 16
click at [680, 255] on input "Select an option" at bounding box center [679, 250] width 16 height 16
click at [1087, 346] on span "Select an option" at bounding box center [1080, 347] width 16 height 16
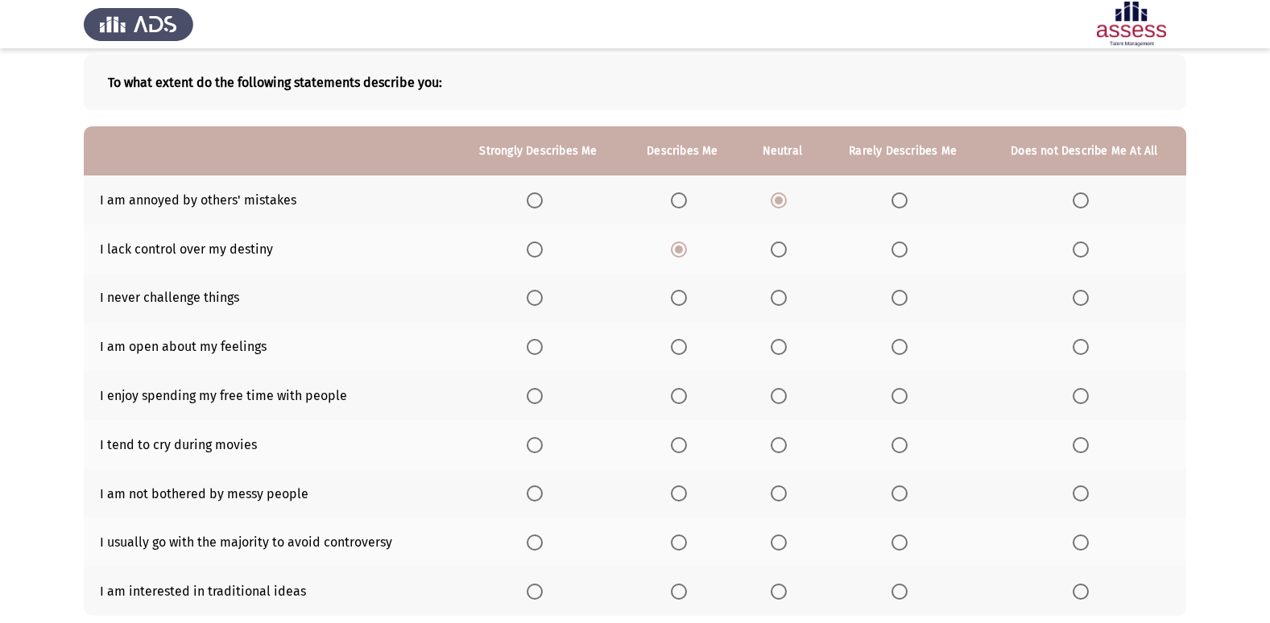
click at [1087, 346] on input "Select an option" at bounding box center [1080, 347] width 16 height 16
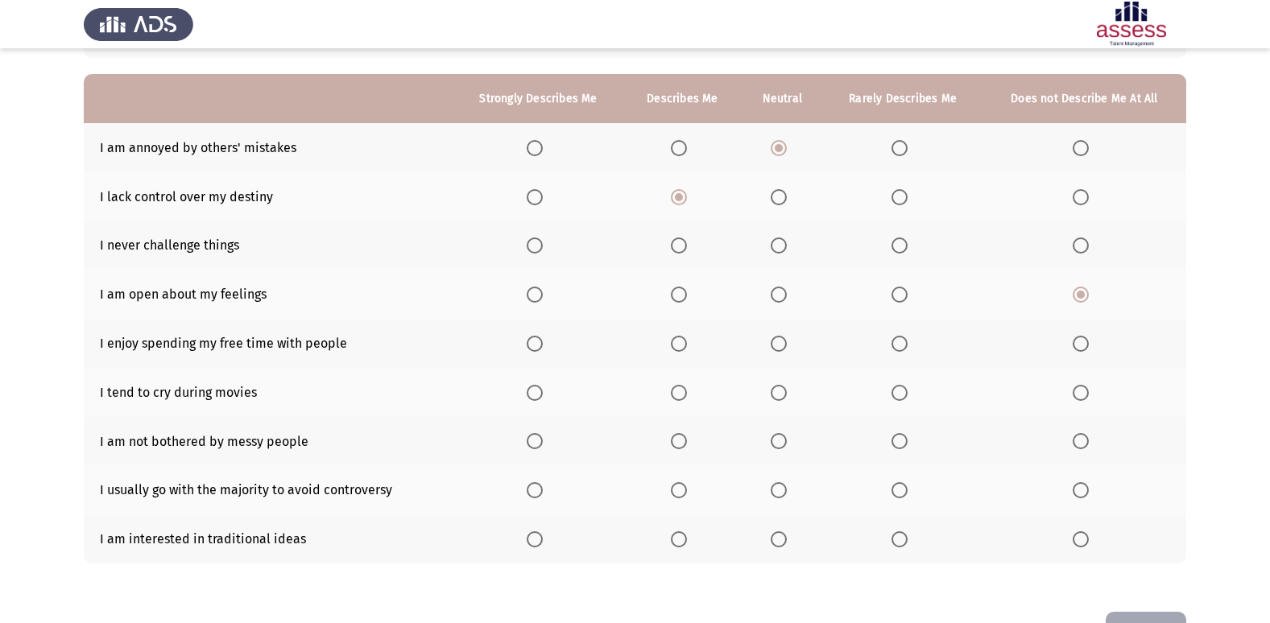
scroll to position [161, 0]
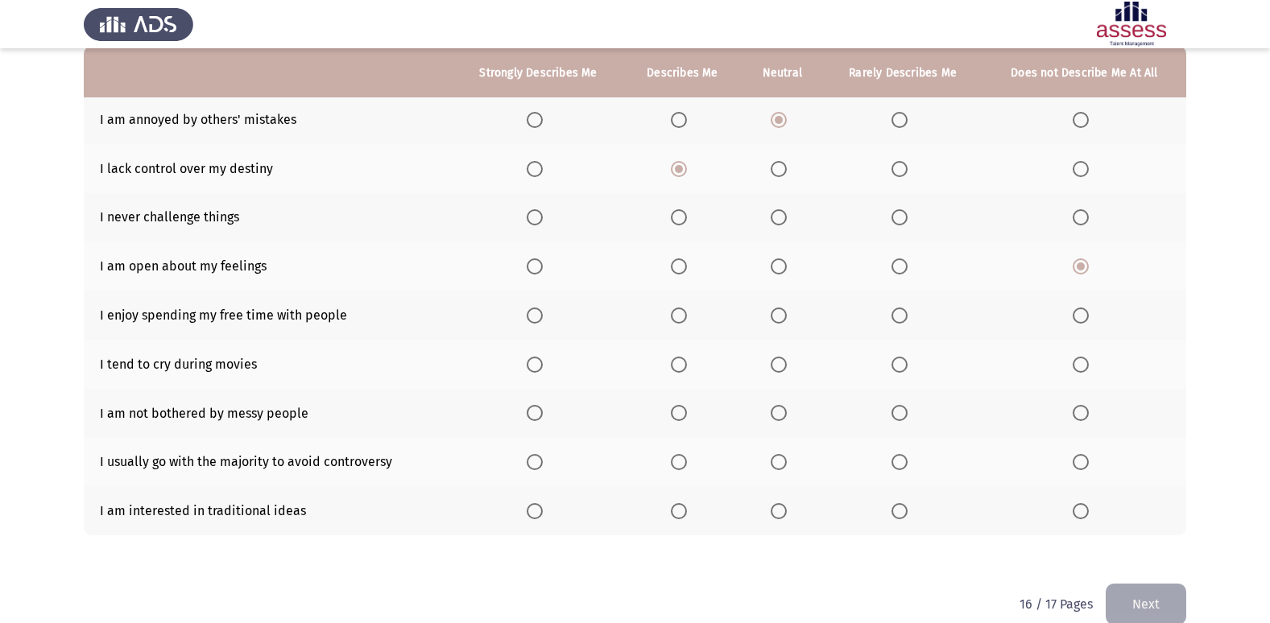
click at [901, 264] on span "Select an option" at bounding box center [899, 266] width 16 height 16
click at [901, 264] on input "Select an option" at bounding box center [899, 266] width 16 height 16
click at [898, 321] on span "Select an option" at bounding box center [899, 316] width 16 height 16
click at [898, 321] on input "Select an option" at bounding box center [899, 316] width 16 height 16
click at [906, 368] on span "Select an option" at bounding box center [899, 365] width 16 height 16
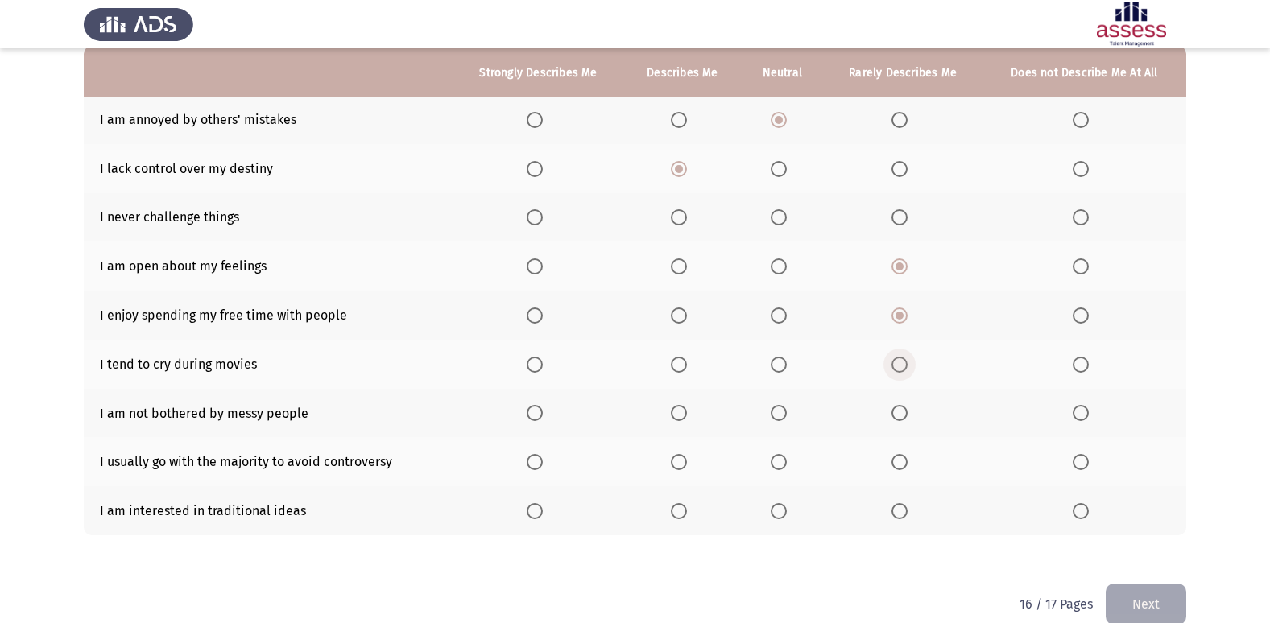
click at [906, 368] on input "Select an option" at bounding box center [899, 365] width 16 height 16
click at [783, 420] on span "Select an option" at bounding box center [778, 413] width 16 height 16
click at [783, 420] on input "Select an option" at bounding box center [778, 413] width 16 height 16
click at [782, 461] on span "Select an option" at bounding box center [778, 462] width 16 height 16
click at [782, 461] on input "Select an option" at bounding box center [778, 462] width 16 height 16
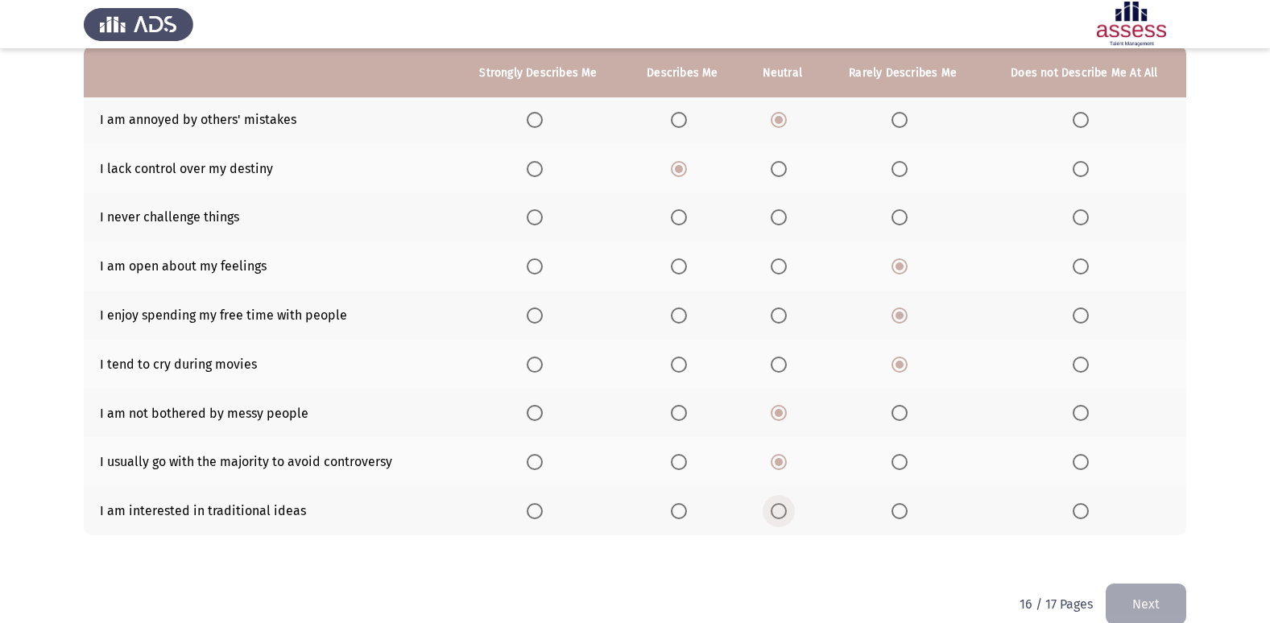
click at [775, 514] on span "Select an option" at bounding box center [778, 511] width 16 height 16
click at [775, 514] on input "Select an option" at bounding box center [778, 511] width 16 height 16
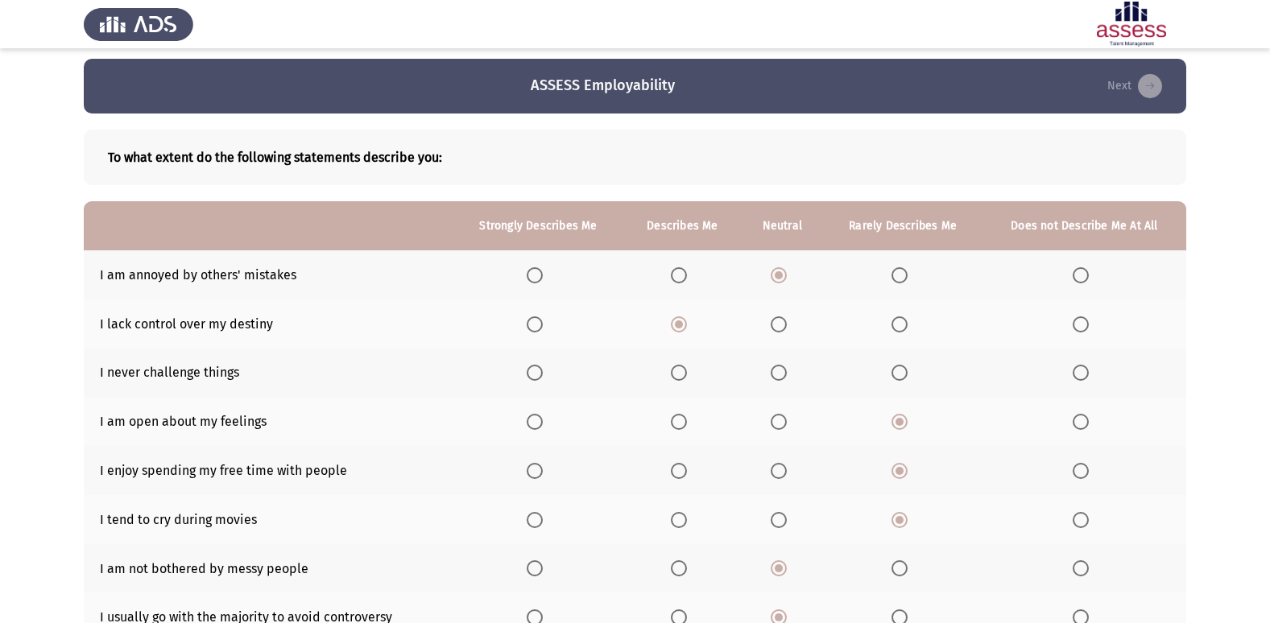
scroll to position [0, 0]
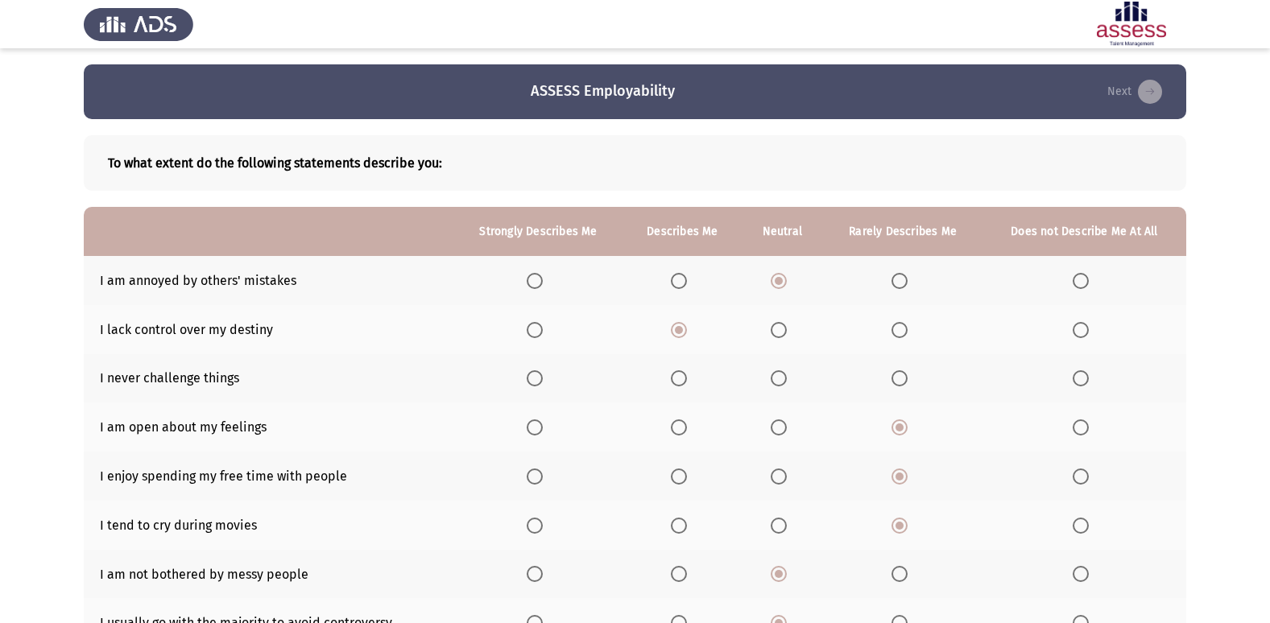
click at [1082, 378] on span "Select an option" at bounding box center [1080, 378] width 16 height 16
click at [1082, 378] on input "Select an option" at bounding box center [1080, 378] width 16 height 16
click at [902, 383] on span "Select an option" at bounding box center [899, 378] width 16 height 16
click at [902, 383] on input "Select an option" at bounding box center [899, 378] width 16 height 16
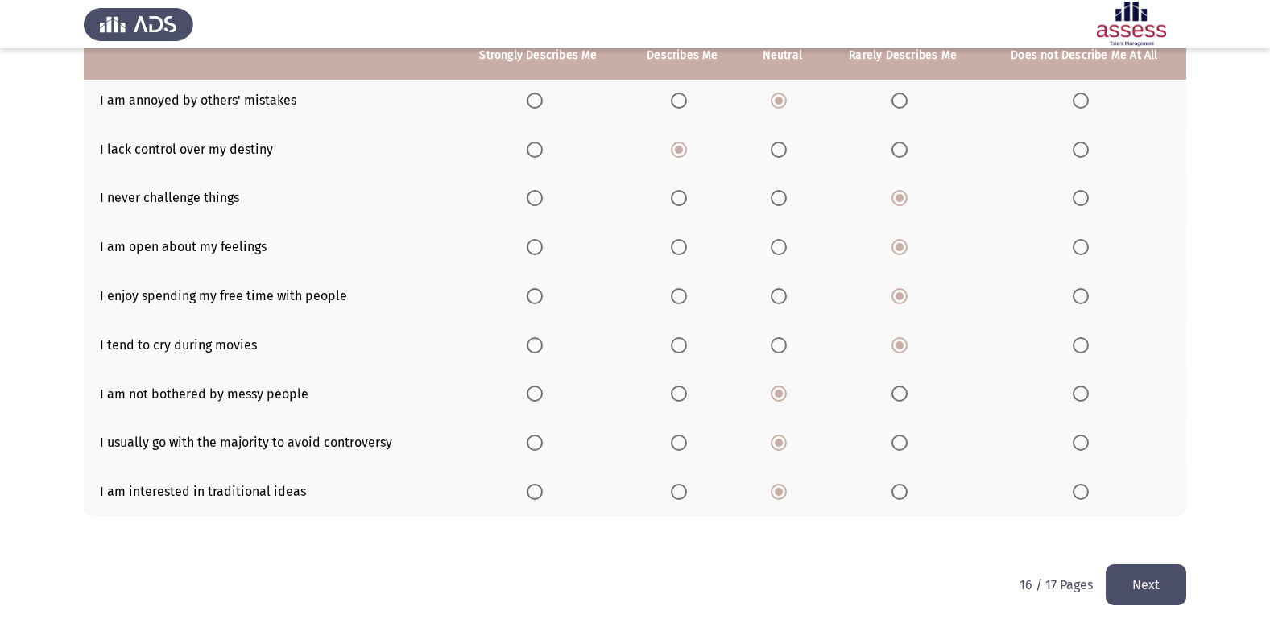
scroll to position [186, 0]
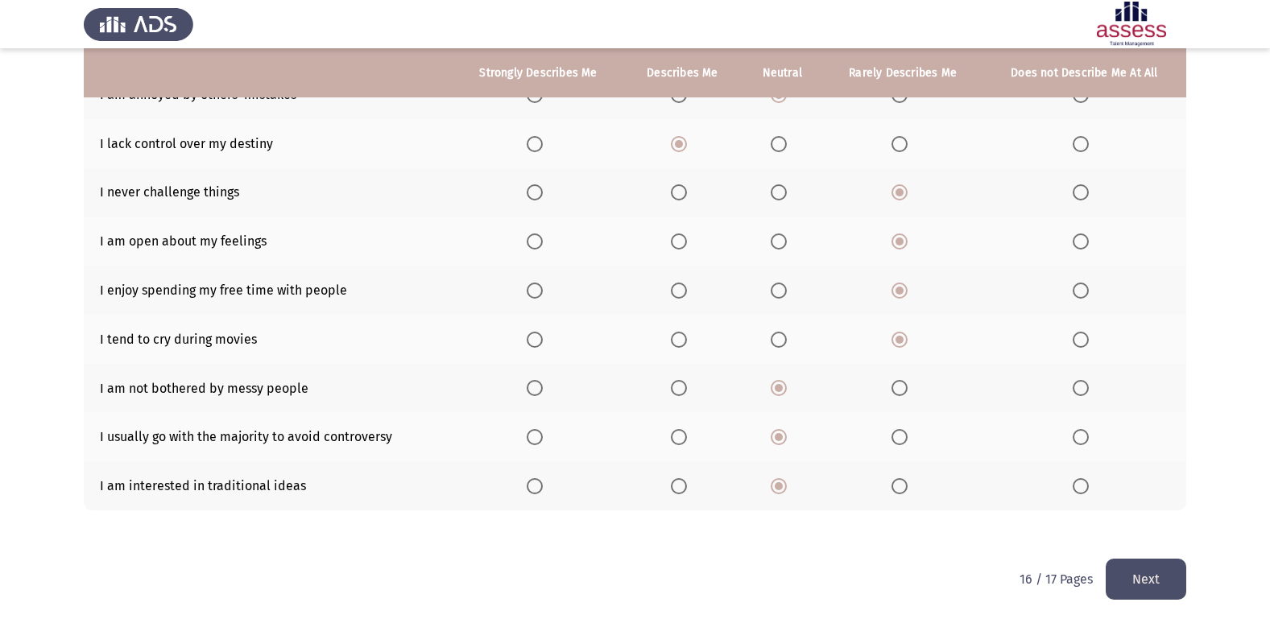
click at [1158, 575] on button "Next" at bounding box center [1145, 579] width 81 height 41
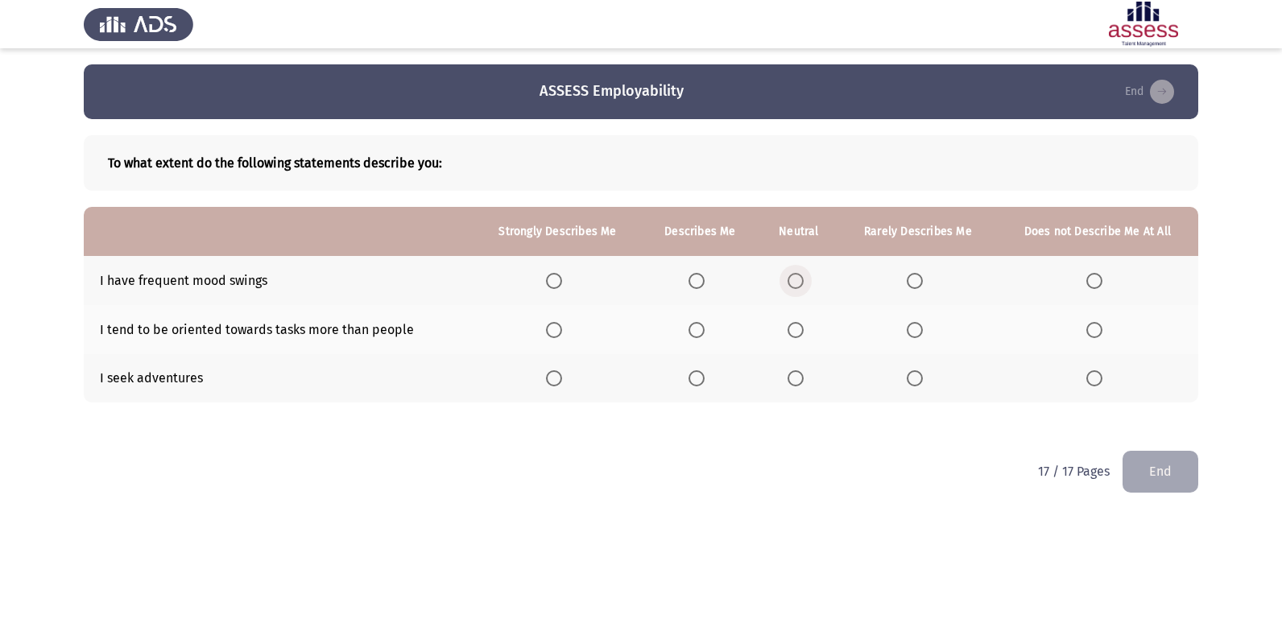
click at [799, 281] on span "Select an option" at bounding box center [795, 281] width 16 height 16
click at [799, 281] on input "Select an option" at bounding box center [795, 281] width 16 height 16
click at [801, 382] on span "Select an option" at bounding box center [795, 378] width 16 height 16
click at [801, 382] on input "Select an option" at bounding box center [795, 378] width 16 height 16
click at [801, 337] on span "Select an option" at bounding box center [795, 330] width 16 height 16
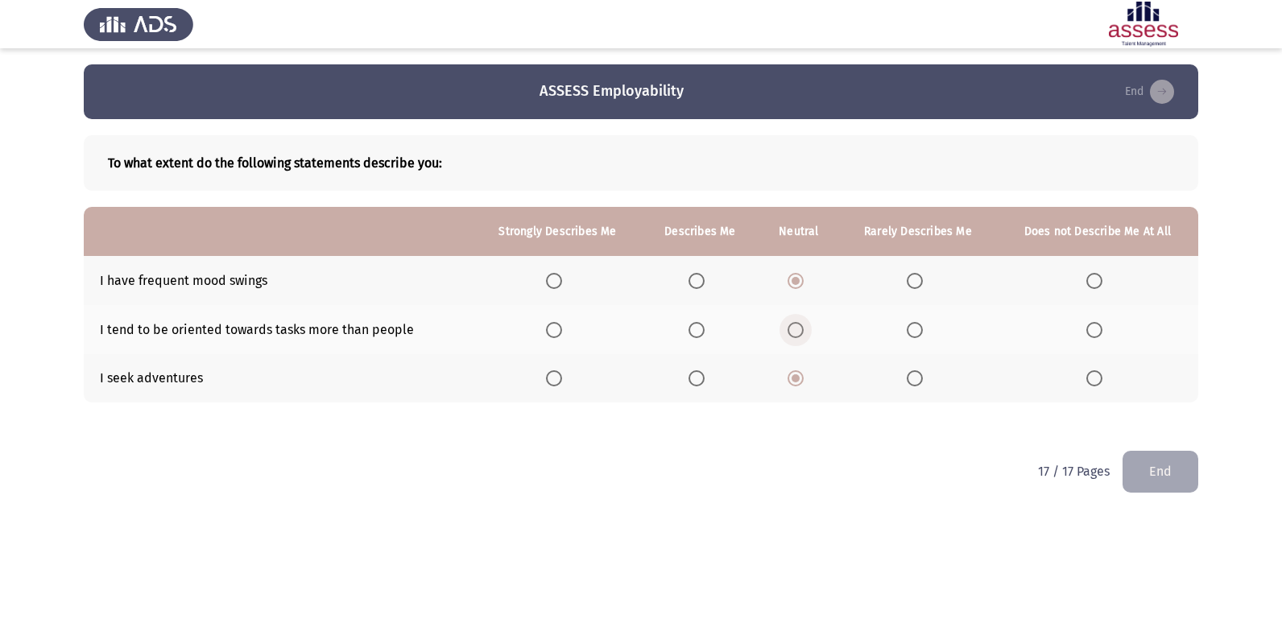
click at [801, 337] on input "Select an option" at bounding box center [795, 330] width 16 height 16
click at [1158, 465] on button "End" at bounding box center [1160, 471] width 76 height 41
